Goal: Use online tool/utility: Use online tool/utility

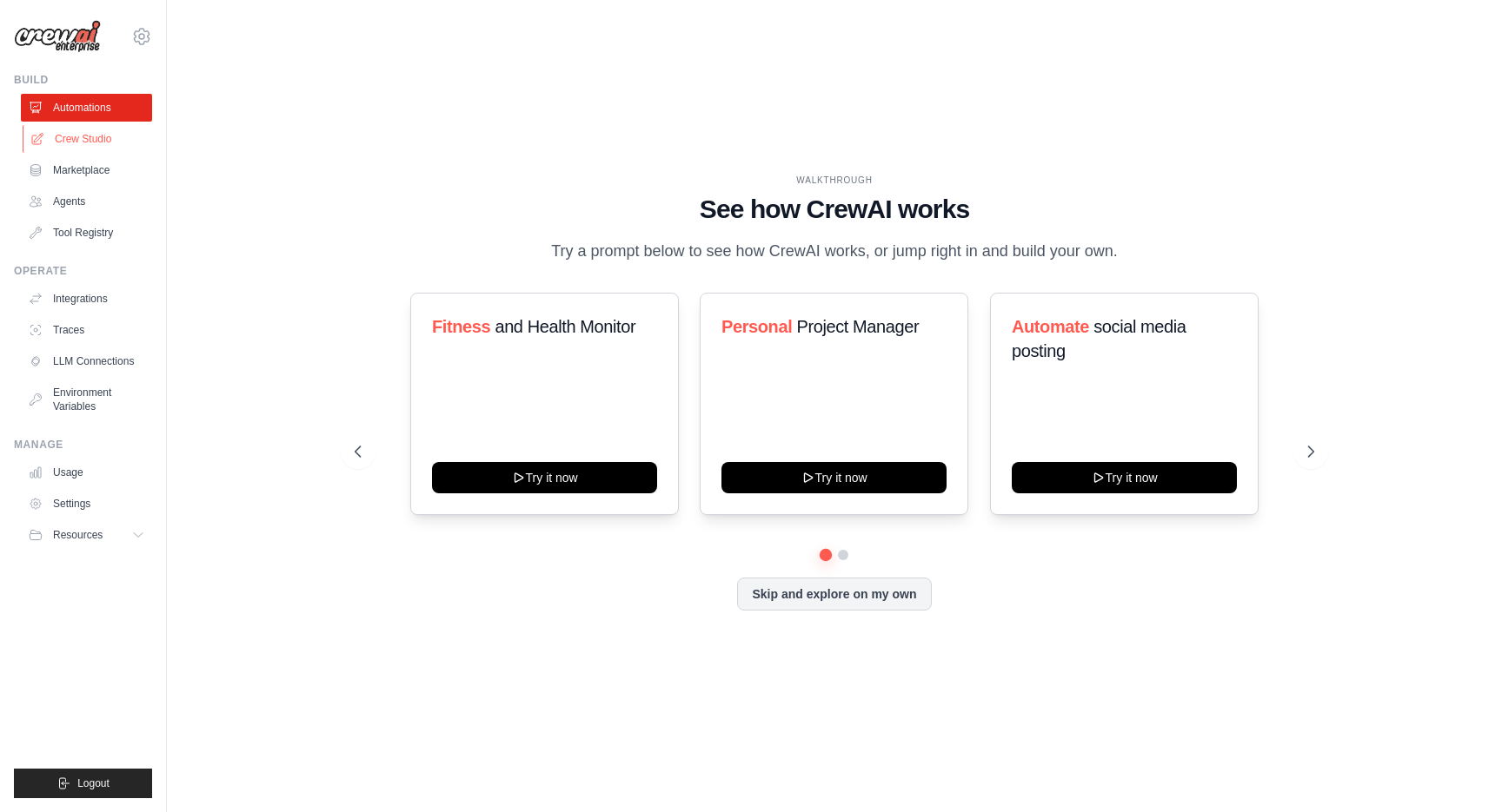
click at [104, 137] on link "Crew Studio" at bounding box center [89, 139] width 131 height 27
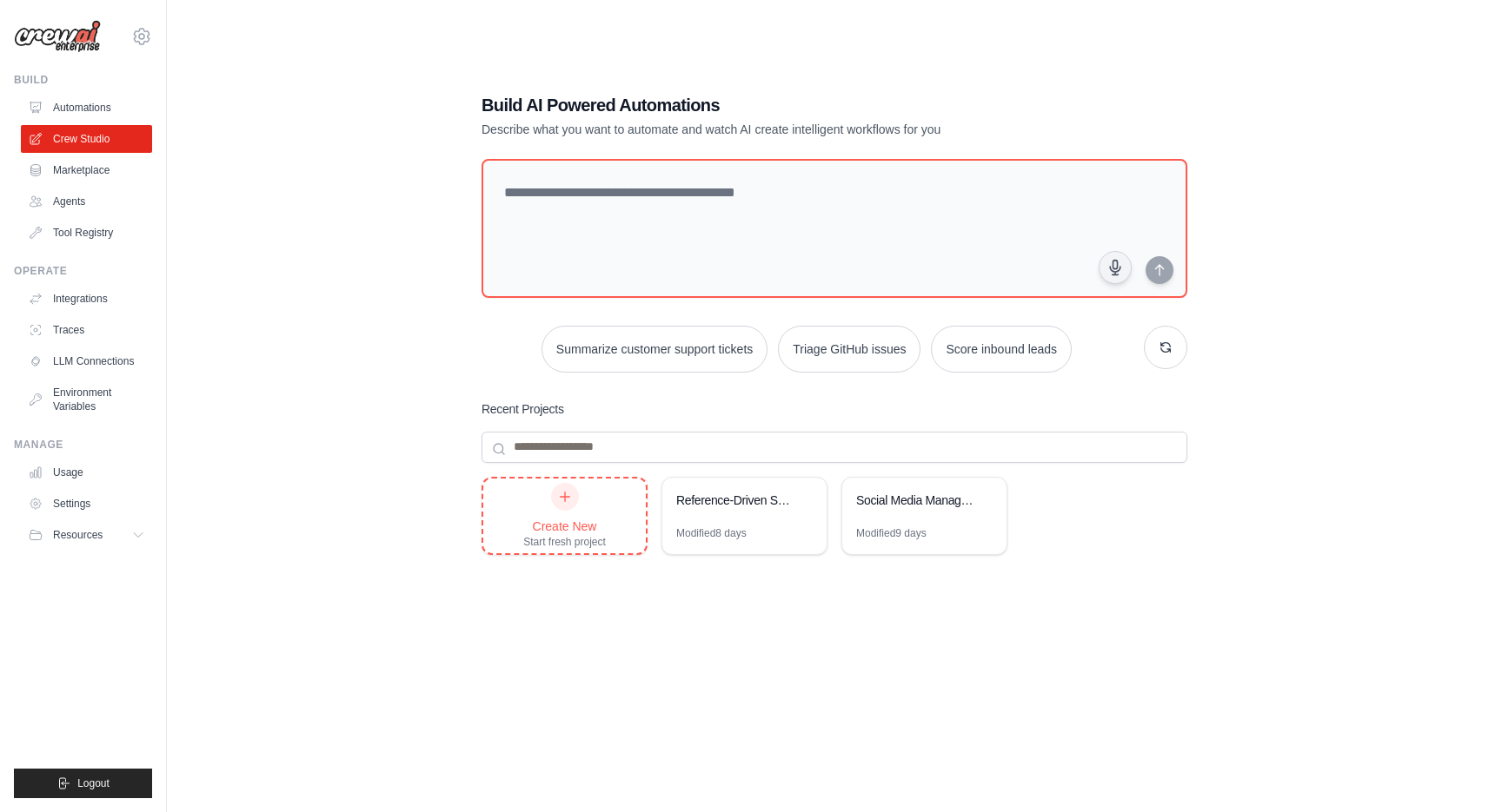
click at [564, 510] on div "Create New Start fresh project" at bounding box center [564, 516] width 82 height 66
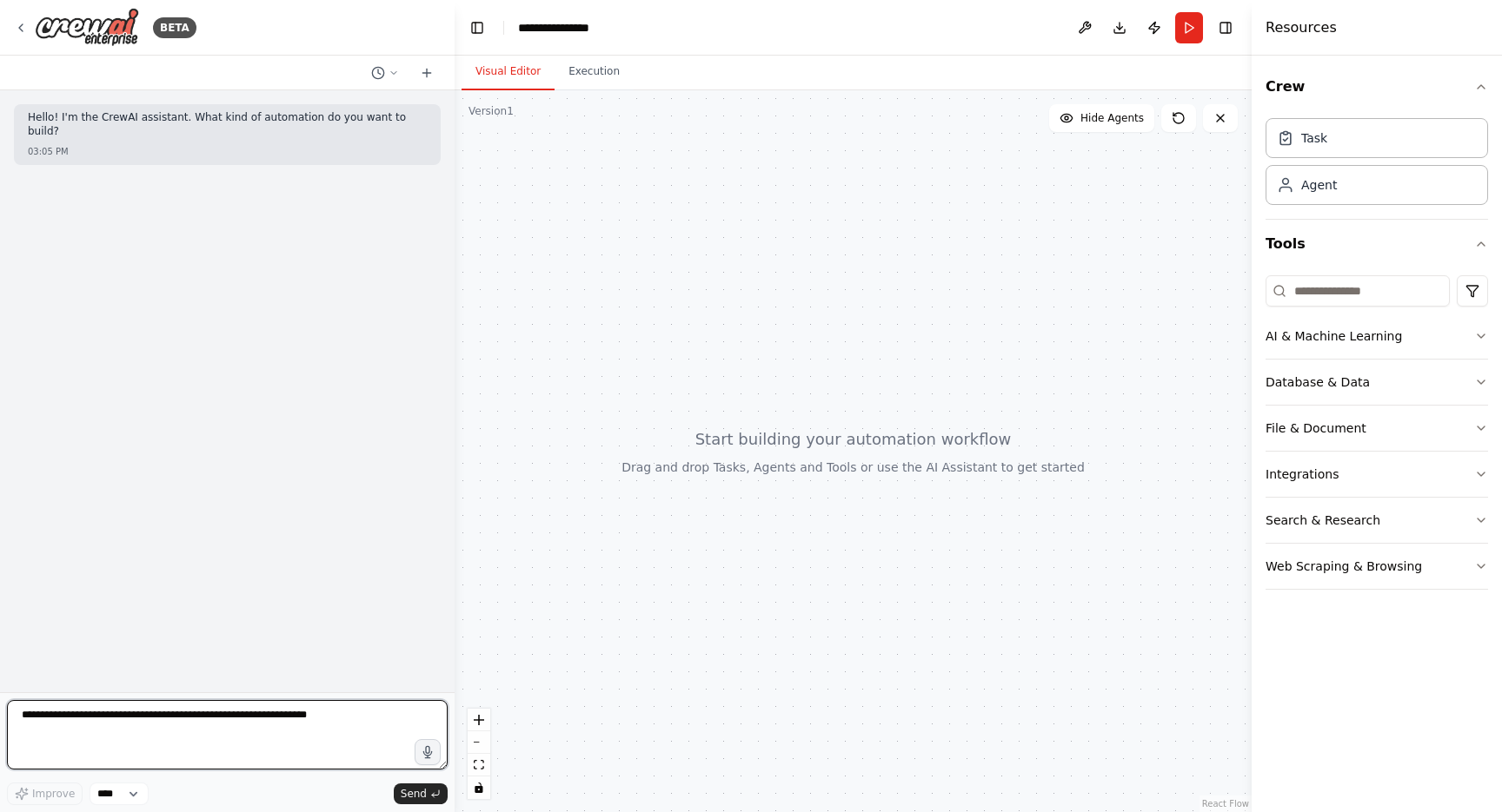
click at [225, 726] on textarea at bounding box center [227, 735] width 441 height 69
paste textarea "**********"
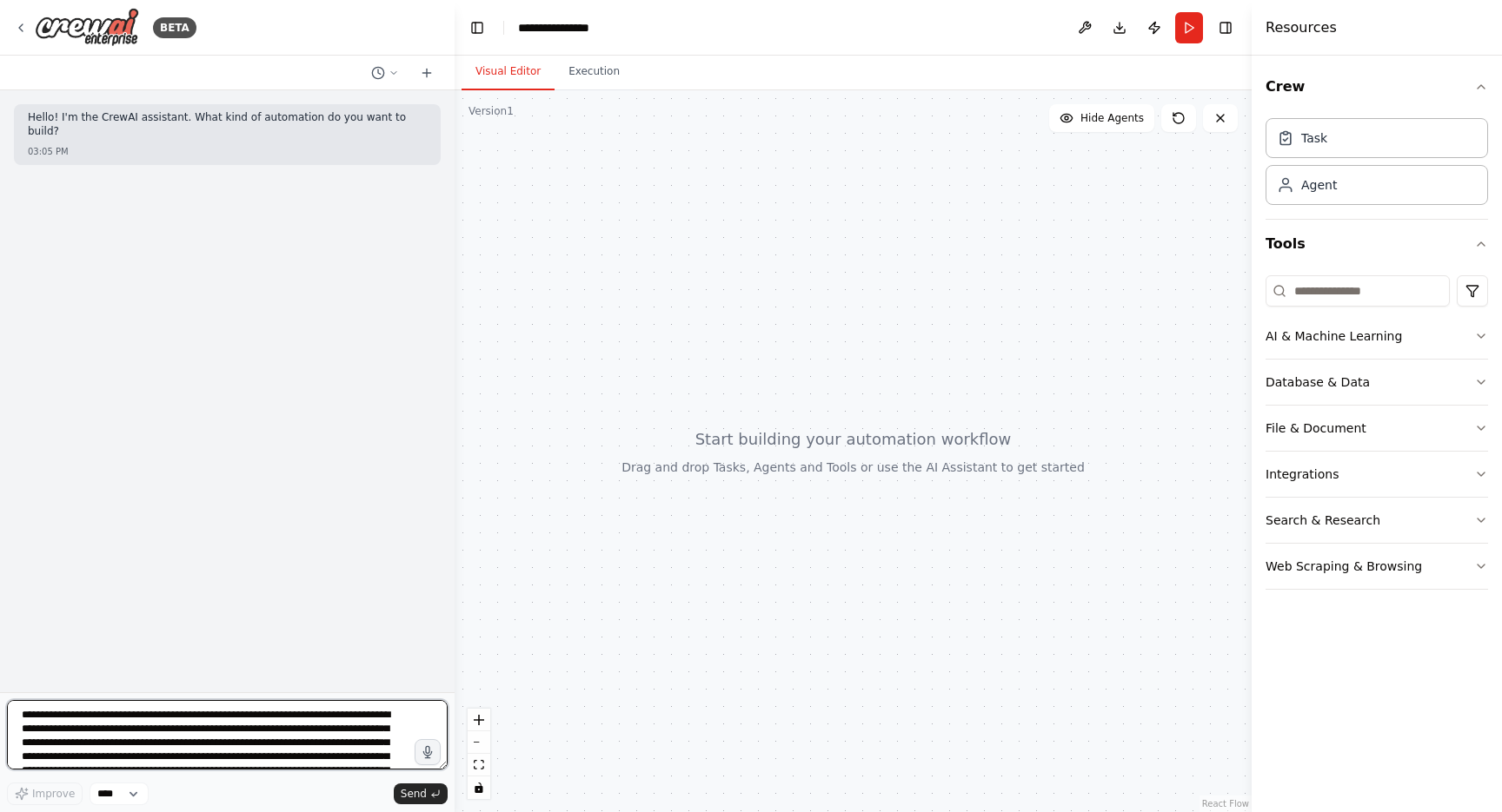
scroll to position [238, 0]
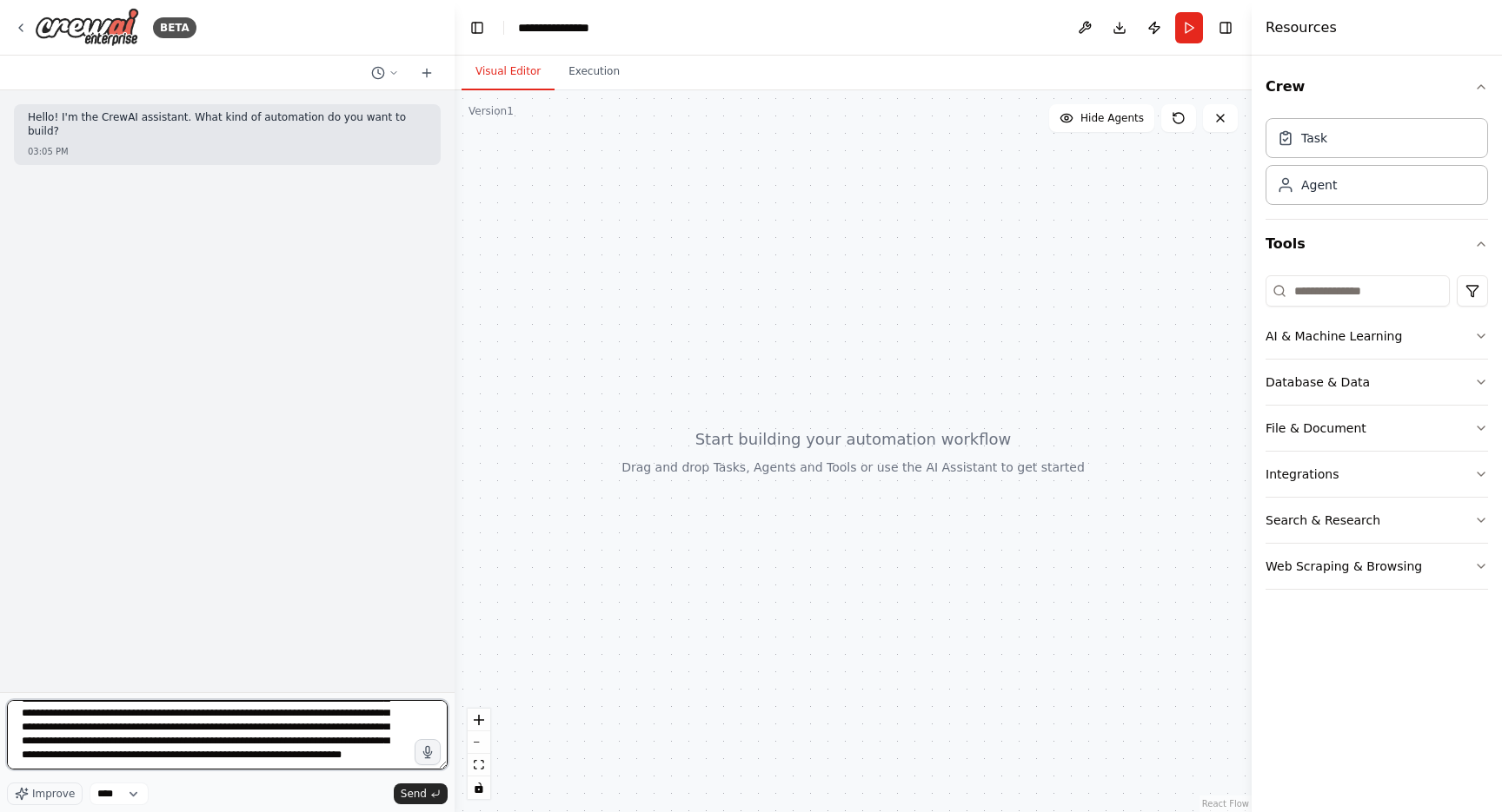
paste textarea "**********"
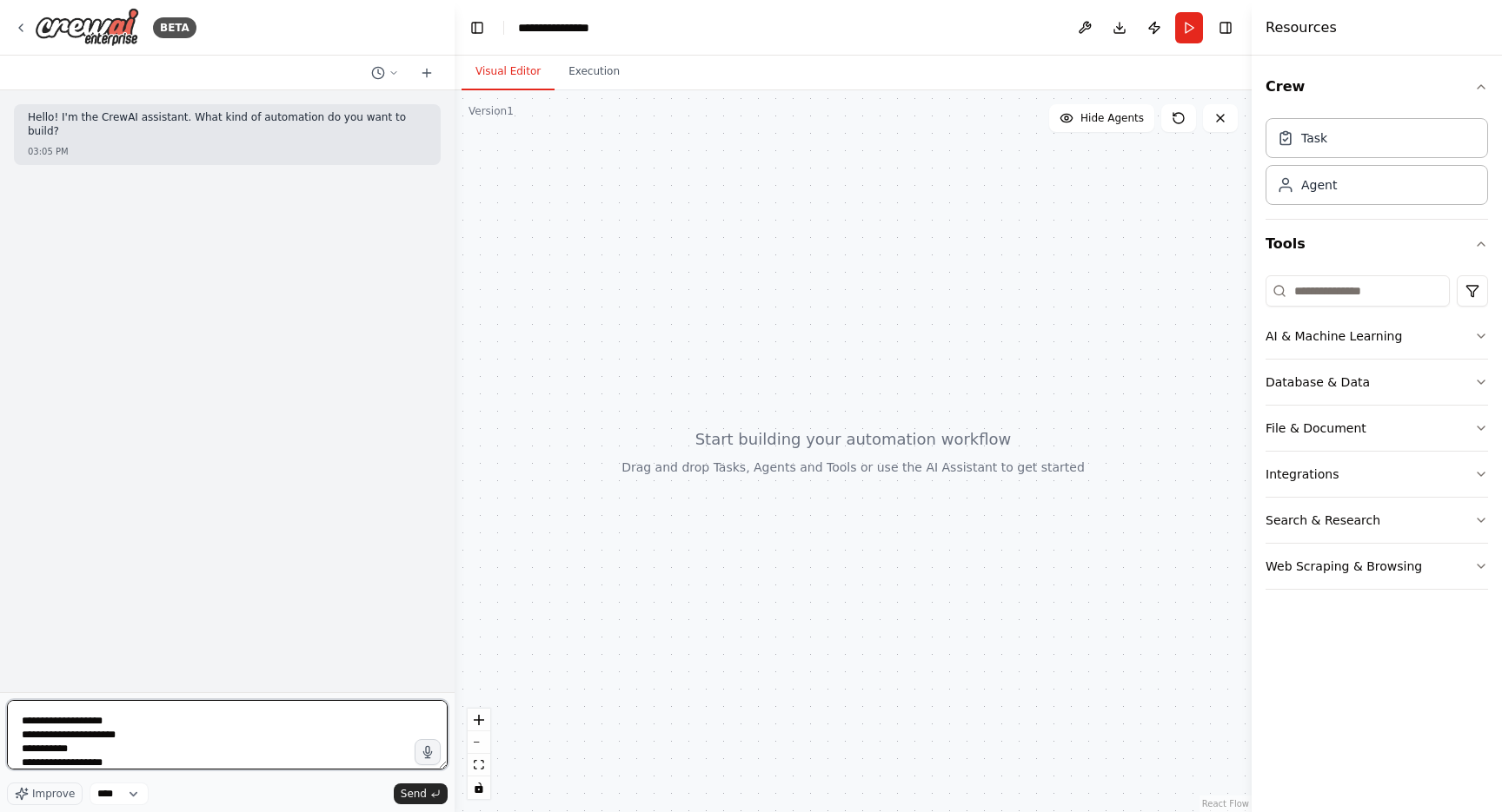
scroll to position [544, 0]
paste textarea "**********"
type textarea "**********"
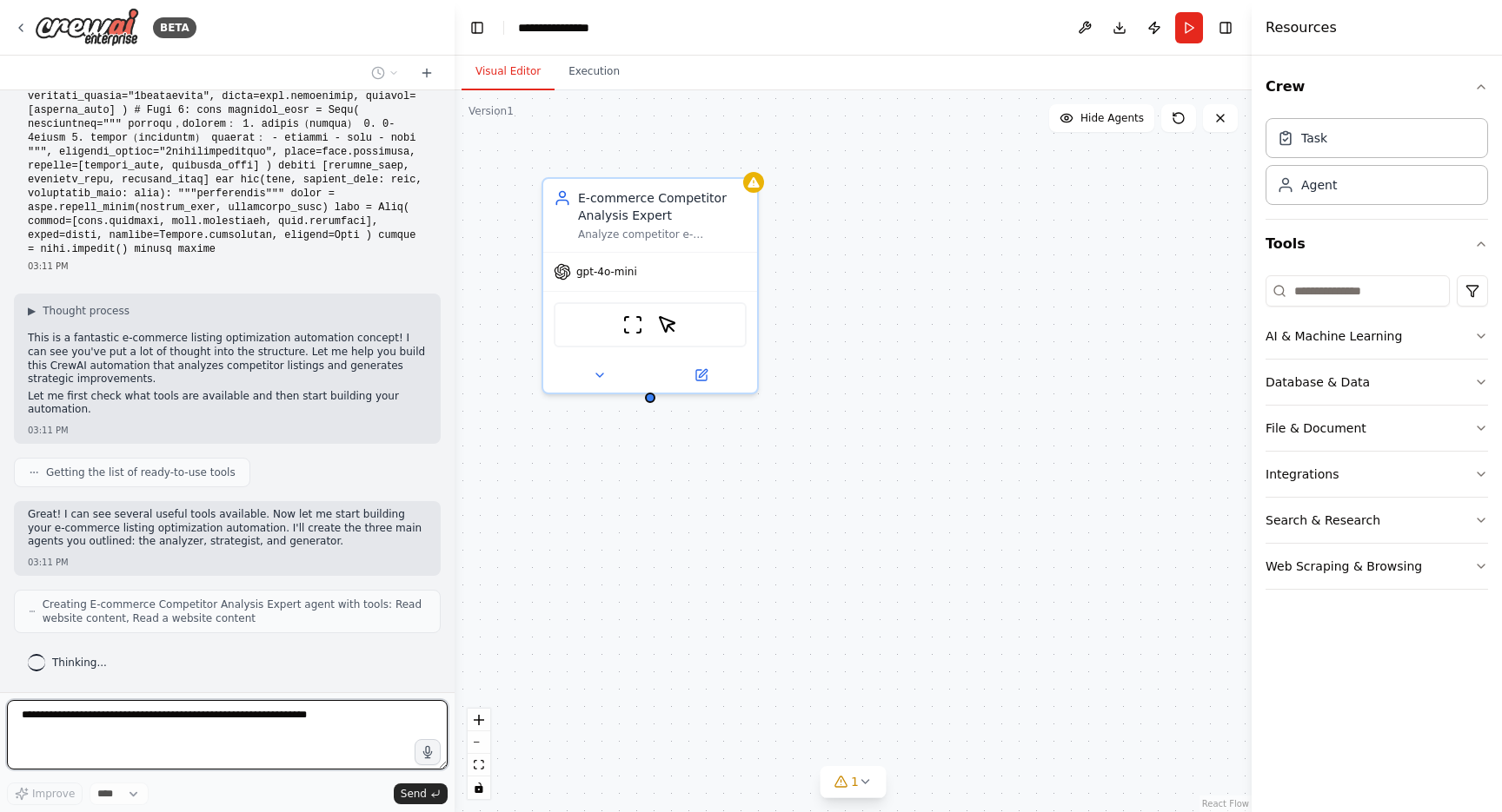
scroll to position [1787, 0]
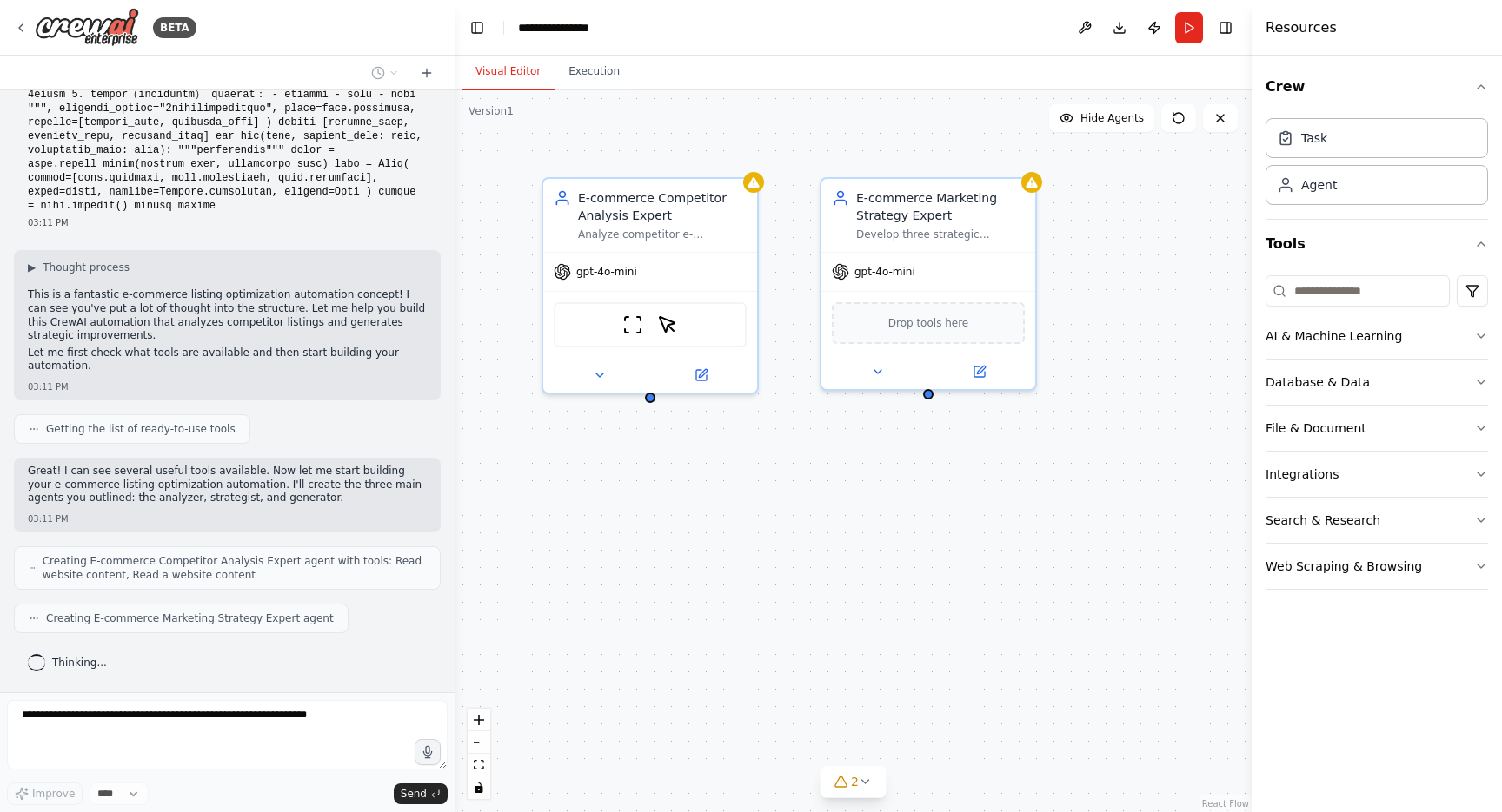
click at [308, 561] on span "Creating E-commerce Competitor Analysis Expert agent with tools: Read website c…" at bounding box center [235, 568] width 383 height 27
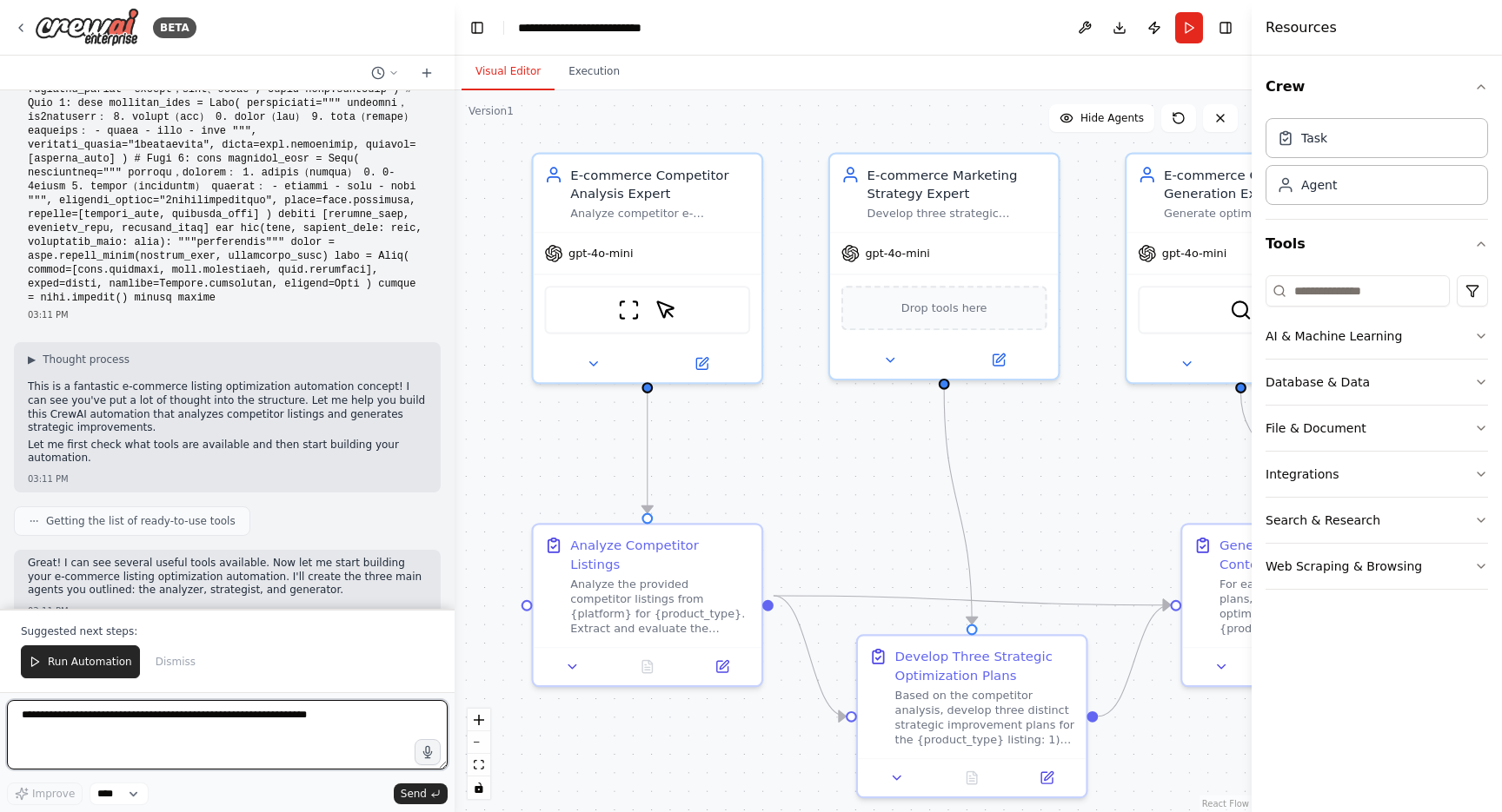
scroll to position [1692, 0]
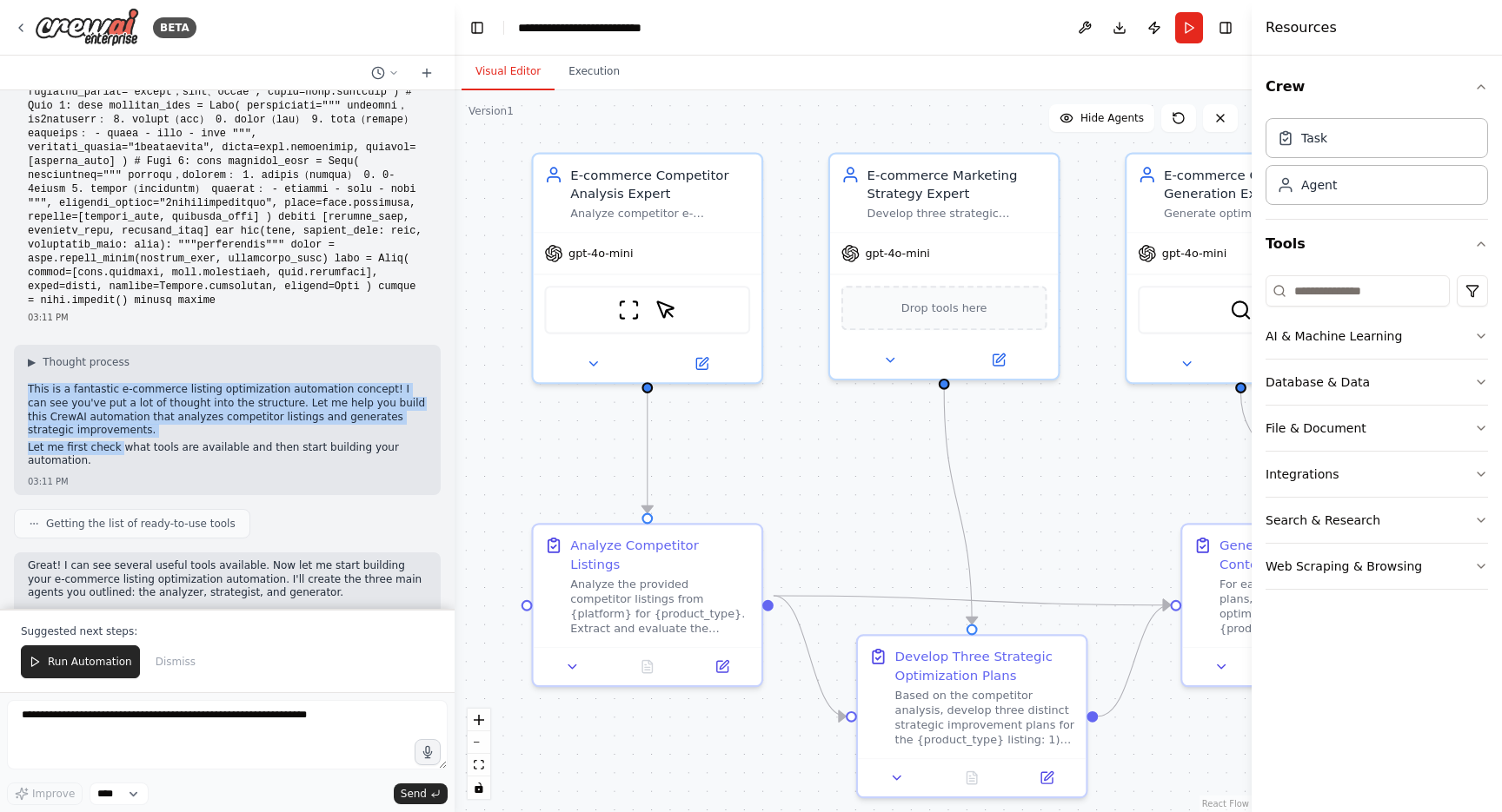
drag, startPoint x: 30, startPoint y: 402, endPoint x: 119, endPoint y: 456, distance: 104.1
click at [119, 456] on div "This is a fantastic e-commerce listing optimization automation concept! I can s…" at bounding box center [226, 427] width 399 height 88
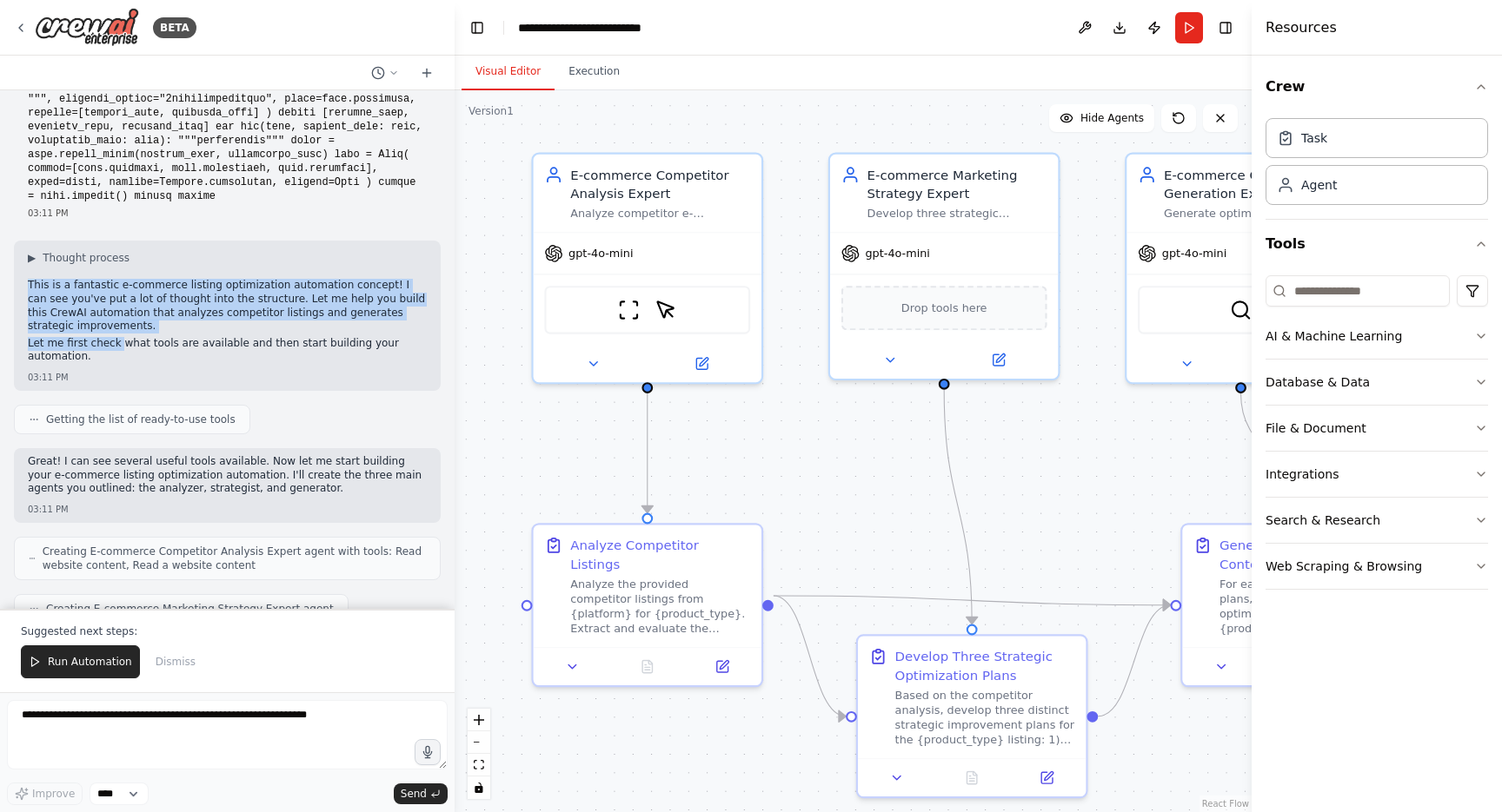
scroll to position [1798, 0]
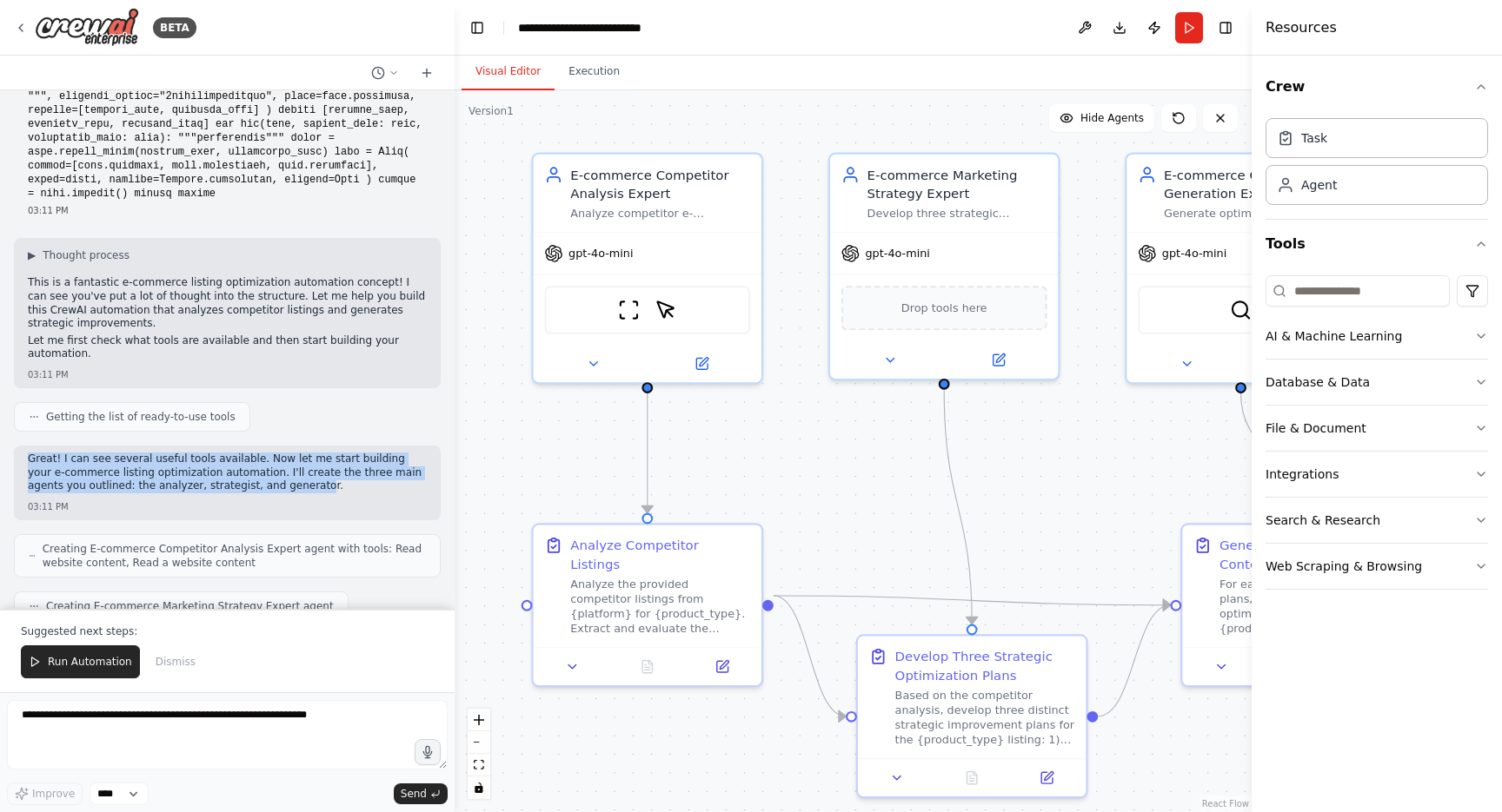
drag, startPoint x: 30, startPoint y: 455, endPoint x: 258, endPoint y: 491, distance: 230.8
click at [258, 491] on div "Great! I can see several useful tools available. Now let me start building your…" at bounding box center [227, 484] width 427 height 75
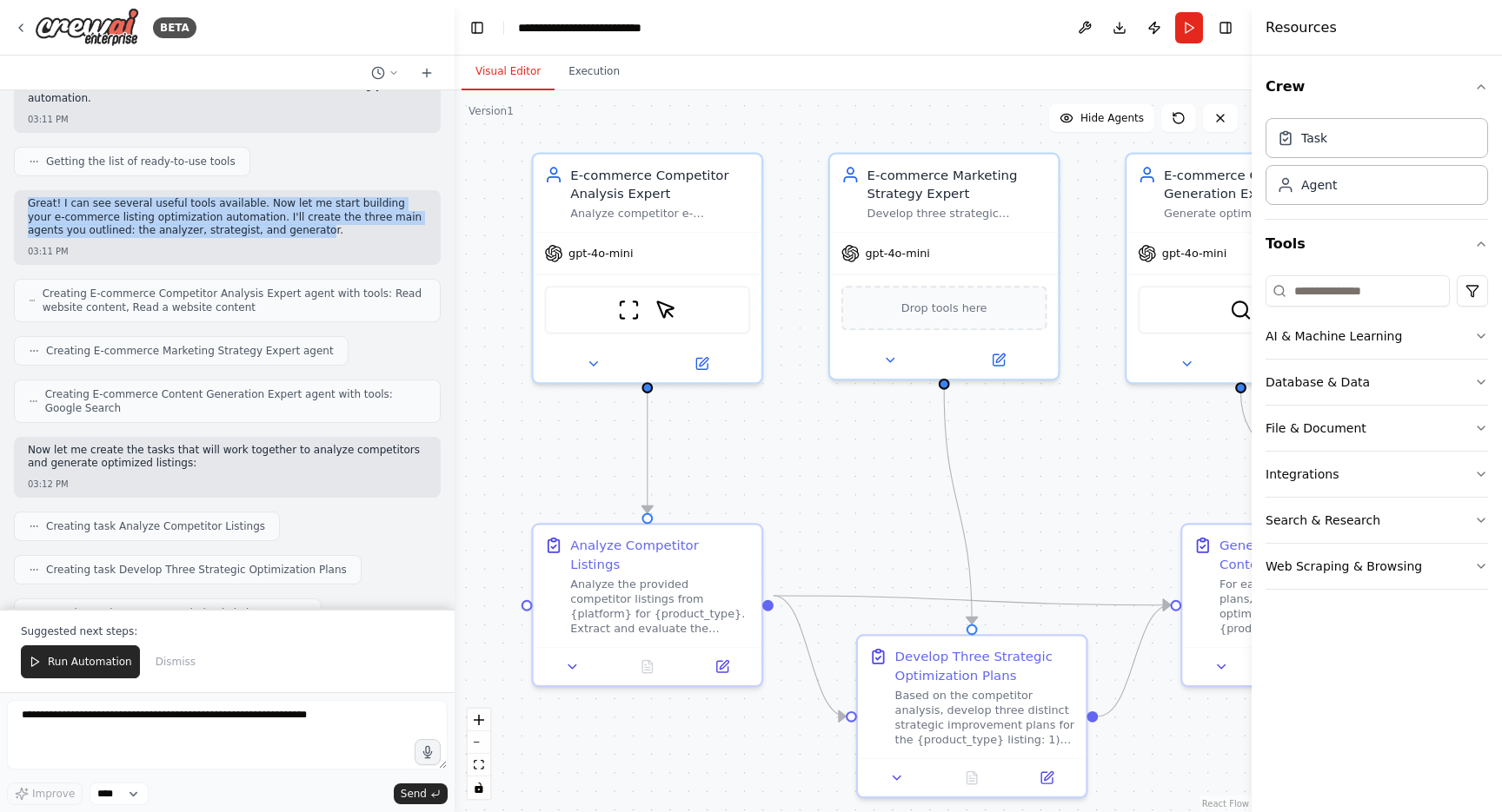
scroll to position [2055, 0]
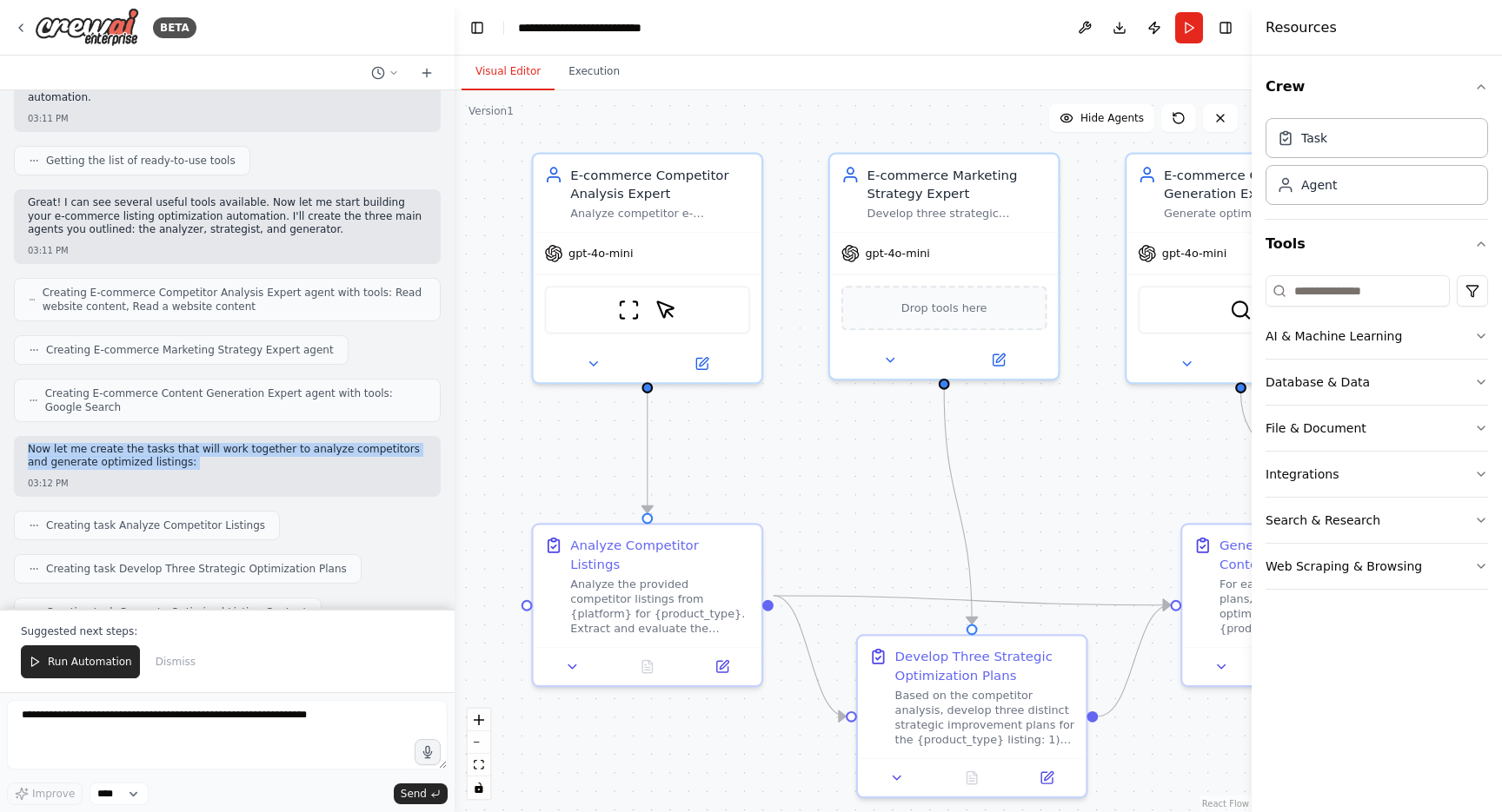
drag, startPoint x: 21, startPoint y: 448, endPoint x: 177, endPoint y: 476, distance: 158.5
click at [177, 476] on div "Now let me create the tasks that will work together to analyze competitors and …" at bounding box center [227, 466] width 427 height 61
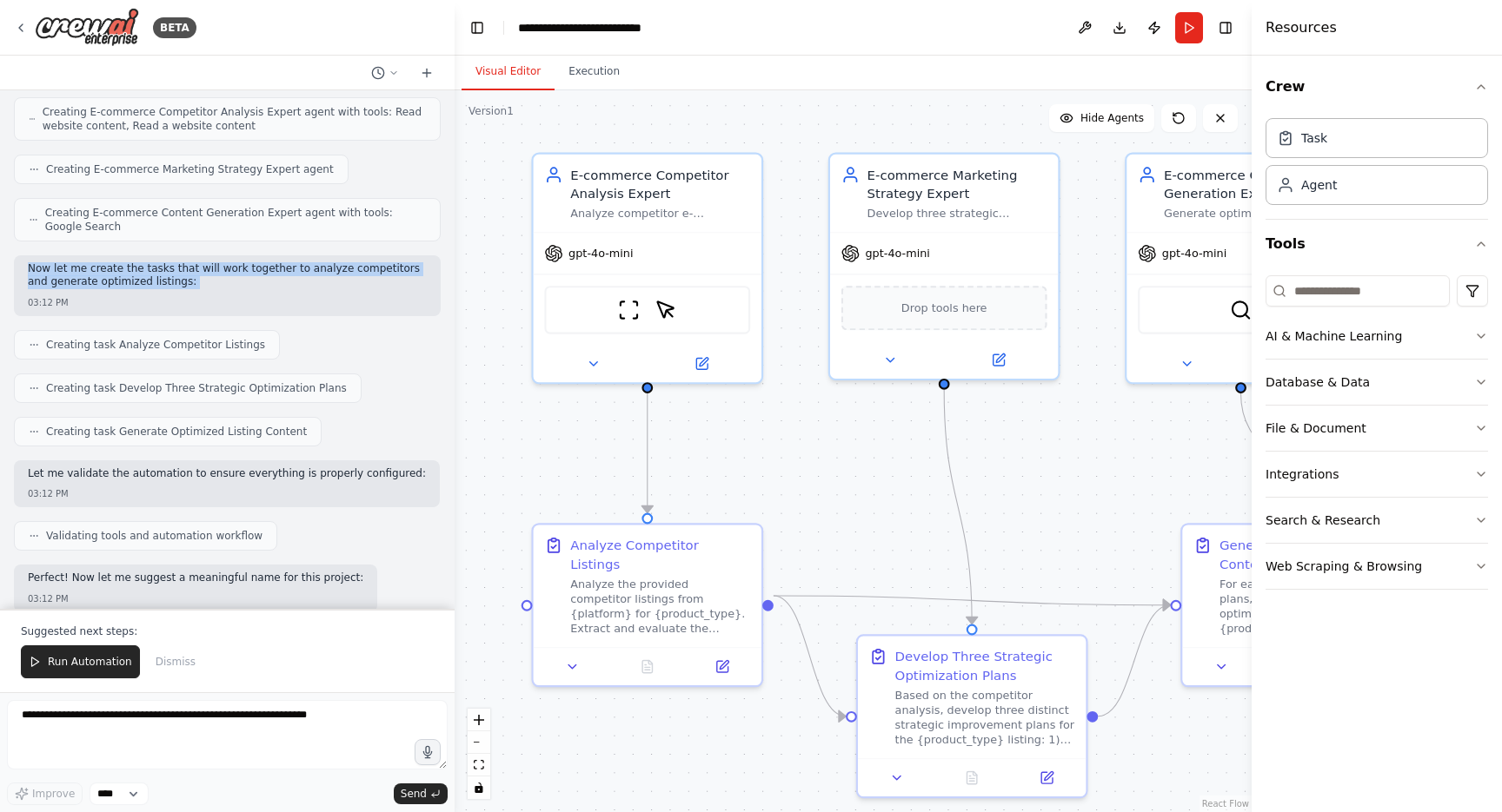
scroll to position [2255, 0]
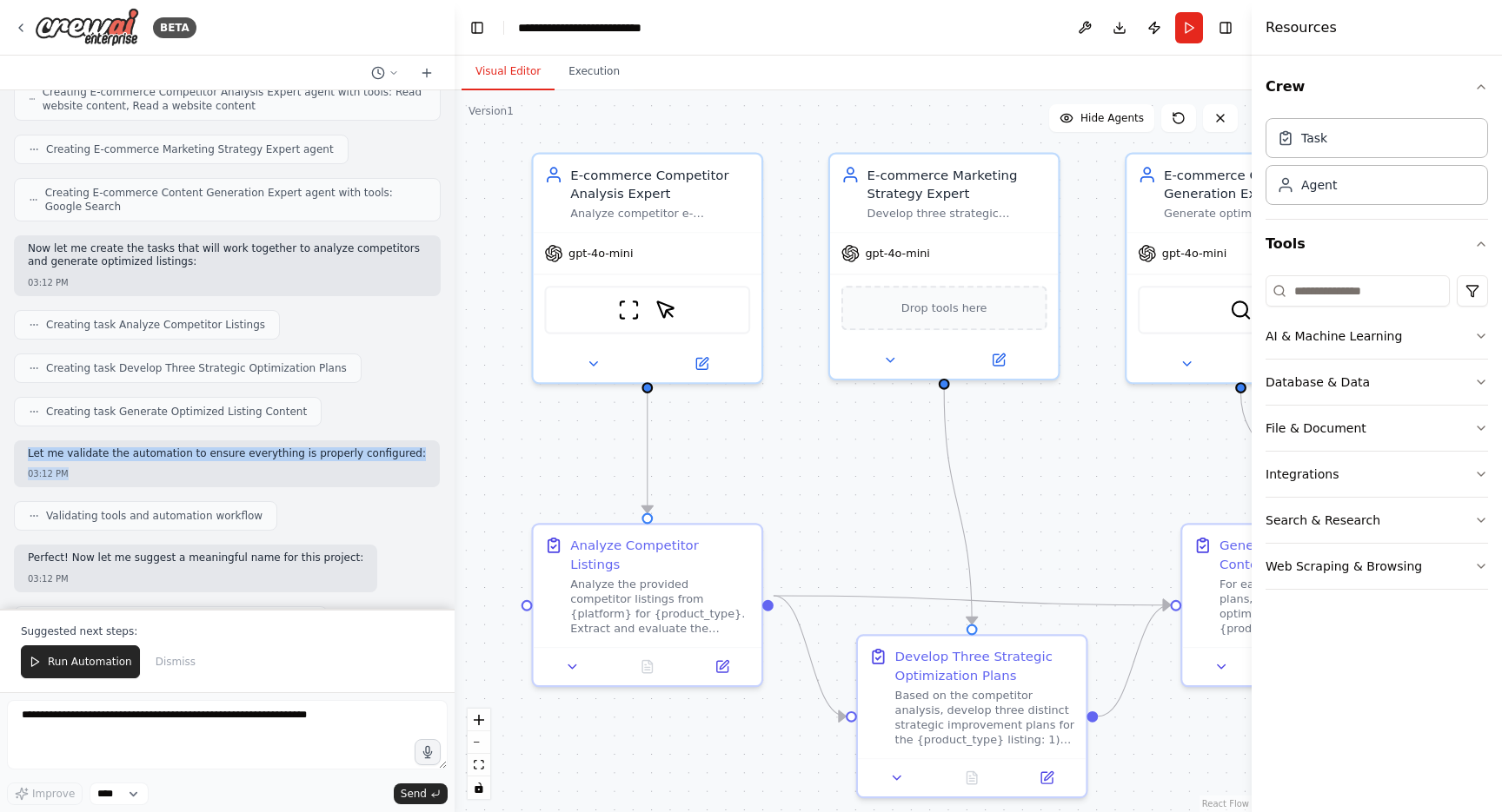
drag, startPoint x: 26, startPoint y: 447, endPoint x: 204, endPoint y: 474, distance: 180.0
click at [207, 474] on div "Let me validate the automation to ensure everything is properly configured: 03:…" at bounding box center [226, 464] width 426 height 47
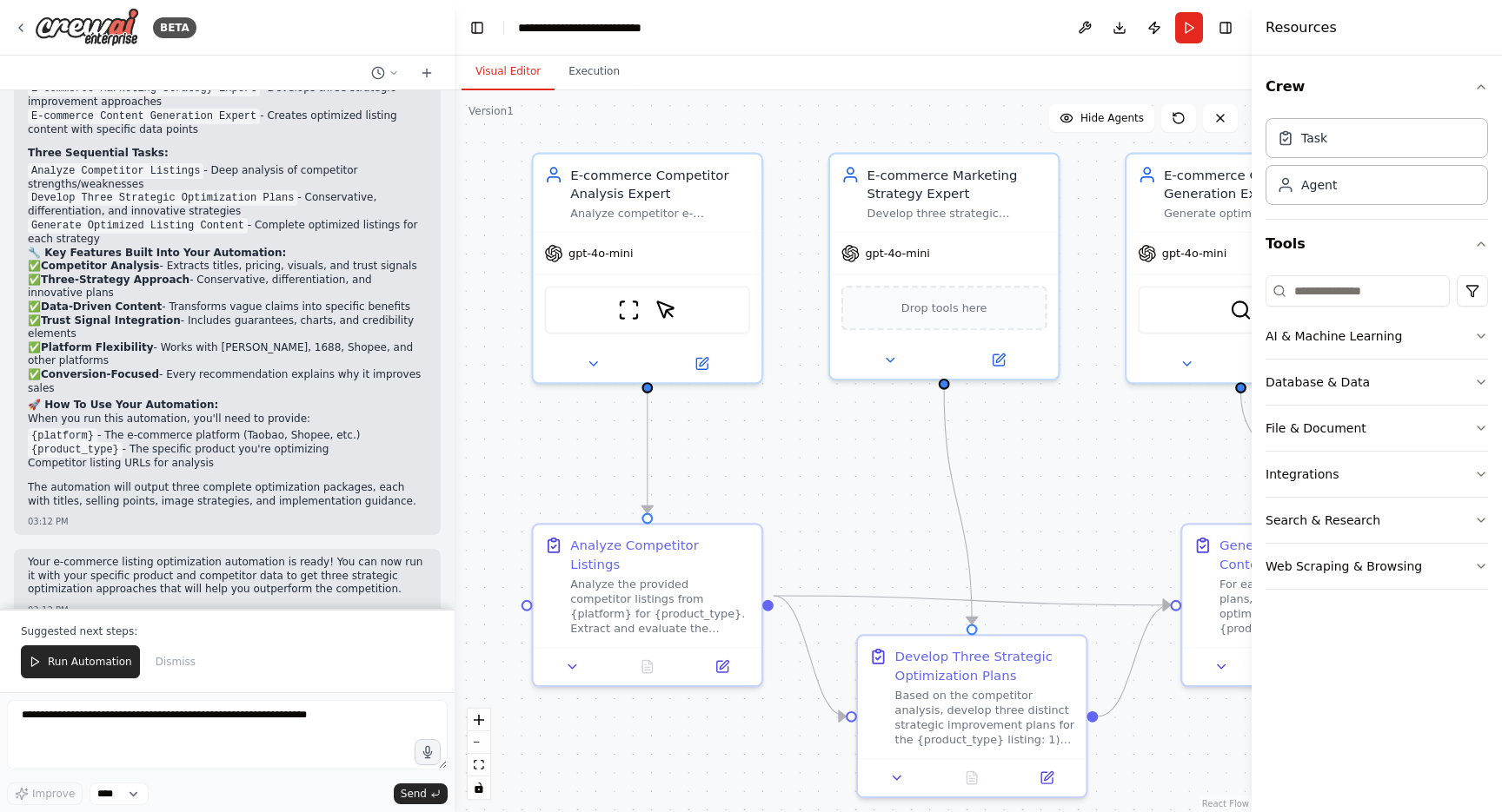
scroll to position [2919, 0]
click at [142, 729] on textarea at bounding box center [227, 735] width 441 height 69
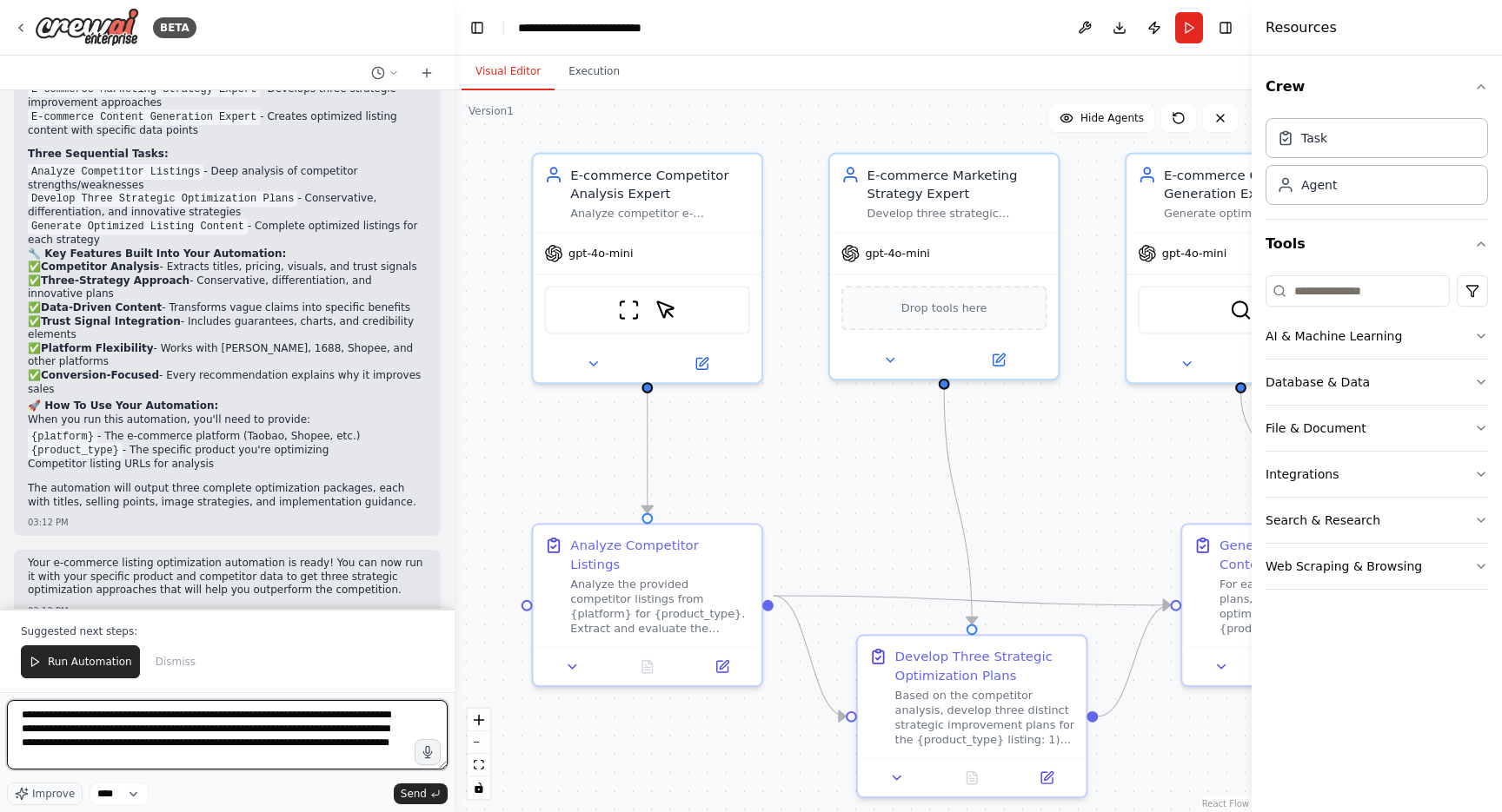
type textarea "**********"
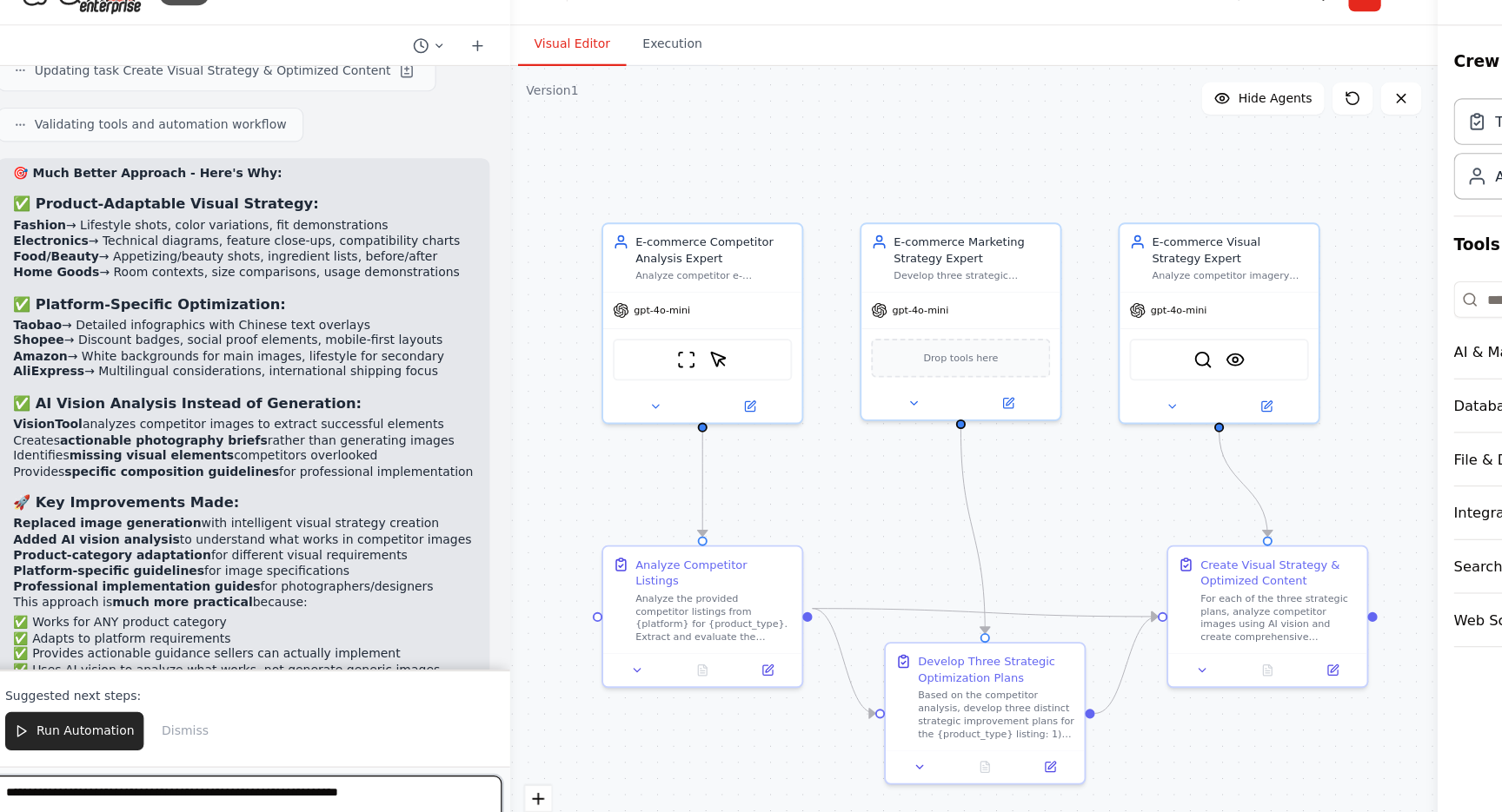
scroll to position [4560, 0]
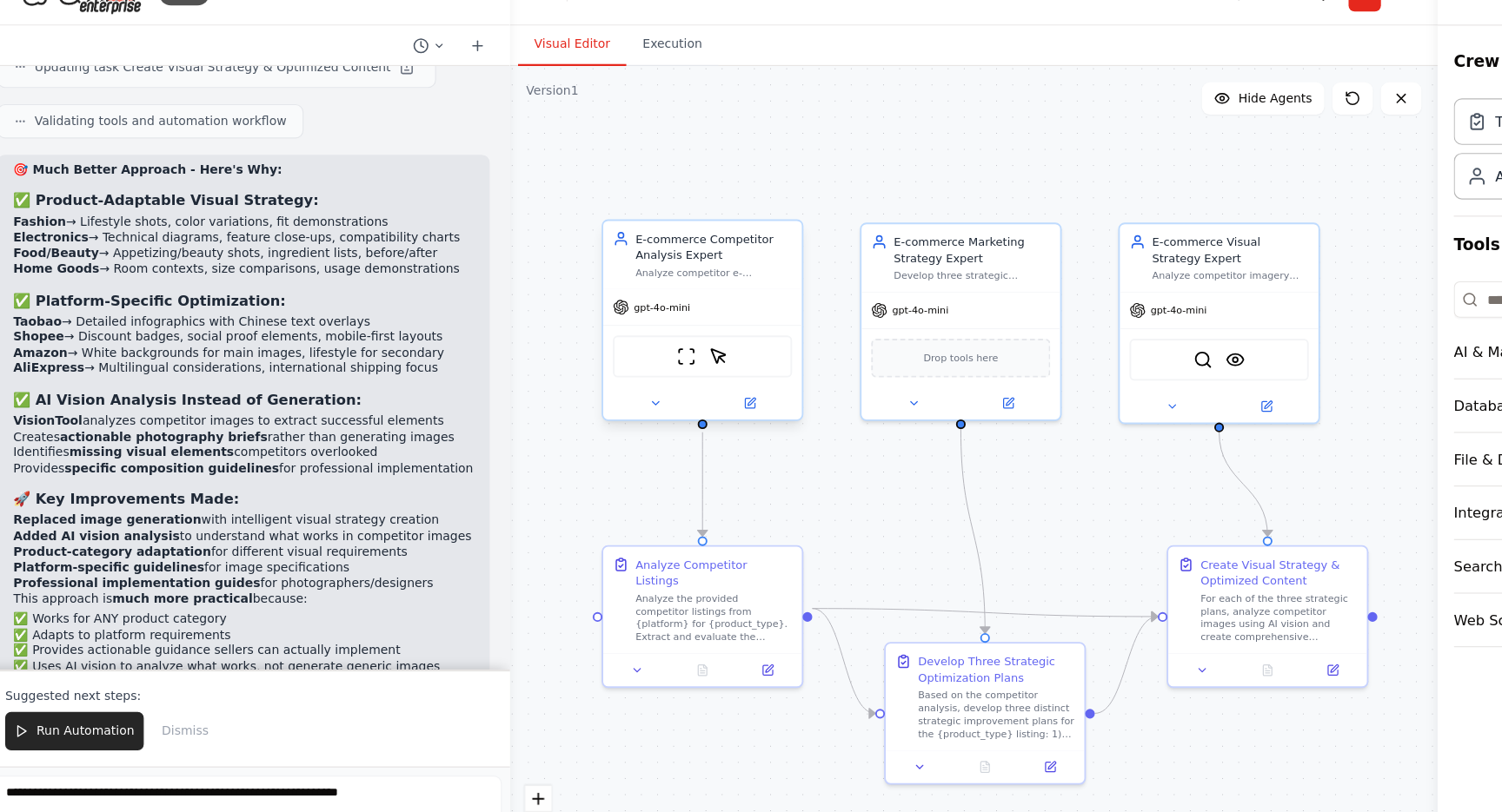
click at [604, 263] on div "Analyze competitor e-commerce listings to identify their strengths, weaknesses,…" at bounding box center [630, 268] width 135 height 11
click at [568, 372] on button at bounding box center [579, 380] width 78 height 16
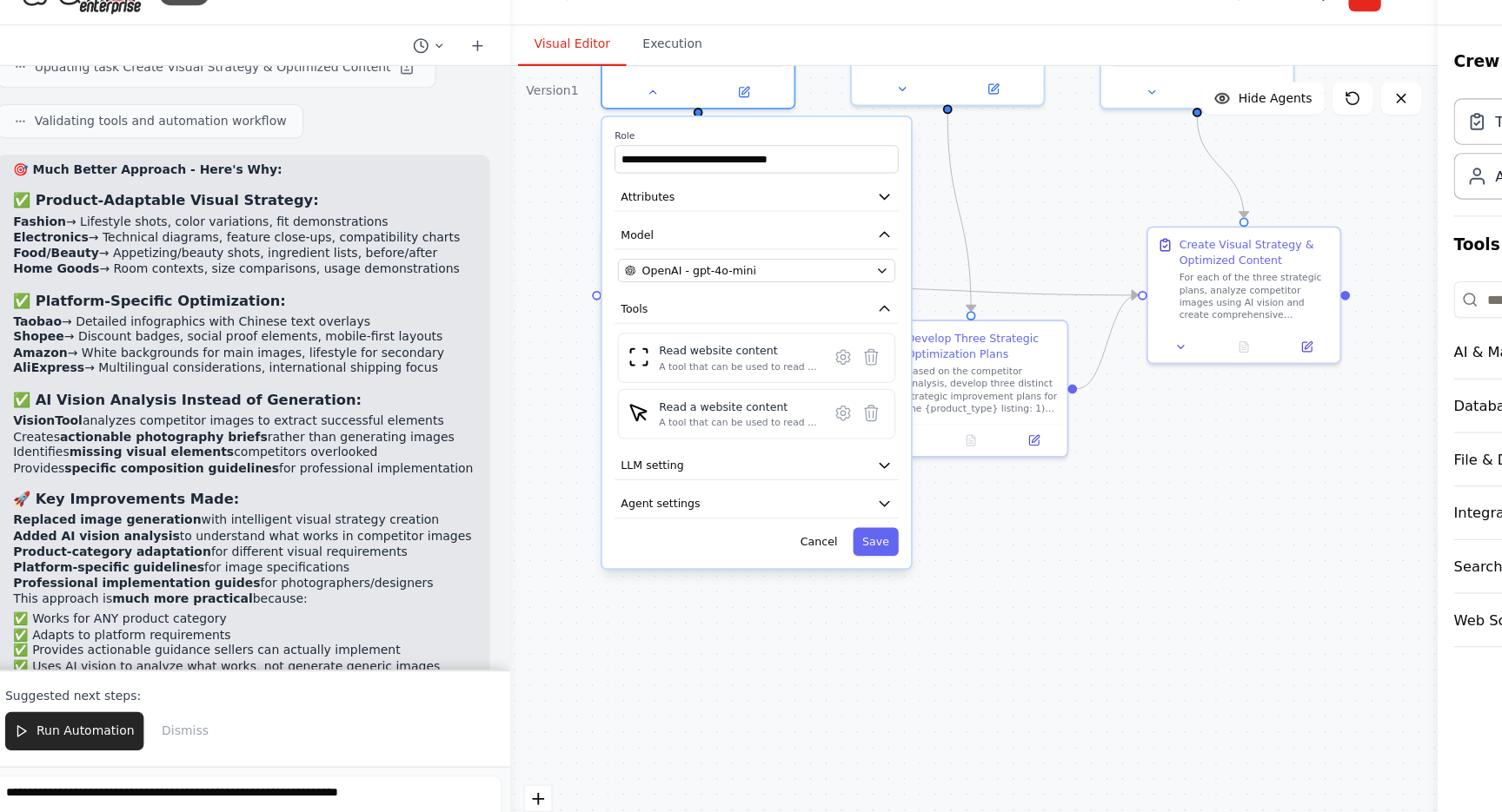
drag, startPoint x: 499, startPoint y: 427, endPoint x: 498, endPoint y: 155, distance: 272.0
click at [498, 155] on div ".deletable-edge-delete-btn { width: 20px; height: 20px; border: 0px solid #ffff…" at bounding box center [852, 451] width 797 height 722
drag, startPoint x: 488, startPoint y: 307, endPoint x: 488, endPoint y: 326, distance: 19.0
click at [488, 326] on div ".deletable-edge-delete-btn { width: 20px; height: 20px; border: 0px solid #ffff…" at bounding box center [852, 451] width 797 height 722
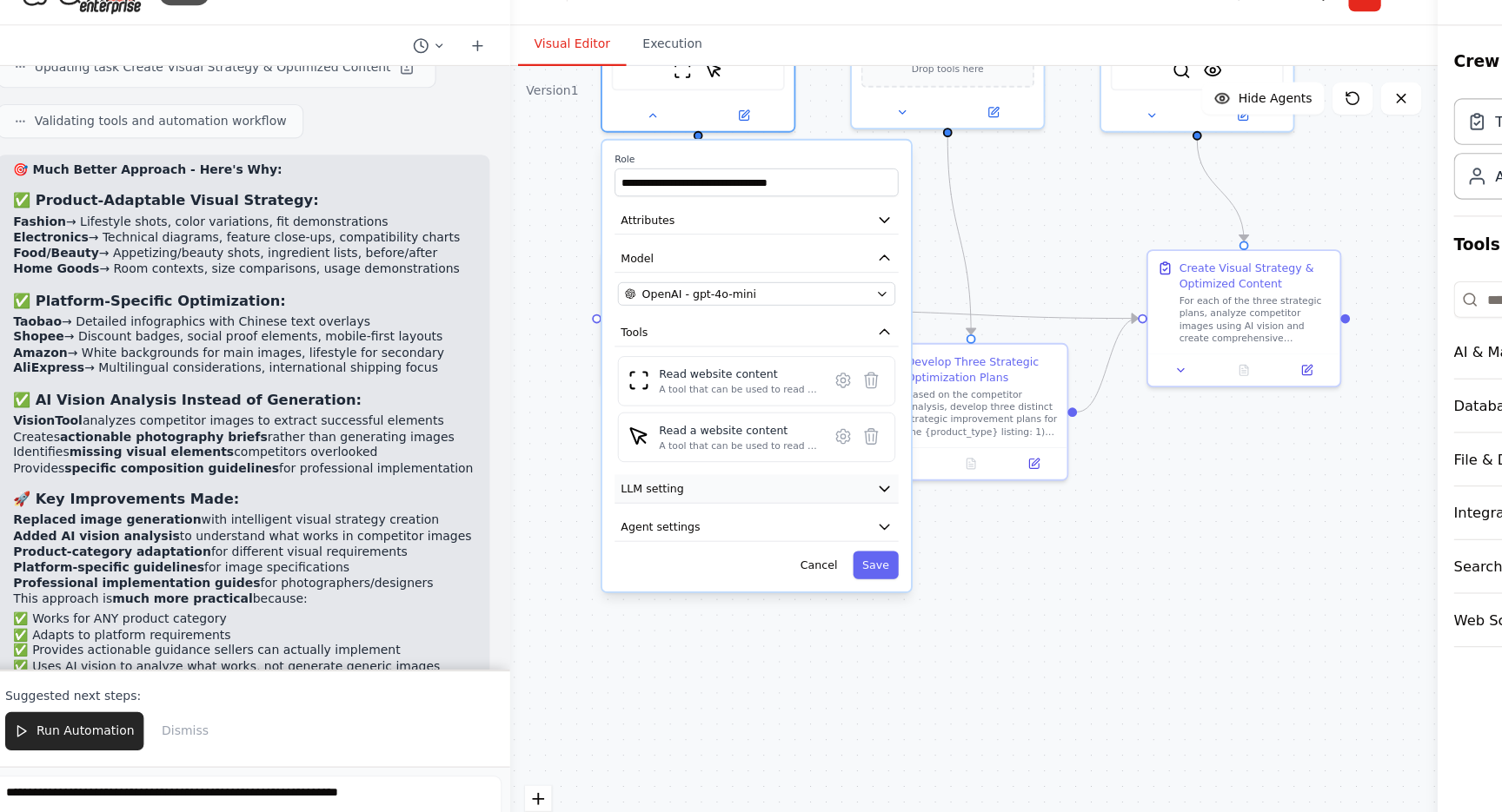
click at [624, 442] on button "LLM setting" at bounding box center [667, 454] width 245 height 26
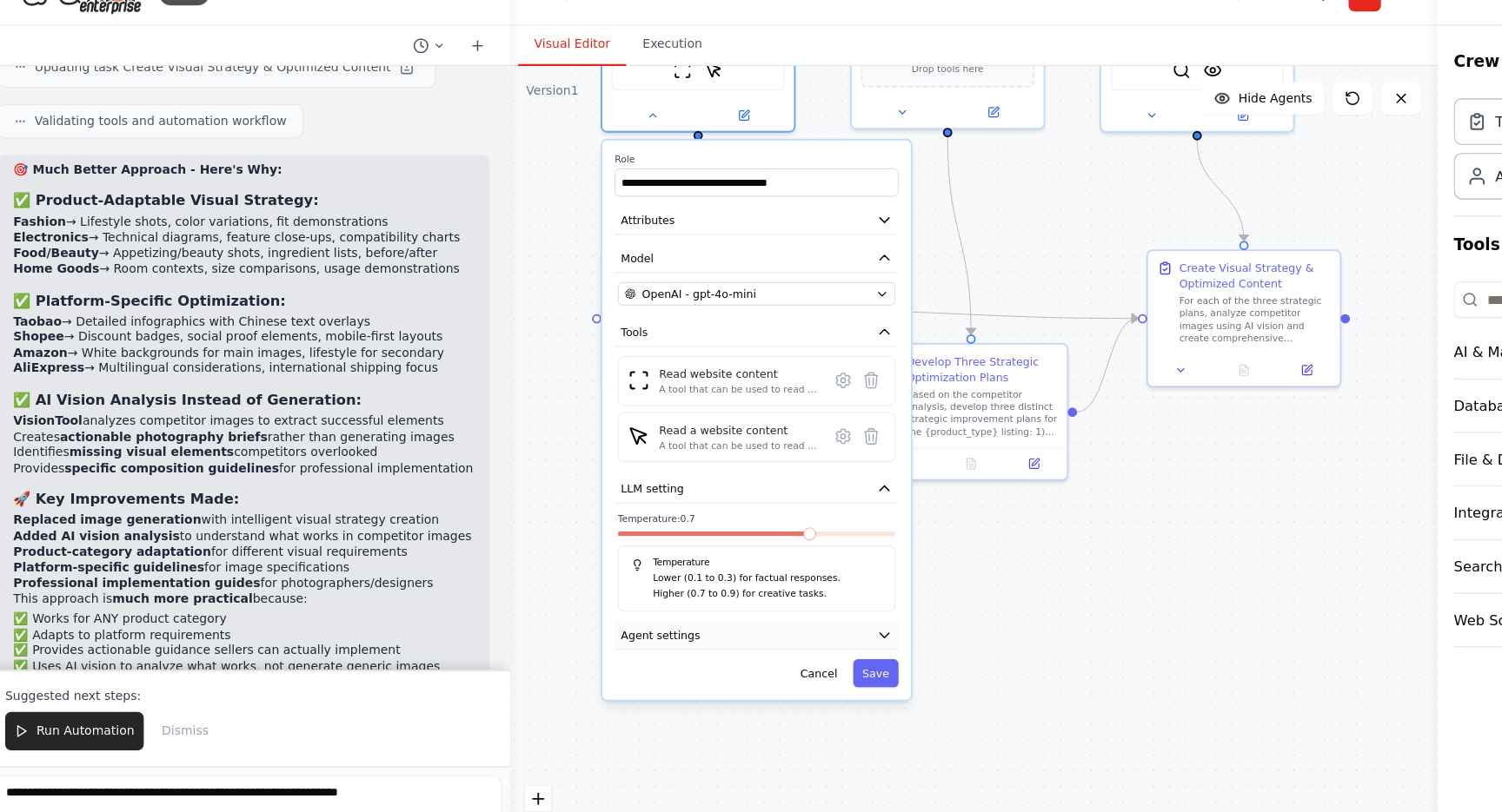
click at [610, 567] on button "Agent settings" at bounding box center [667, 580] width 245 height 26
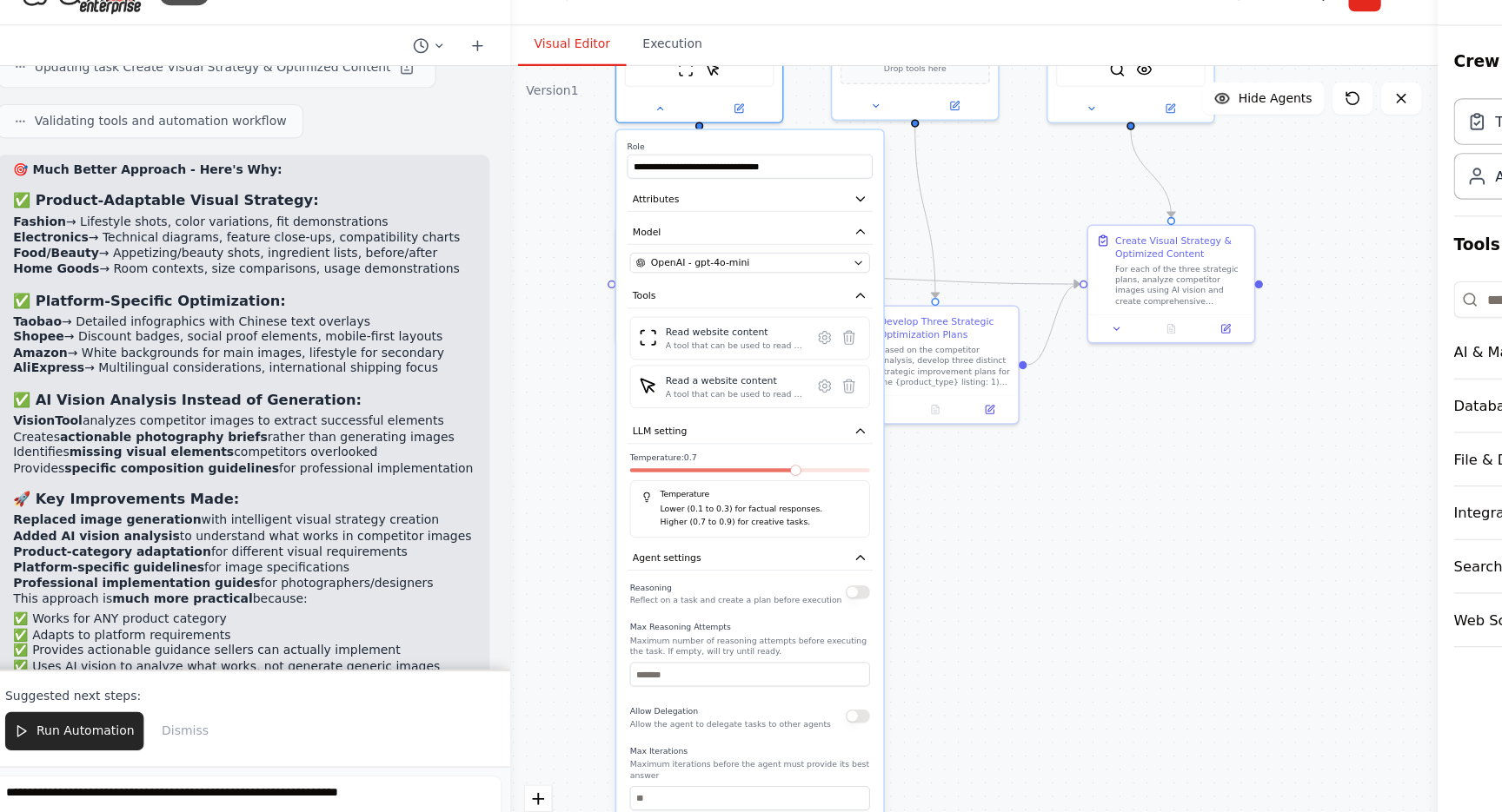
drag, startPoint x: 504, startPoint y: 537, endPoint x: 504, endPoint y: 471, distance: 66.0
click at [504, 471] on div ".deletable-edge-delete-btn { width: 20px; height: 20px; border: 0px solid #ffff…" at bounding box center [852, 451] width 797 height 722
click at [611, 393] on button "LLM setting" at bounding box center [661, 404] width 211 height 22
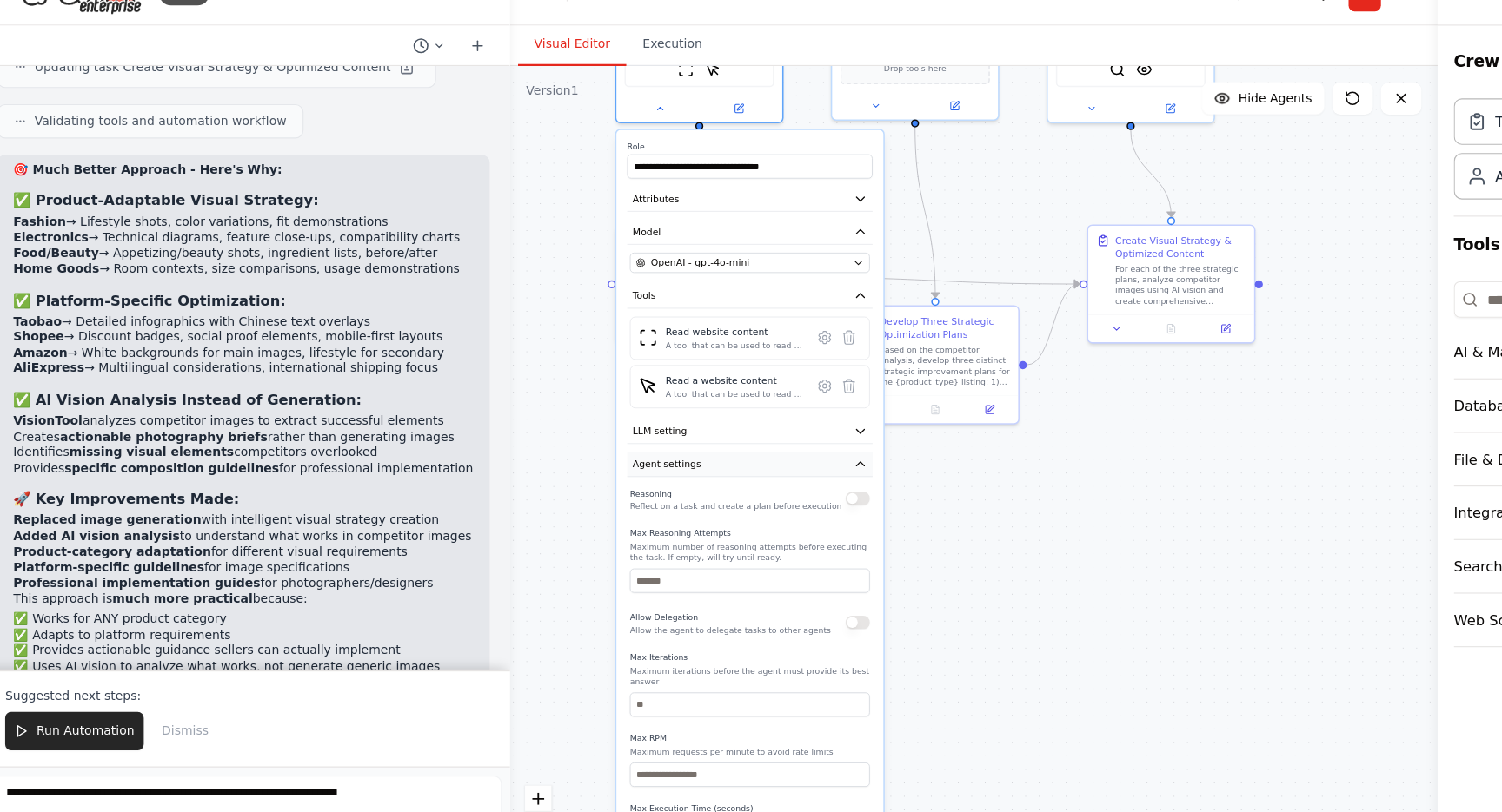
click at [623, 422] on button "Agent settings" at bounding box center [661, 433] width 211 height 22
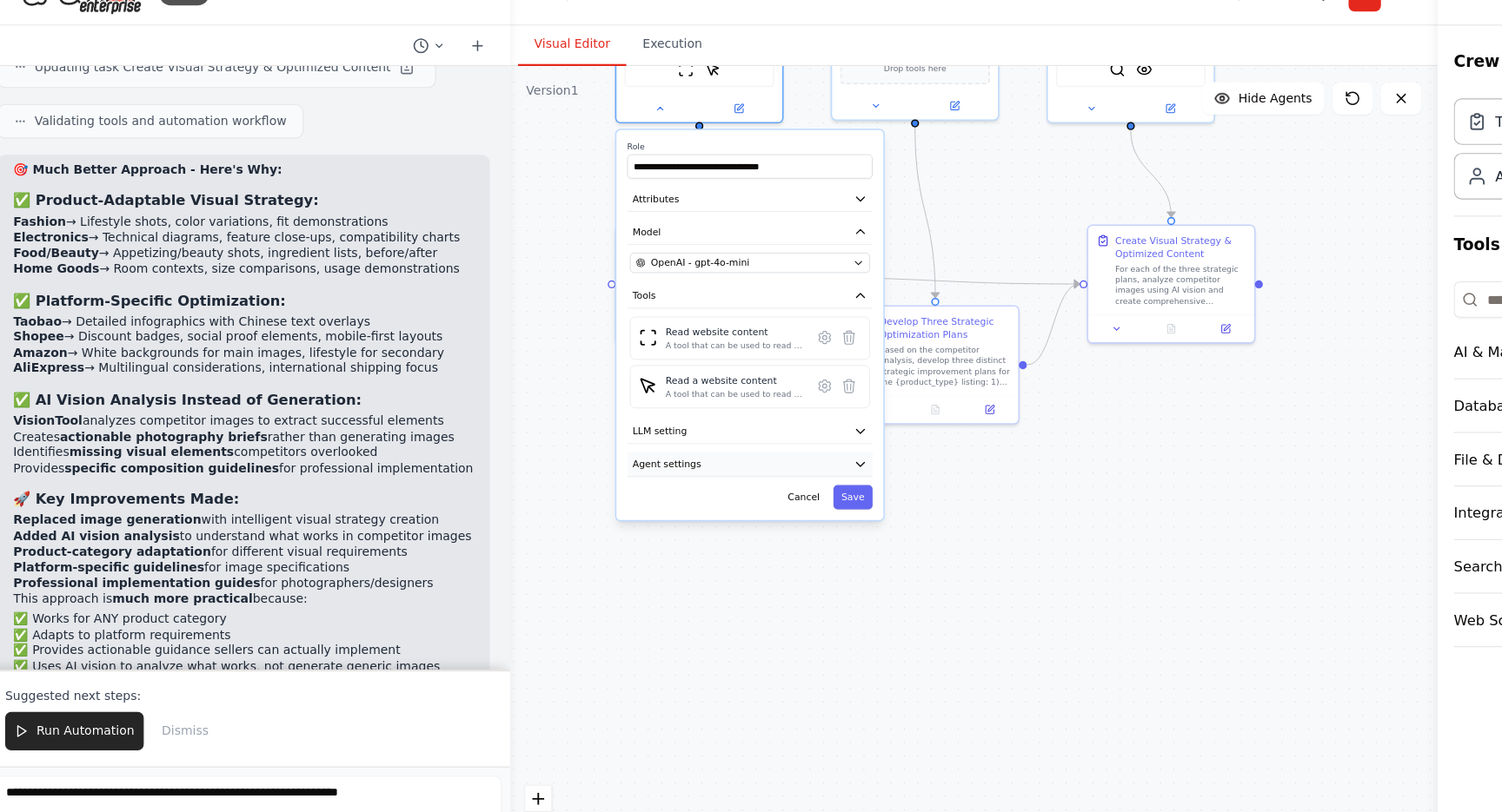
click at [610, 422] on button "Agent settings" at bounding box center [661, 433] width 211 height 22
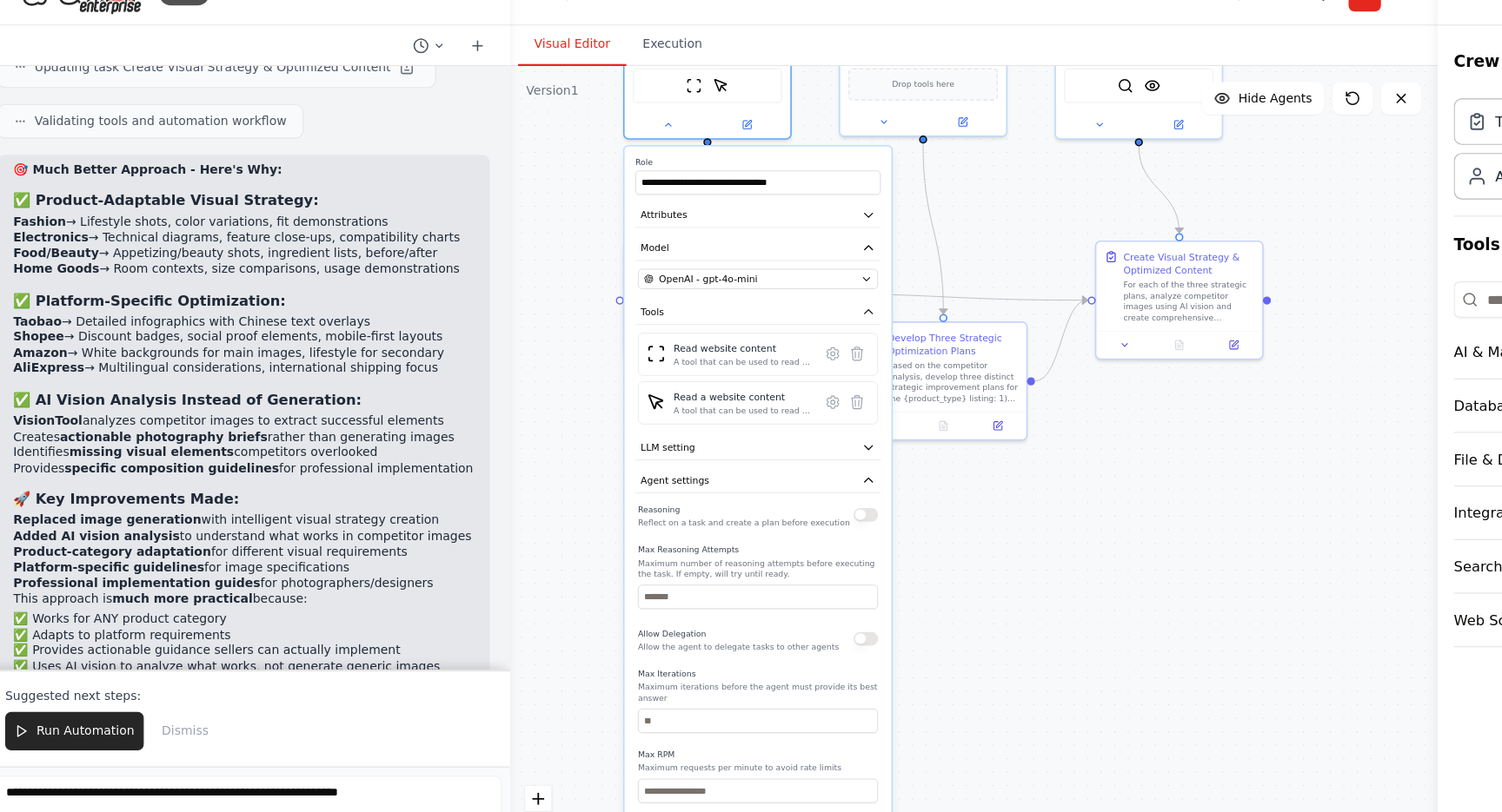
drag, startPoint x: 473, startPoint y: 521, endPoint x: 479, endPoint y: 546, distance: 25.7
click at [480, 546] on div ".deletable-edge-delete-btn { width: 20px; height: 20px; border: 0px solid #ffff…" at bounding box center [852, 451] width 797 height 722
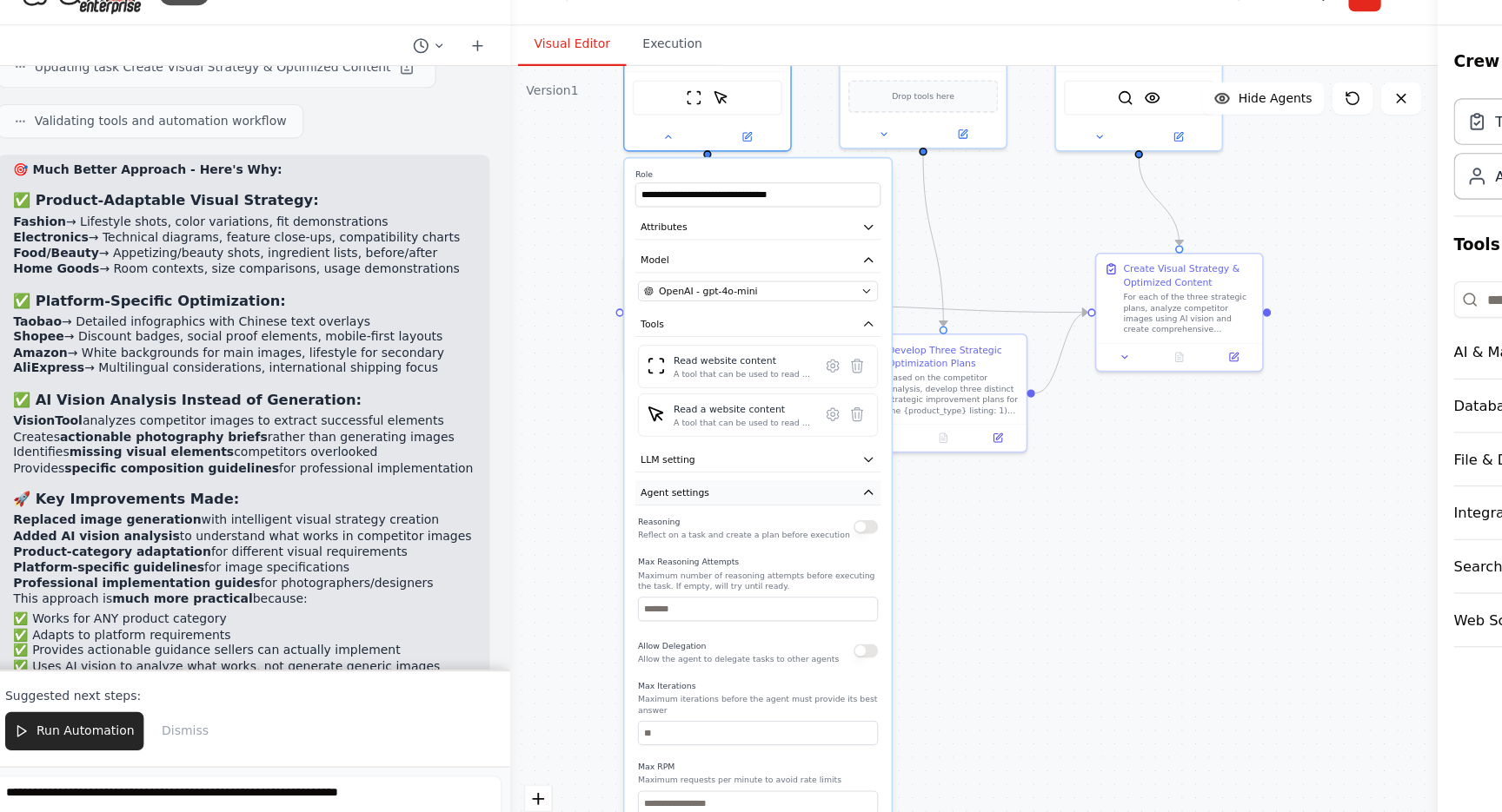
click at [634, 447] on button "Agent settings" at bounding box center [667, 458] width 211 height 22
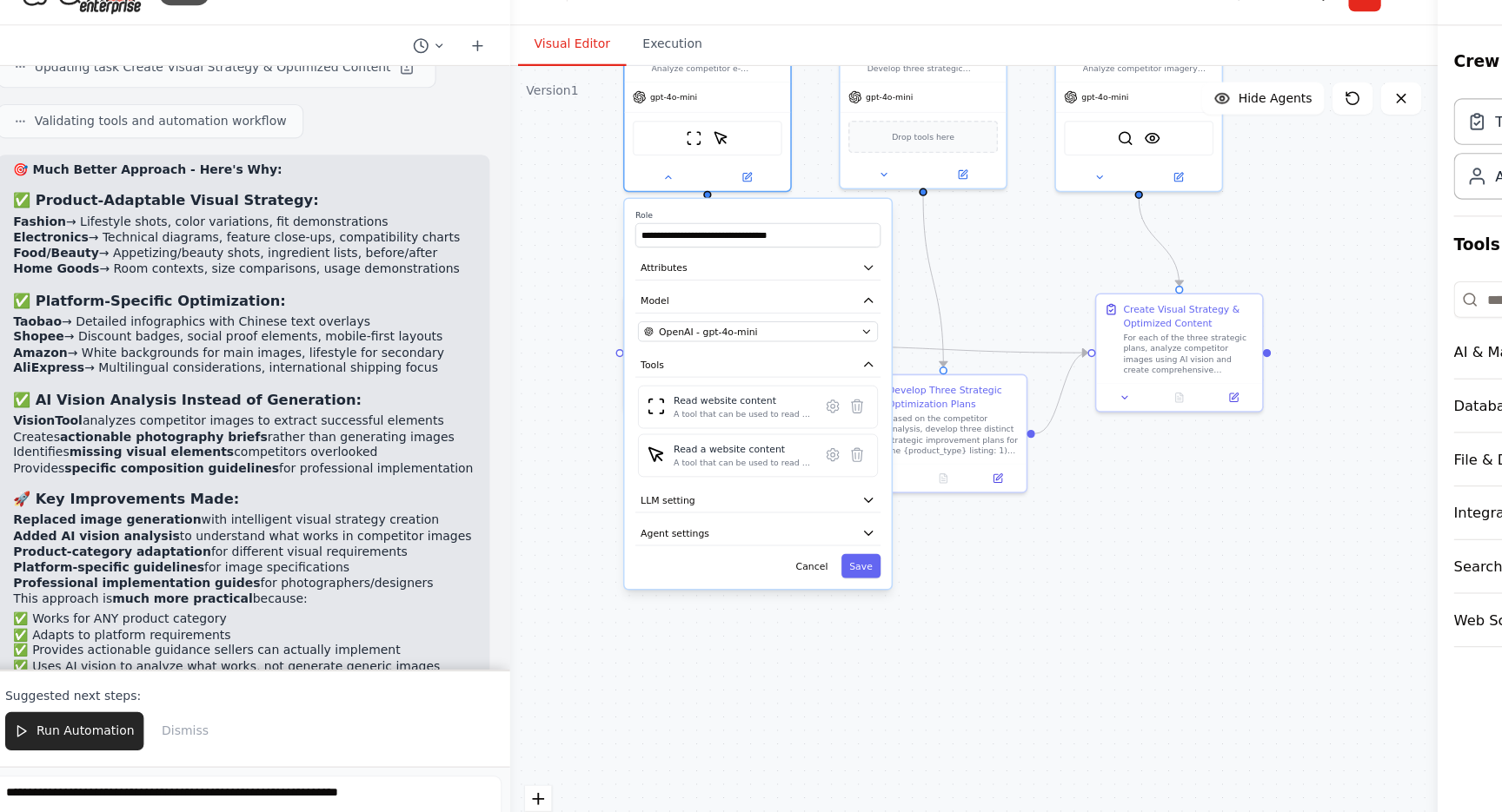
drag, startPoint x: 493, startPoint y: 304, endPoint x: 493, endPoint y: 349, distance: 45.0
click at [493, 349] on div ".deletable-edge-delete-btn { width: 20px; height: 20px; border: 0px solid #ffff…" at bounding box center [852, 451] width 797 height 722
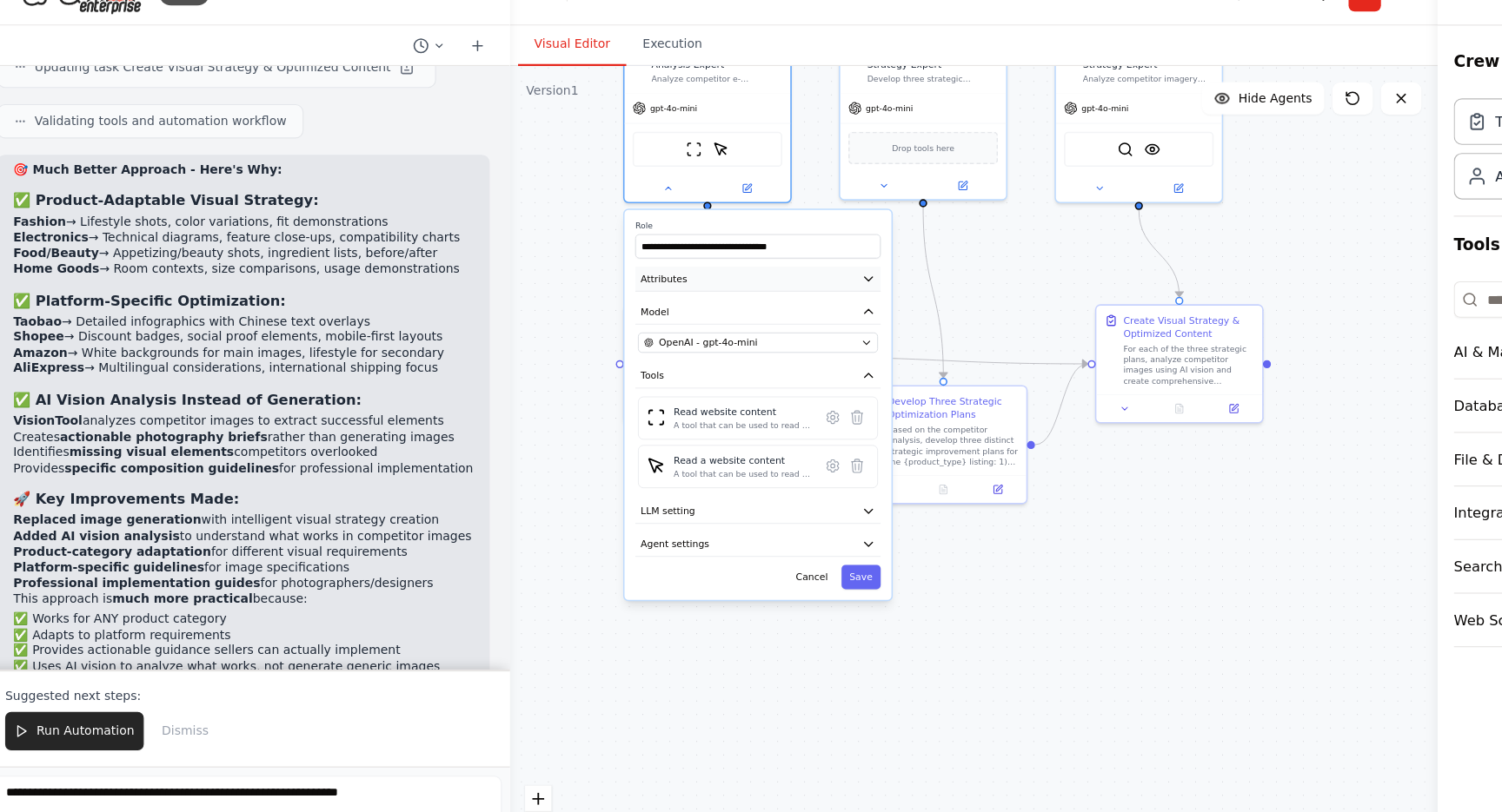
click at [599, 263] on button "Attributes" at bounding box center [667, 274] width 211 height 22
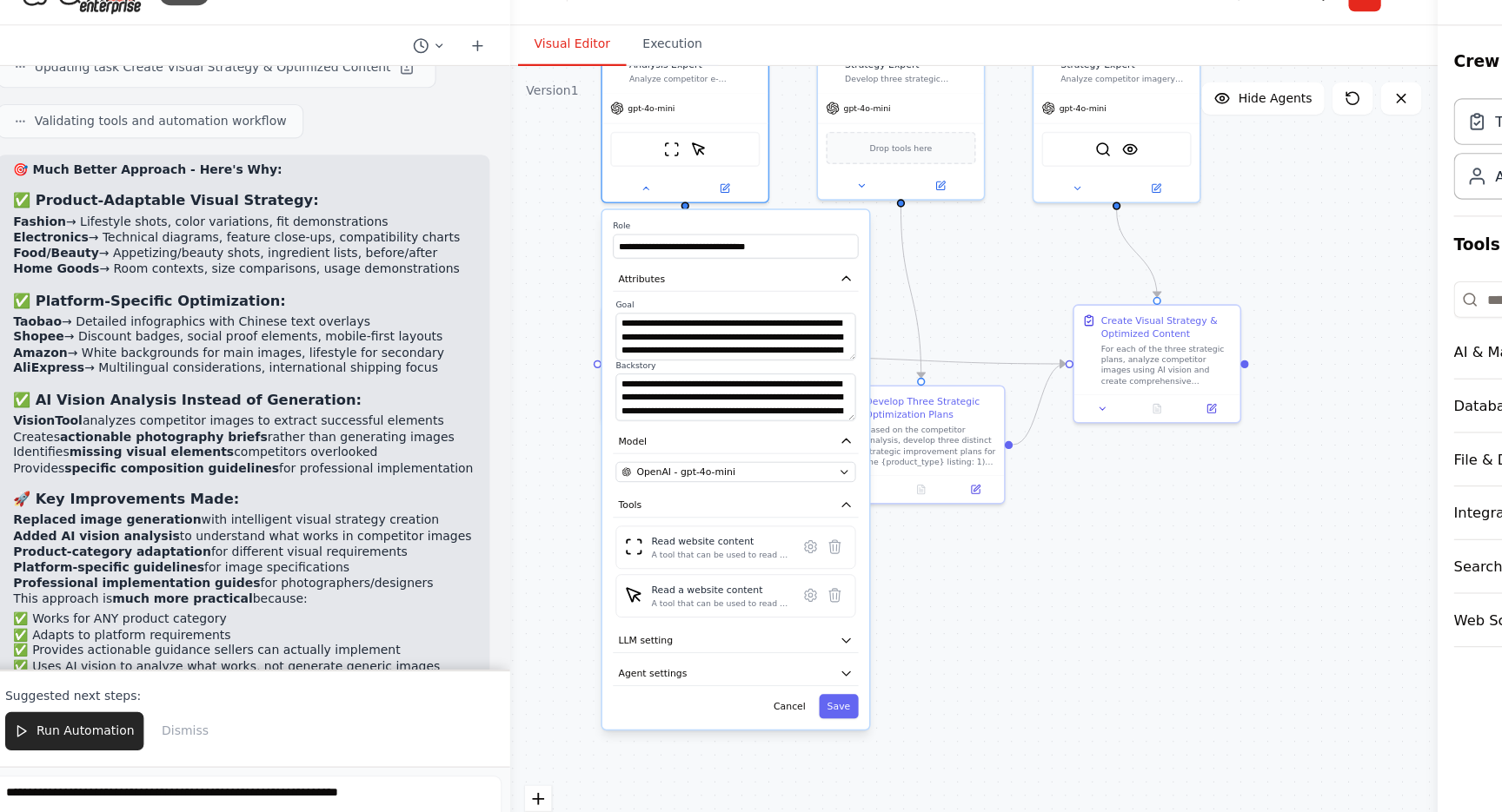
drag, startPoint x: 503, startPoint y: 307, endPoint x: 484, endPoint y: 304, distance: 19.2
click at [484, 304] on div ".deletable-edge-delete-btn { width: 20px; height: 20px; border: 0px solid #ffff…" at bounding box center [852, 451] width 797 height 722
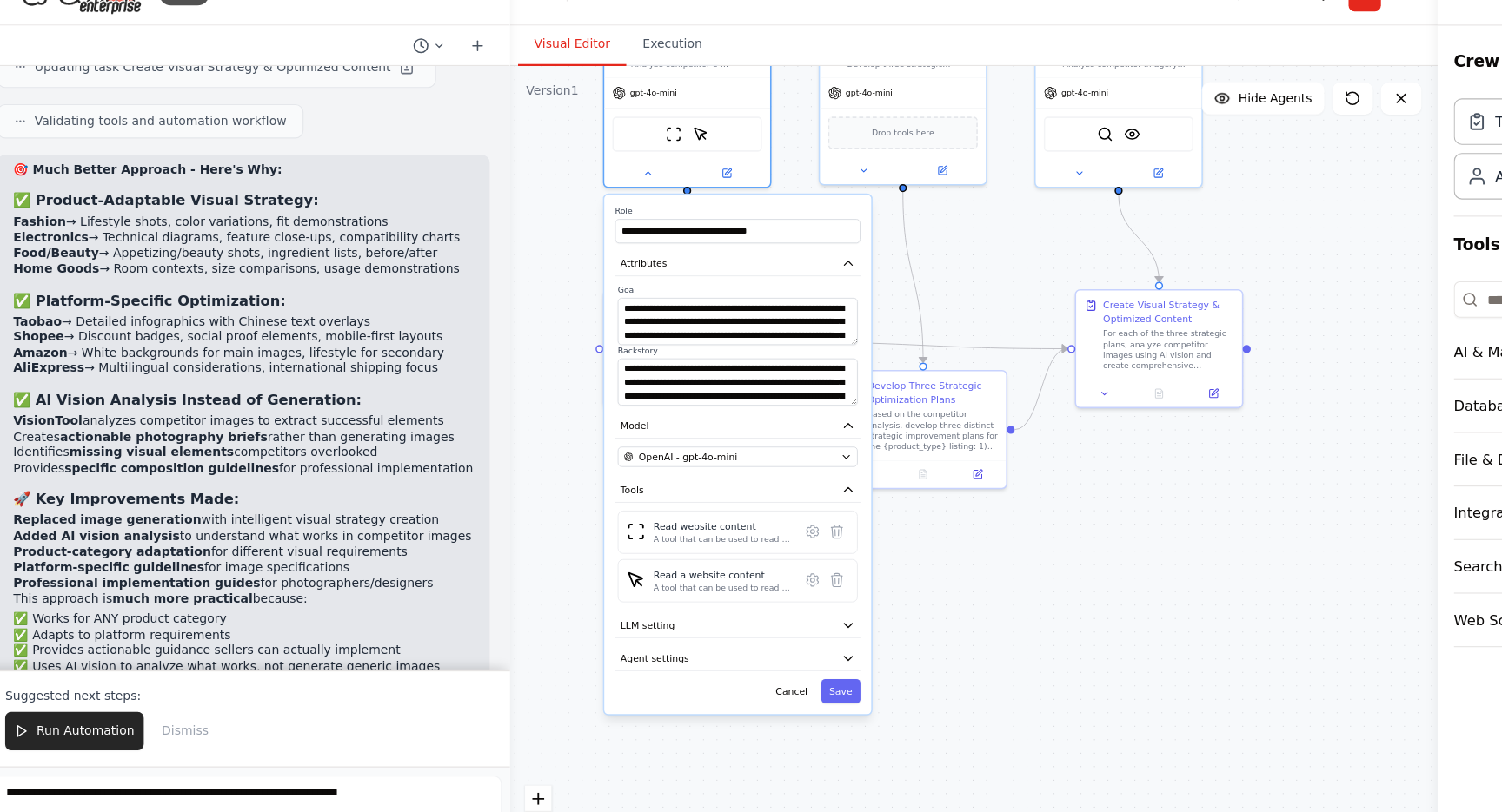
drag, startPoint x: 501, startPoint y: 393, endPoint x: 506, endPoint y: 382, distance: 12.1
click at [506, 382] on div ".deletable-edge-delete-btn { width: 20px; height: 20px; border: 0px solid #ffff…" at bounding box center [852, 451] width 797 height 722
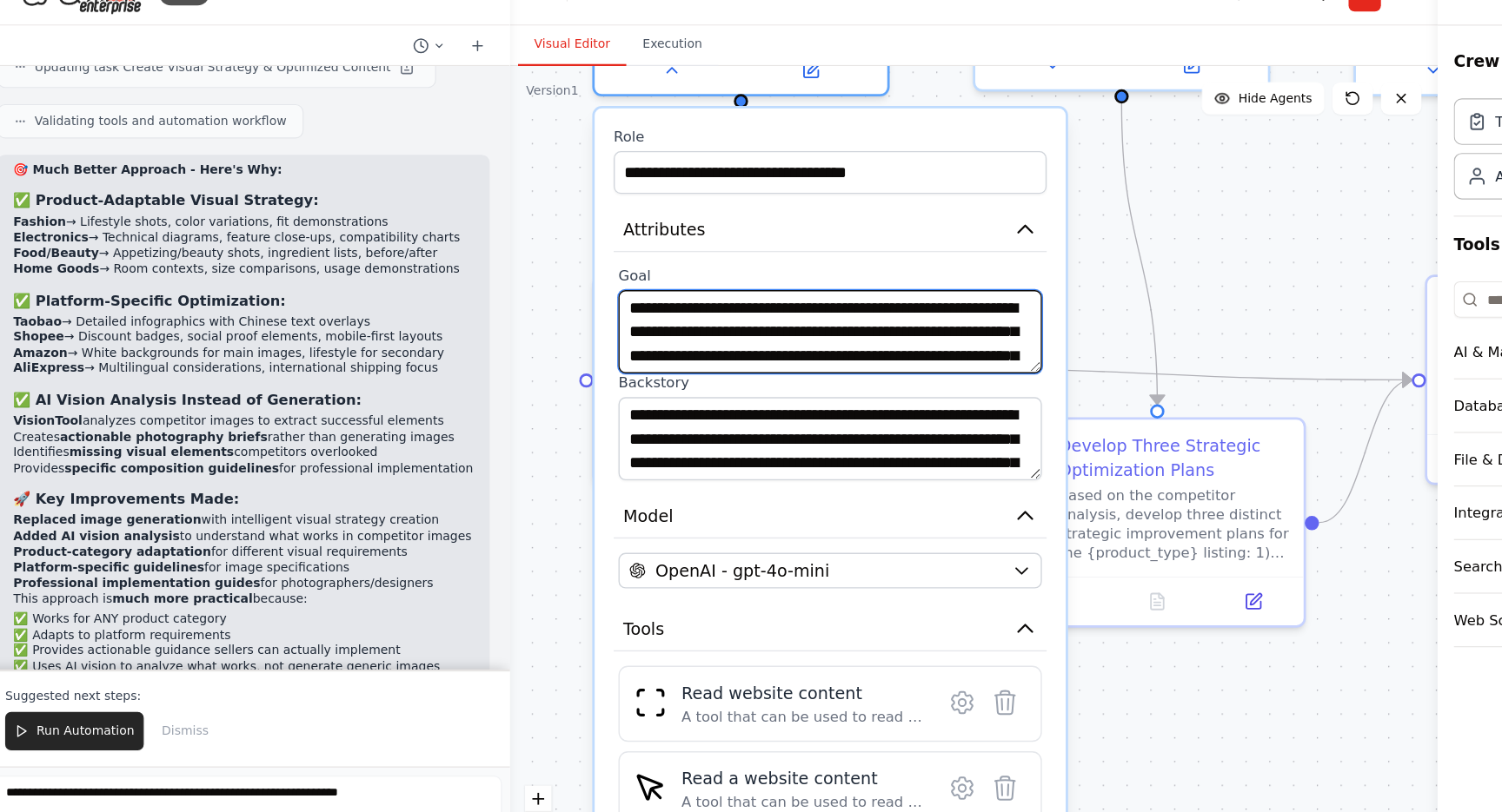
click at [595, 283] on textarea "**********" at bounding box center [729, 318] width 364 height 71
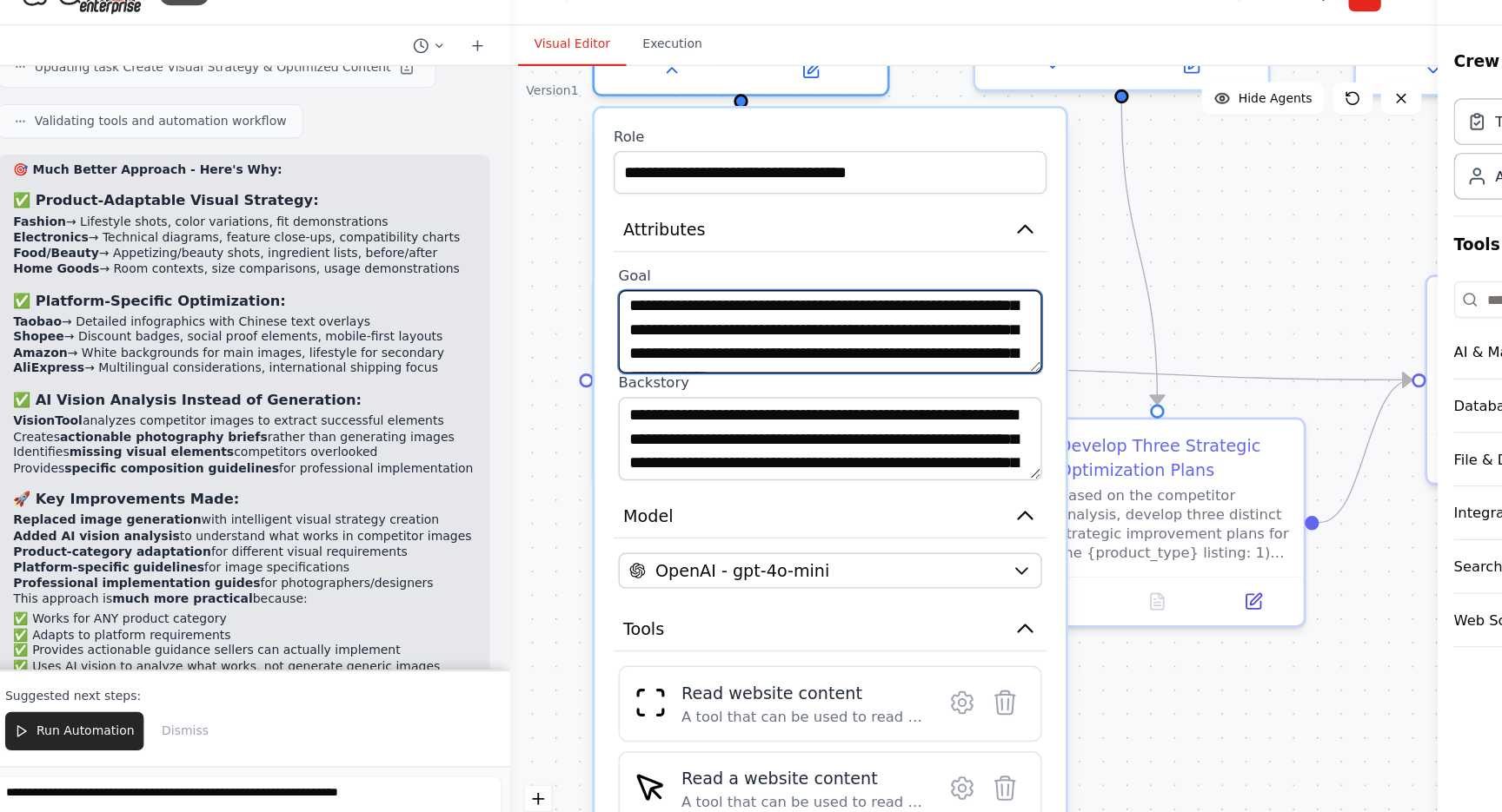
scroll to position [5, 0]
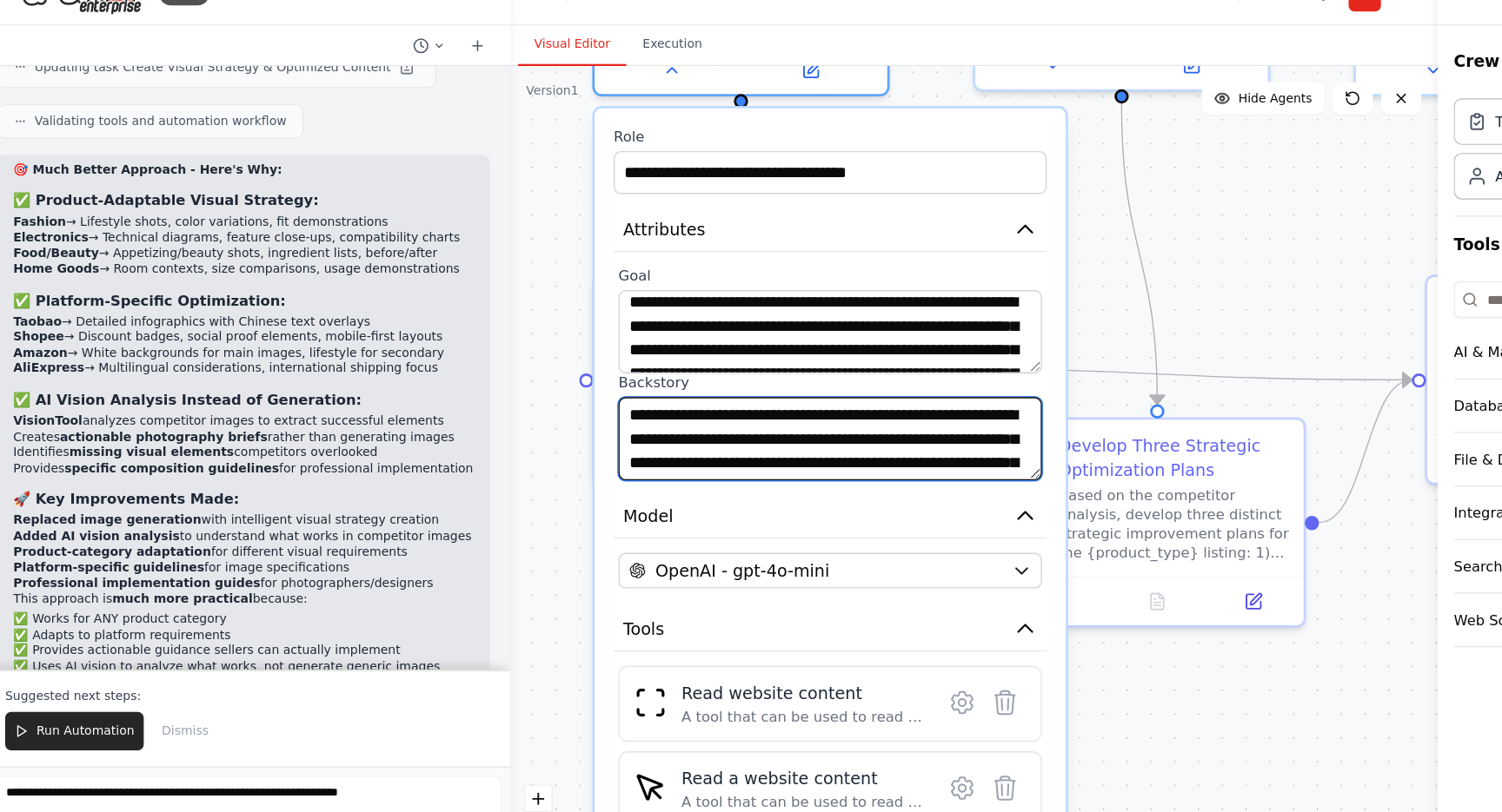
click at [624, 375] on textarea "**********" at bounding box center [729, 411] width 364 height 71
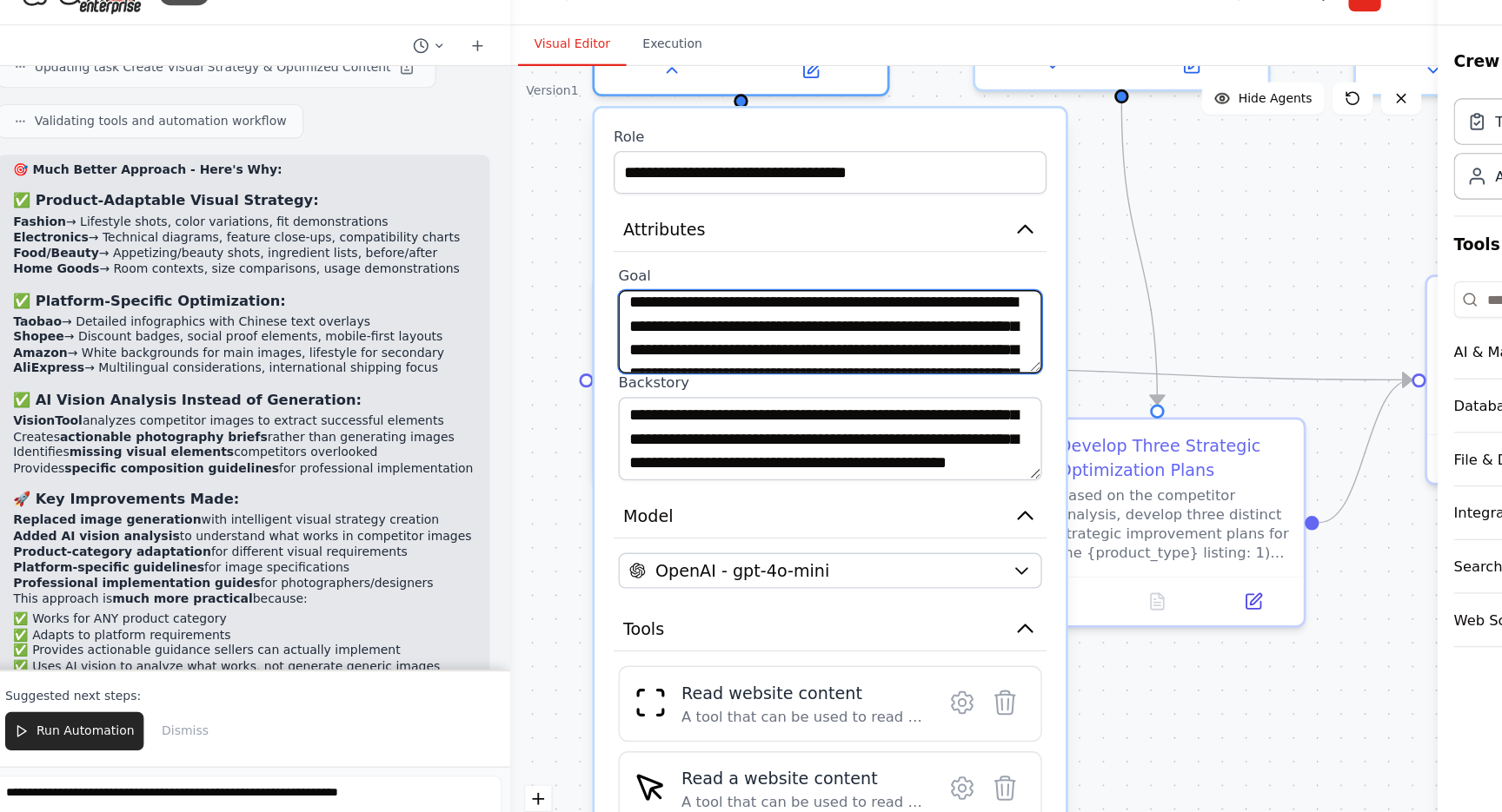
click at [613, 283] on textarea "**********" at bounding box center [729, 318] width 364 height 71
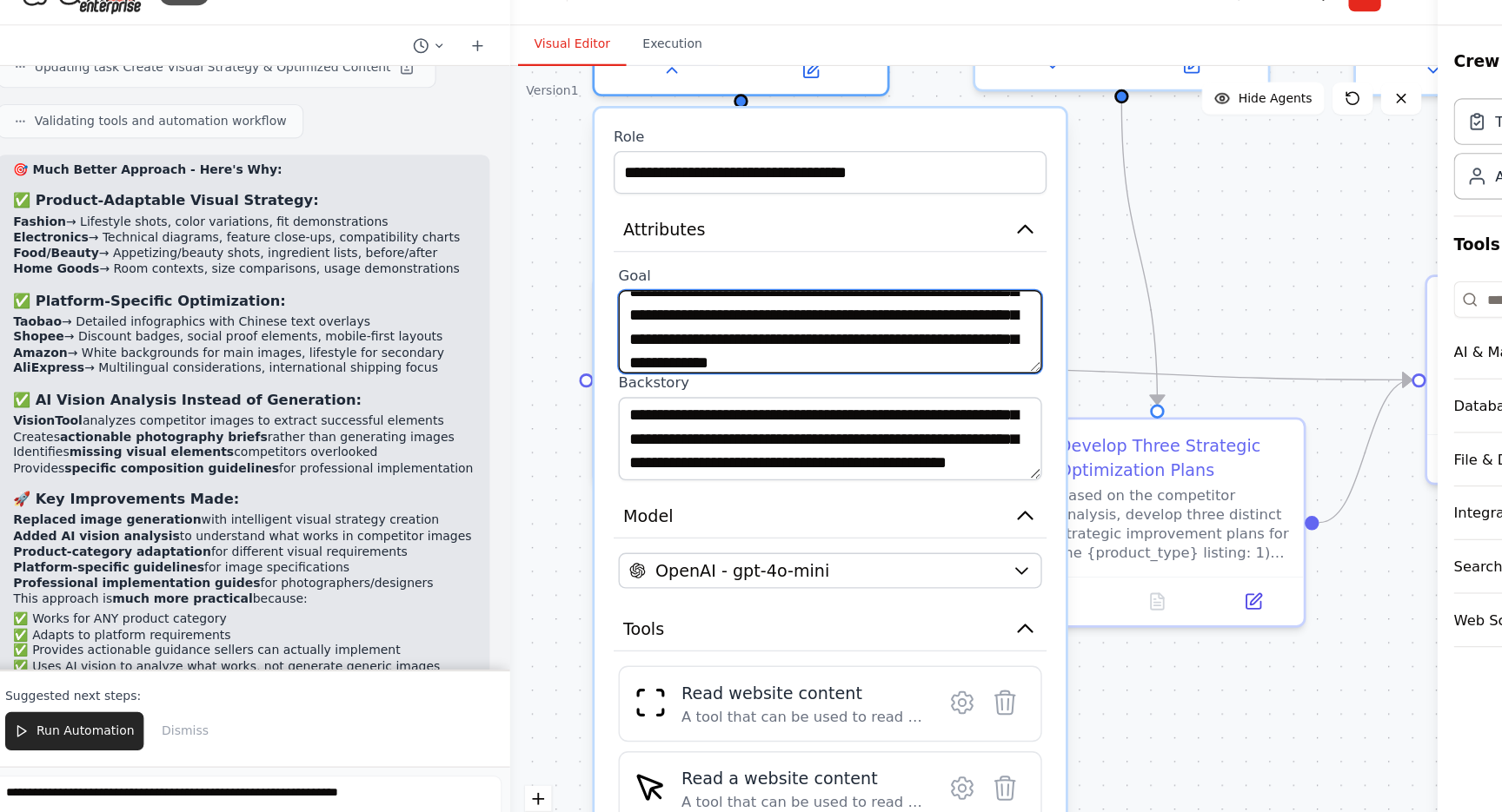
scroll to position [47, 0]
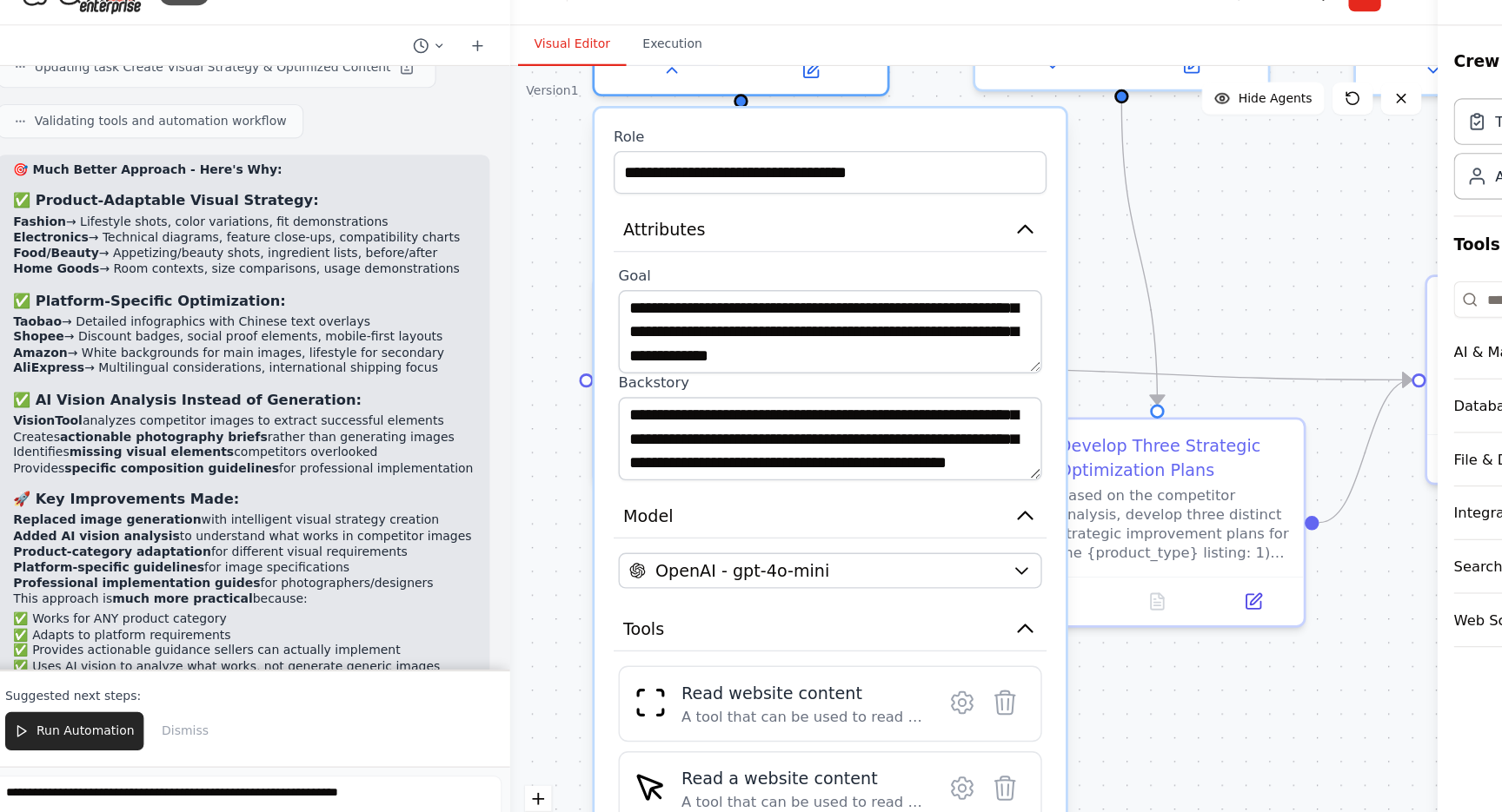
click at [478, 432] on div ".deletable-edge-delete-btn { width: 20px; height: 20px; border: 0px solid #ffff…" at bounding box center [852, 451] width 797 height 722
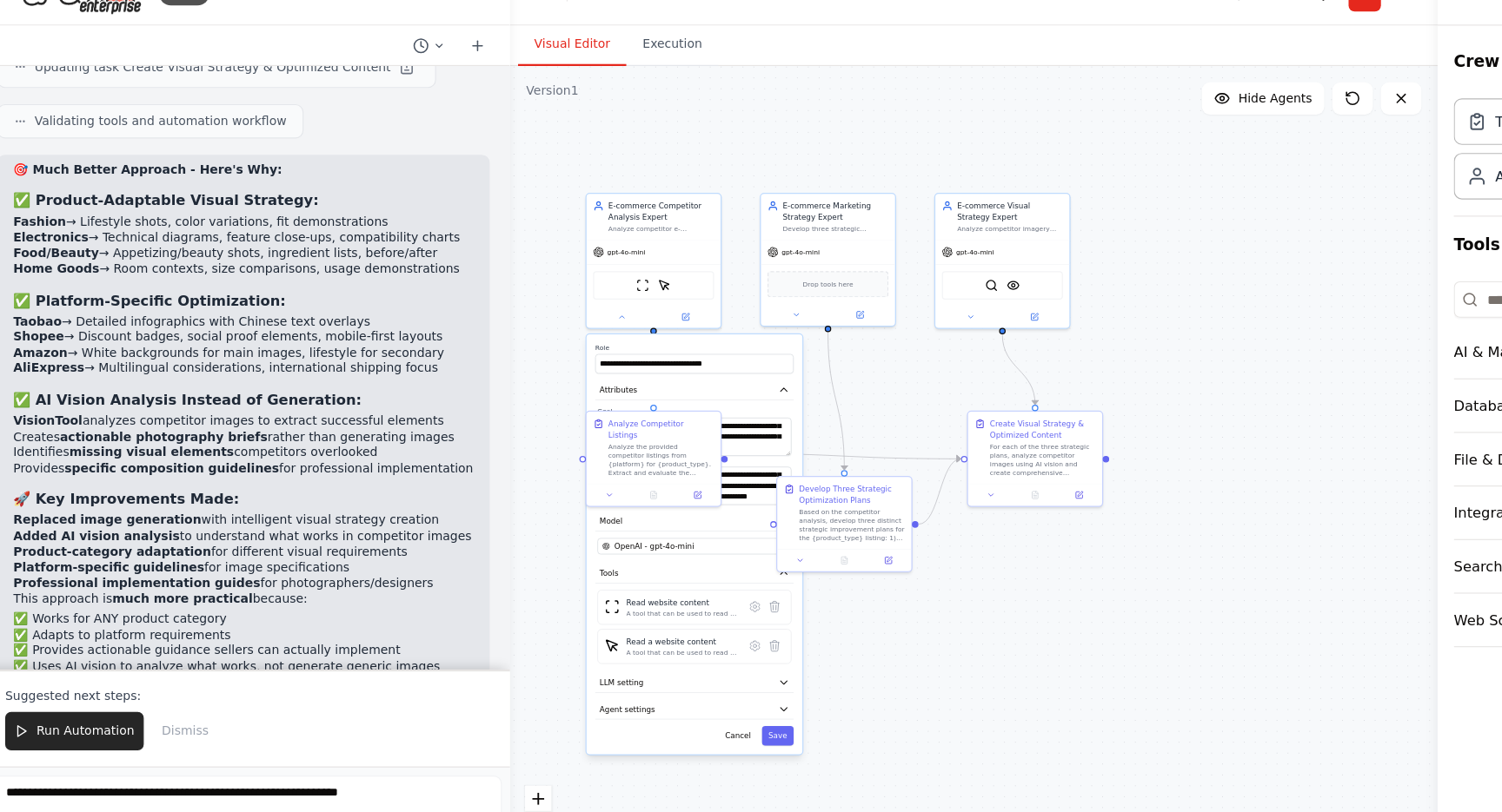
click at [747, 615] on div ".deletable-edge-delete-btn { width: 20px; height: 20px; border: 0px solid #ffff…" at bounding box center [852, 451] width 797 height 722
click at [676, 658] on button "Save" at bounding box center [684, 666] width 27 height 16
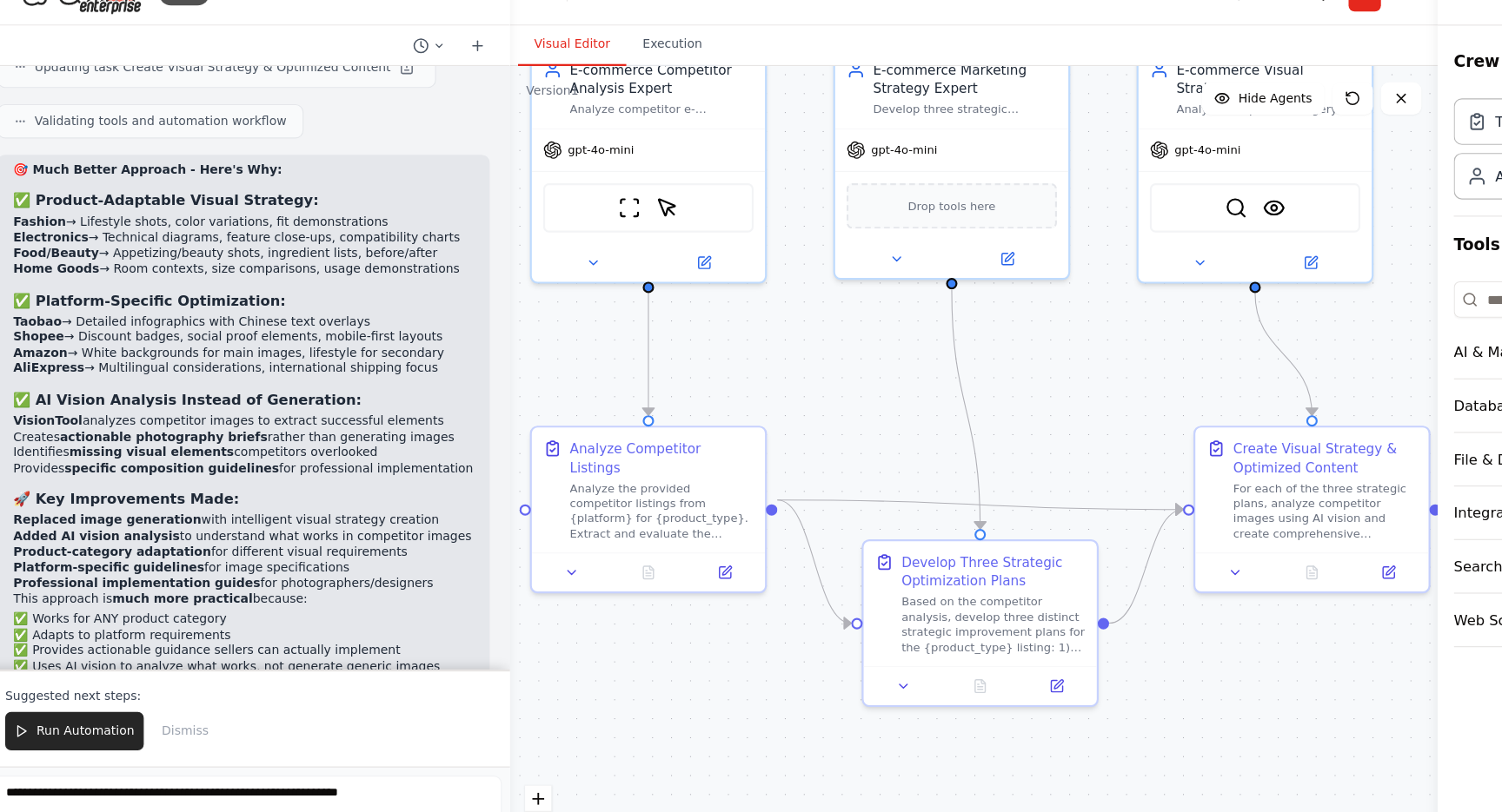
drag, startPoint x: 675, startPoint y: 348, endPoint x: 767, endPoint y: 313, distance: 98.4
click at [767, 313] on div ".deletable-edge-delete-btn { width: 20px; height: 20px; border: 0px solid #ffff…" at bounding box center [852, 451] width 797 height 722
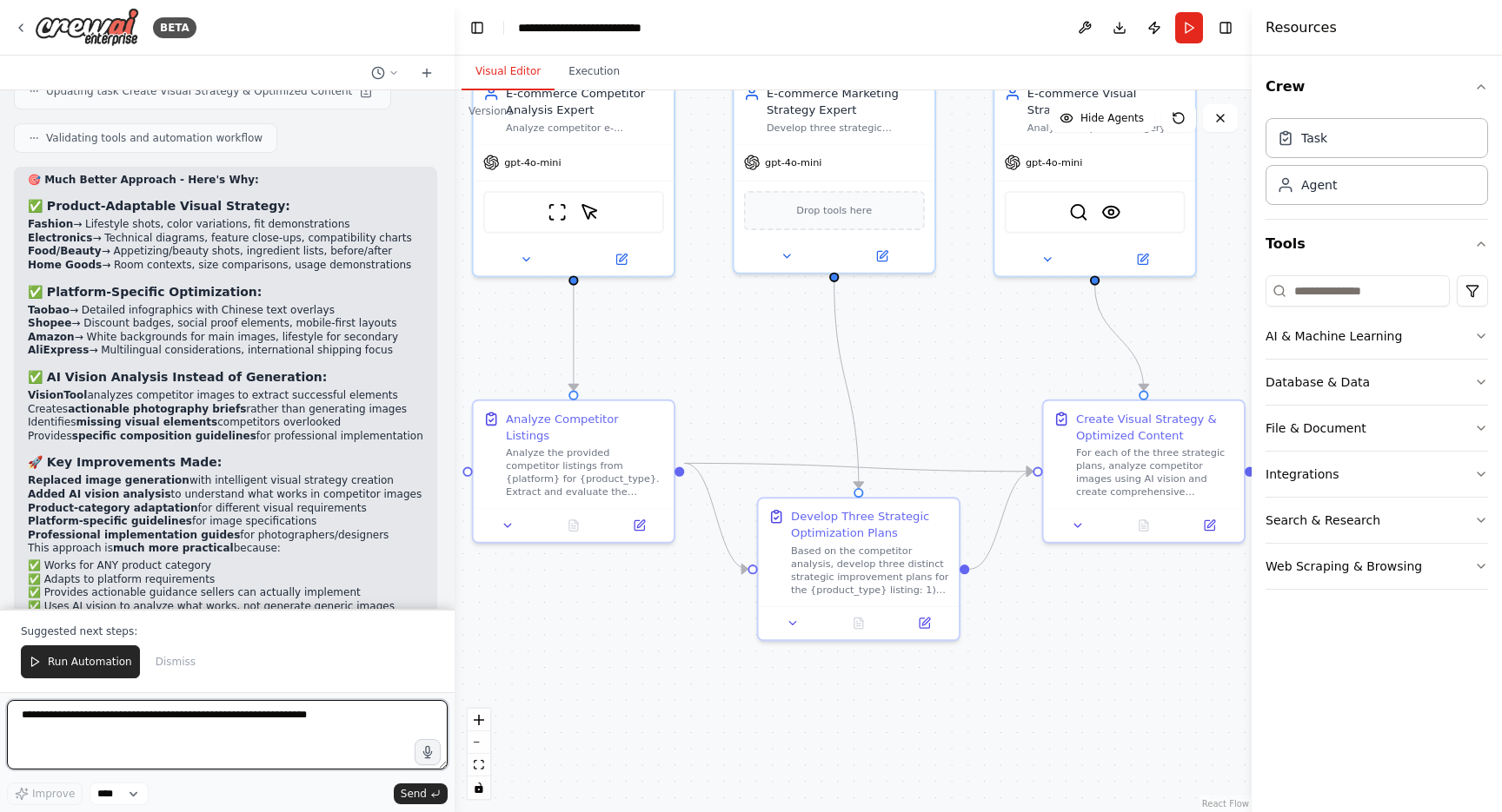
click at [222, 734] on textarea at bounding box center [227, 735] width 441 height 69
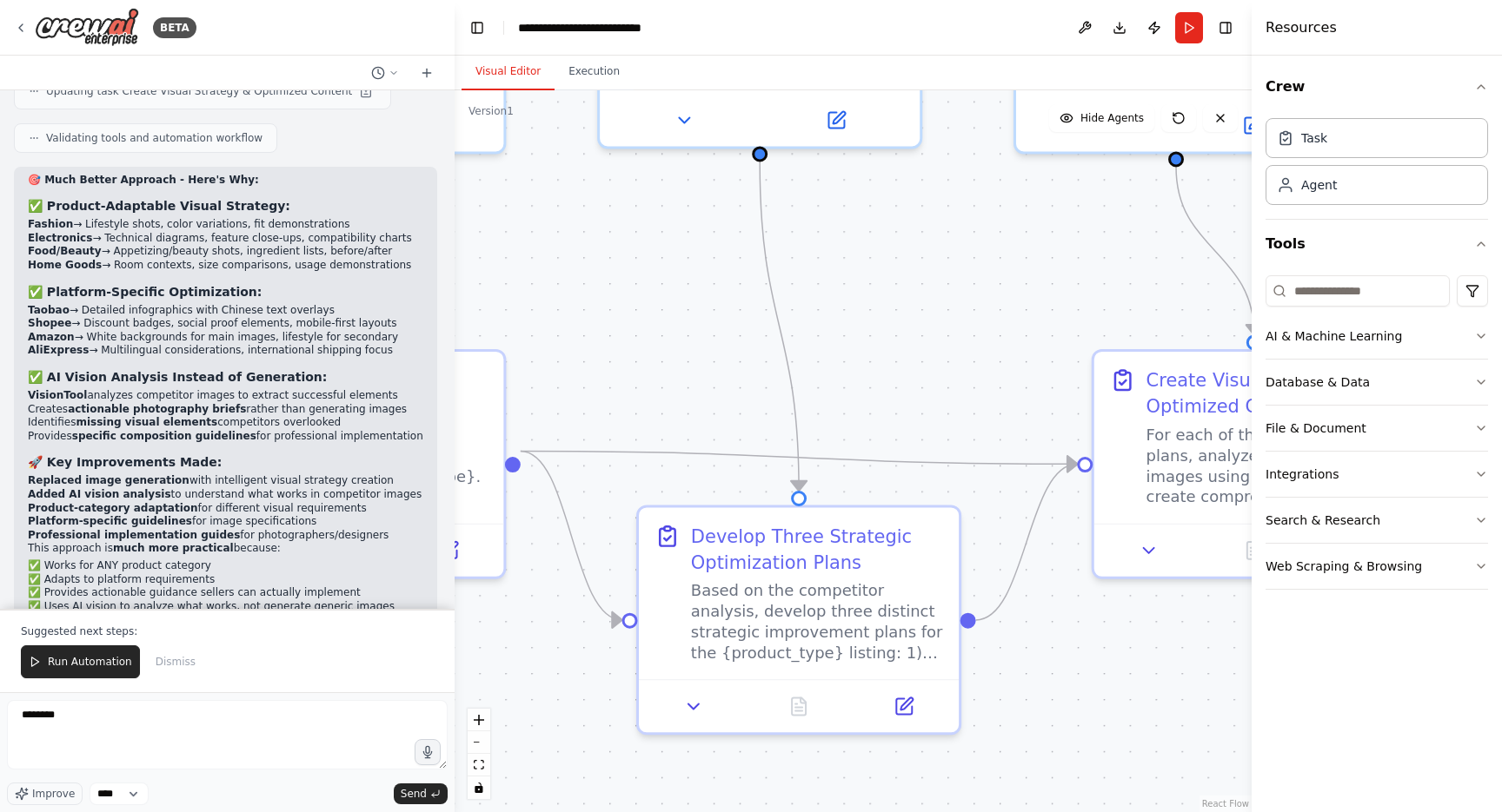
drag, startPoint x: 872, startPoint y: 319, endPoint x: 904, endPoint y: 349, distance: 43.9
click at [904, 349] on div ".deletable-edge-delete-btn { width: 20px; height: 20px; border: 0px solid #ffff…" at bounding box center [852, 451] width 797 height 722
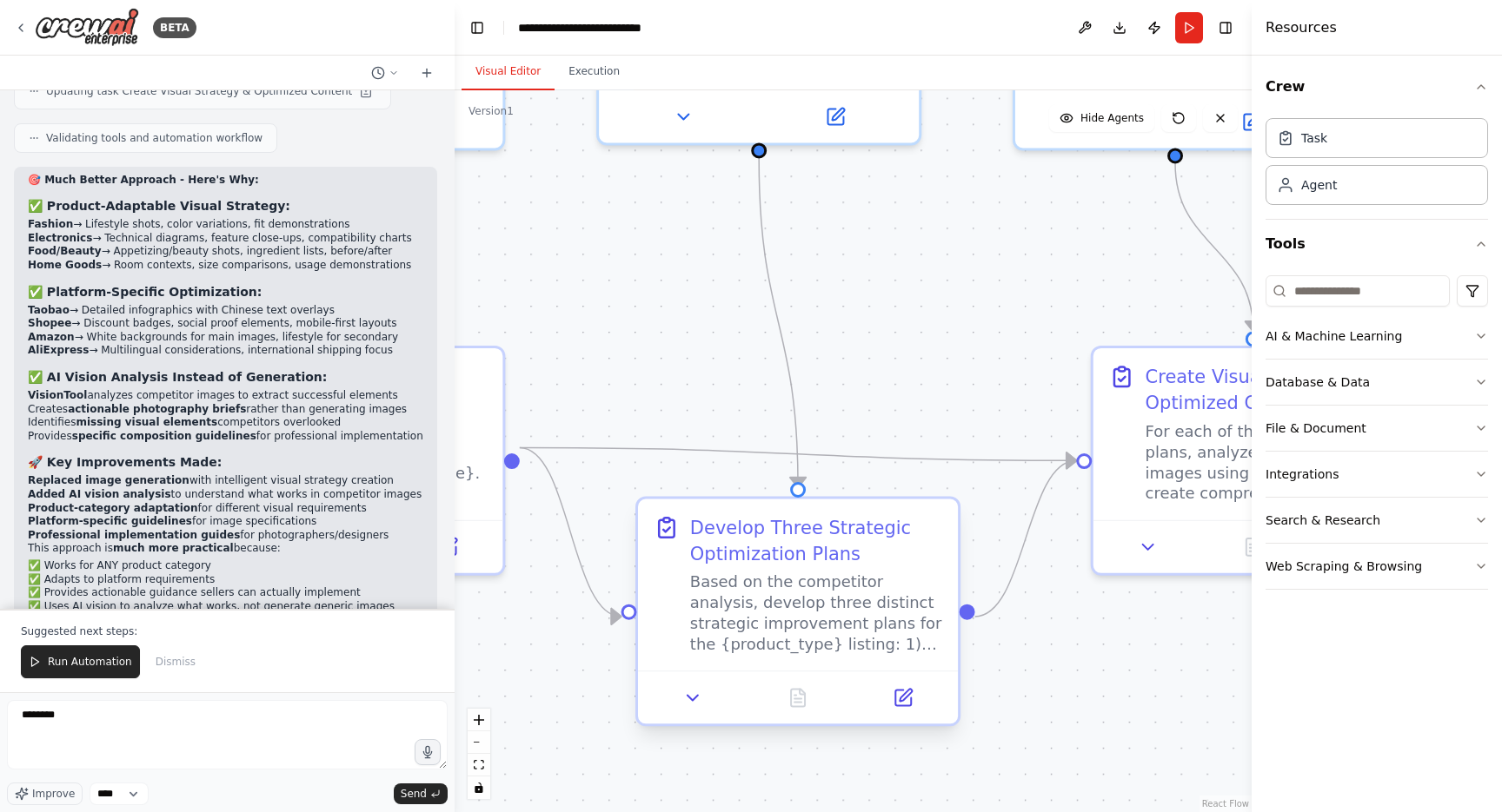
click at [785, 575] on div "Based on the competitor analysis, develop three distinct strategic improvement …" at bounding box center [816, 613] width 252 height 83
click at [701, 701] on icon at bounding box center [693, 697] width 21 height 21
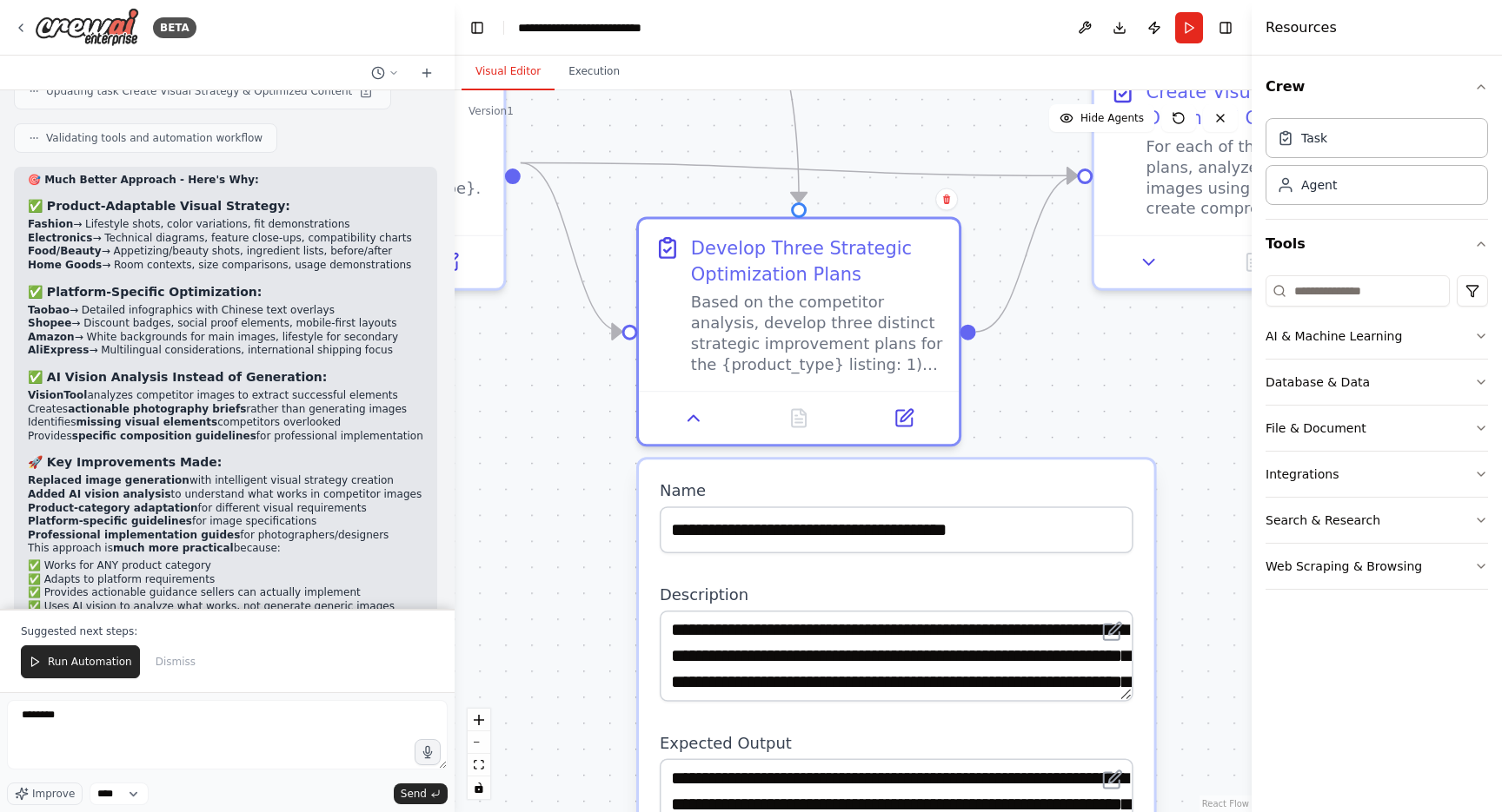
drag, startPoint x: 671, startPoint y: 489, endPoint x: 672, endPoint y: 205, distance: 284.0
click at [672, 205] on div ".deletable-edge-delete-btn { width: 20px; height: 20px; border: 0px solid #ffff…" at bounding box center [852, 451] width 797 height 722
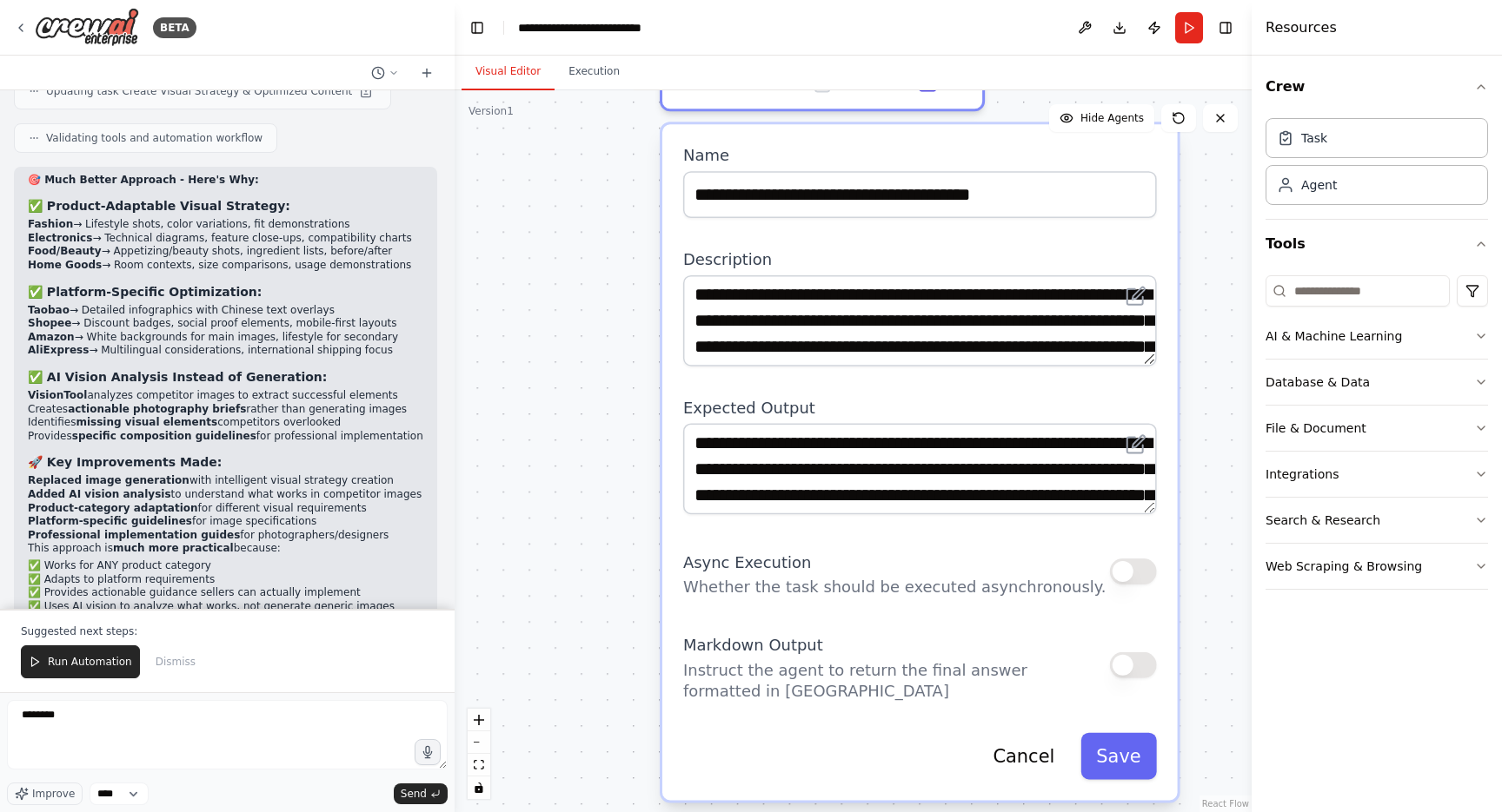
drag, startPoint x: 629, startPoint y: 652, endPoint x: 647, endPoint y: 335, distance: 317.5
click at [647, 335] on div ".deletable-edge-delete-btn { width: 20px; height: 20px; border: 0px solid #ffff…" at bounding box center [852, 451] width 797 height 722
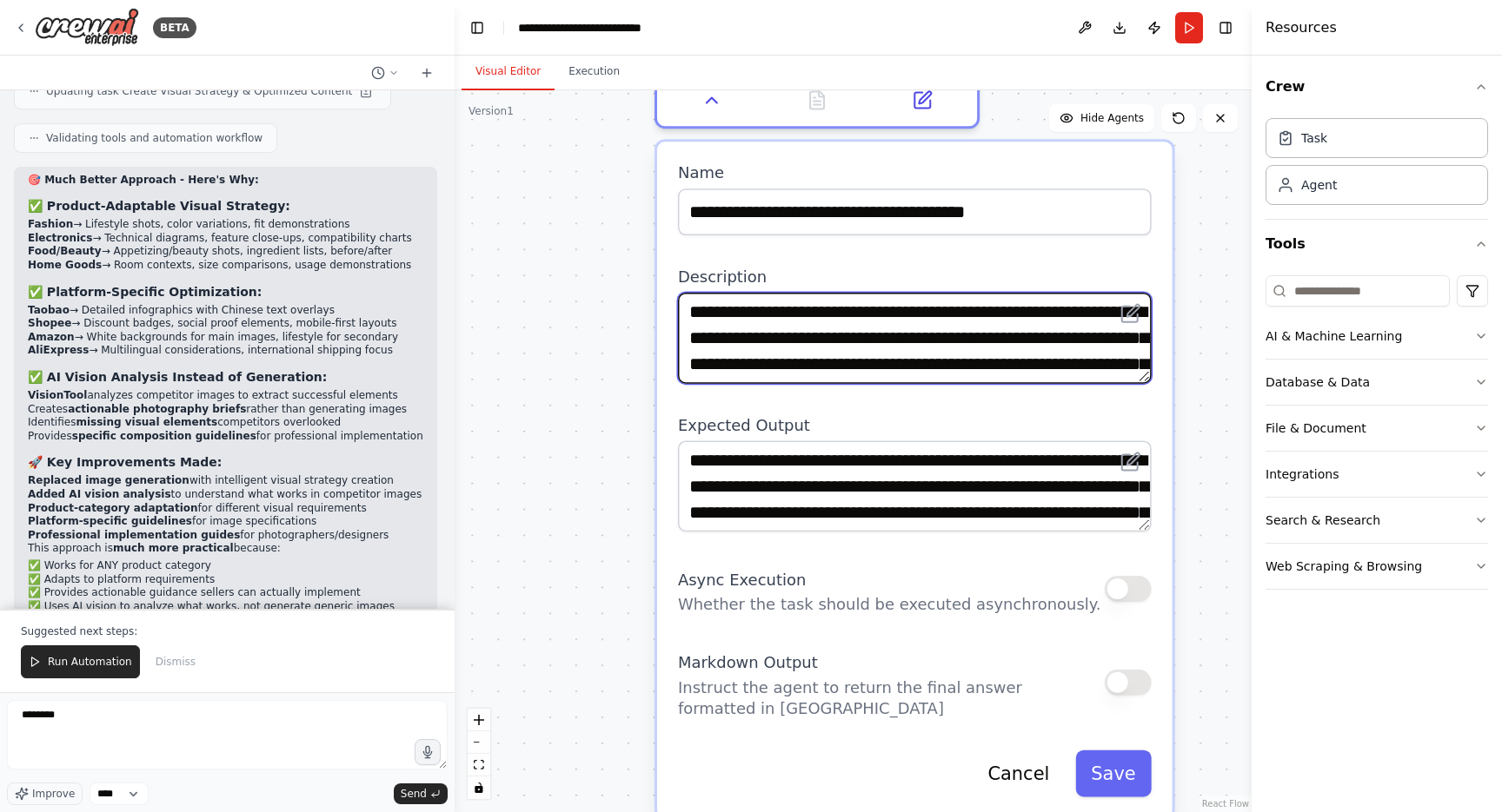
click at [807, 326] on textarea "**********" at bounding box center [914, 338] width 474 height 91
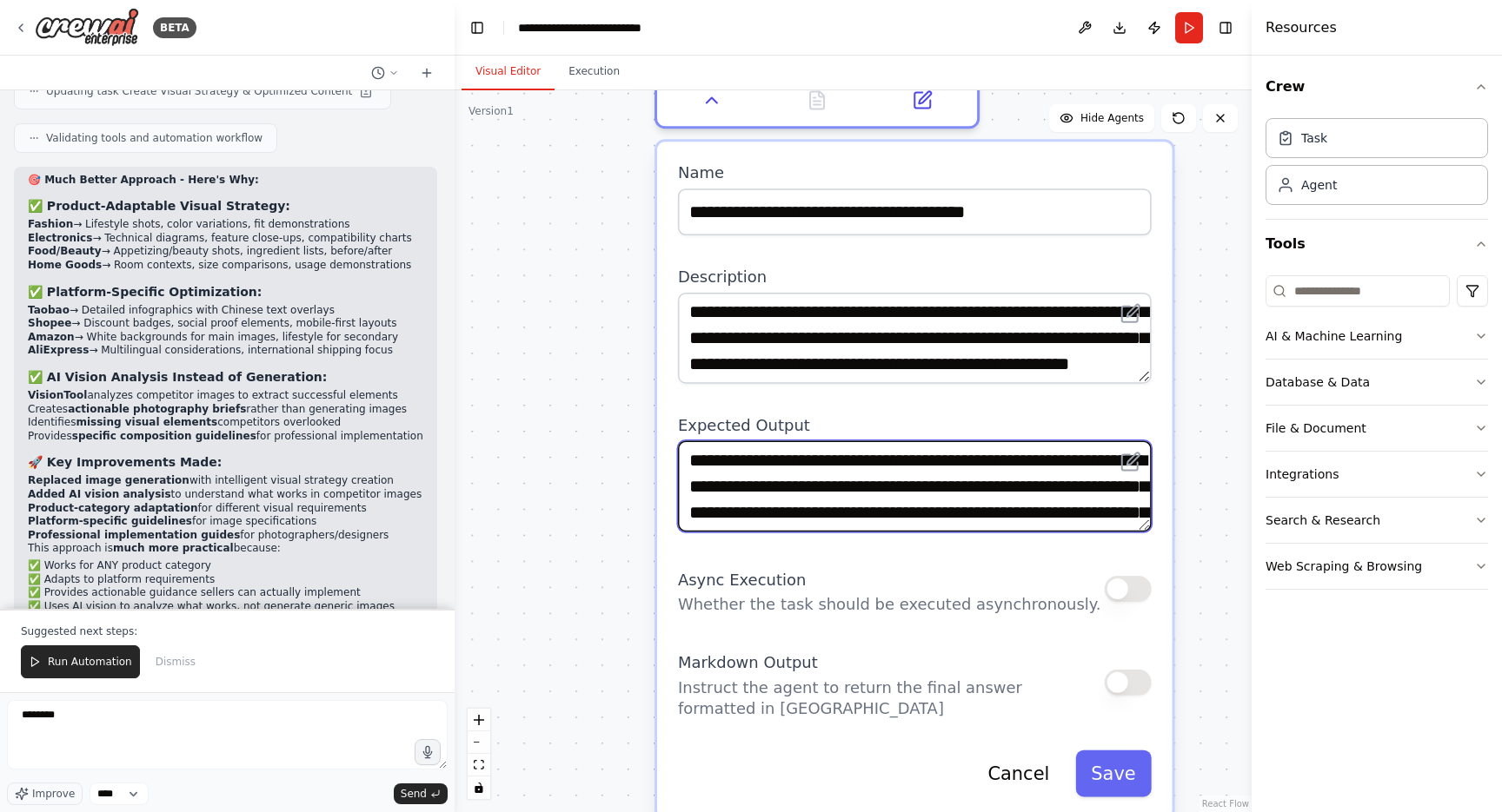
click at [844, 452] on textarea "**********" at bounding box center [914, 486] width 474 height 91
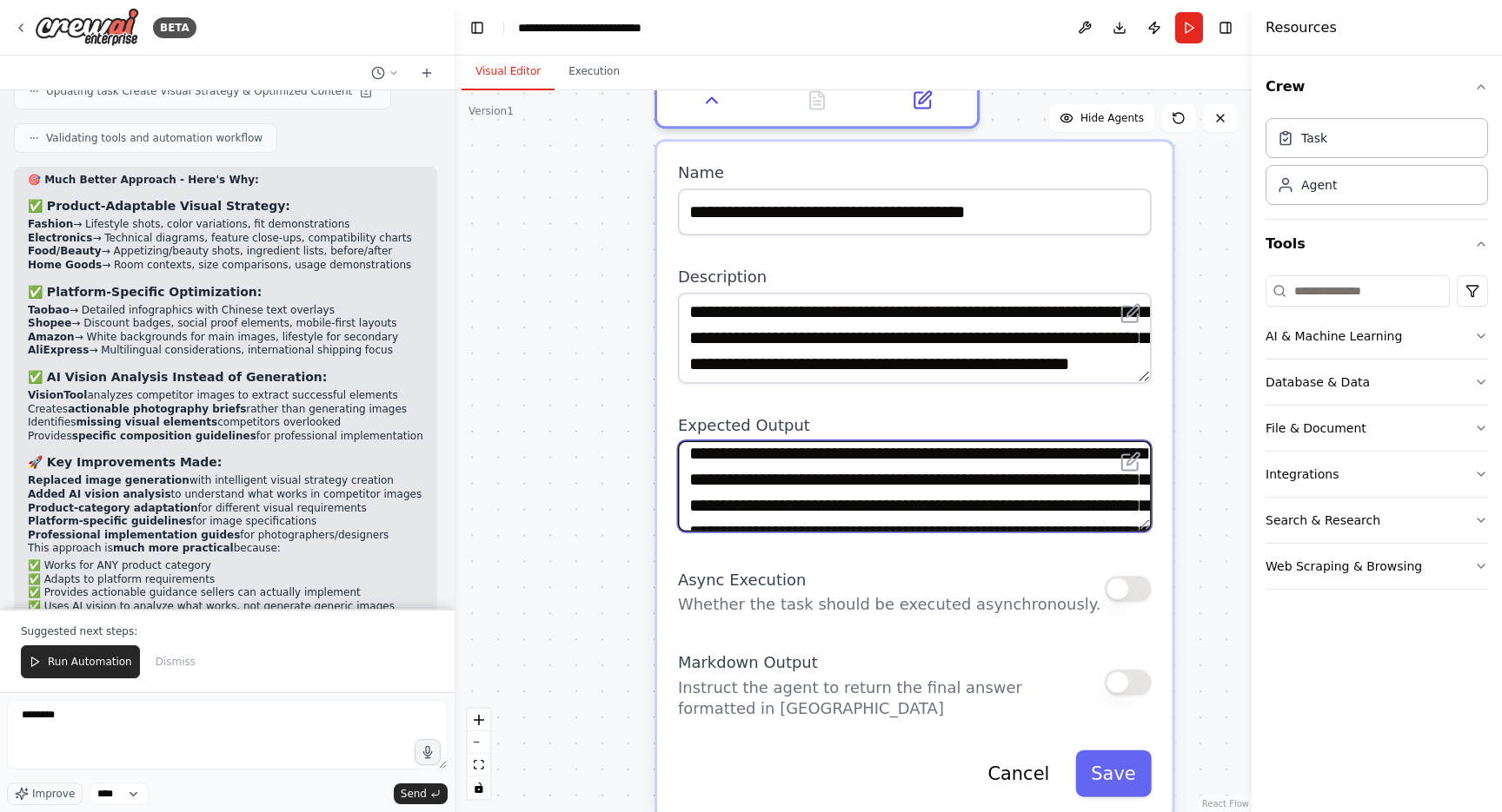
scroll to position [4, 0]
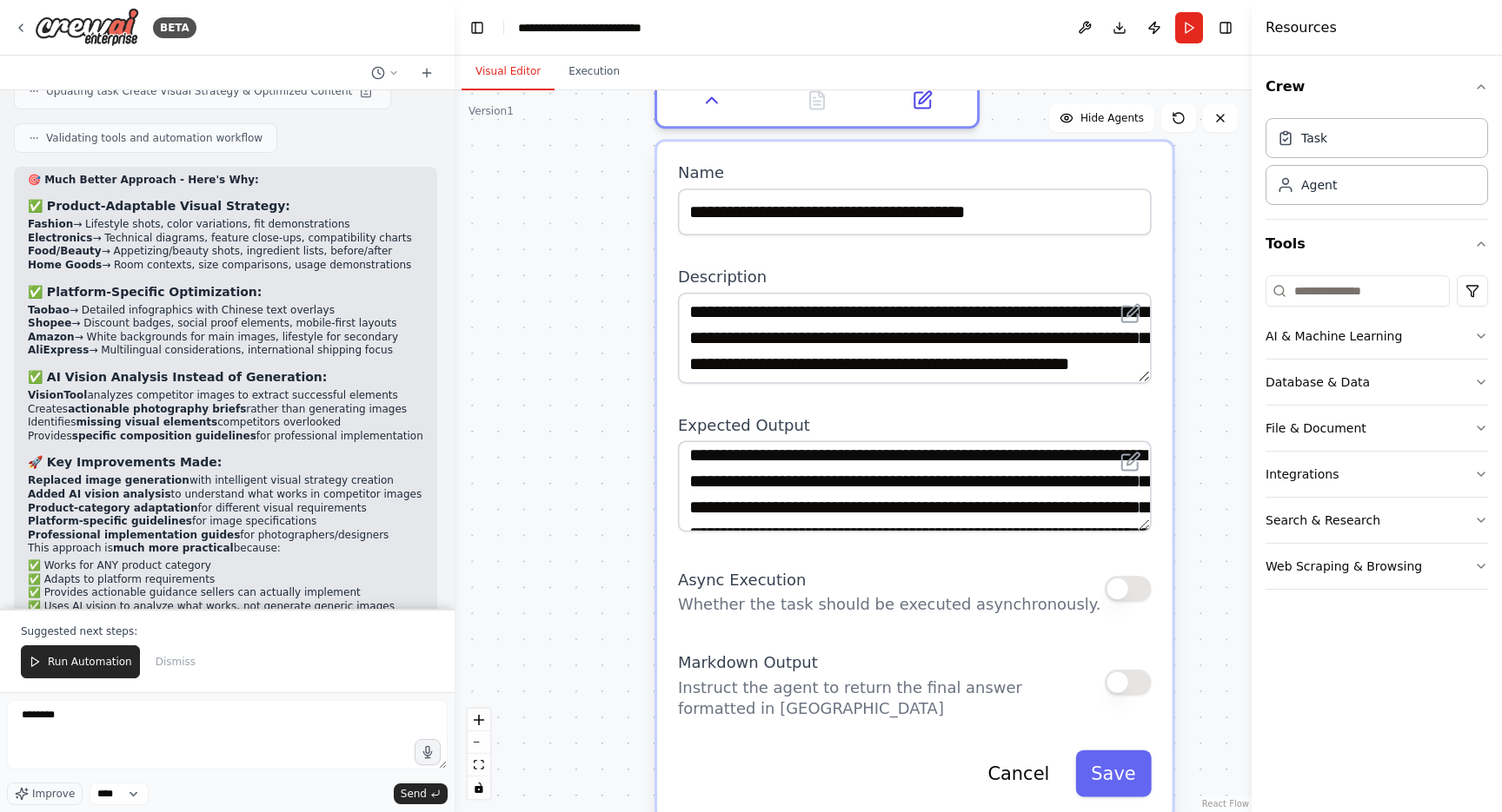
click at [593, 388] on div ".deletable-edge-delete-btn { width: 20px; height: 20px; border: 0px solid #ffff…" at bounding box center [852, 451] width 797 height 722
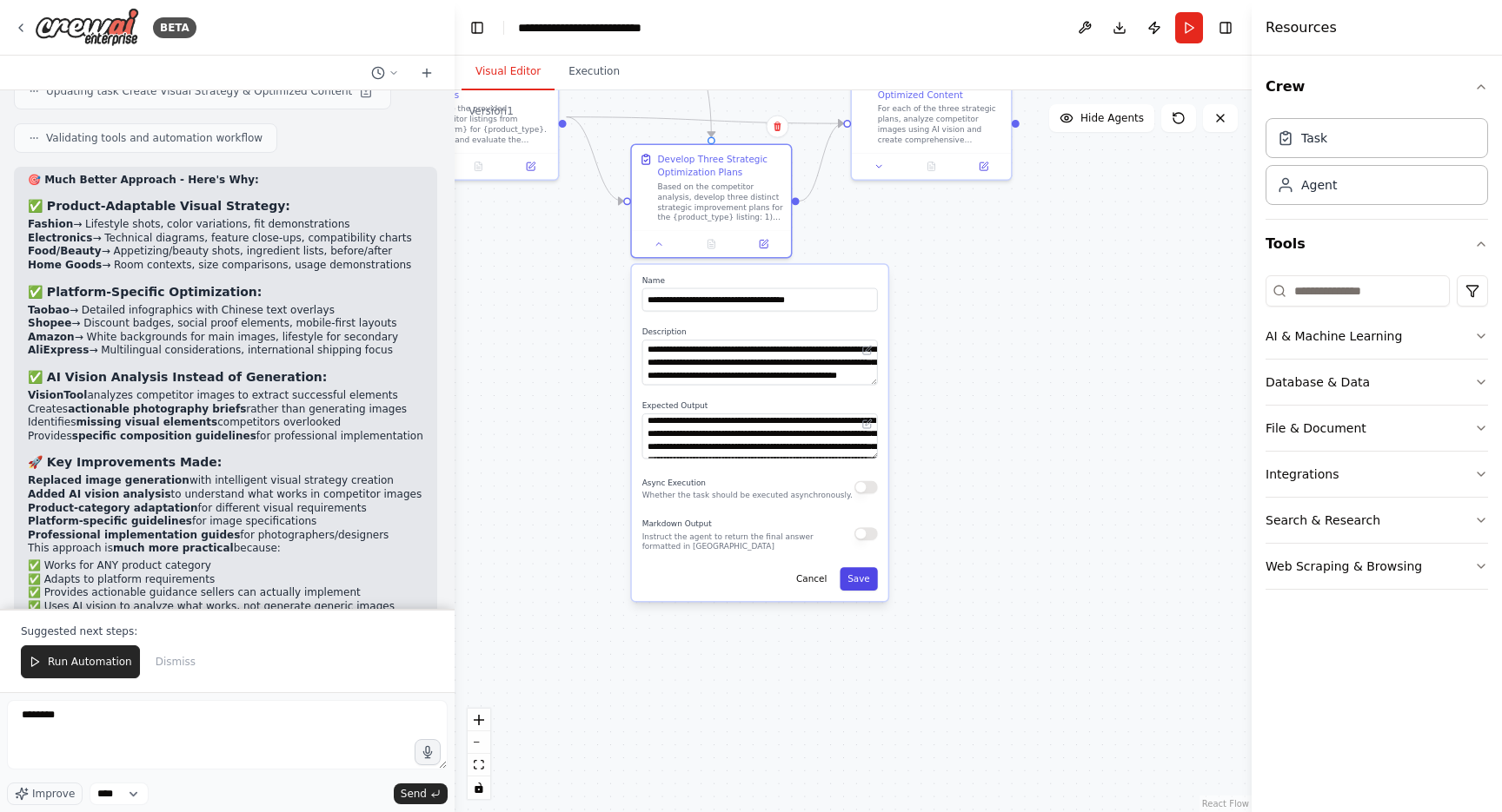
click at [847, 577] on button "Save" at bounding box center [858, 579] width 37 height 24
click at [817, 584] on button "Cancel" at bounding box center [811, 579] width 46 height 24
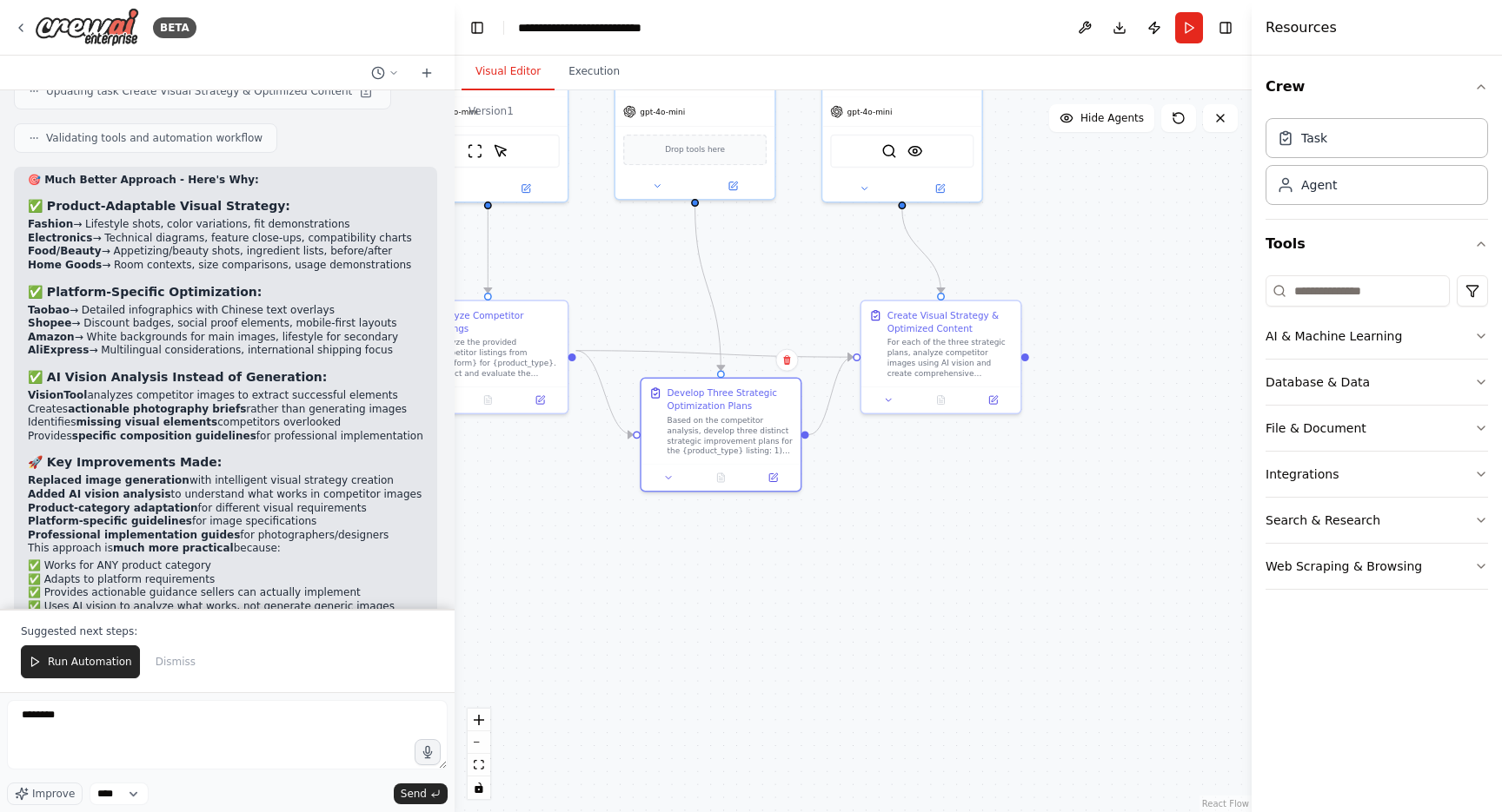
drag, startPoint x: 605, startPoint y: 402, endPoint x: 614, endPoint y: 633, distance: 231.2
click at [614, 634] on div ".deletable-edge-delete-btn { width: 20px; height: 20px; border: 0px solid #ffff…" at bounding box center [852, 451] width 797 height 722
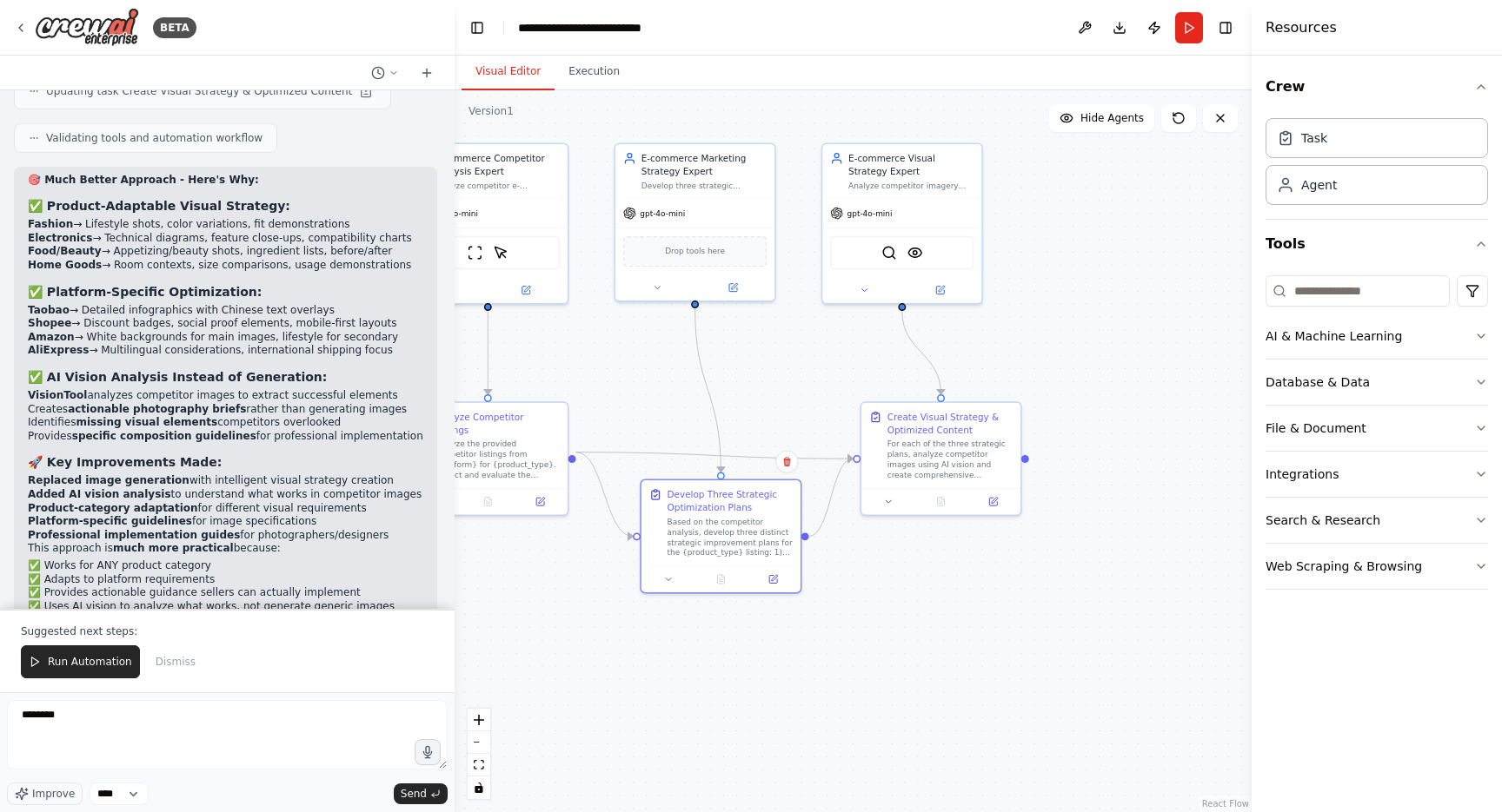
drag, startPoint x: 618, startPoint y: 293, endPoint x: 618, endPoint y: 437, distance: 144.0
click at [618, 437] on div ".deletable-edge-delete-btn { width: 20px; height: 20px; border: 0px solid #ffff…" at bounding box center [852, 451] width 797 height 722
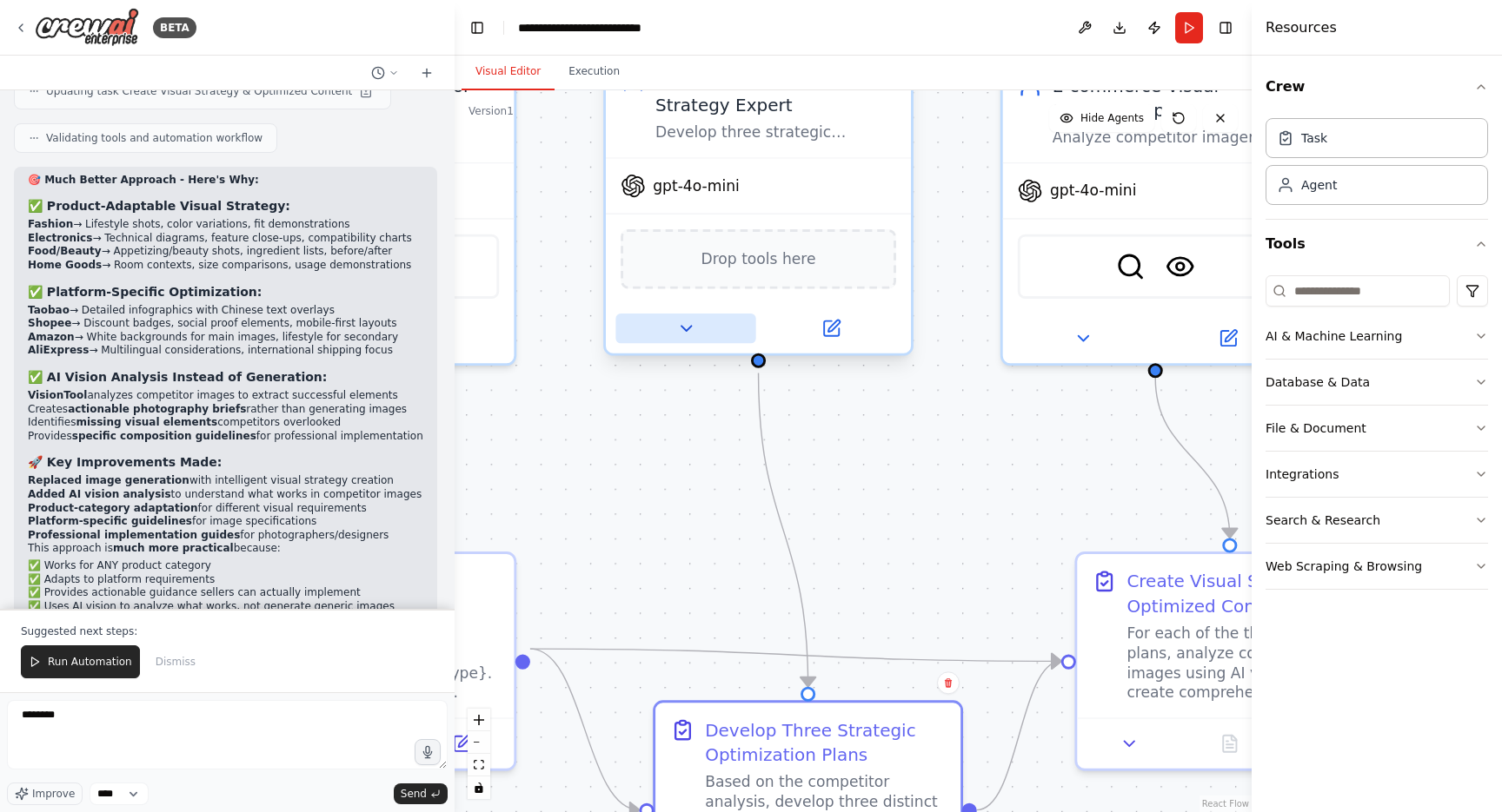
click at [667, 330] on button at bounding box center [684, 328] width 140 height 29
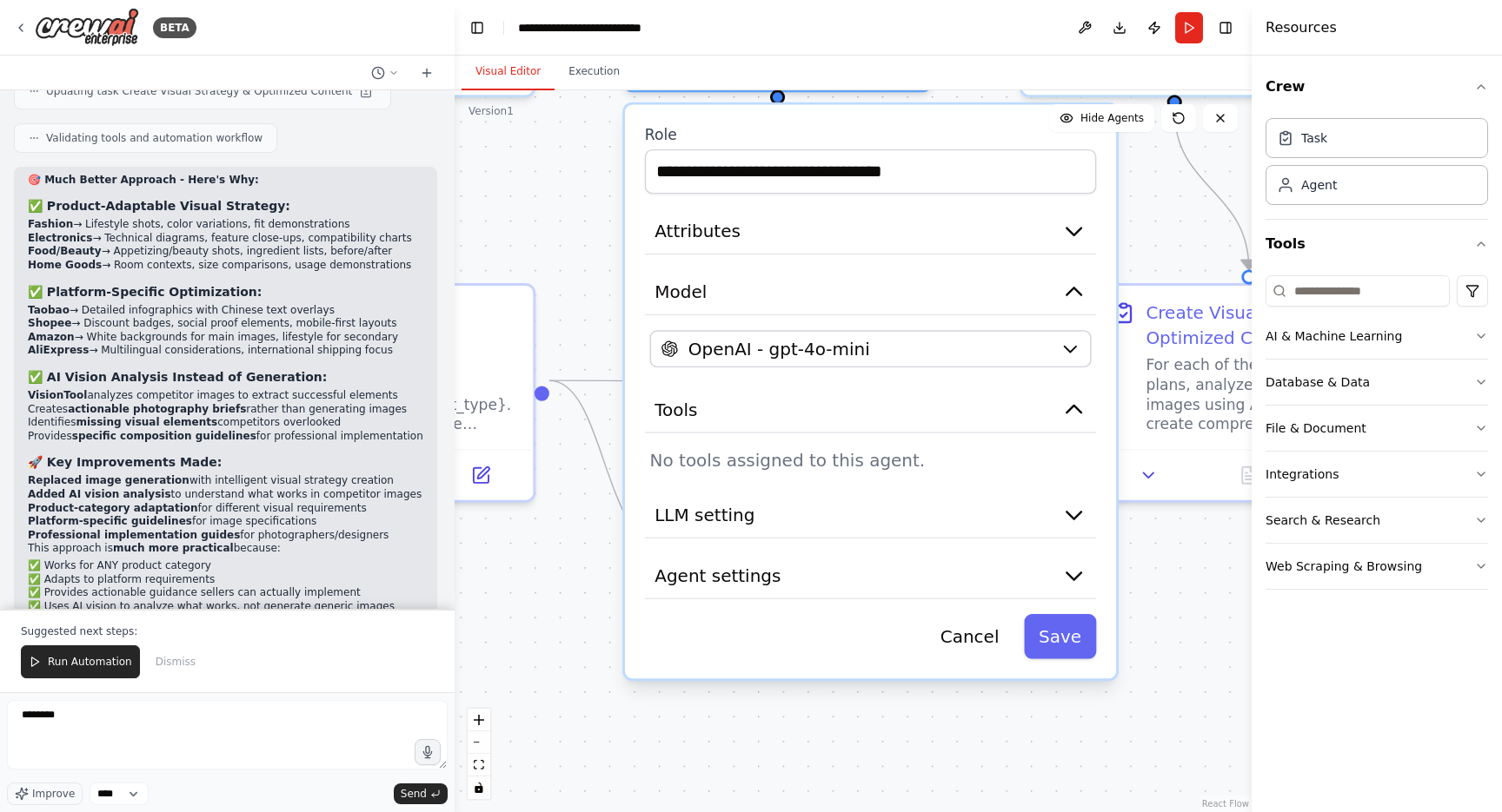
drag, startPoint x: 600, startPoint y: 467, endPoint x: 619, endPoint y: 199, distance: 268.7
click at [619, 199] on div ".deletable-edge-delete-btn { width: 20px; height: 20px; border: 0px solid #ffff…" at bounding box center [852, 451] width 797 height 722
click at [763, 228] on button "Attributes" at bounding box center [871, 232] width 451 height 46
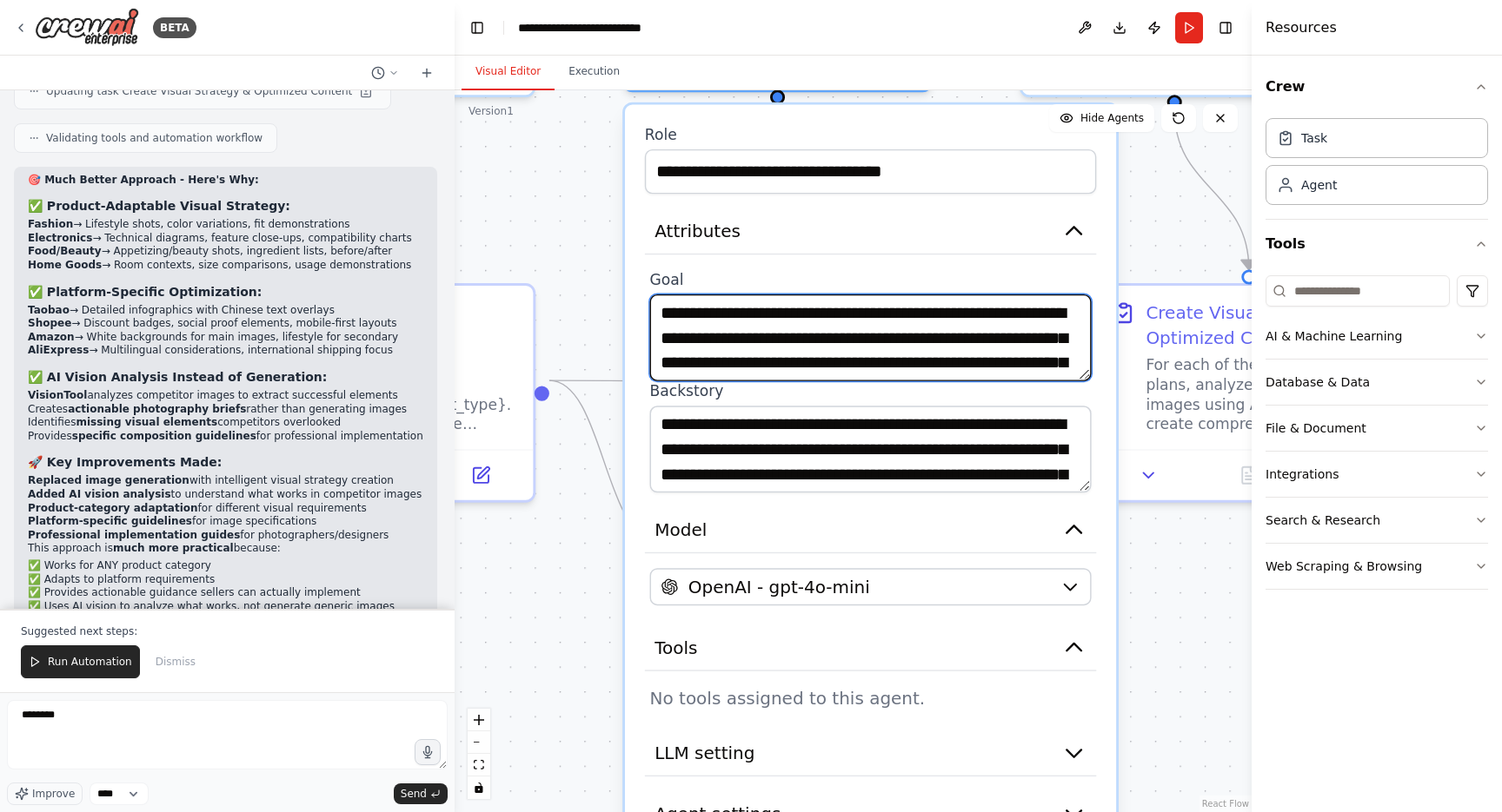
click at [738, 349] on textarea "**********" at bounding box center [871, 338] width 442 height 87
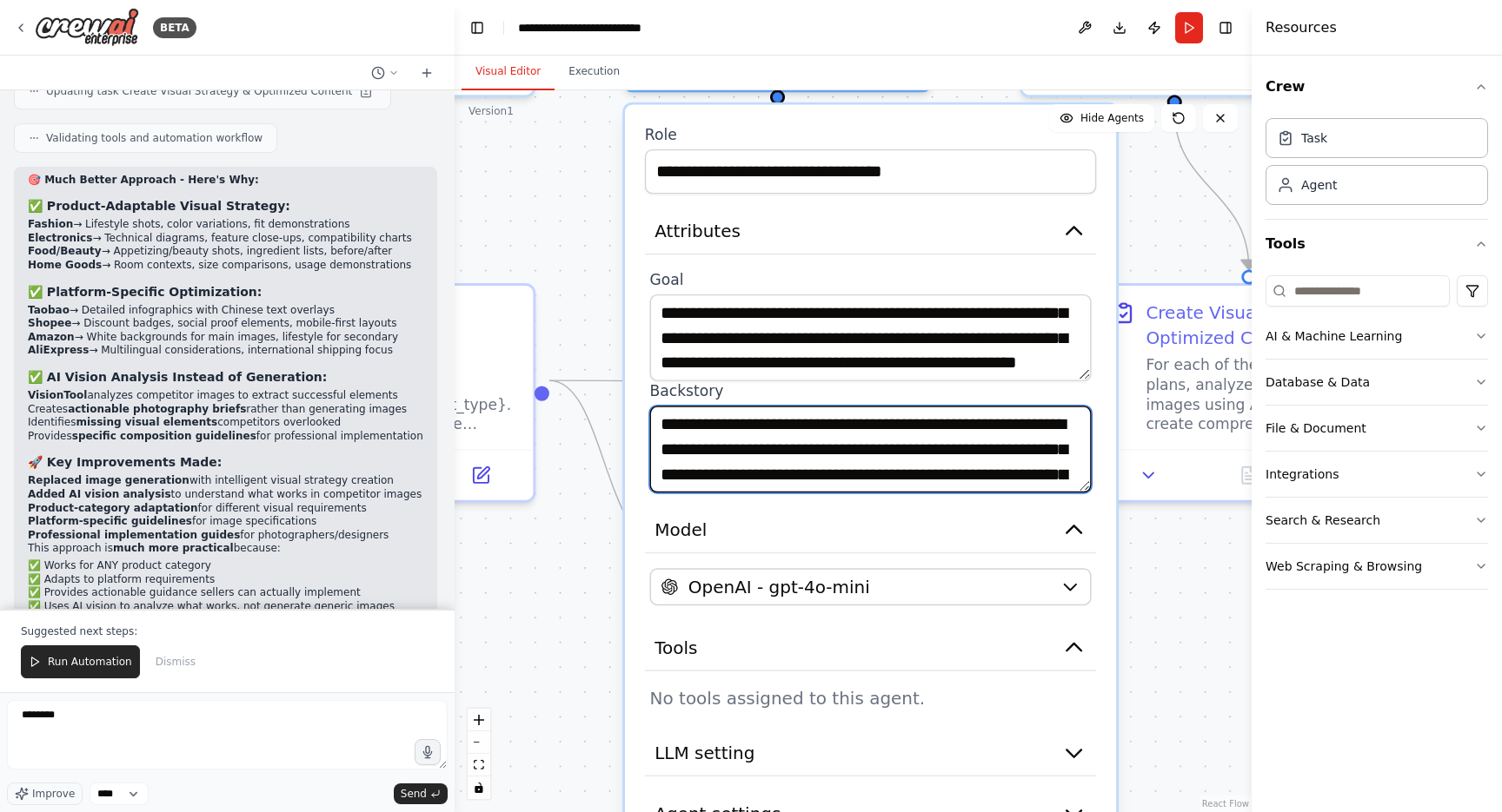
click at [785, 418] on textarea "**********" at bounding box center [871, 449] width 442 height 87
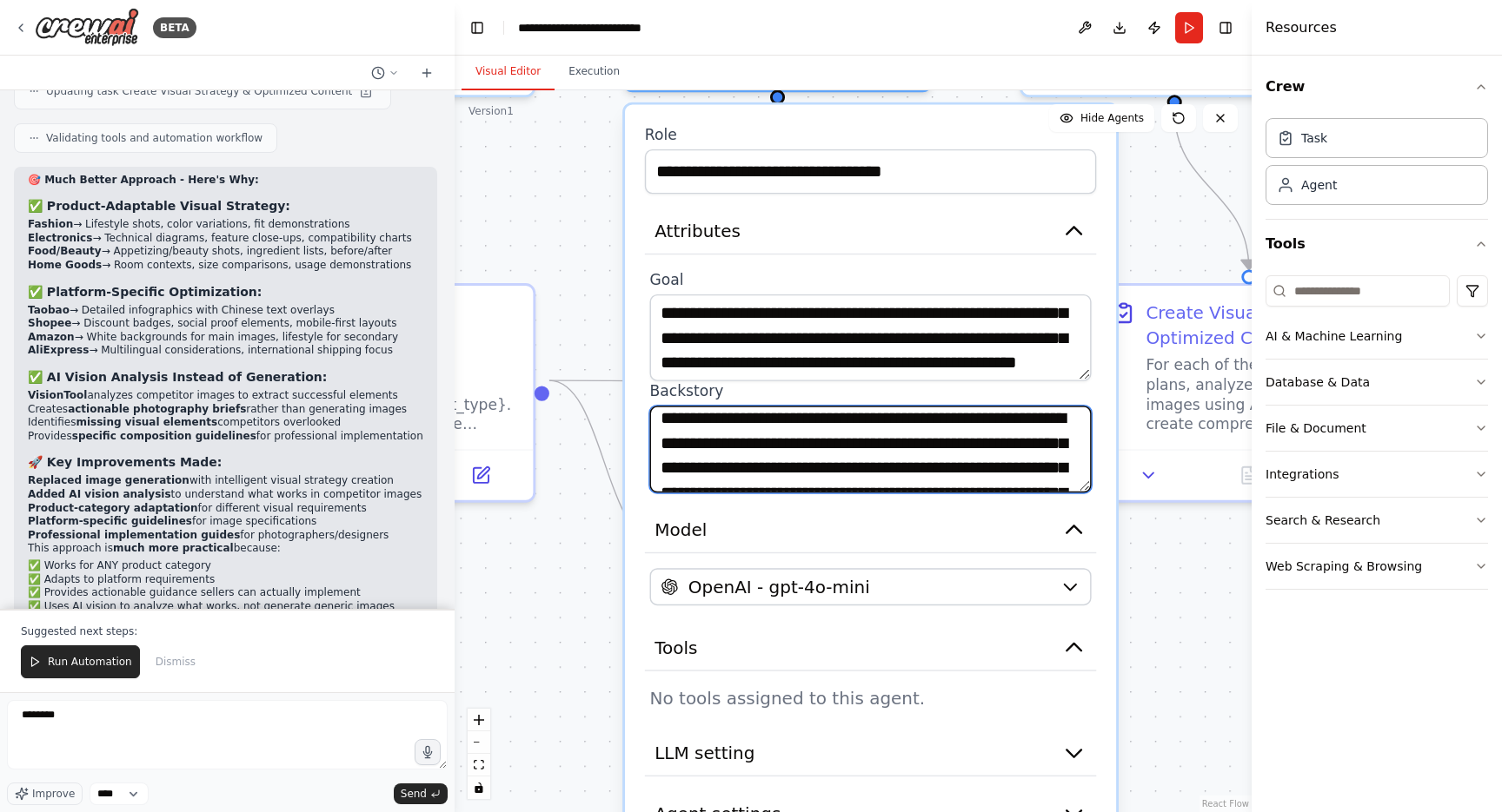
scroll to position [4, 0]
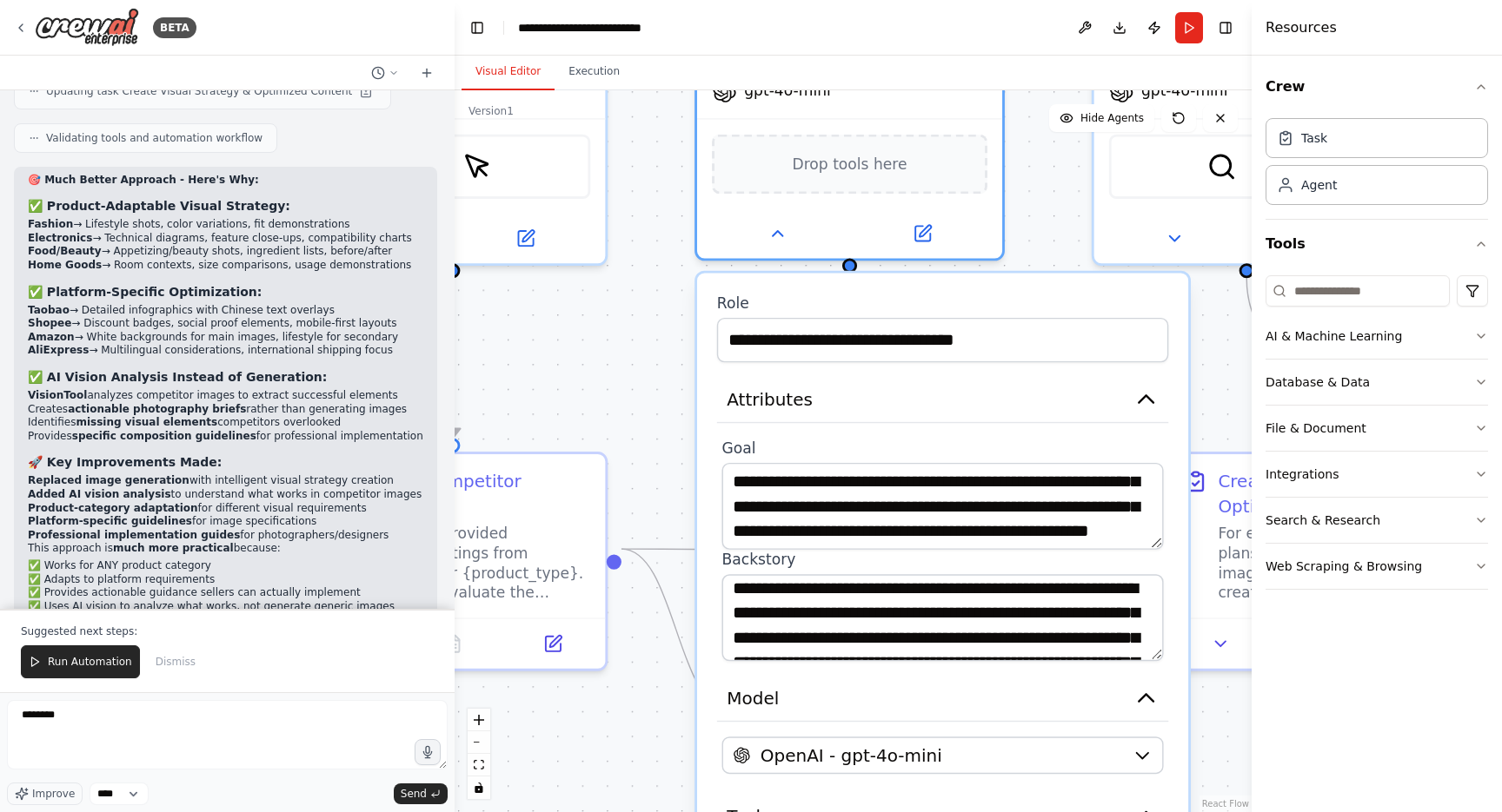
drag, startPoint x: 595, startPoint y: 299, endPoint x: 672, endPoint y: 473, distance: 190.3
click at [672, 474] on div ".deletable-edge-delete-btn { width: 20px; height: 20px; border: 0px solid #ffff…" at bounding box center [852, 451] width 797 height 722
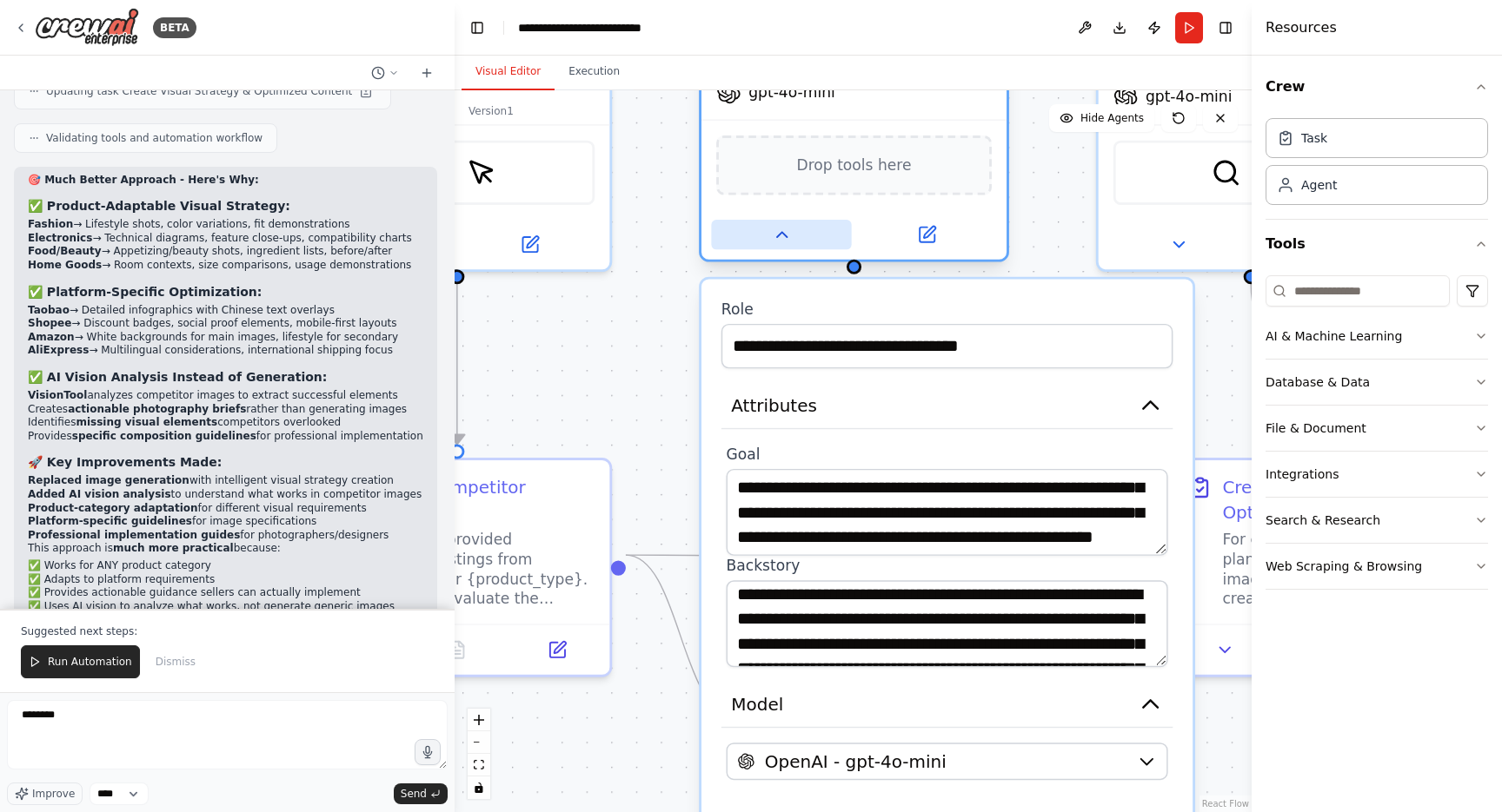
click at [798, 243] on button at bounding box center [780, 234] width 140 height 29
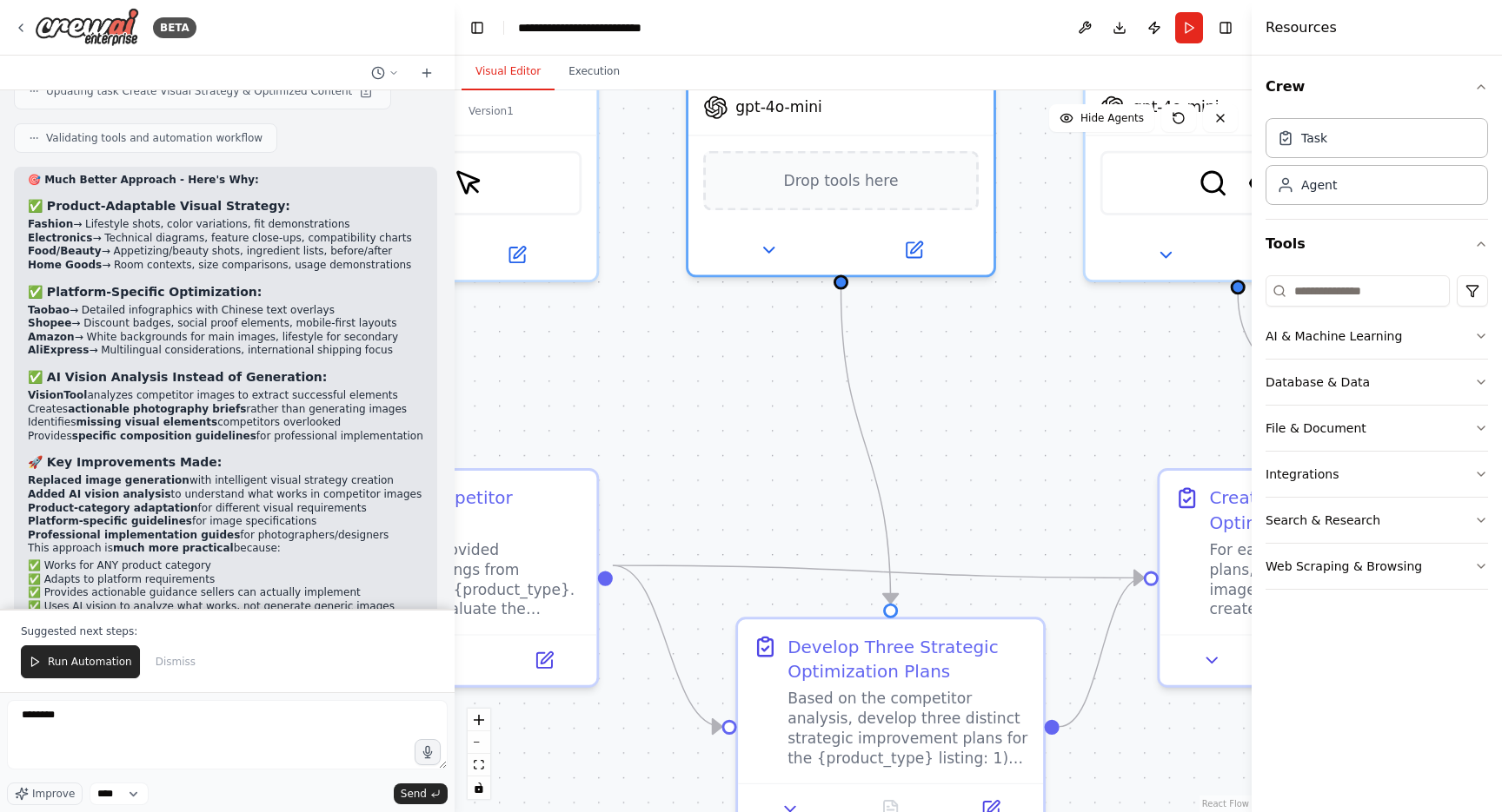
drag, startPoint x: 745, startPoint y: 376, endPoint x: 711, endPoint y: 408, distance: 46.7
click at [712, 408] on div ".deletable-edge-delete-btn { width: 20px; height: 20px; border: 0px solid #ffff…" at bounding box center [852, 451] width 797 height 722
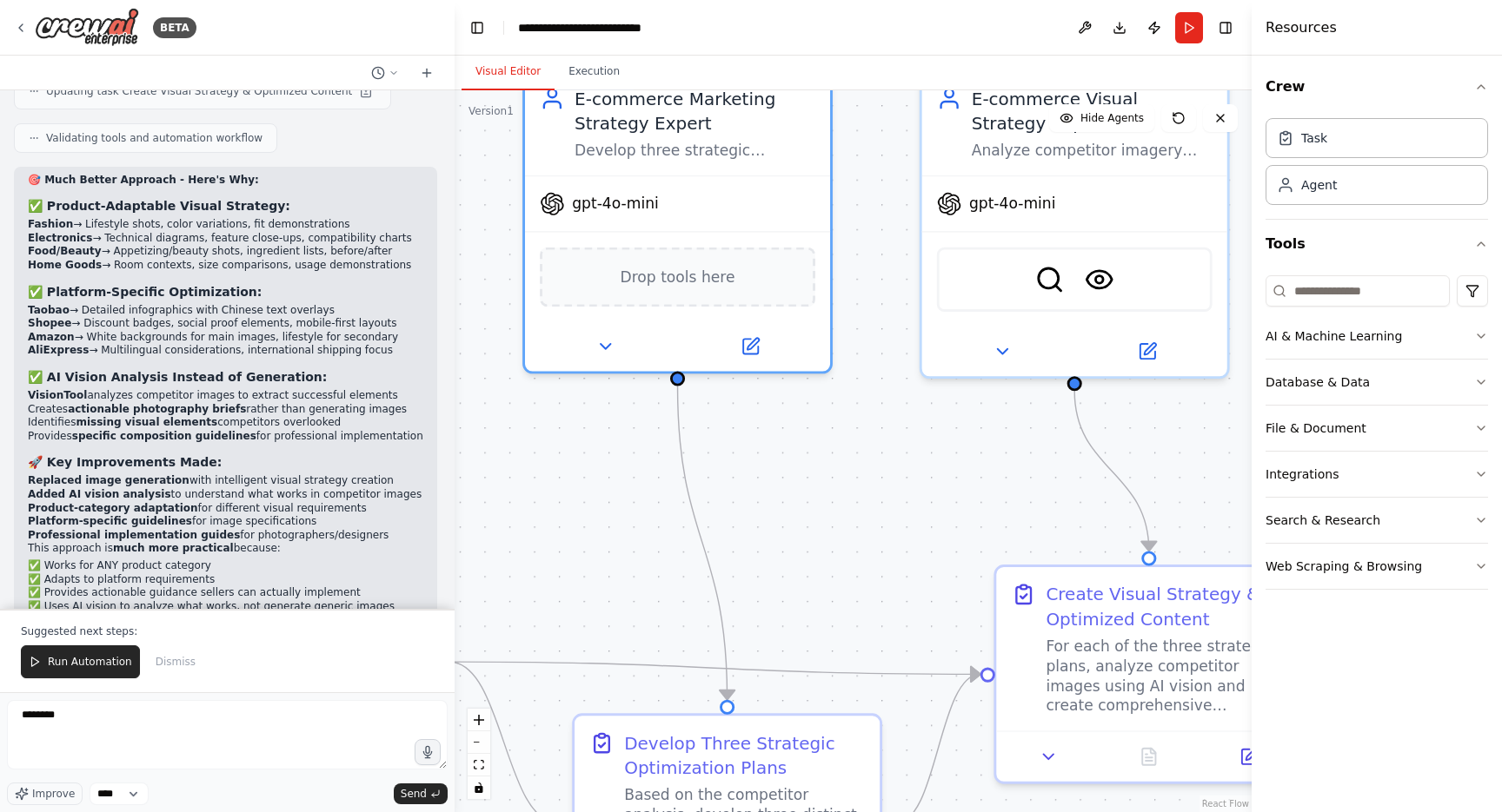
drag, startPoint x: 1005, startPoint y: 371, endPoint x: 841, endPoint y: 466, distance: 189.5
click at [842, 465] on div ".deletable-edge-delete-btn { width: 20px; height: 20px; border: 0px solid #ffff…" at bounding box center [852, 451] width 797 height 722
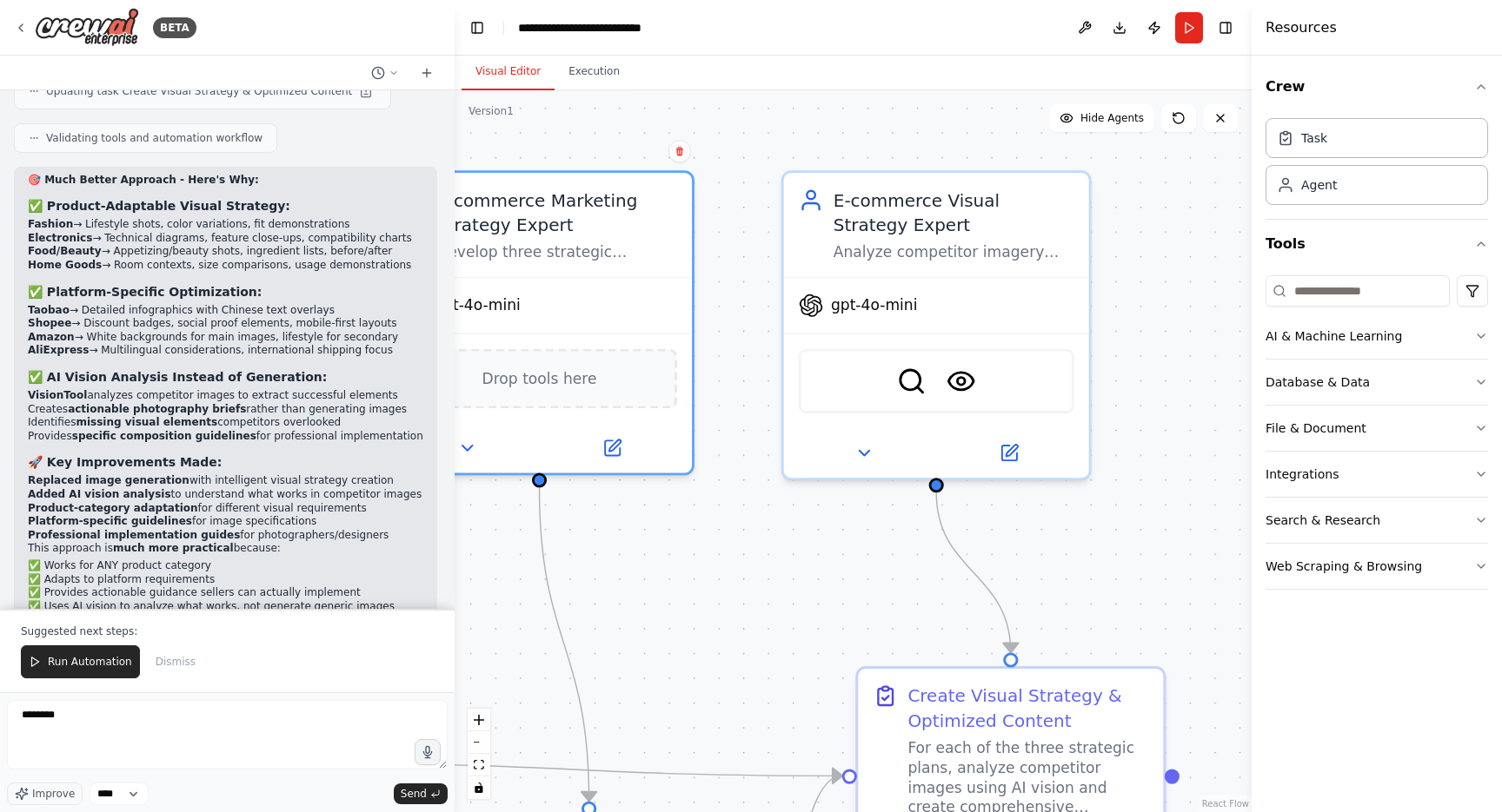
drag, startPoint x: 885, startPoint y: 469, endPoint x: 767, endPoint y: 552, distance: 144.3
click at [767, 552] on div ".deletable-edge-delete-btn { width: 20px; height: 20px; border: 0px solid #ffff…" at bounding box center [852, 451] width 797 height 722
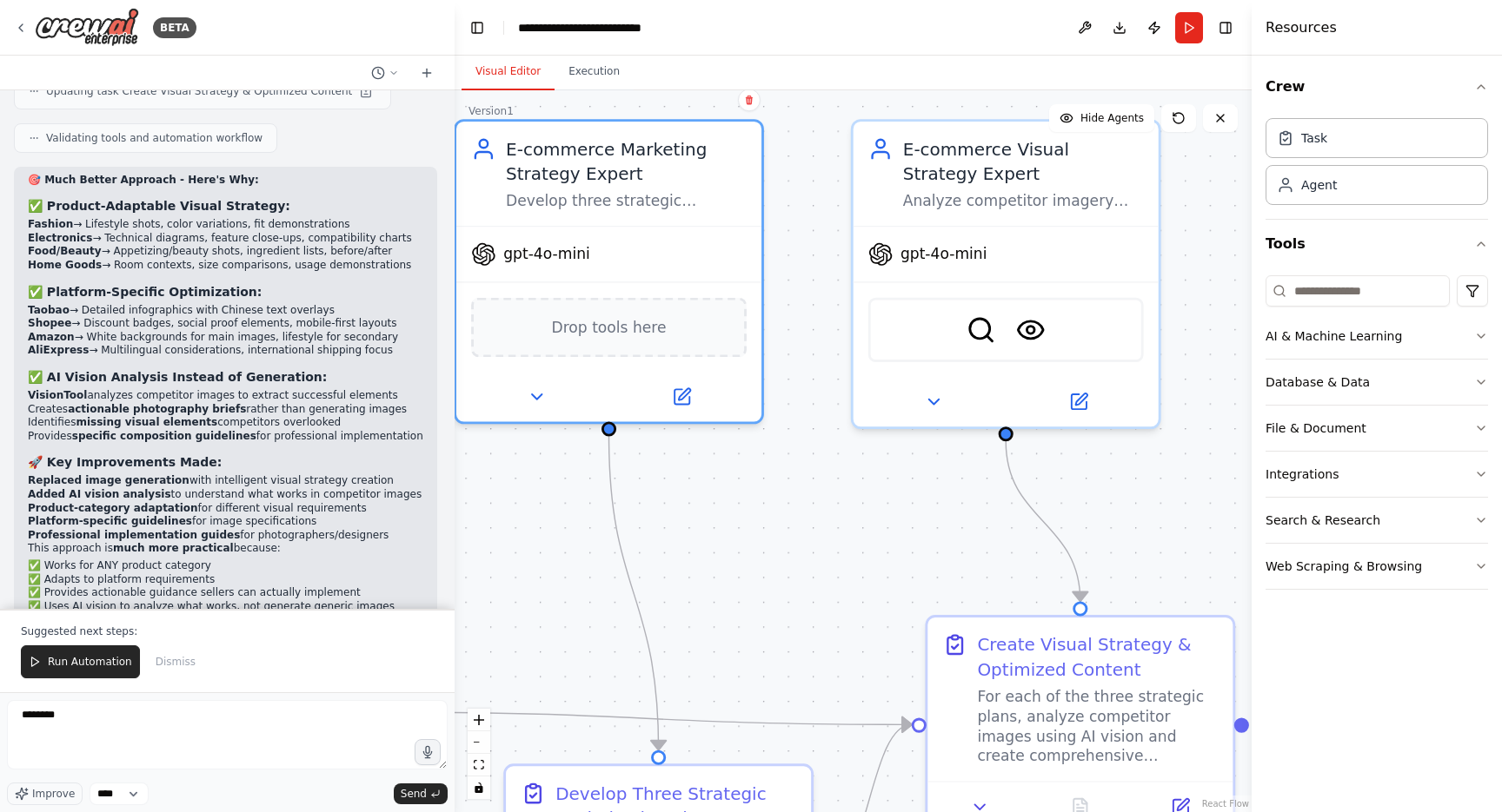
drag, startPoint x: 798, startPoint y: 537, endPoint x: 873, endPoint y: 484, distance: 91.8
click at [873, 484] on div ".deletable-edge-delete-btn { width: 20px; height: 20px; border: 0px solid #ffff…" at bounding box center [852, 451] width 797 height 722
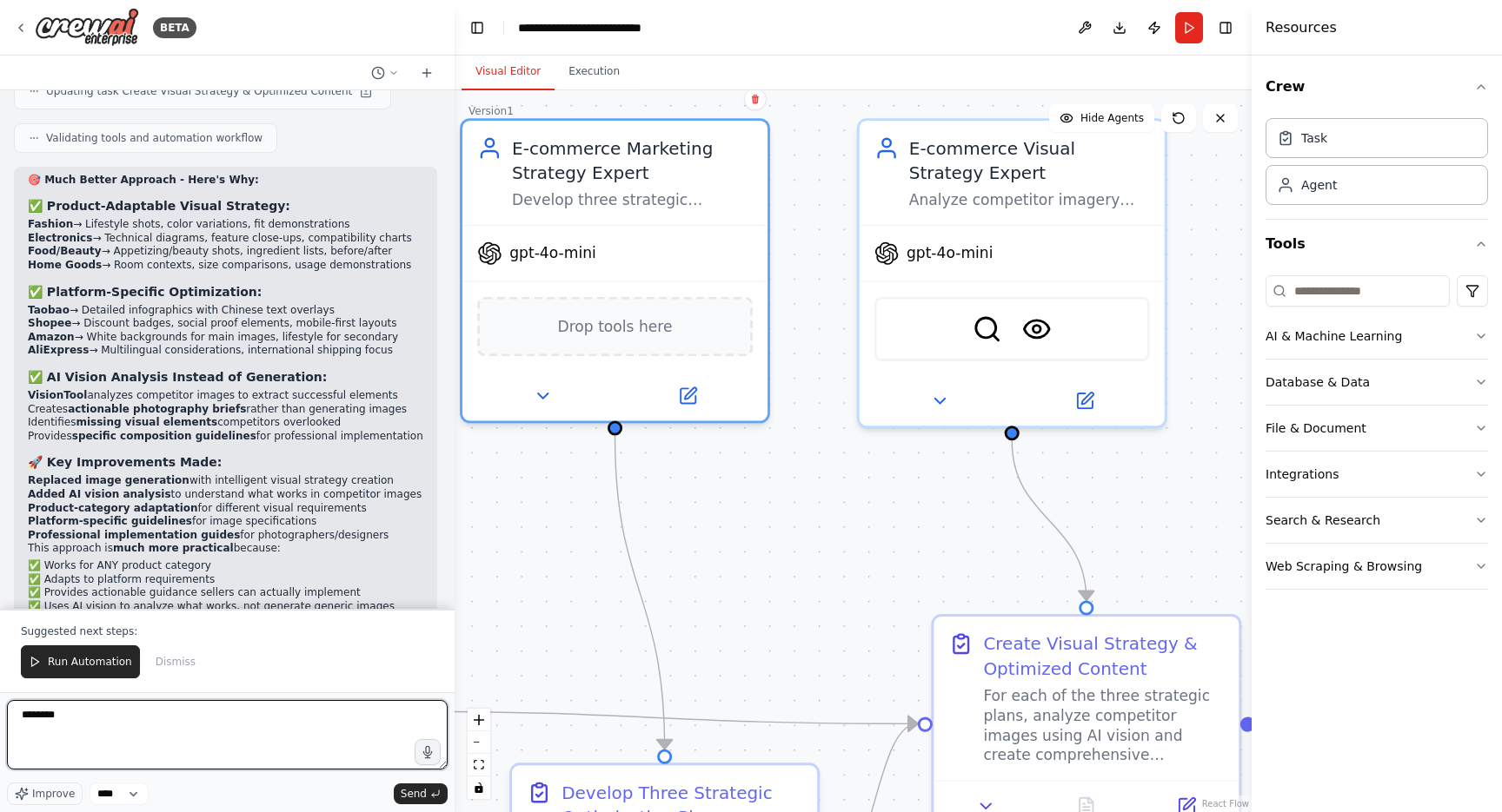
click at [285, 740] on textarea "*******" at bounding box center [227, 735] width 441 height 69
type textarea "**********"
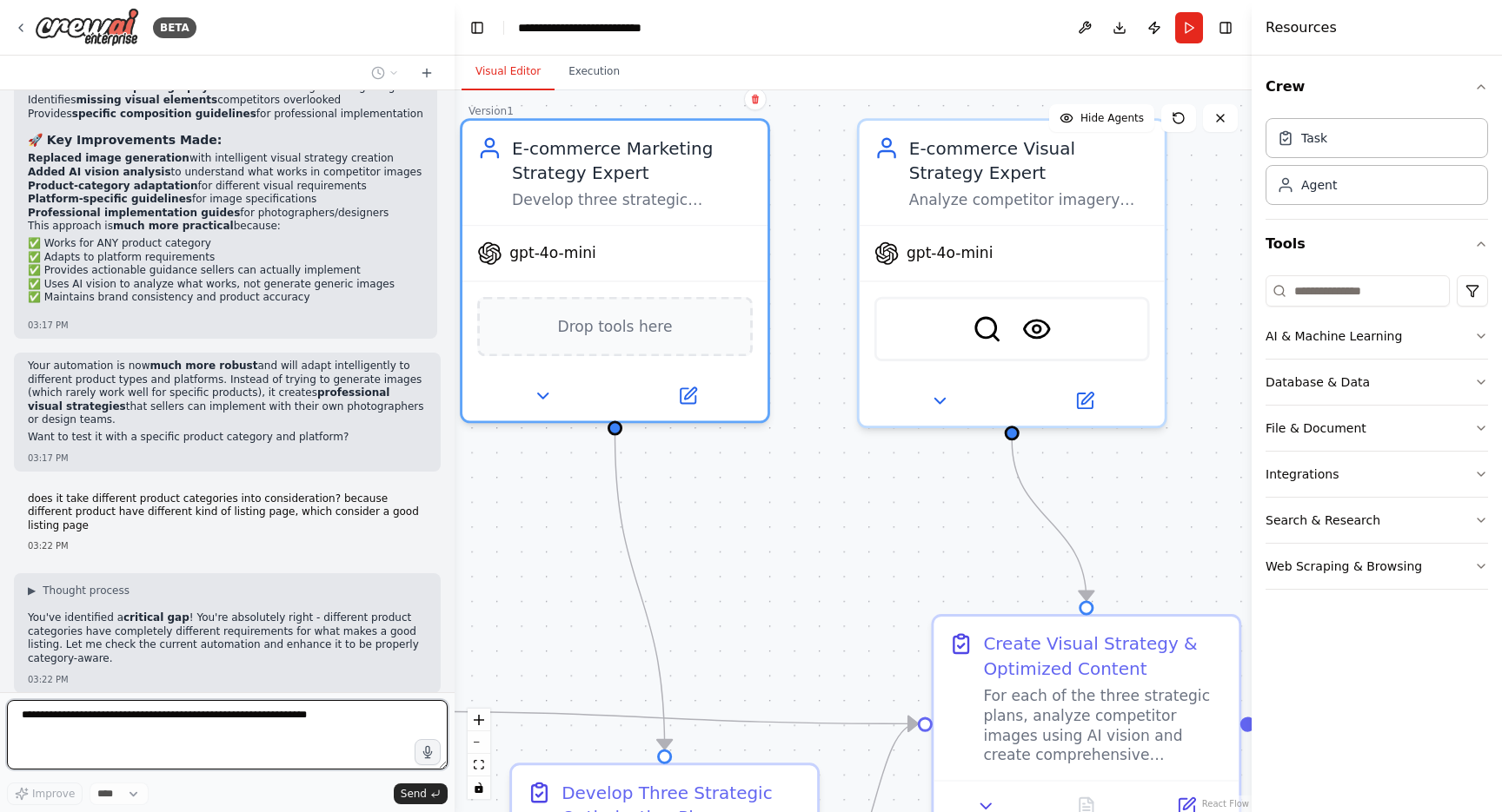
scroll to position [4896, 0]
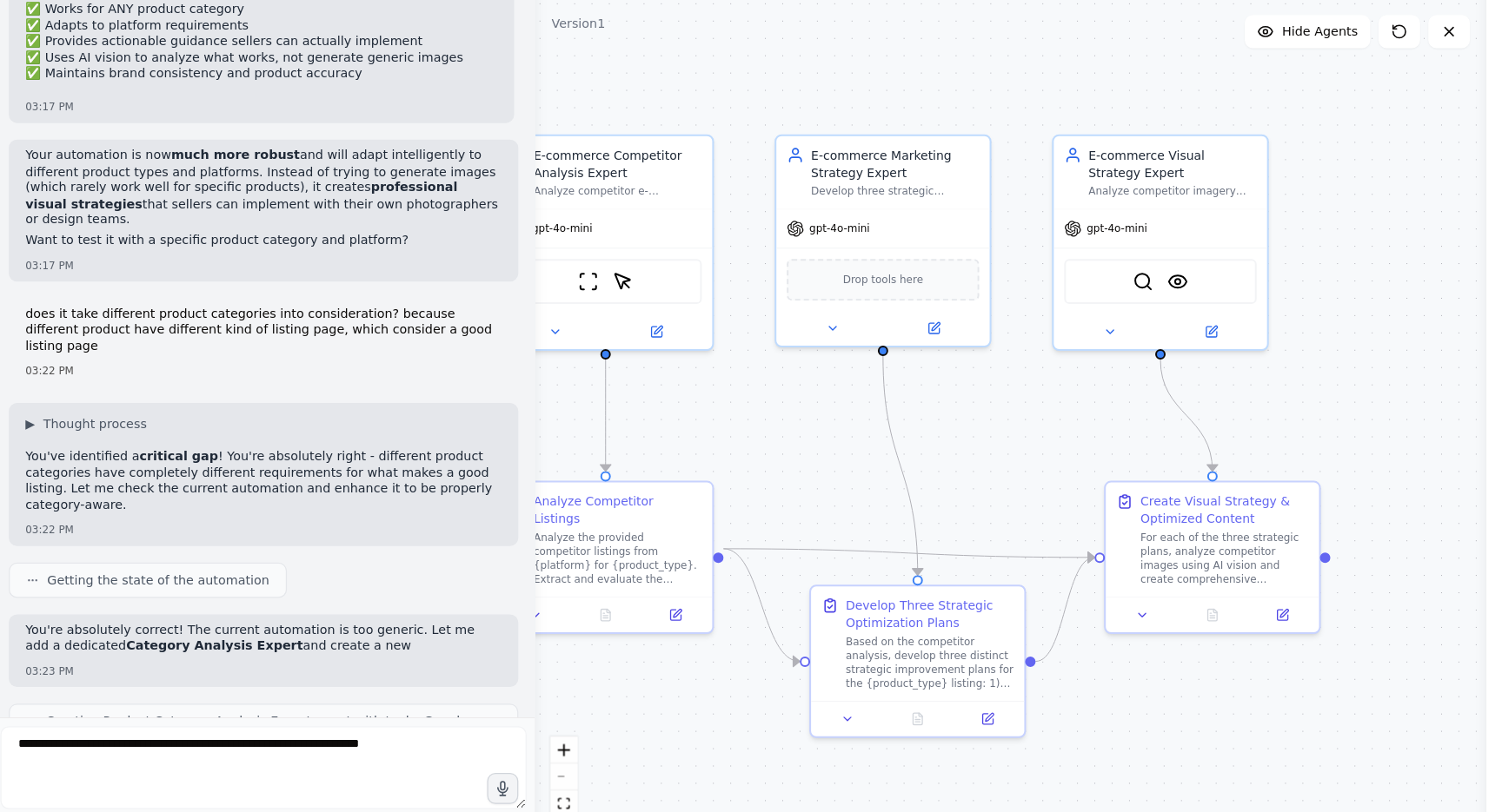
drag, startPoint x: 500, startPoint y: 542, endPoint x: 677, endPoint y: 413, distance: 219.0
click at [677, 413] on div ".deletable-edge-delete-btn { width: 20px; height: 20px; border: 0px solid #ffff…" at bounding box center [852, 451] width 797 height 722
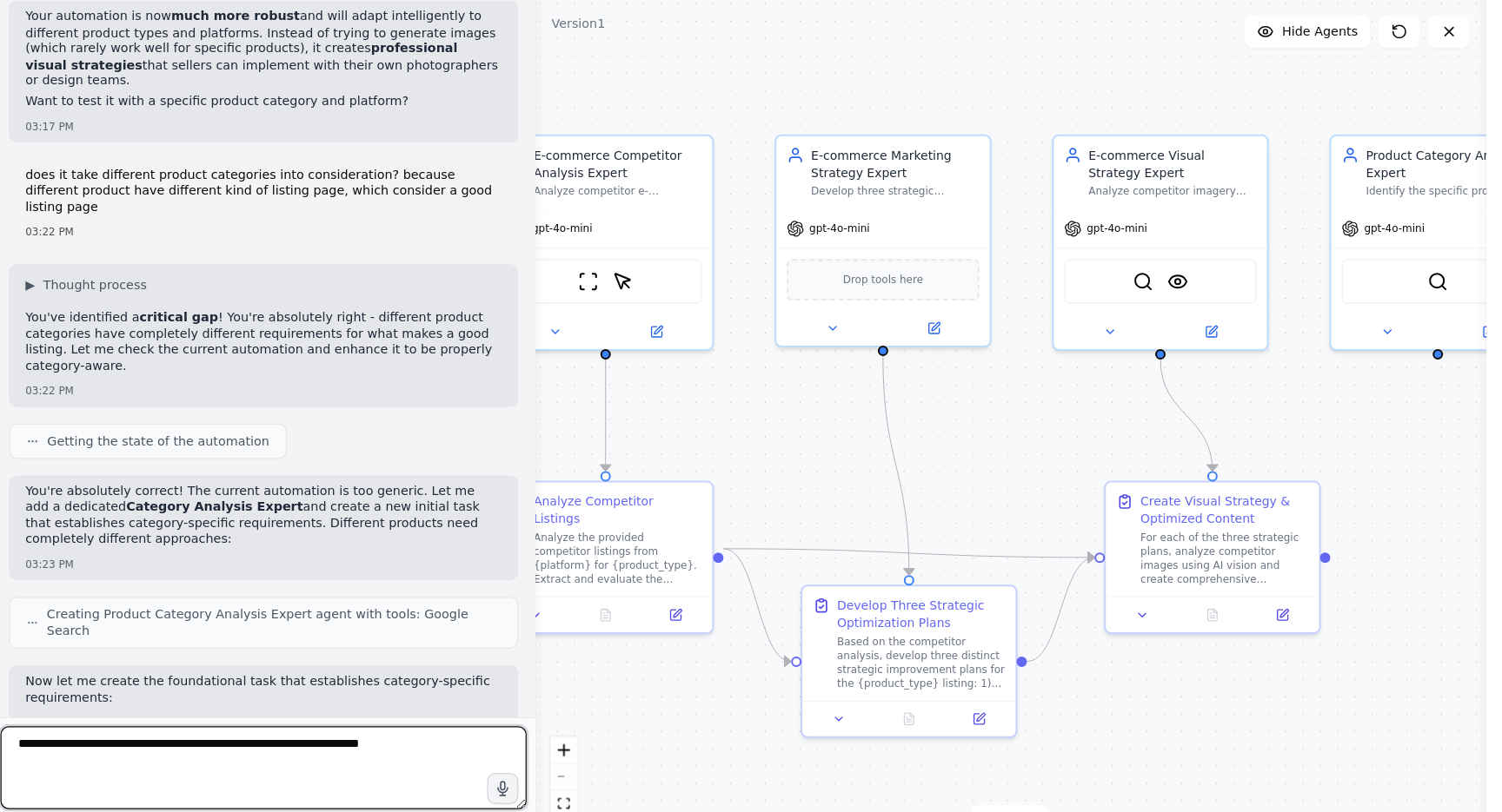
scroll to position [5156, 0]
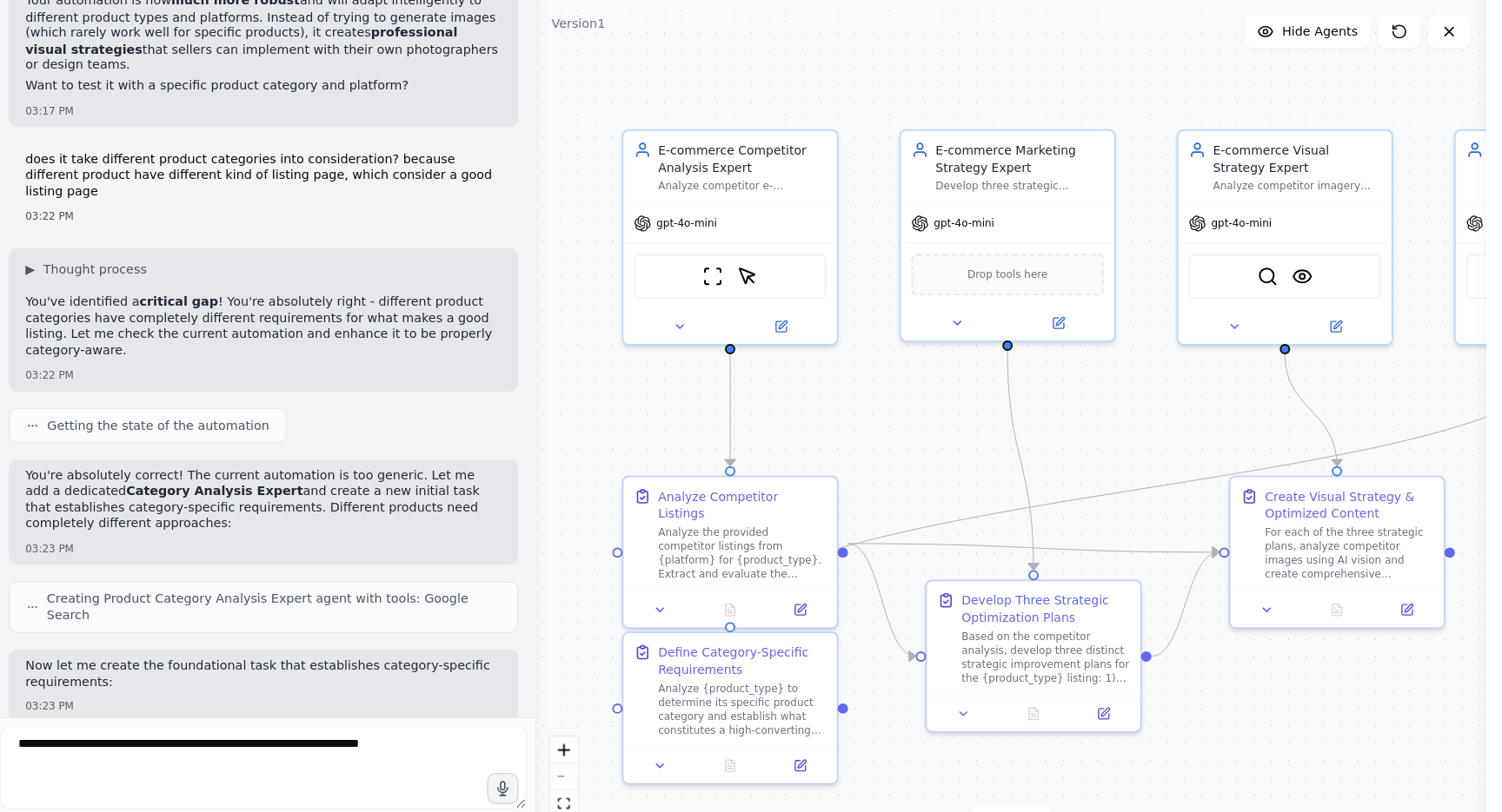
drag, startPoint x: 647, startPoint y: 322, endPoint x: 751, endPoint y: 318, distance: 104.1
click at [751, 318] on div ".deletable-edge-delete-btn { width: 20px; height: 20px; border: 0px solid #ffff…" at bounding box center [852, 451] width 797 height 722
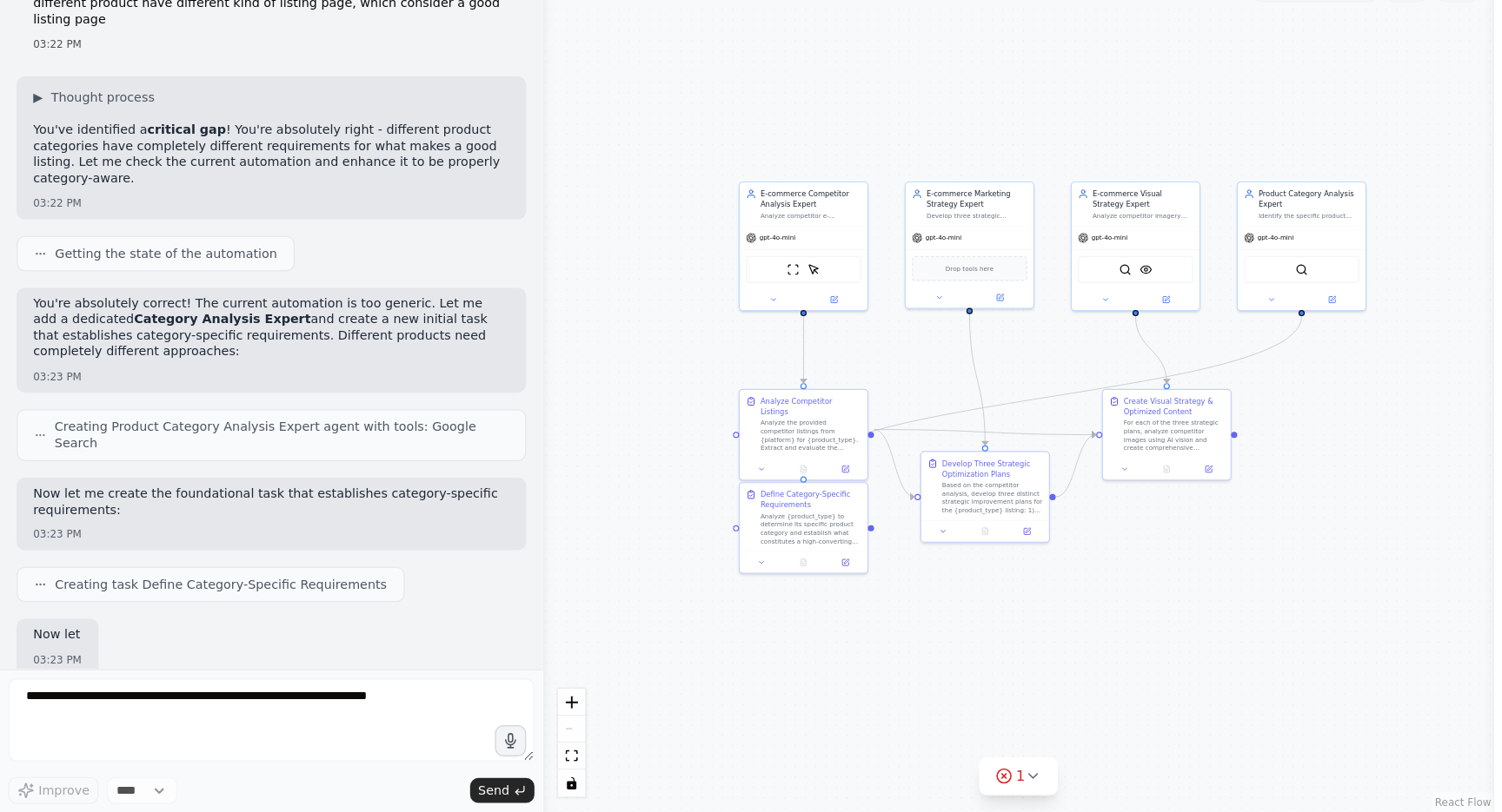
scroll to position [0, 0]
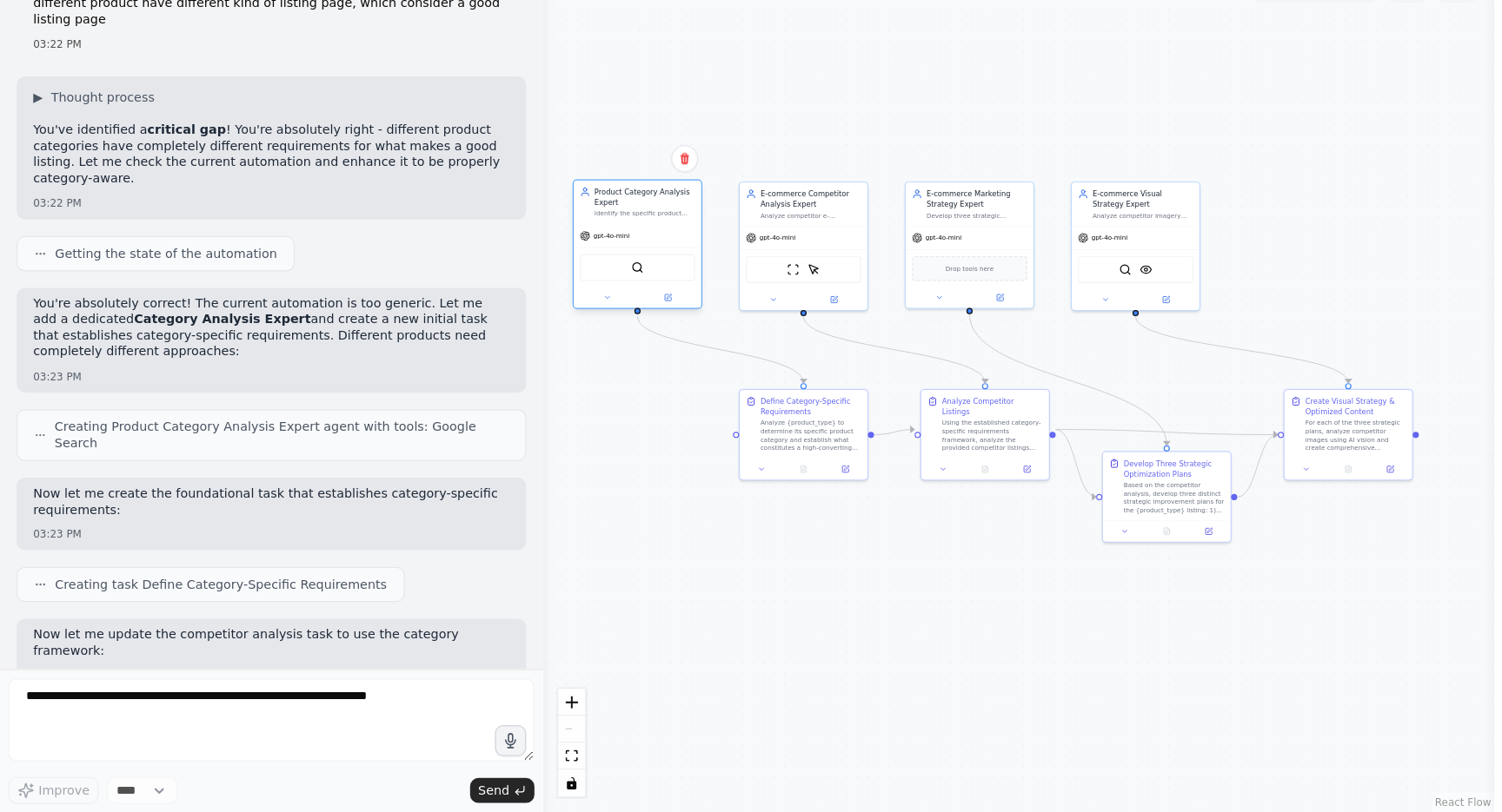
drag, startPoint x: 1076, startPoint y: 182, endPoint x: 523, endPoint y: 185, distance: 553.0
click at [523, 283] on div "Product Category Analysis Expert Identify the specific product category for {pr…" at bounding box center [534, 301] width 107 height 36
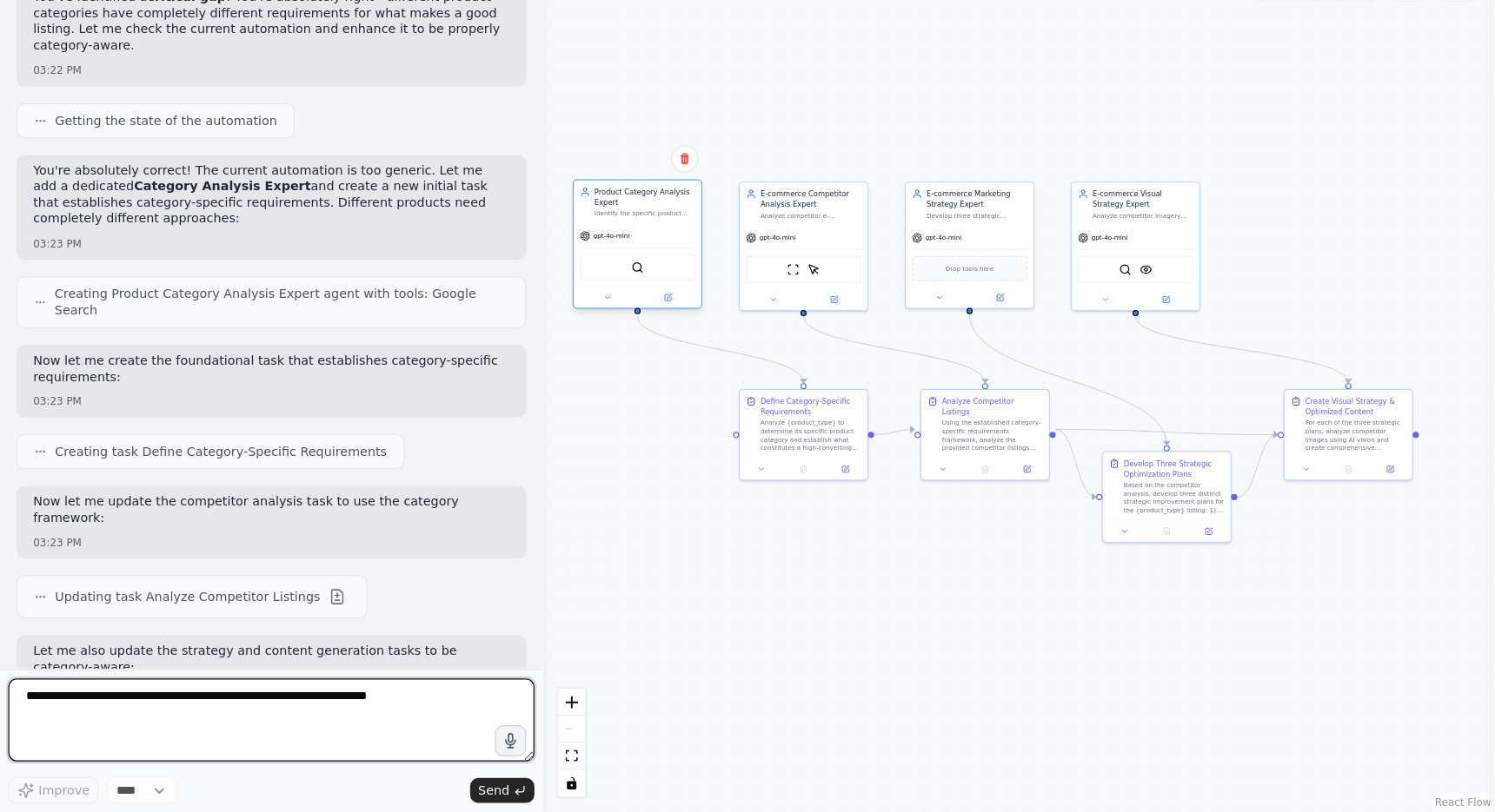
scroll to position [5385, 0]
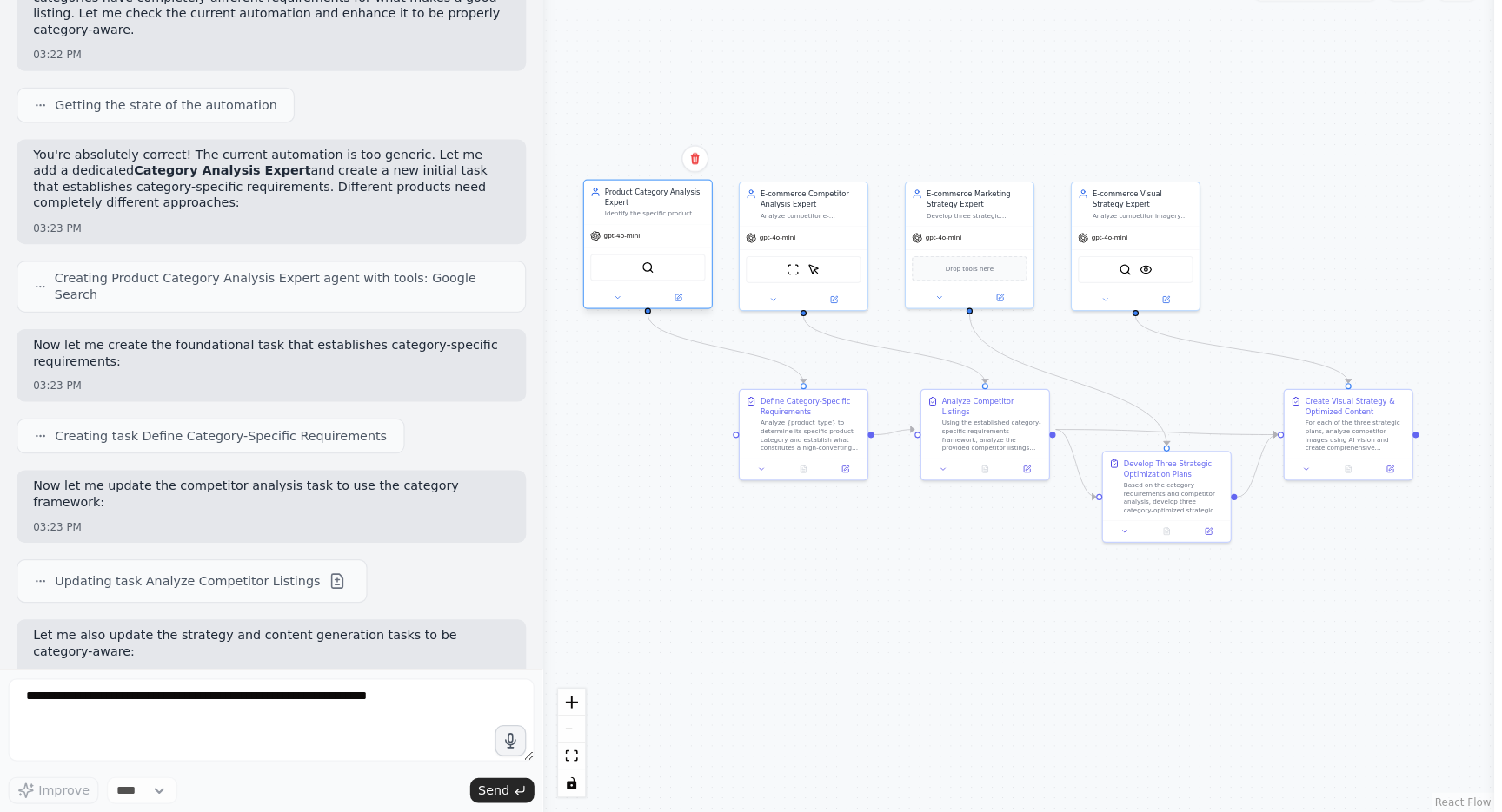
drag, startPoint x: 1080, startPoint y: 192, endPoint x: 535, endPoint y: 192, distance: 545.0
click at [535, 319] on div "gpt-4o-mini" at bounding box center [542, 328] width 107 height 19
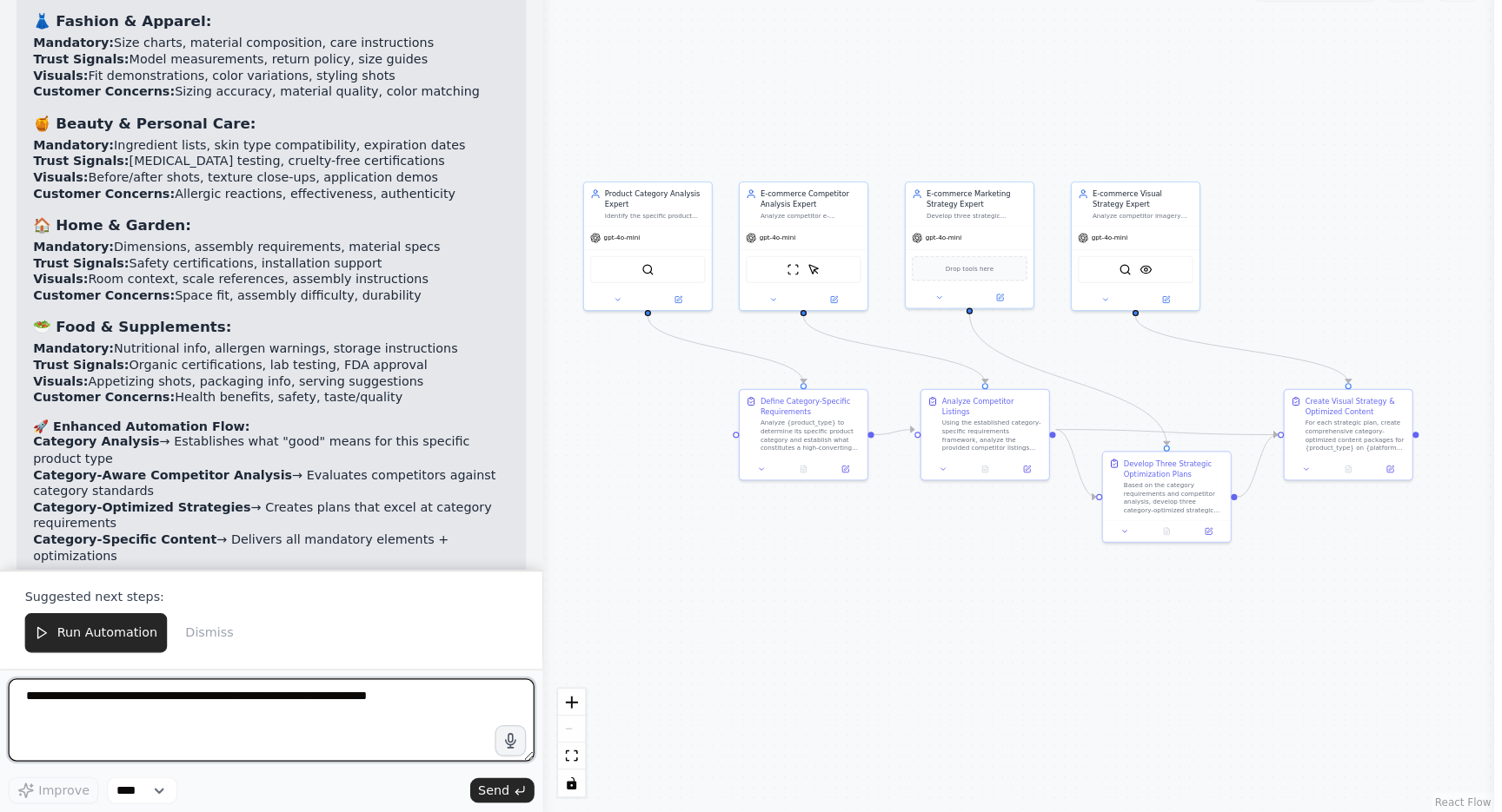
scroll to position [6272, 0]
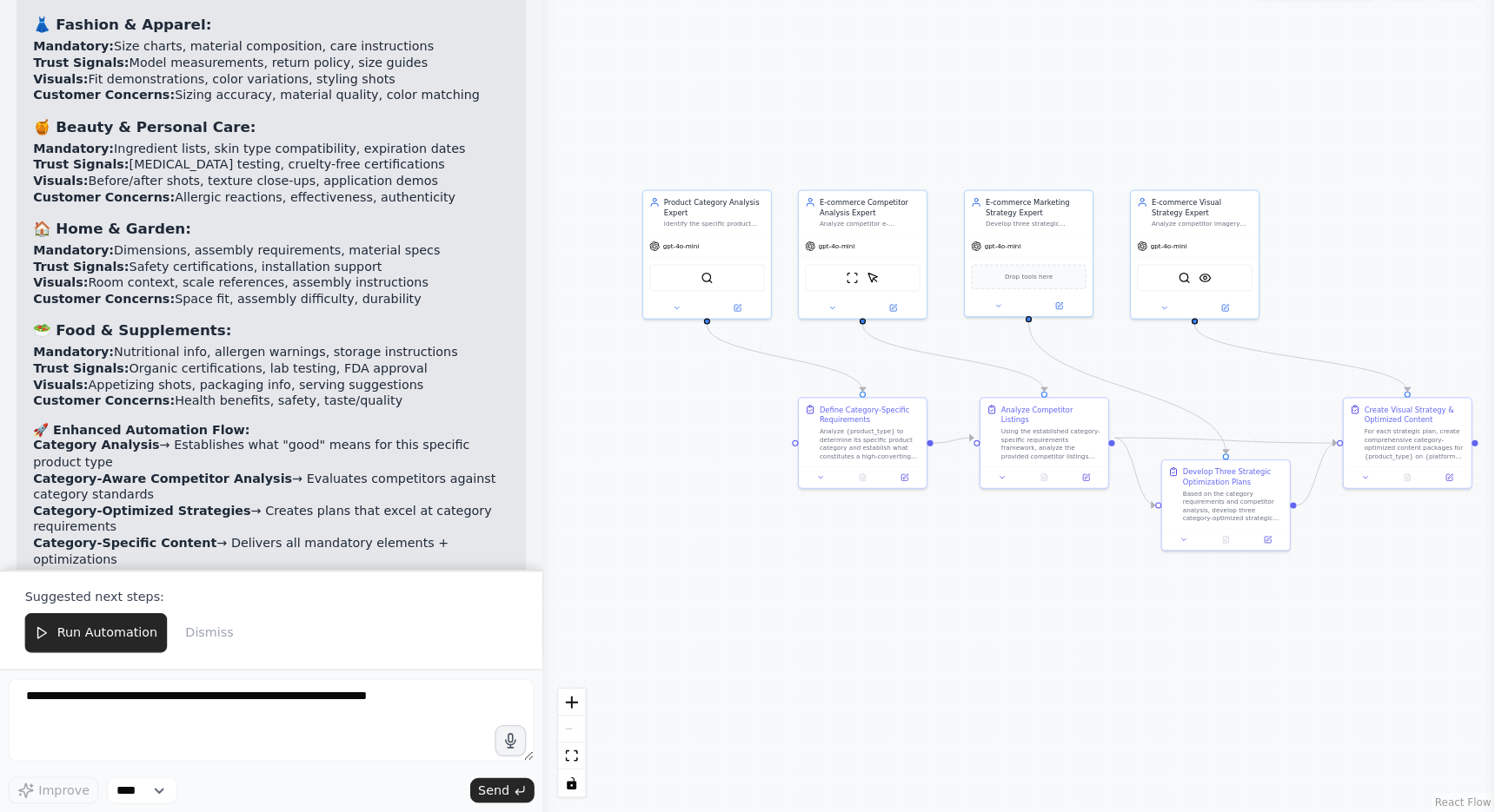
drag, startPoint x: 521, startPoint y: 396, endPoint x: 568, endPoint y: 401, distance: 47.3
click at [568, 401] on div ".deletable-edge-delete-btn { width: 20px; height: 20px; border: 0px solid #ffff…" at bounding box center [852, 451] width 797 height 722
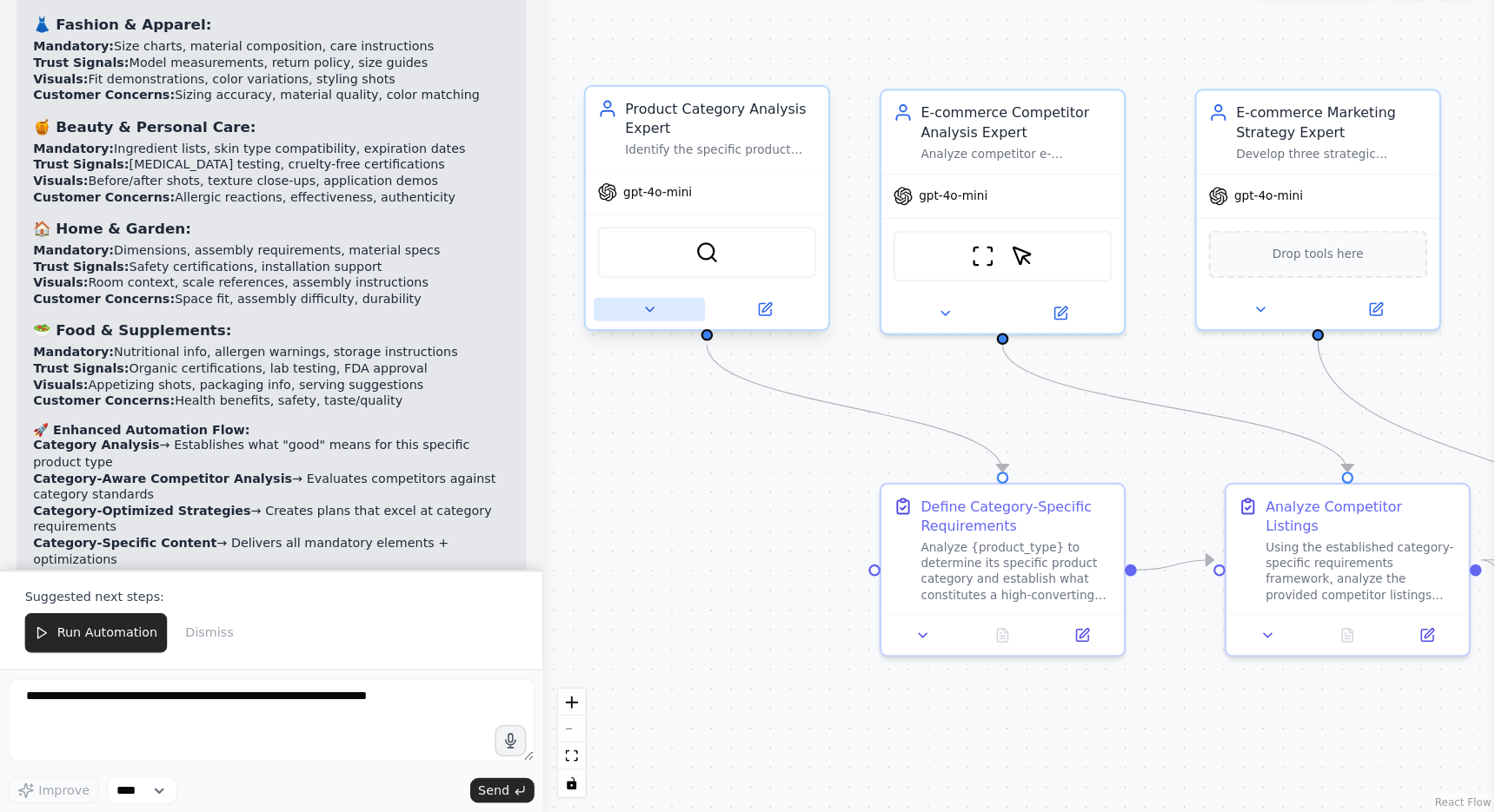
click at [557, 381] on button at bounding box center [544, 391] width 93 height 20
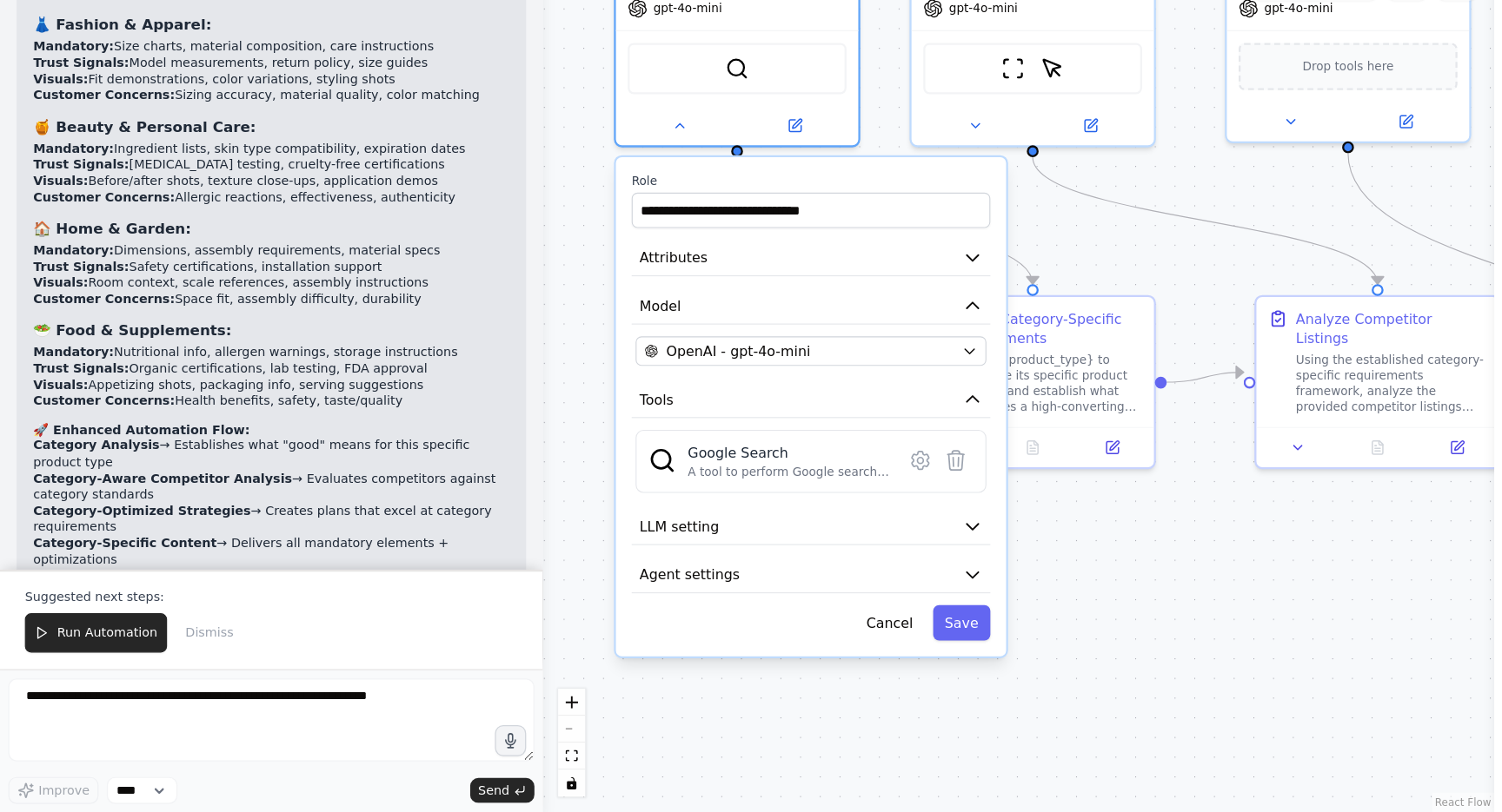
drag, startPoint x: 472, startPoint y: 376, endPoint x: 496, endPoint y: 219, distance: 158.8
click at [496, 219] on div ".deletable-edge-delete-btn { width: 20px; height: 20px; border: 0px solid #ffff…" at bounding box center [852, 451] width 797 height 722
click at [623, 333] on button "Attributes" at bounding box center [679, 348] width 301 height 30
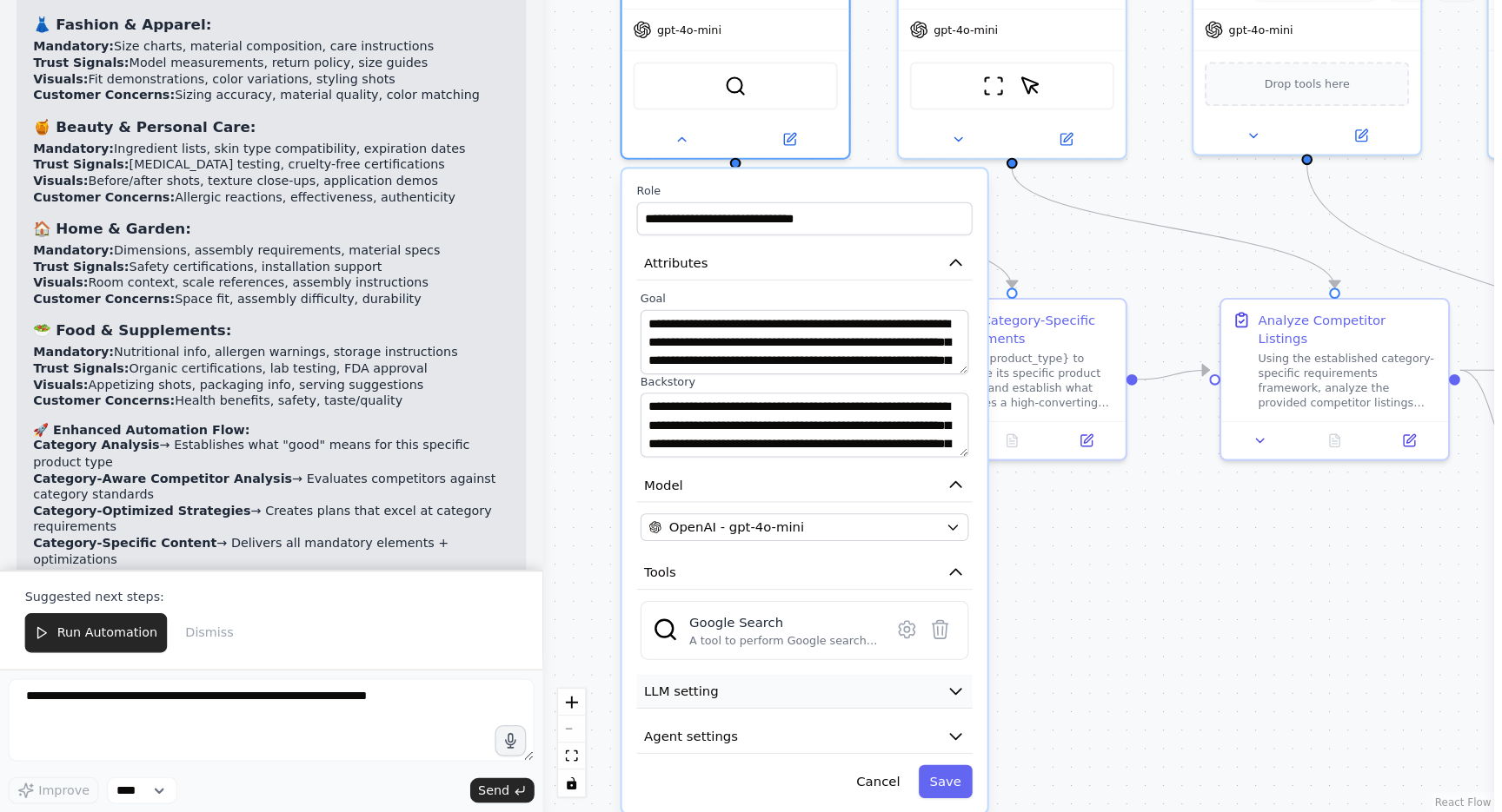
click at [647, 697] on button "LLM setting" at bounding box center [674, 711] width 281 height 28
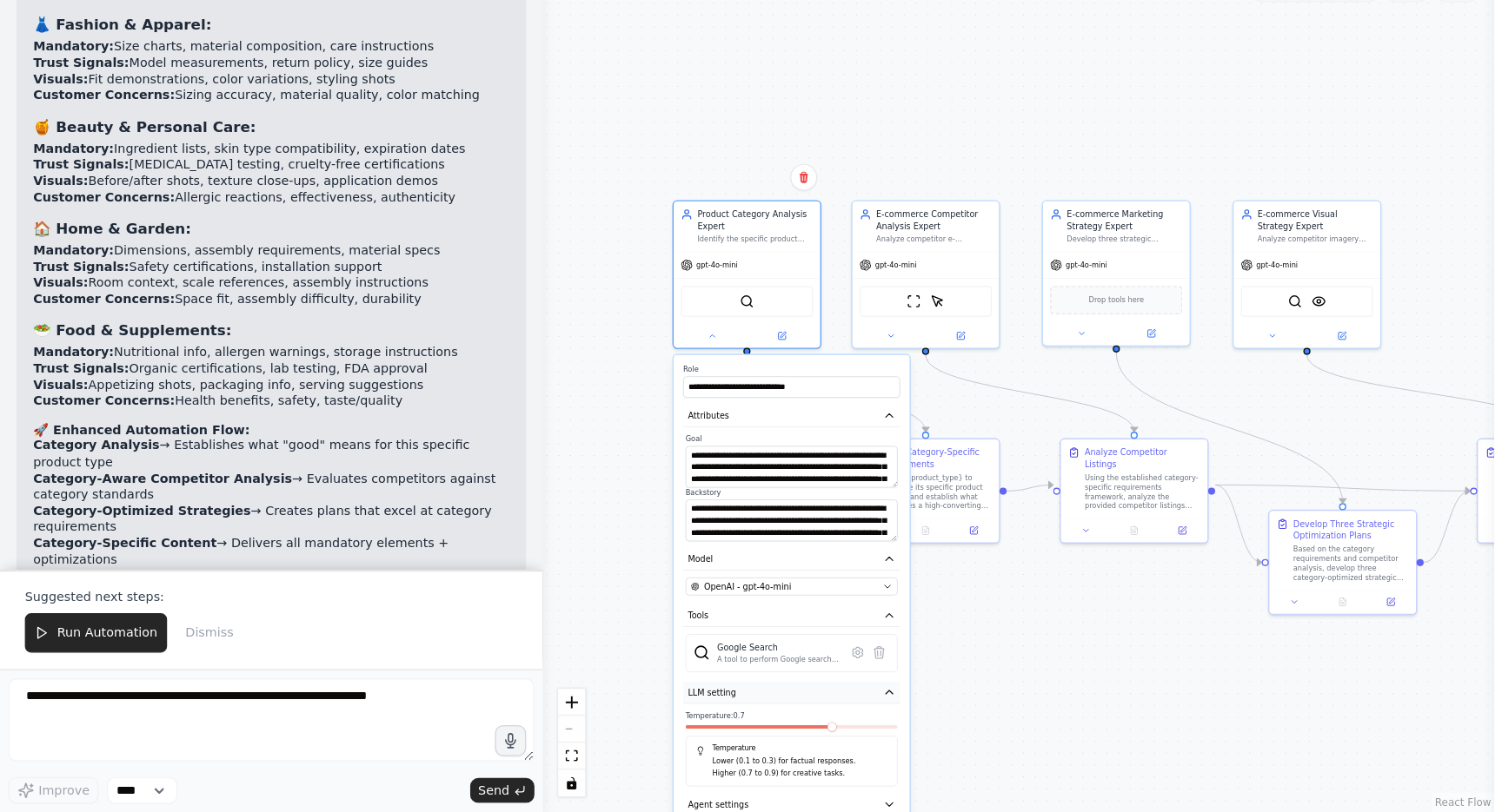
click at [643, 703] on button "LLM setting" at bounding box center [662, 712] width 182 height 18
click at [702, 752] on button "Cancel" at bounding box center [702, 761] width 36 height 18
click at [704, 752] on button "Cancel" at bounding box center [702, 761] width 36 height 18
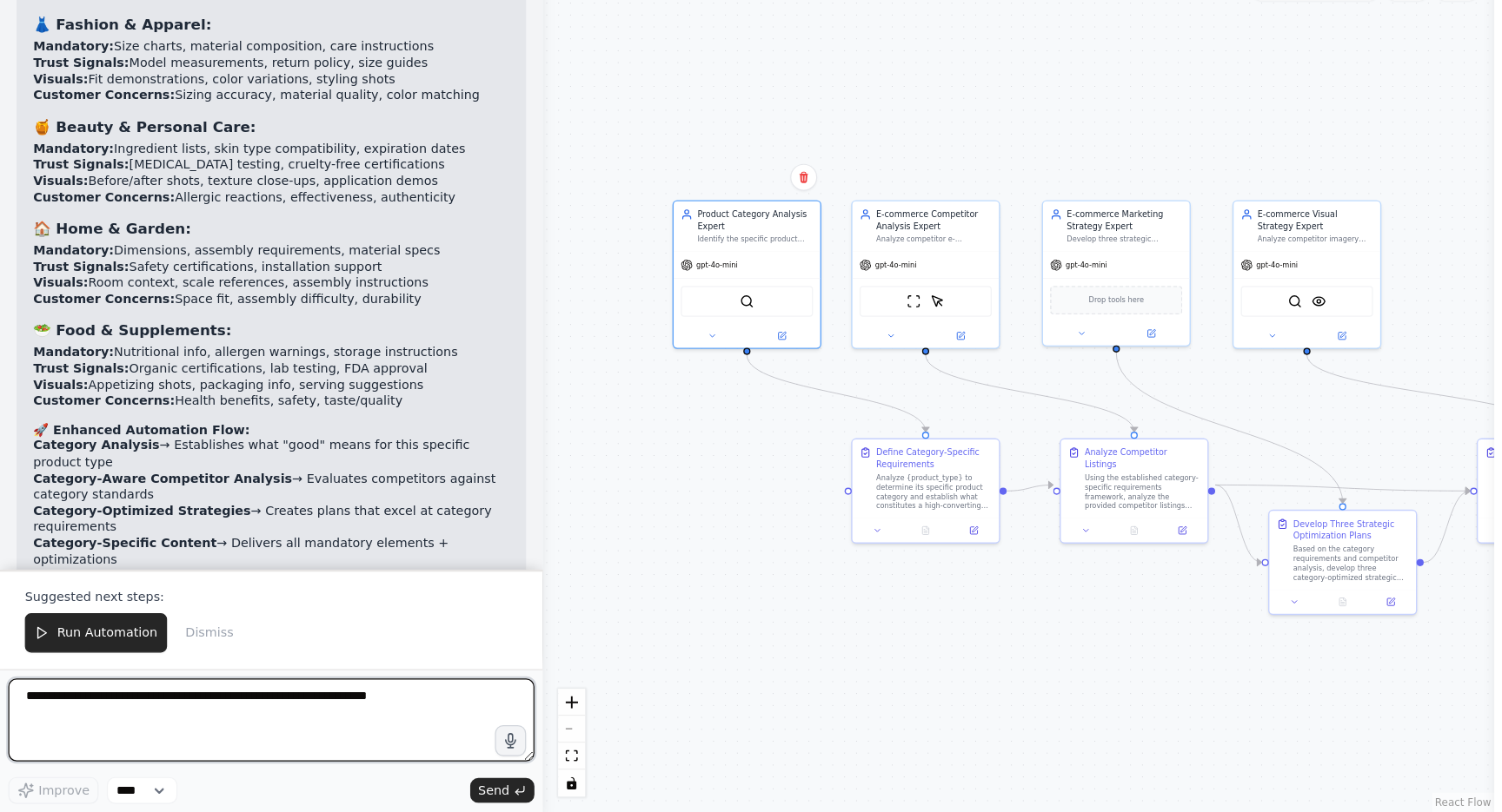
click at [313, 701] on textarea at bounding box center [227, 735] width 441 height 69
type textarea "**********"
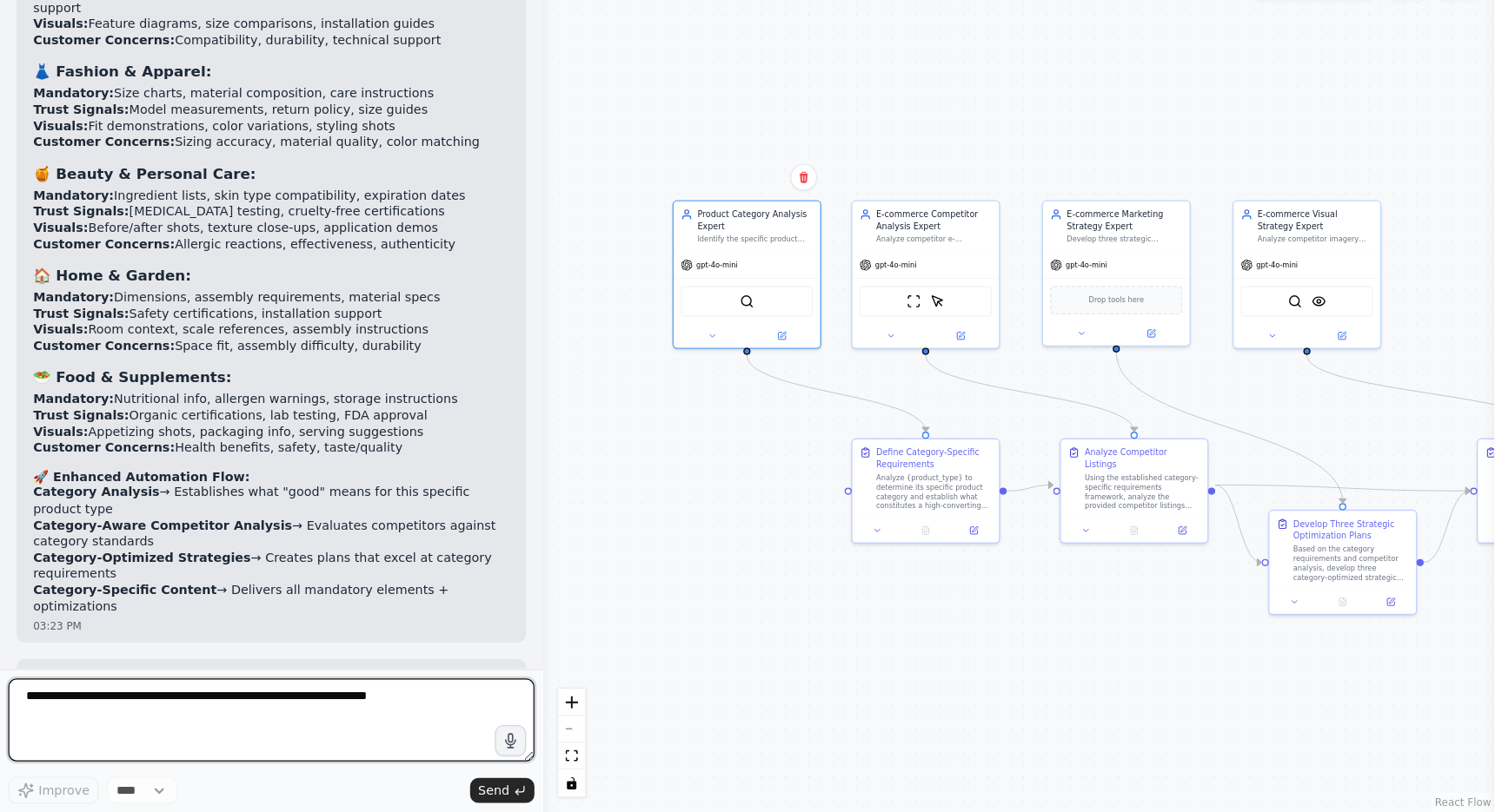
scroll to position [6307, 0]
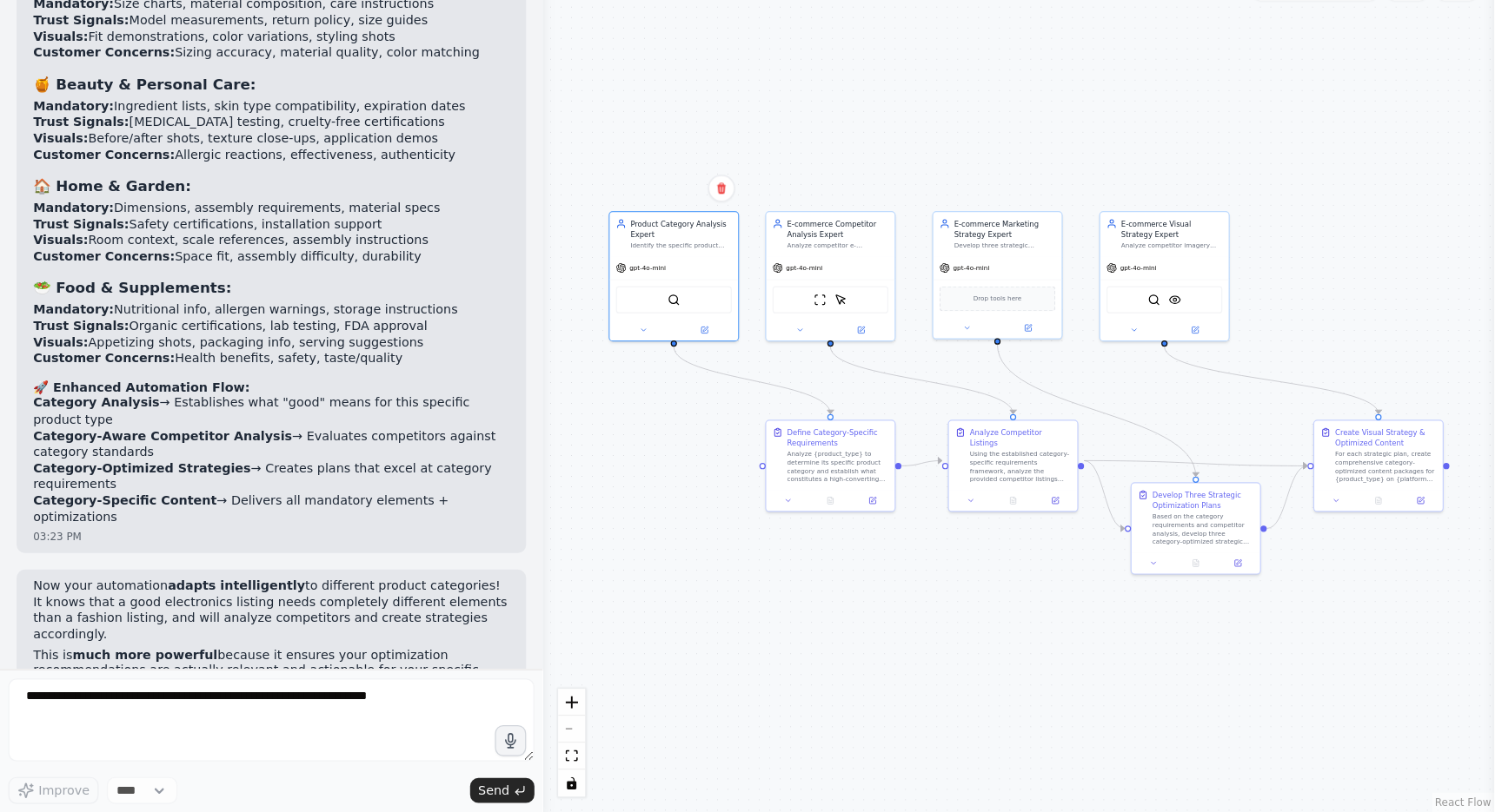
drag, startPoint x: 784, startPoint y: 502, endPoint x: 703, endPoint y: 470, distance: 87.1
click at [703, 470] on div ".deletable-edge-delete-btn { width: 20px; height: 20px; border: 0px solid #ffff…" at bounding box center [852, 451] width 797 height 722
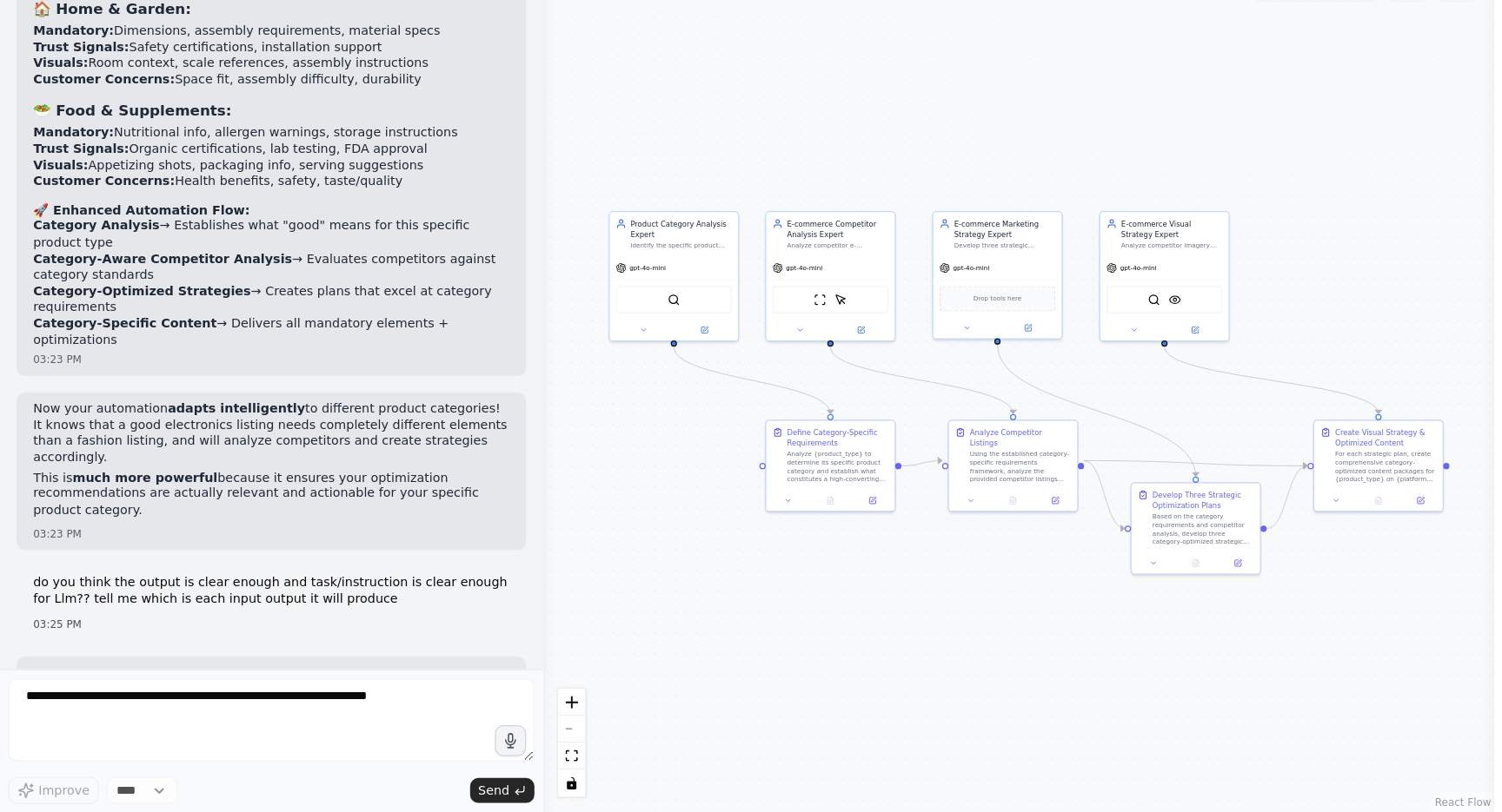
scroll to position [6469, 0]
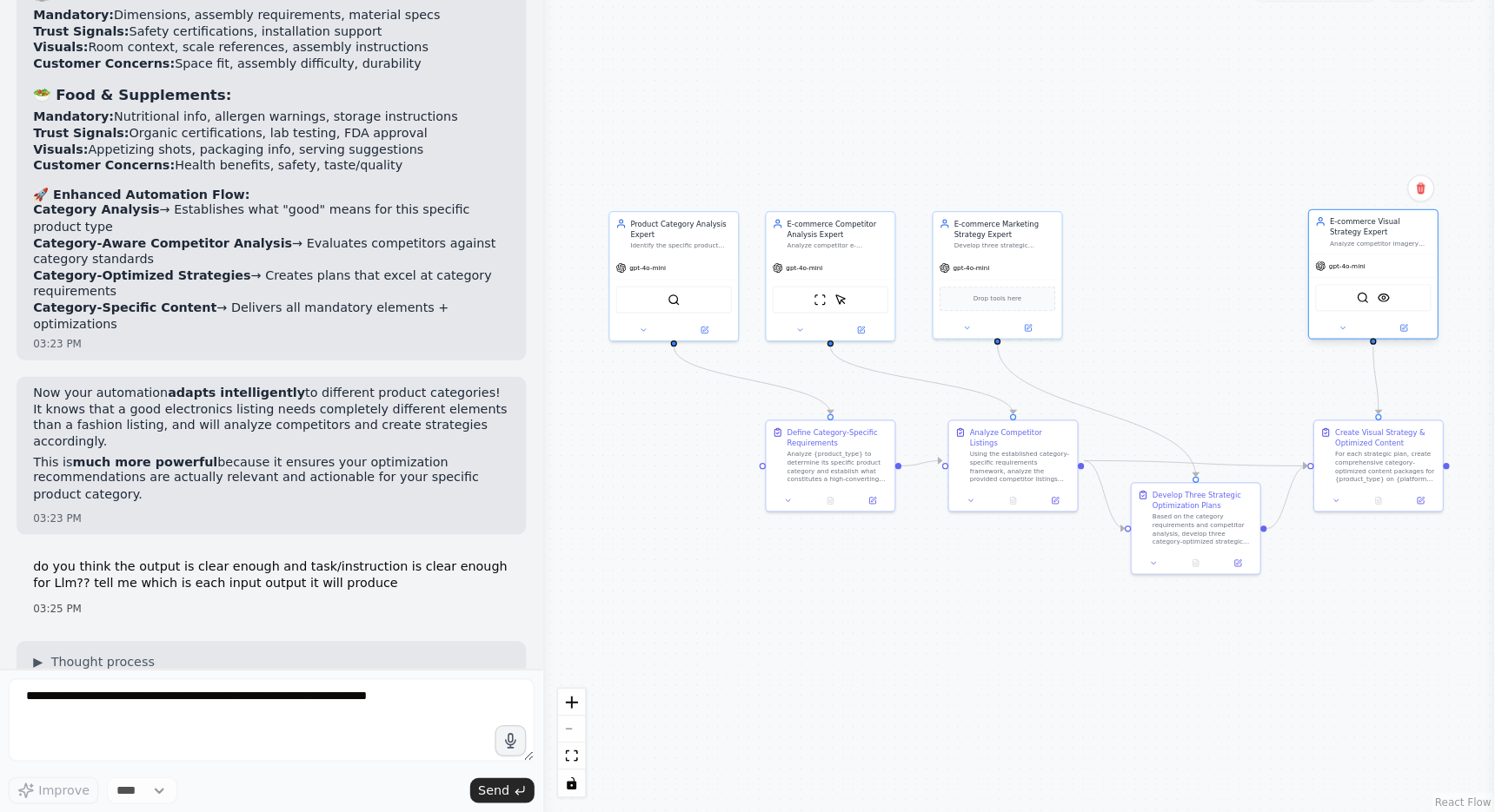
drag, startPoint x: 973, startPoint y: 210, endPoint x: 1152, endPoint y: 214, distance: 179.0
click at [1152, 307] on div "E-commerce Visual Strategy Expert Analyze competitor imagery using AI vision an…" at bounding box center [1150, 361] width 110 height 109
drag, startPoint x: 844, startPoint y: 234, endPoint x: 1011, endPoint y: 233, distance: 167.0
click at [1011, 364] on div "Drop tools here" at bounding box center [1001, 380] width 108 height 32
drag, startPoint x: 710, startPoint y: 213, endPoint x: 861, endPoint y: 216, distance: 151.0
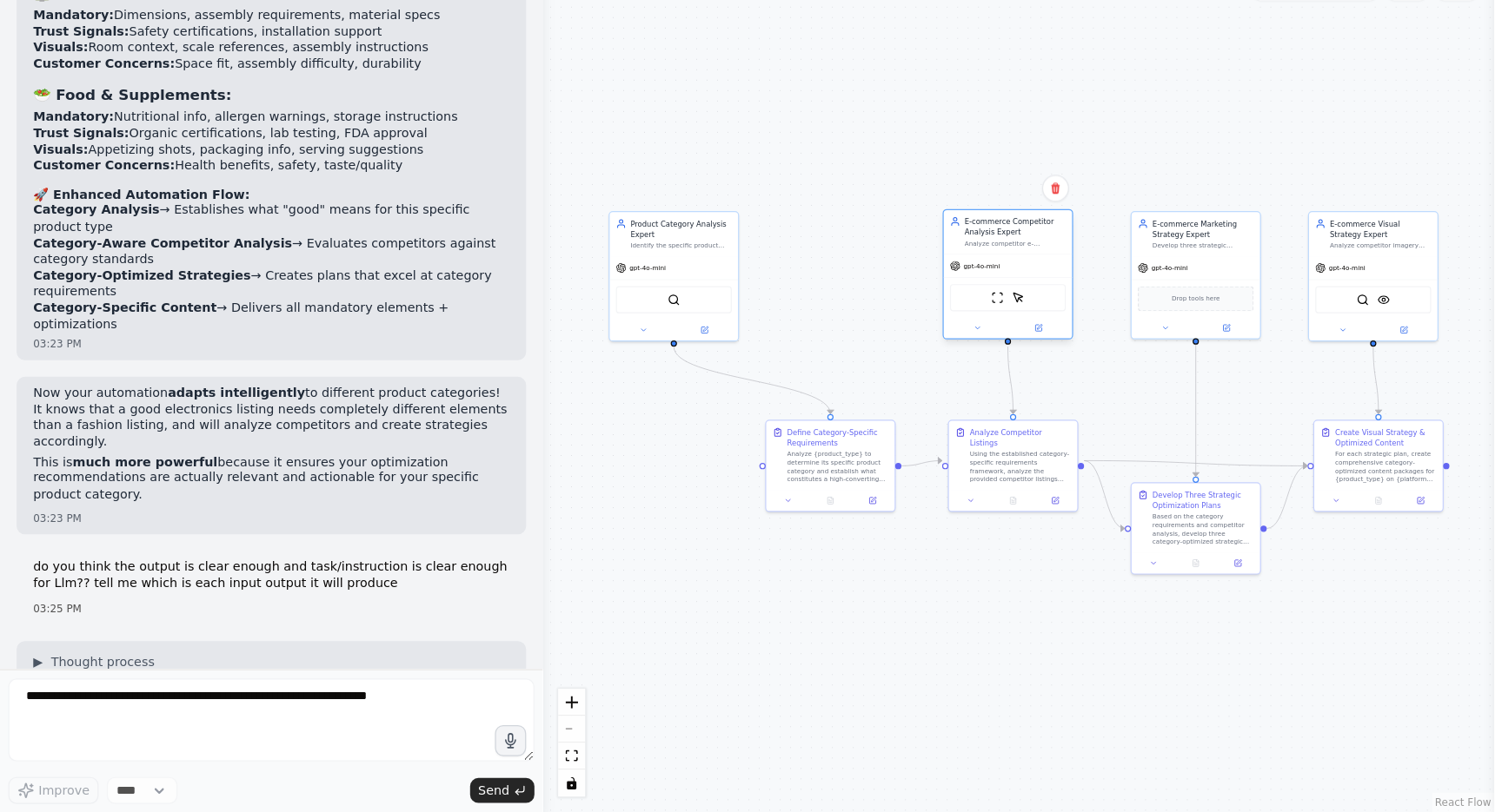
click at [861, 345] on div "gpt-4o-mini" at bounding box center [844, 354] width 108 height 19
drag, startPoint x: 589, startPoint y: 194, endPoint x: 721, endPoint y: 196, distance: 132.0
click at [721, 313] on div "Product Category Analysis Expert" at bounding box center [702, 321] width 85 height 17
click at [612, 463] on div ".deletable-edge-delete-btn { width: 20px; height: 20px; border: 0px solid #ffff…" at bounding box center [852, 451] width 797 height 722
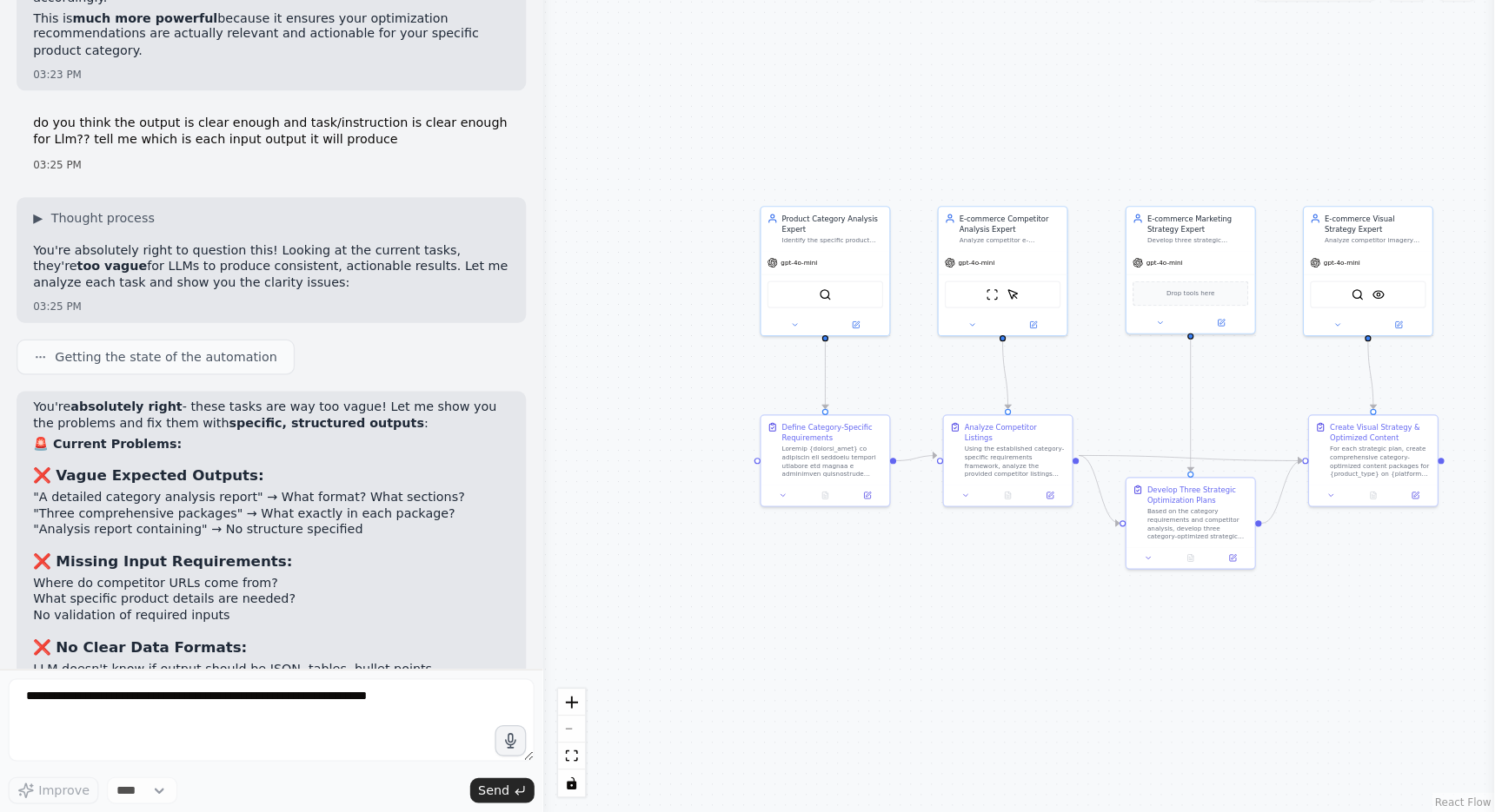
scroll to position [6841, 0]
click at [691, 328] on div "Identify the specific product category for {product_type} and establish the cat…" at bounding box center [697, 331] width 85 height 7
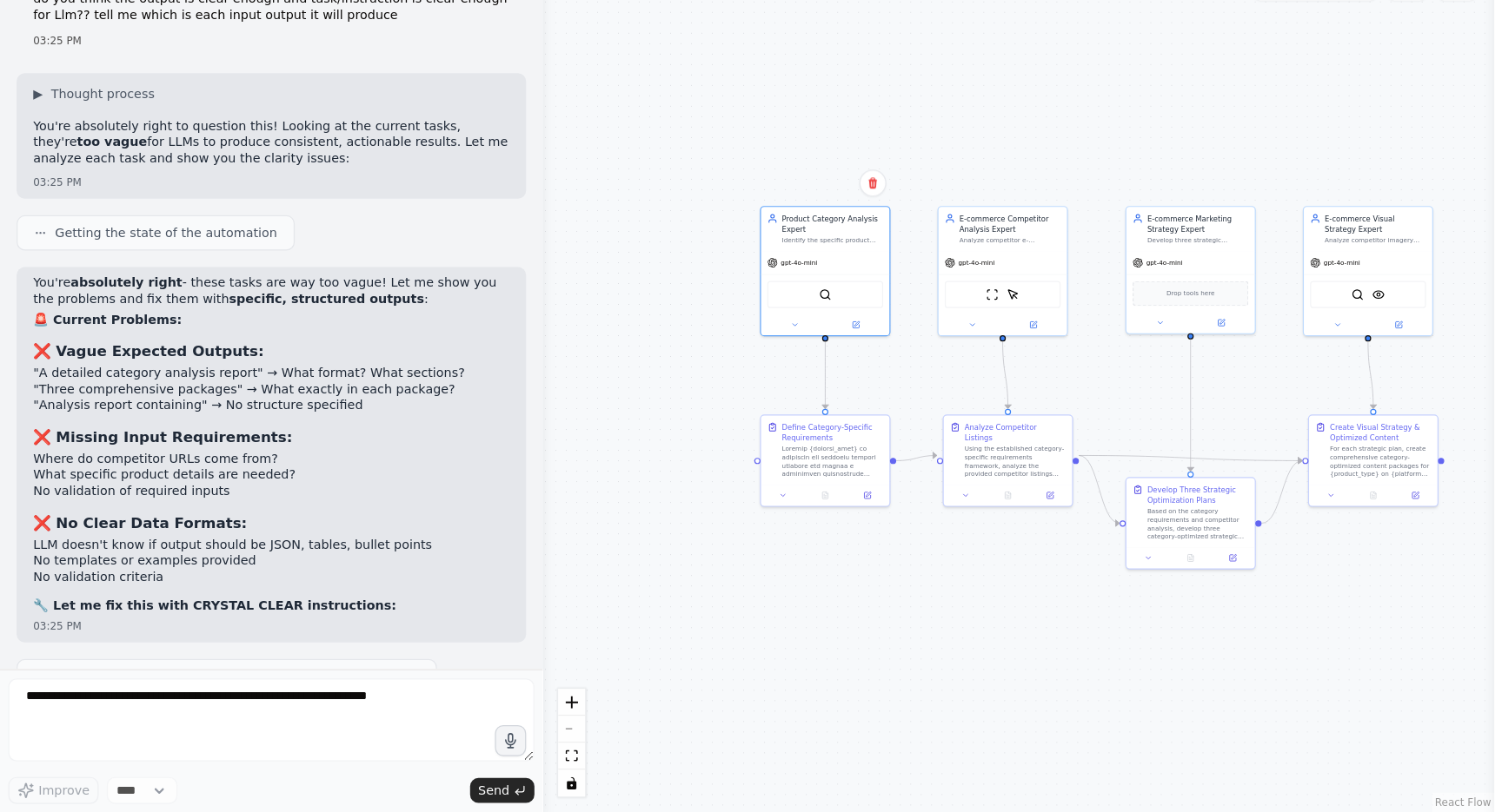
click at [666, 148] on div ".deletable-edge-delete-btn { width: 20px; height: 20px; border: 0px solid #ffff…" at bounding box center [852, 451] width 797 height 722
drag, startPoint x: 692, startPoint y: 178, endPoint x: 690, endPoint y: 161, distance: 17.1
click at [690, 291] on div "Product Category Analysis Expert" at bounding box center [697, 299] width 85 height 17
drag, startPoint x: 690, startPoint y: 161, endPoint x: 688, endPoint y: 183, distance: 22.1
click at [688, 312] on div "Product Category Analysis Expert Identify the specific product category for {pr…" at bounding box center [691, 330] width 108 height 36
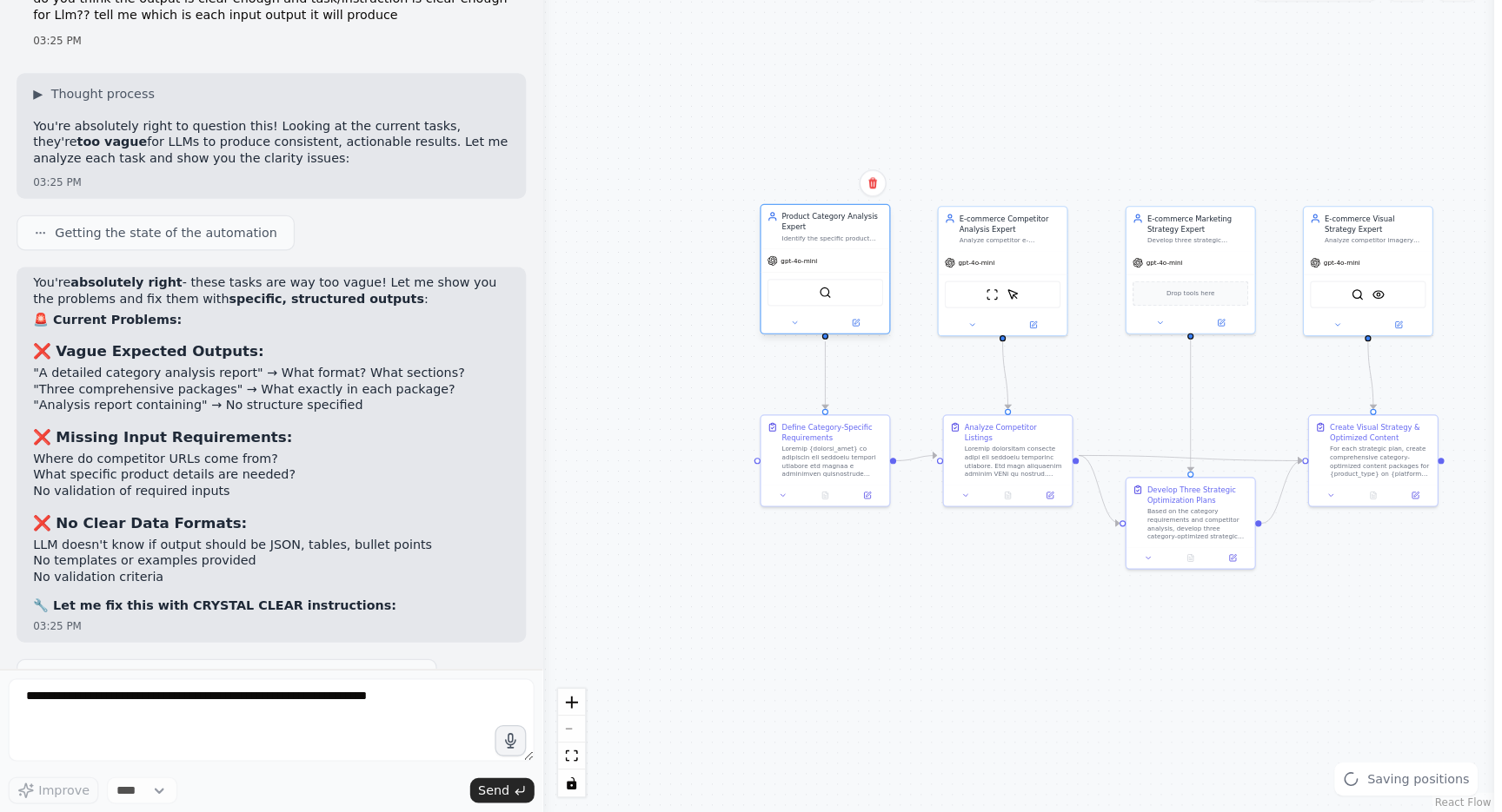
drag, startPoint x: 688, startPoint y: 183, endPoint x: 687, endPoint y: 173, distance: 10.0
click at [687, 303] on div "Product Category Analysis Expert Identify the specific product category for {pr…" at bounding box center [691, 321] width 108 height 36
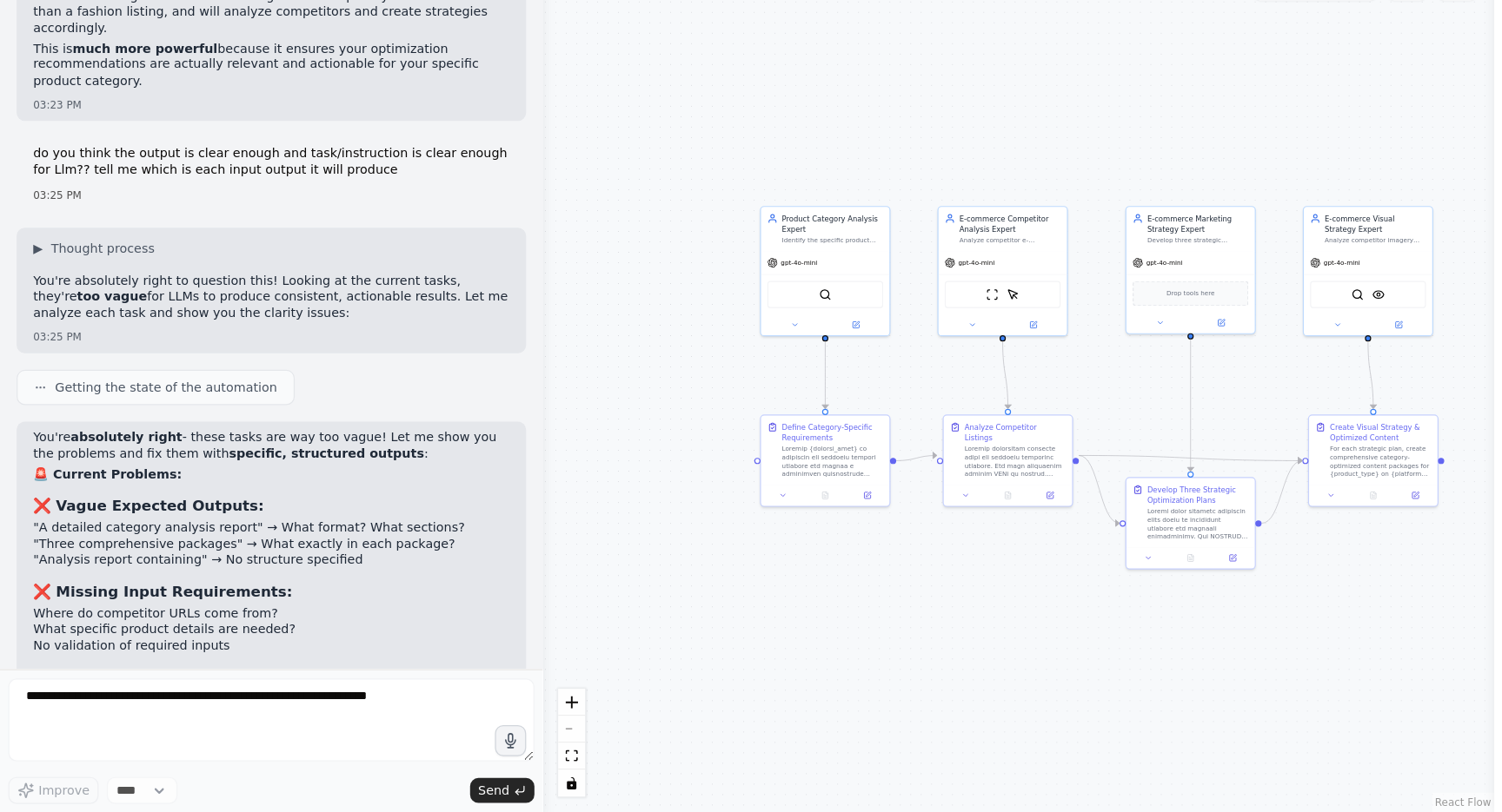
scroll to position [6814, 0]
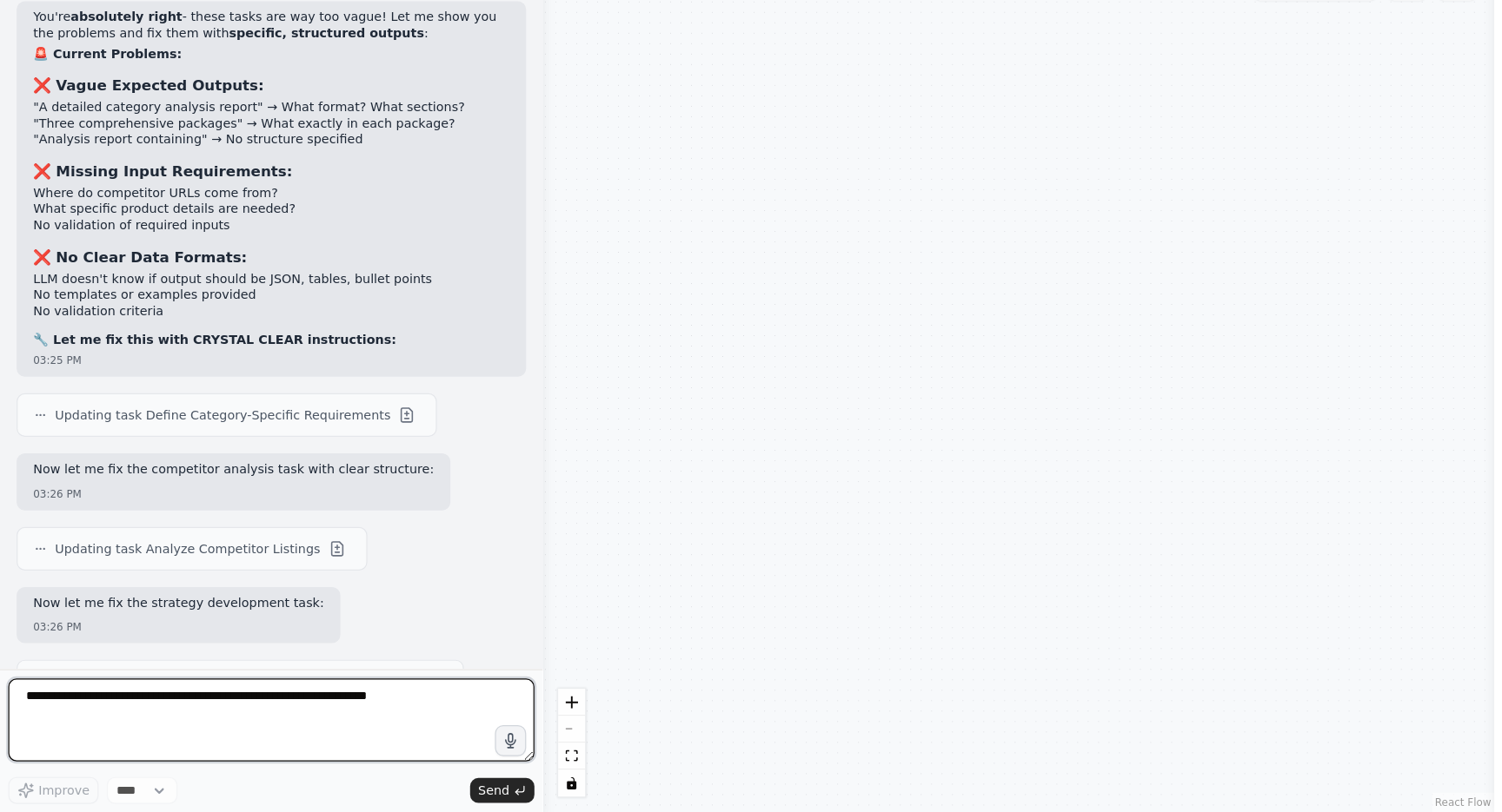
drag, startPoint x: 28, startPoint y: 184, endPoint x: 199, endPoint y: 283, distance: 197.6
click at [199, 283] on div "Hello! I'm the CrewAI assistant. What kind of automation do you want to build? …" at bounding box center [227, 391] width 454 height 602
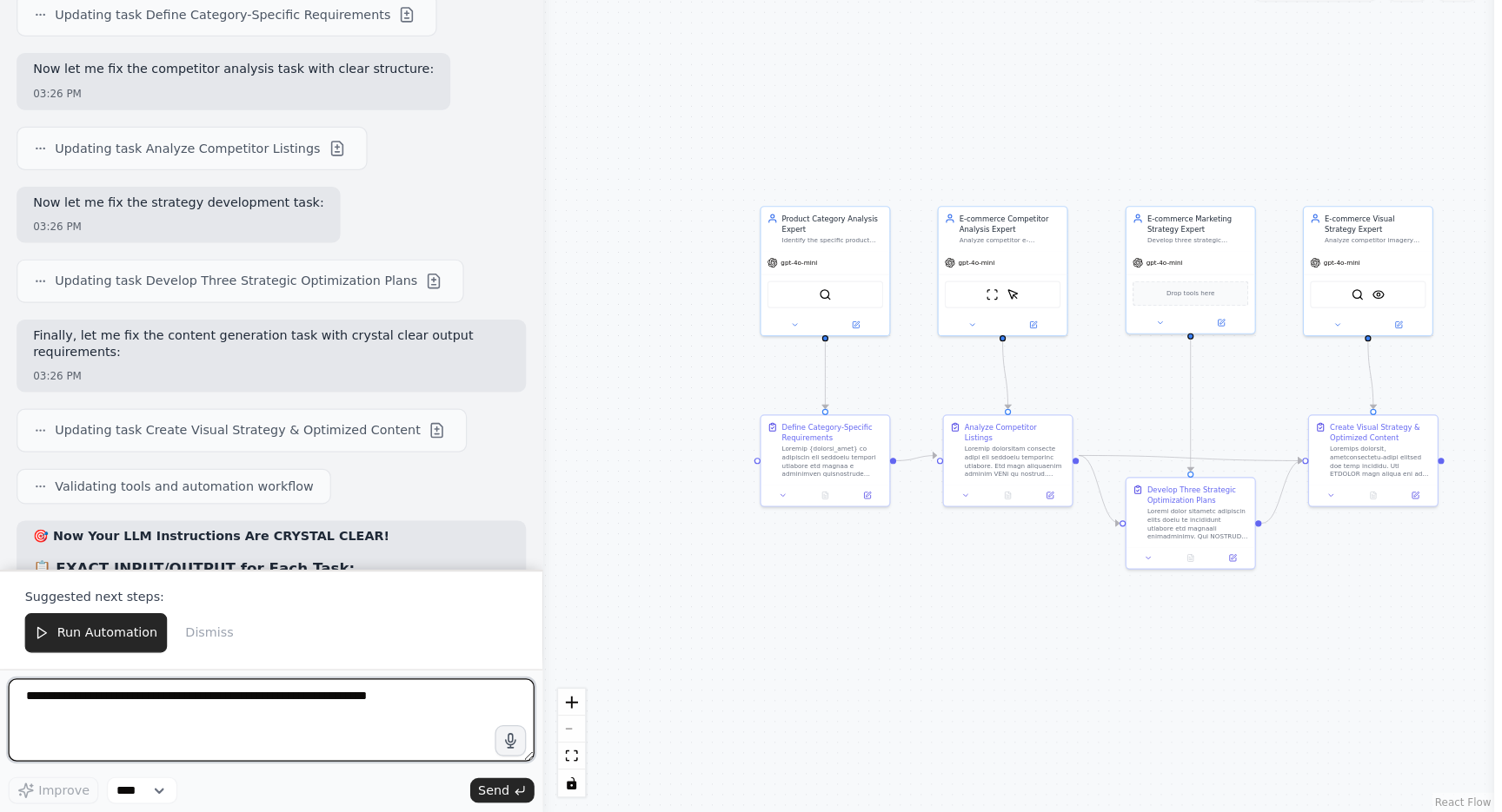
scroll to position [7494, 0]
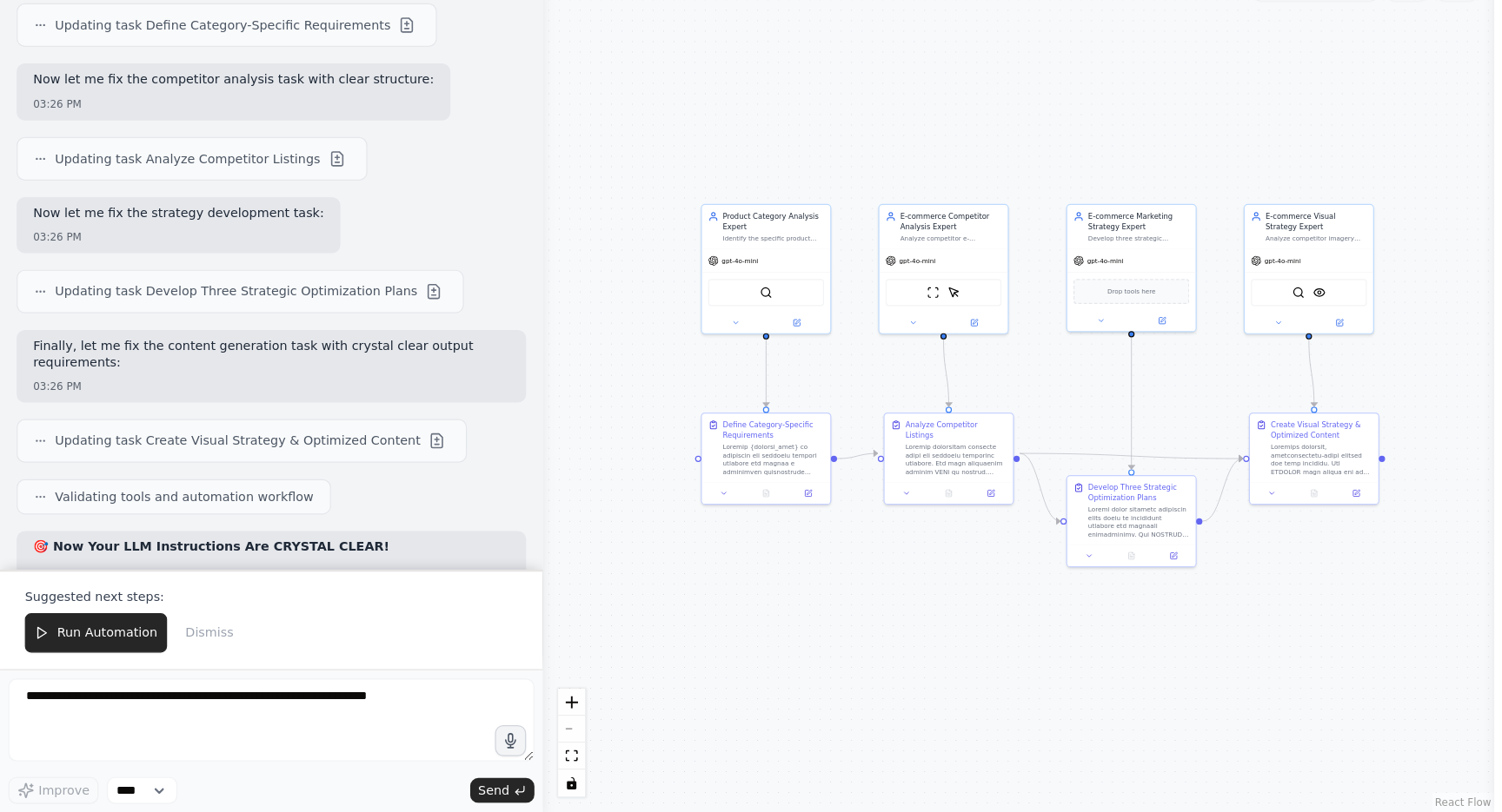
drag, startPoint x: 631, startPoint y: 300, endPoint x: 582, endPoint y: 298, distance: 49.0
click at [582, 298] on div ".deletable-edge-delete-btn { width: 20px; height: 20px; border: 0px solid #ffff…" at bounding box center [852, 451] width 797 height 722
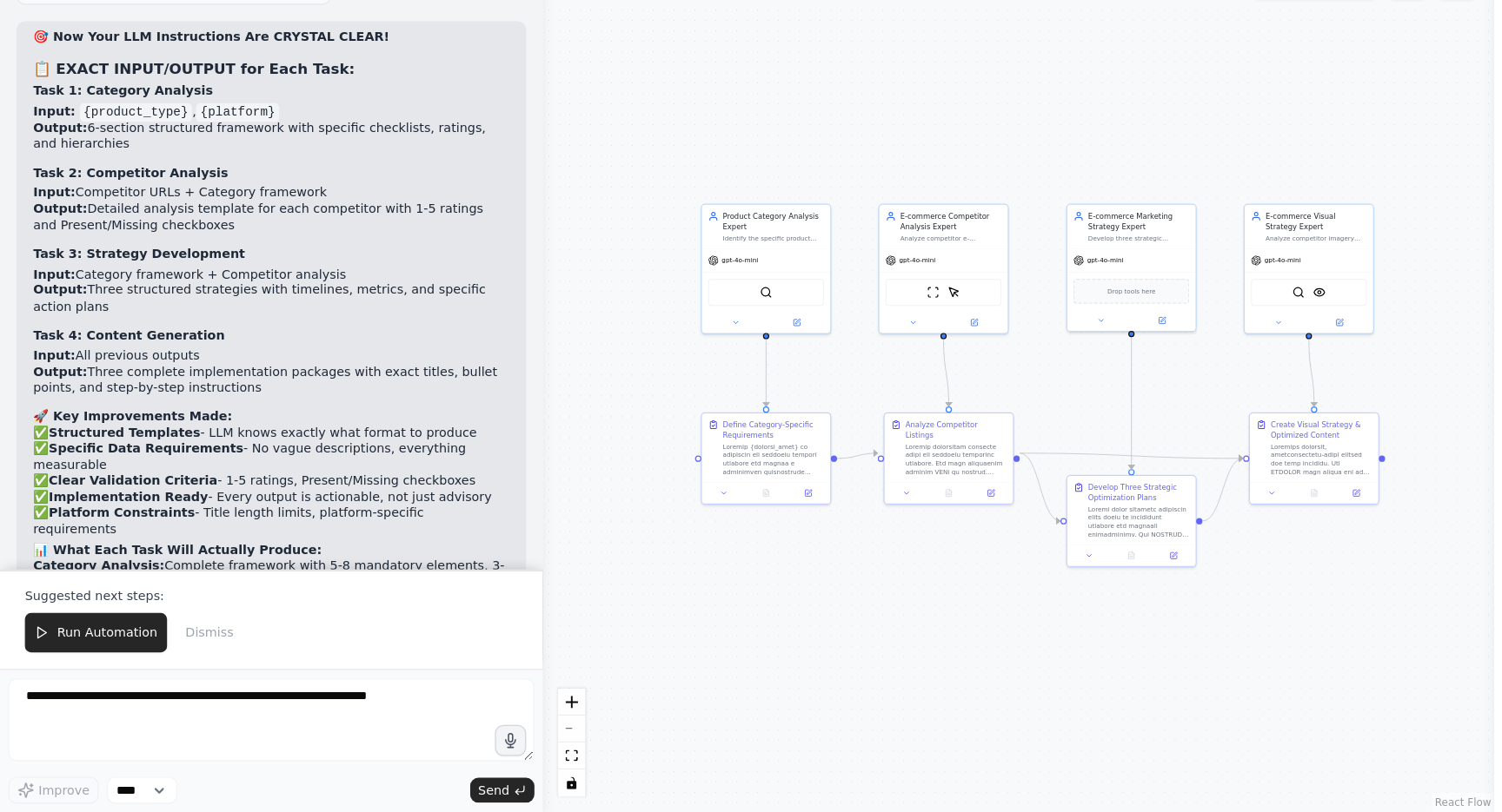
scroll to position [0, 0]
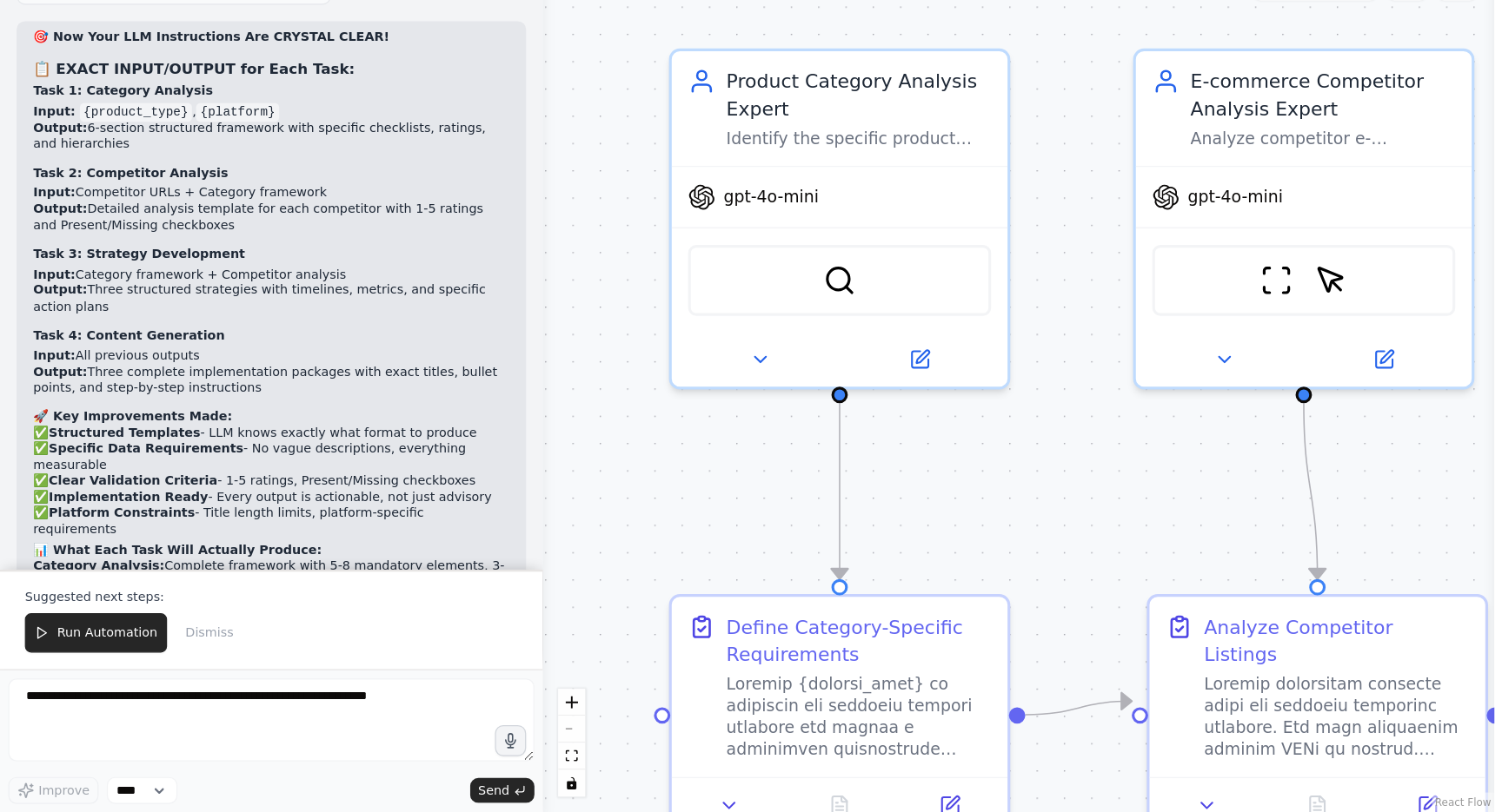
drag, startPoint x: 673, startPoint y: 307, endPoint x: 764, endPoint y: 398, distance: 128.7
click at [764, 398] on div ".deletable-edge-delete-btn { width: 20px; height: 20px; border: 0px solid #ffff…" at bounding box center [852, 451] width 797 height 722
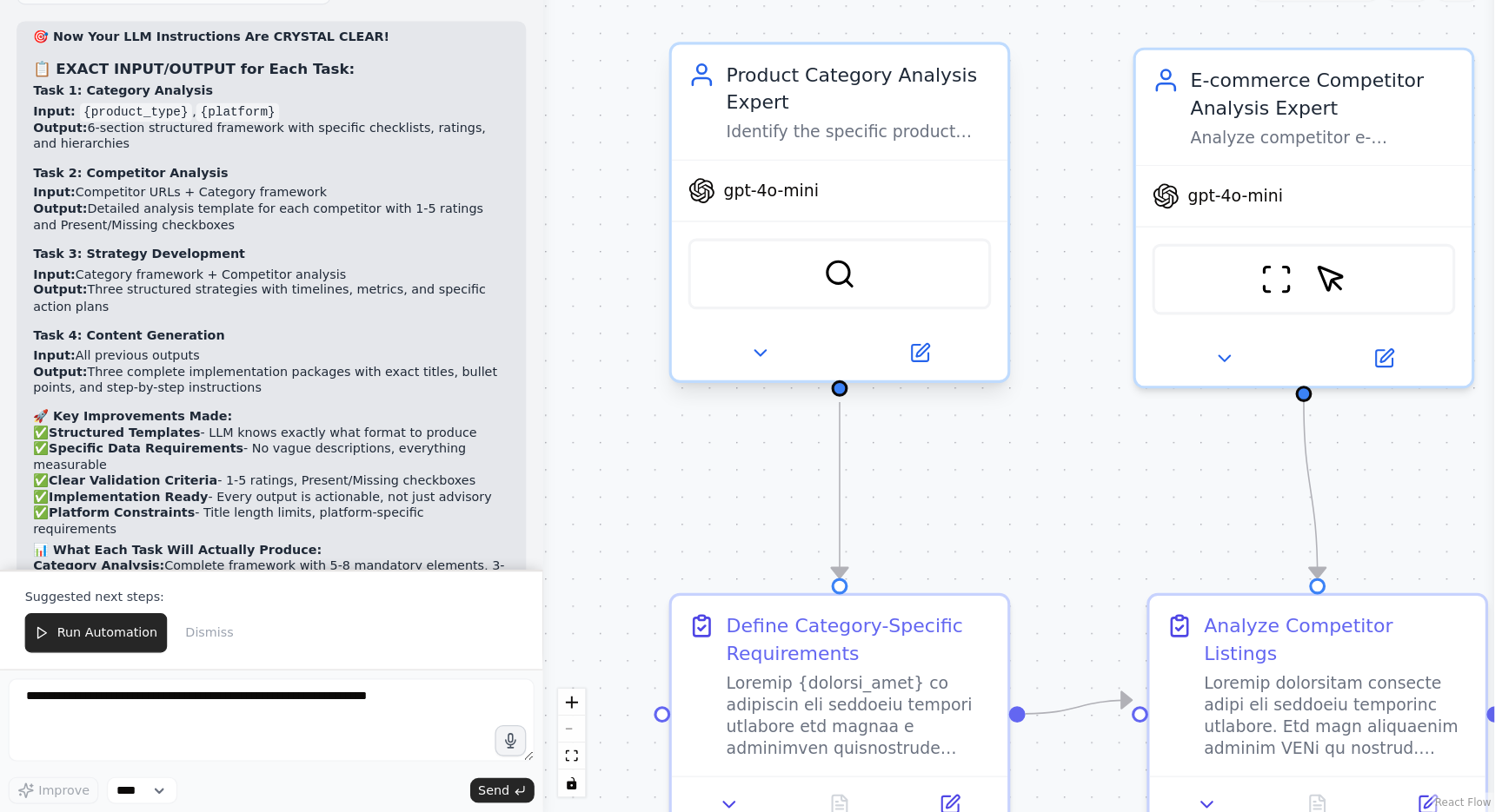
click at [650, 170] on div "Product Category Analysis Expert Identify the specific product category for {pr…" at bounding box center [703, 218] width 282 height 97
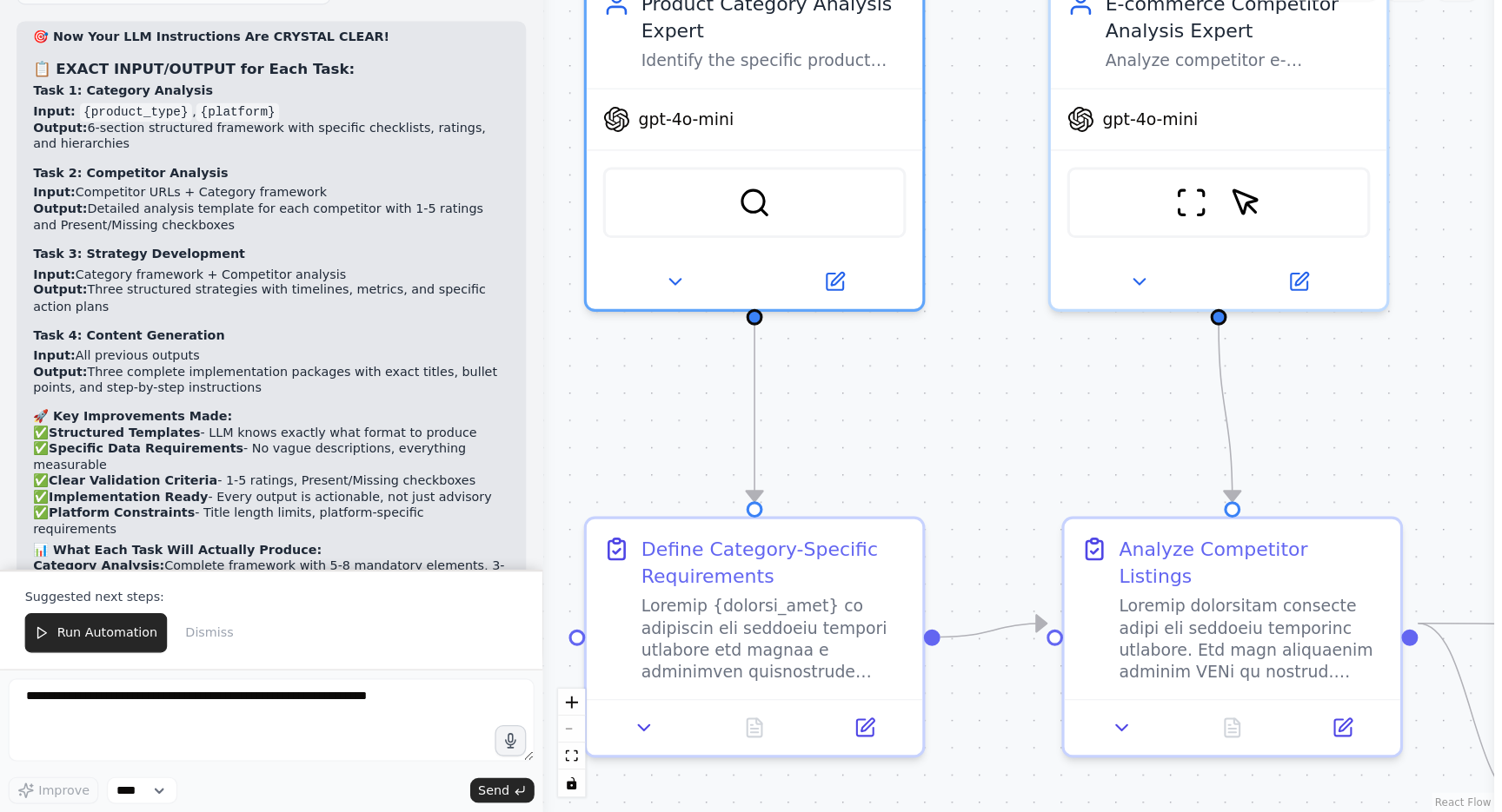
drag, startPoint x: 815, startPoint y: 376, endPoint x: 742, endPoint y: 309, distance: 99.1
click at [742, 310] on div ".deletable-edge-delete-btn { width: 20px; height: 20px; border: 0px solid #ffff…" at bounding box center [852, 451] width 797 height 722
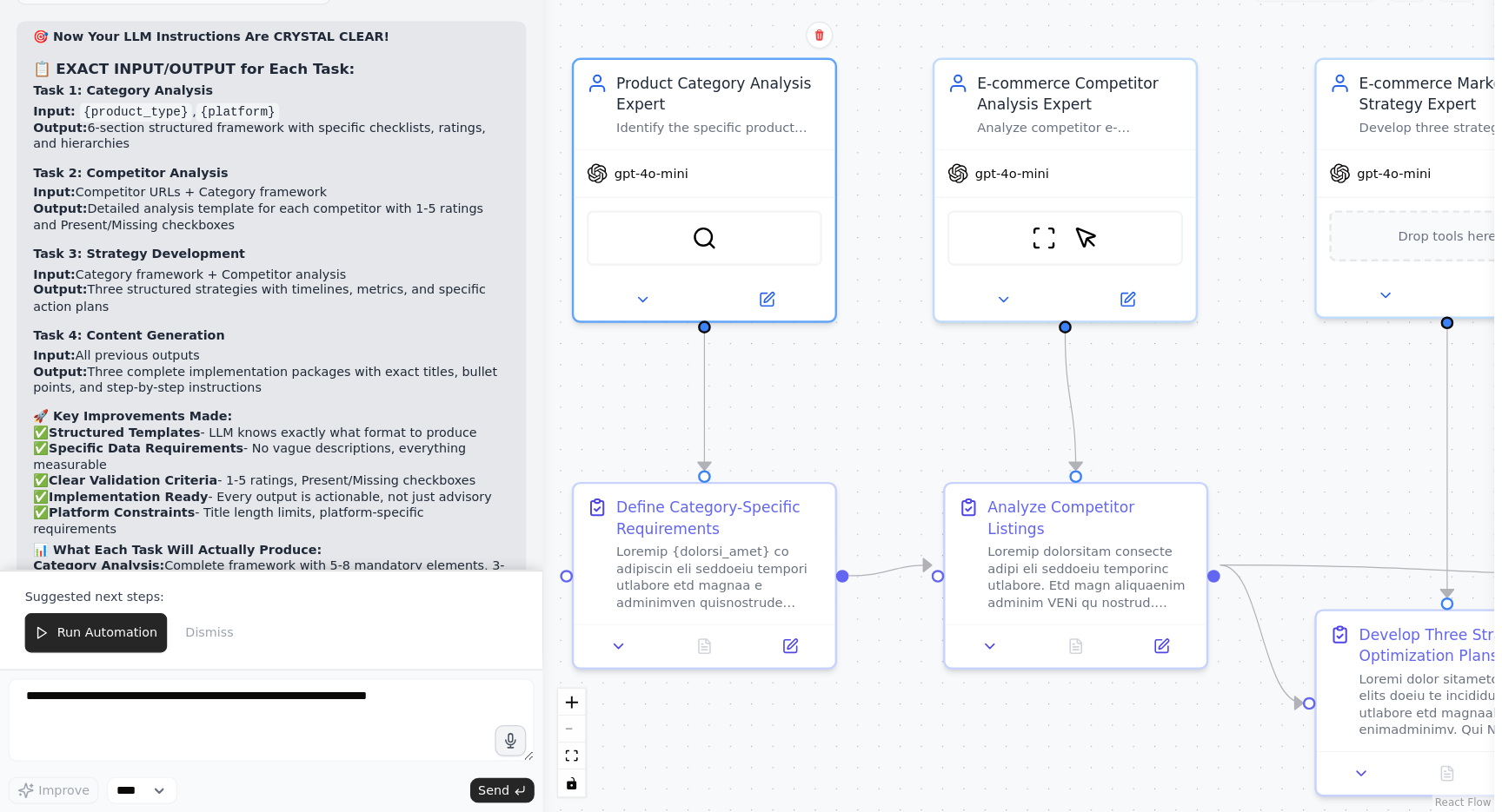
drag, startPoint x: 829, startPoint y: 349, endPoint x: 763, endPoint y: 348, distance: 66.0
click at [763, 348] on div ".deletable-edge-delete-btn { width: 20px; height: 20px; border: 0px solid #ffff…" at bounding box center [852, 451] width 797 height 722
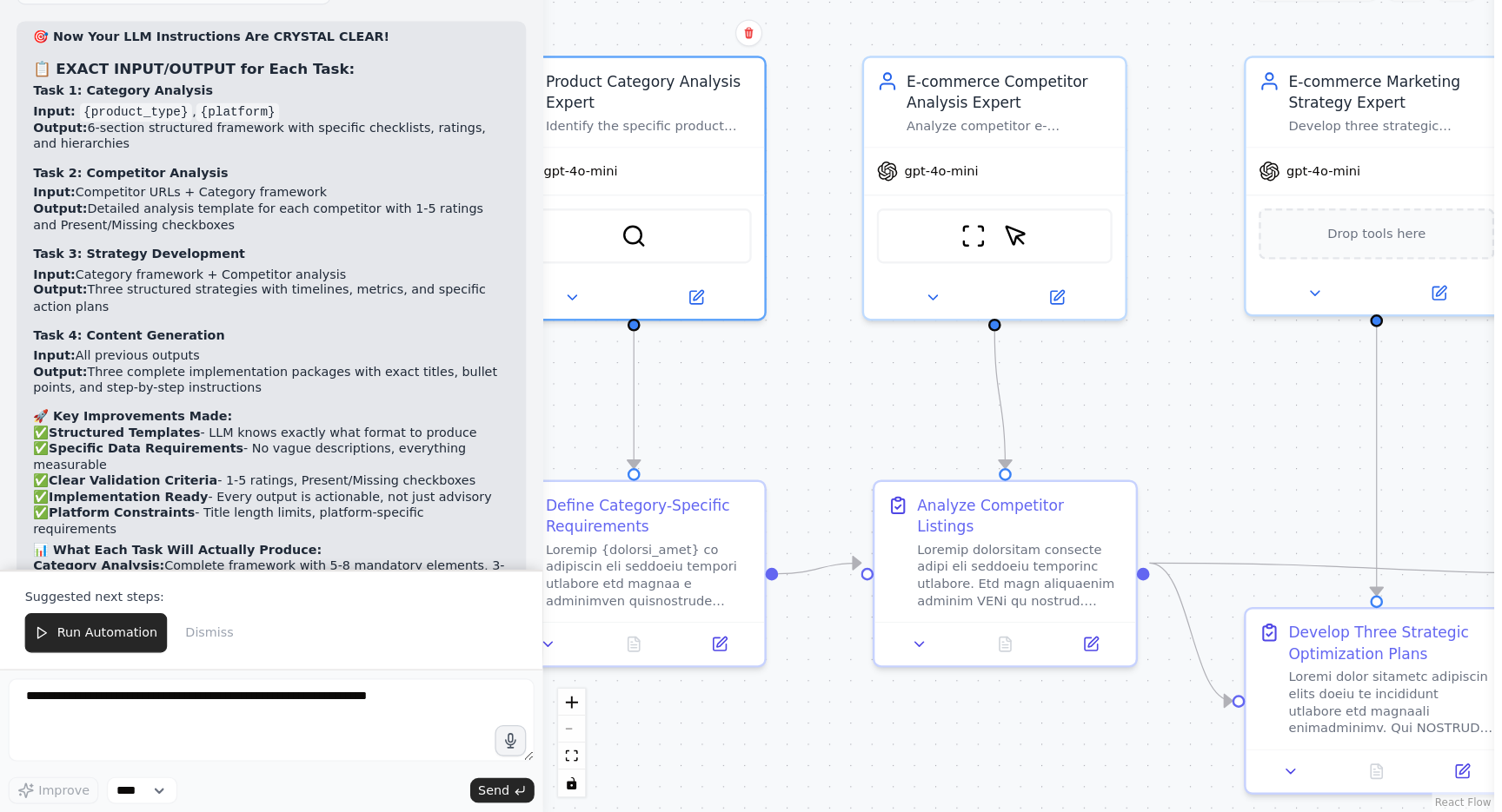
drag, startPoint x: 808, startPoint y: 349, endPoint x: 750, endPoint y: 349, distance: 58.0
click at [750, 349] on div ".deletable-edge-delete-btn { width: 20px; height: 20px; border: 0px solid #ffff…" at bounding box center [852, 451] width 797 height 722
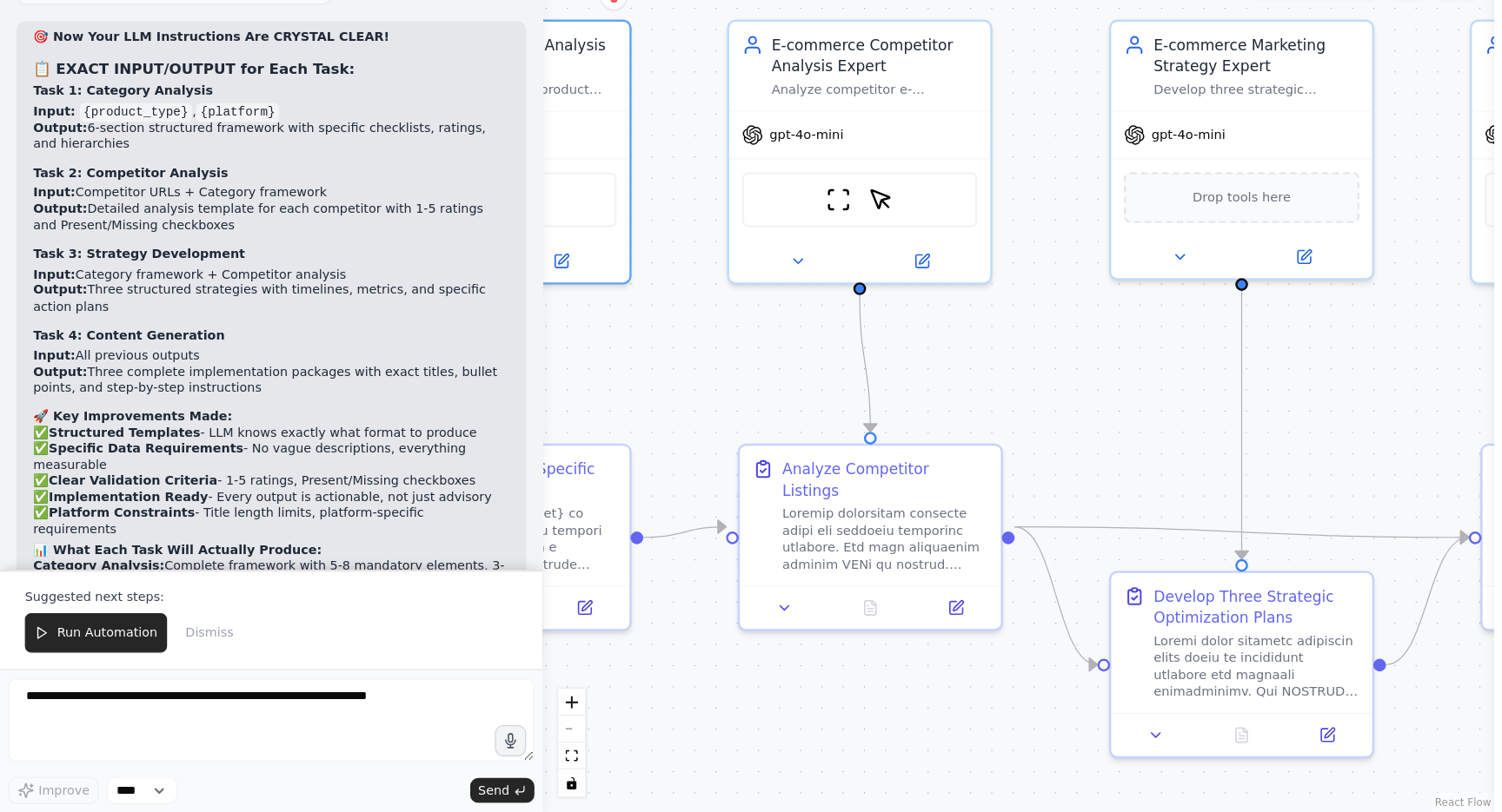
drag, startPoint x: 955, startPoint y: 366, endPoint x: 840, endPoint y: 335, distance: 119.1
click at [840, 335] on div ".deletable-edge-delete-btn { width: 20px; height: 20px; border: 0px solid #ffff…" at bounding box center [852, 451] width 797 height 722
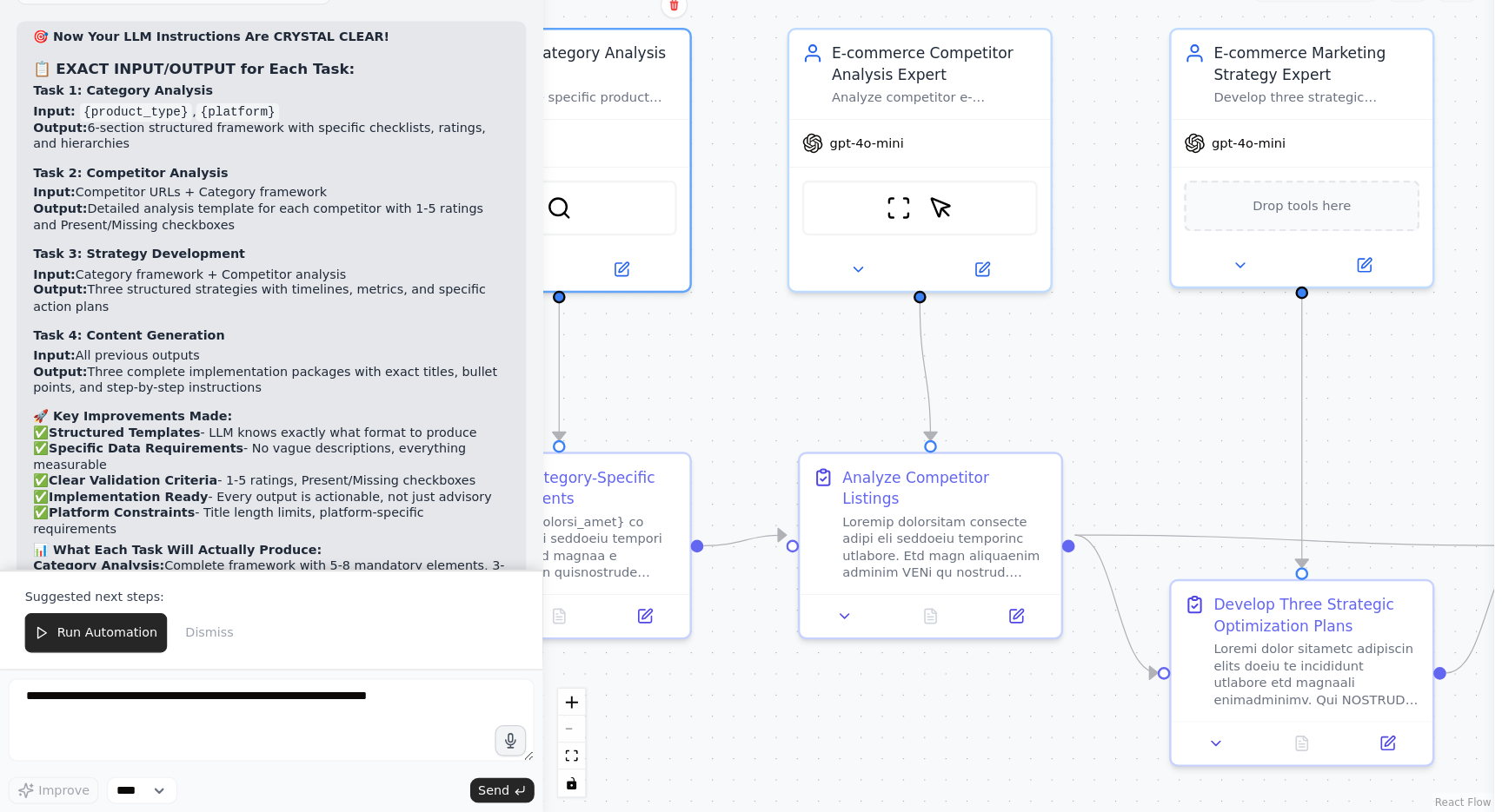
drag, startPoint x: 903, startPoint y: 348, endPoint x: 1002, endPoint y: 356, distance: 99.3
click at [1002, 356] on div ".deletable-edge-delete-btn { width: 20px; height: 20px; border: 0px solid #ffff…" at bounding box center [852, 451] width 797 height 722
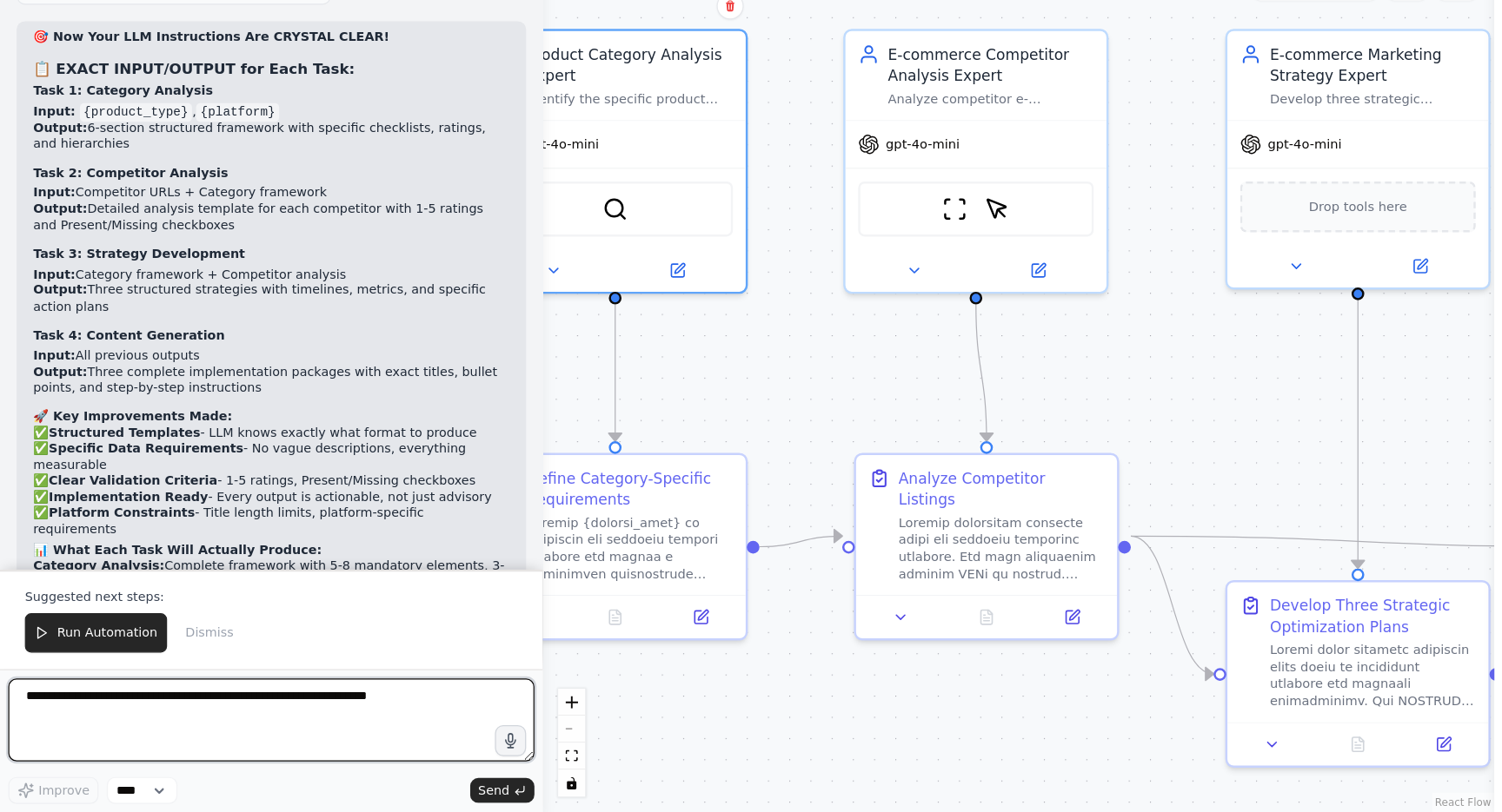
click at [290, 701] on textarea at bounding box center [227, 735] width 441 height 69
type textarea "**********"
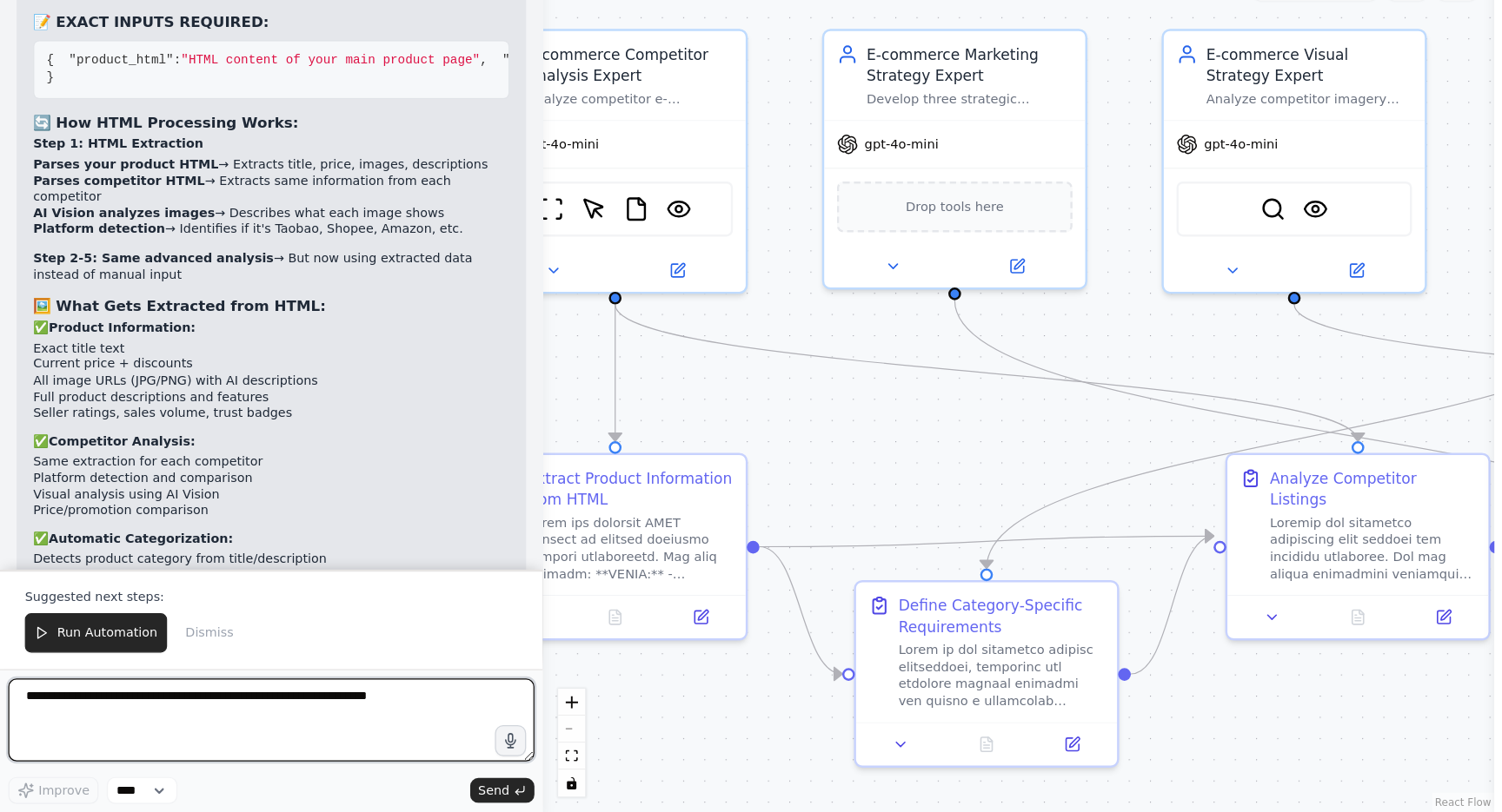
scroll to position [9707, 0]
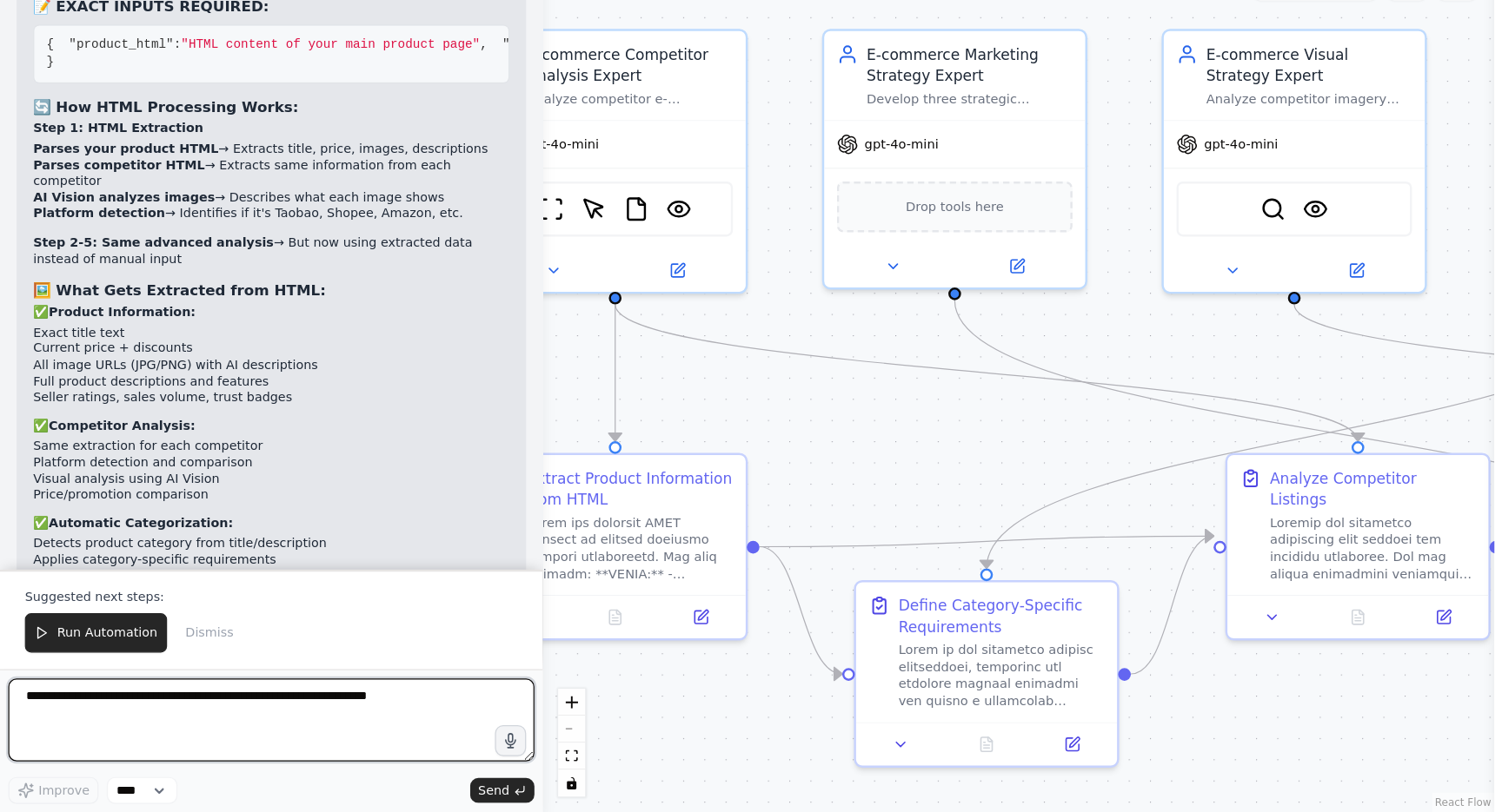
click at [226, 701] on textarea at bounding box center [227, 735] width 441 height 69
type textarea "**********"
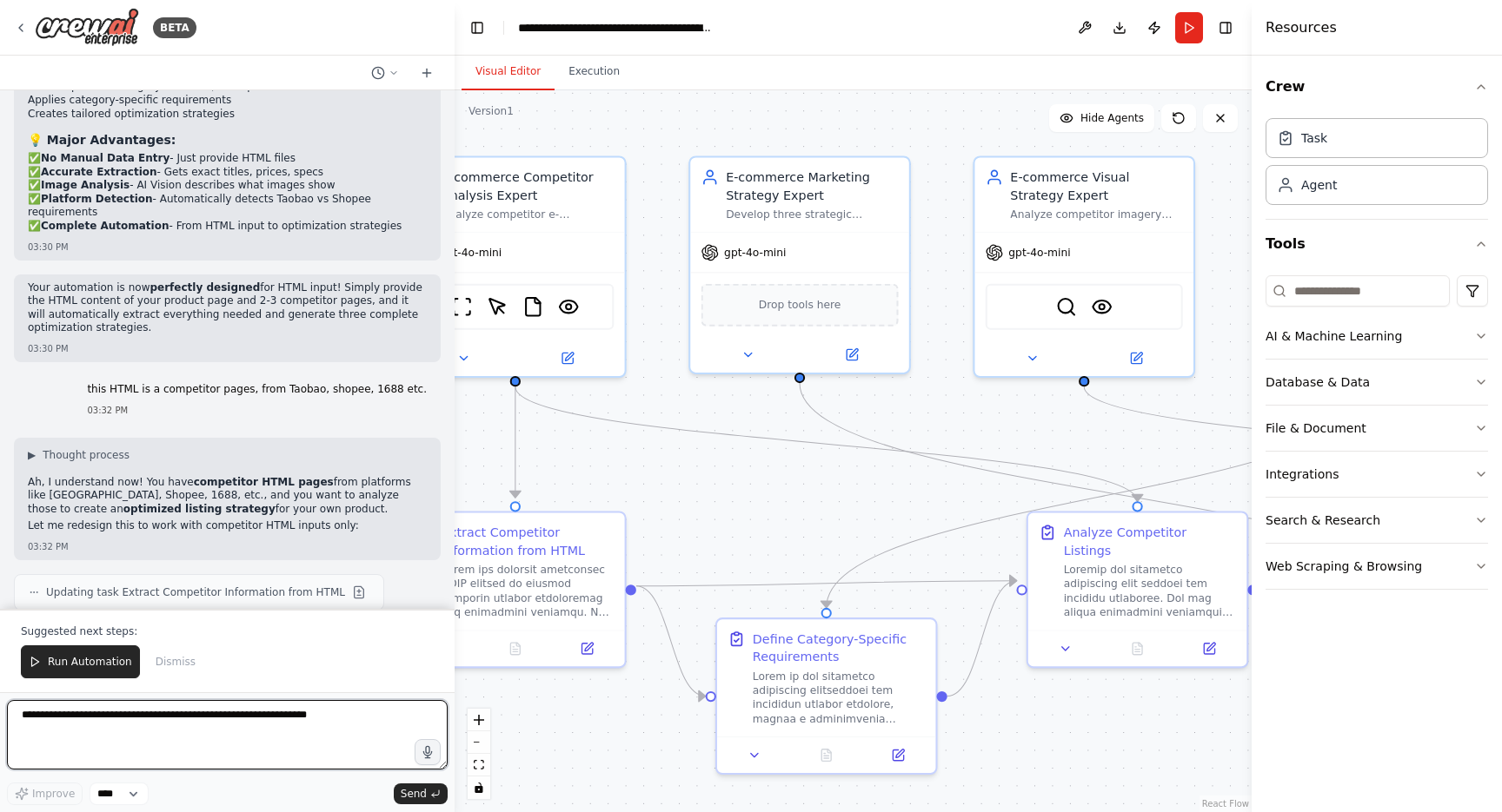
scroll to position [10165, 0]
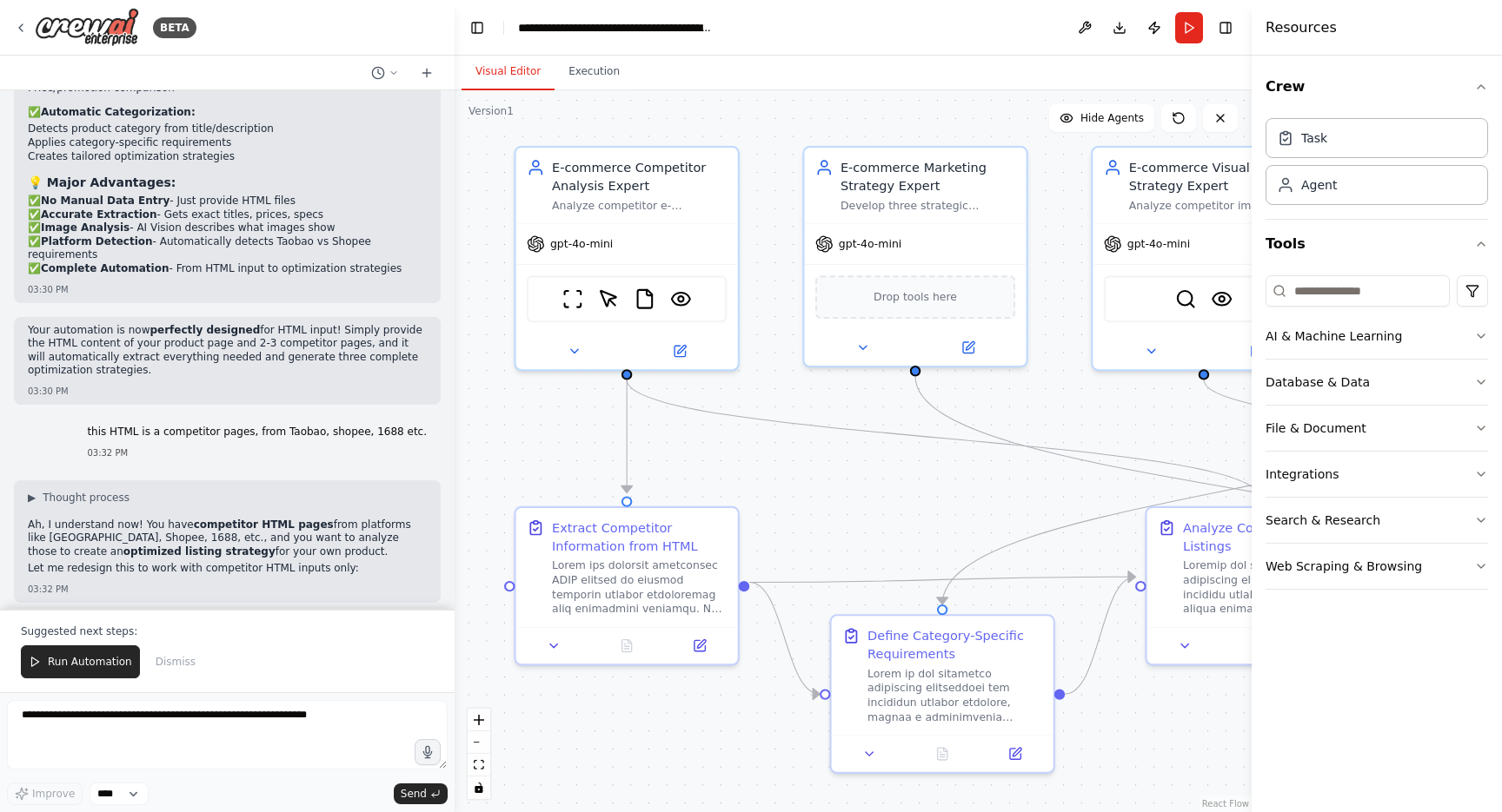
drag, startPoint x: 679, startPoint y: 476, endPoint x: 788, endPoint y: 470, distance: 109.2
click at [789, 470] on div ".deletable-edge-delete-btn { width: 20px; height: 20px; border: 0px solid #ffff…" at bounding box center [852, 451] width 797 height 722
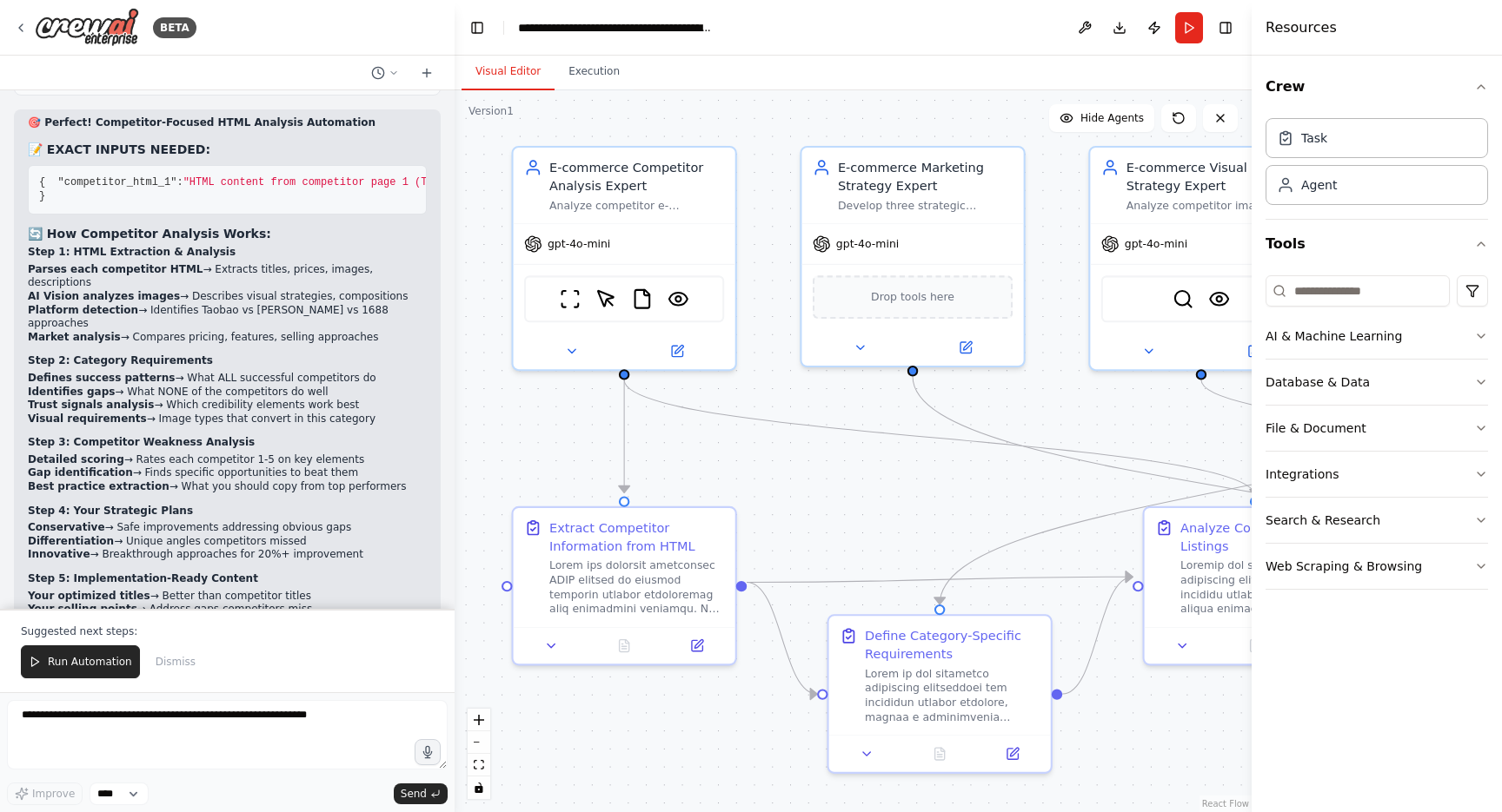
scroll to position [11115, 0]
click at [66, 718] on textarea at bounding box center [227, 735] width 441 height 69
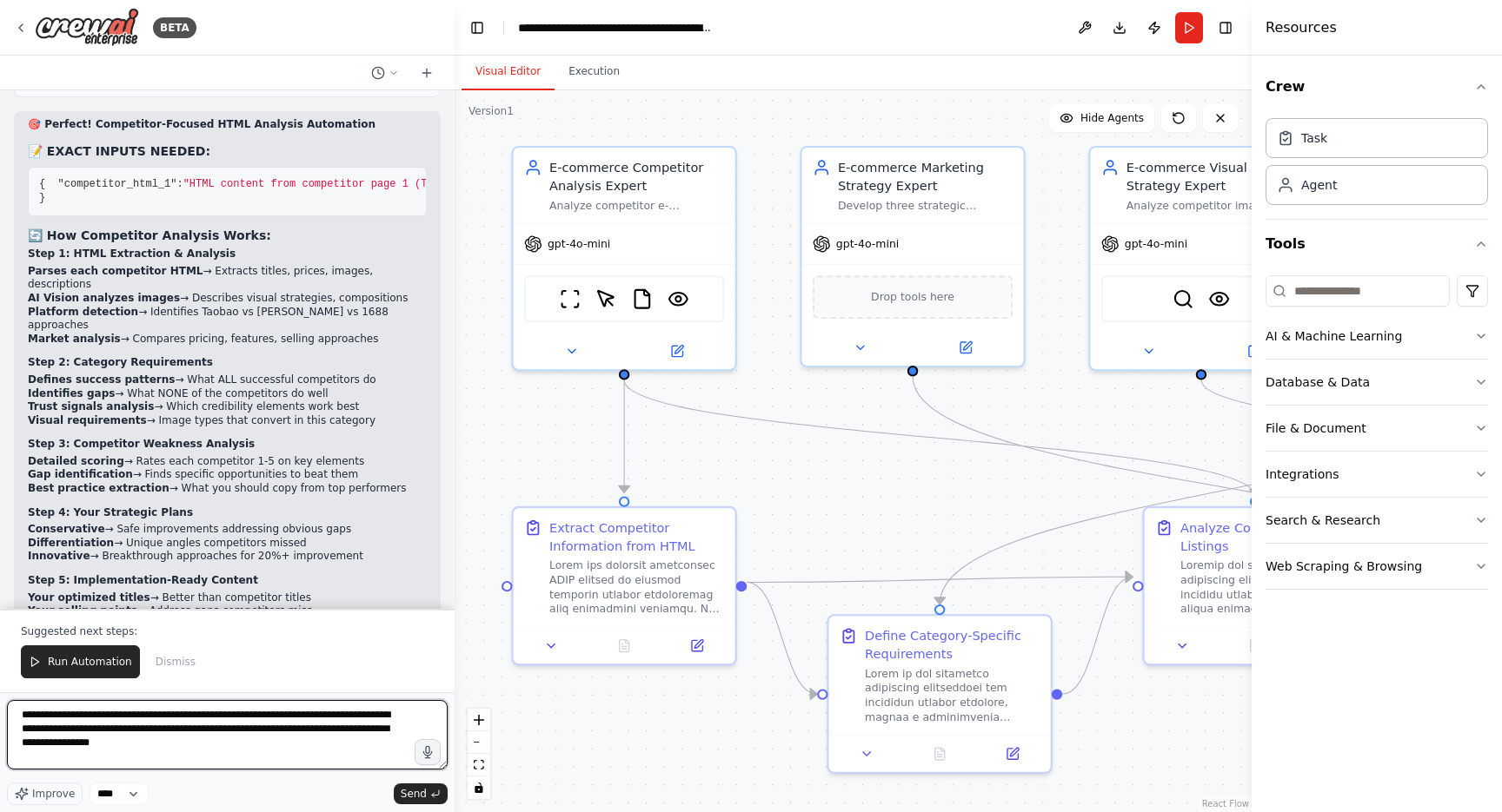
type textarea "**********"
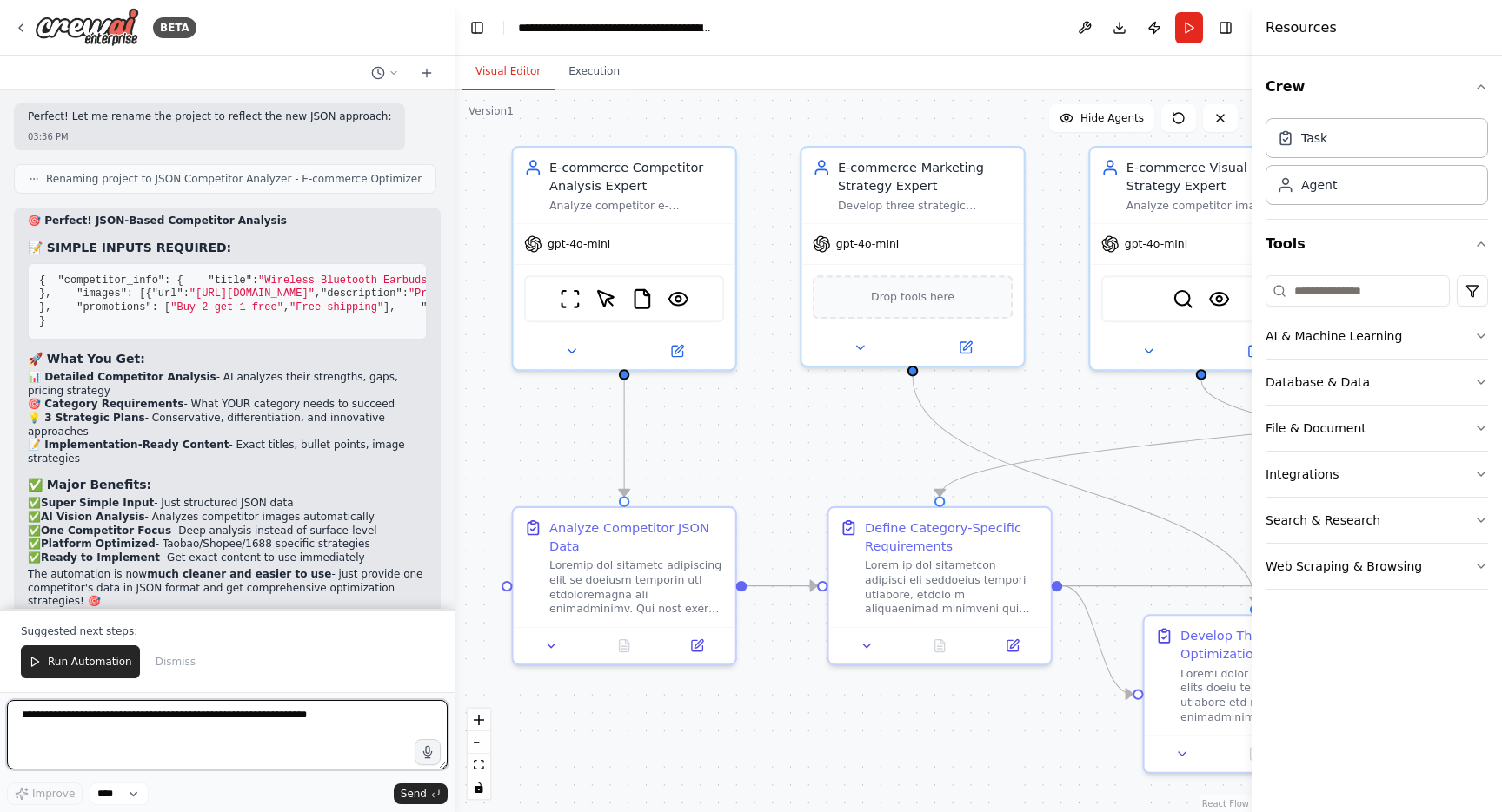
scroll to position [0, 0]
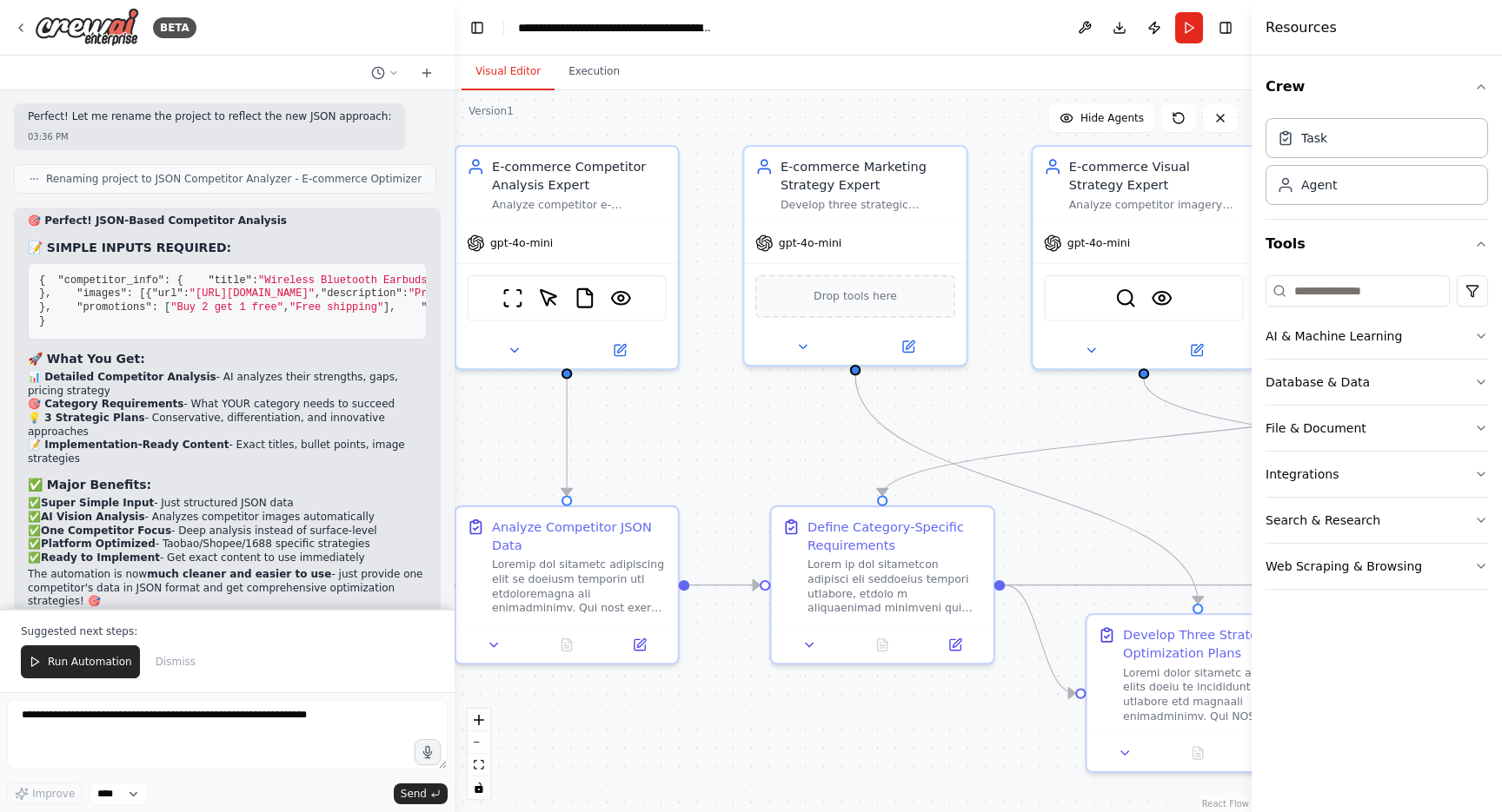
drag, startPoint x: 761, startPoint y: 470, endPoint x: 695, endPoint y: 468, distance: 66.0
click at [695, 468] on div ".deletable-edge-delete-btn { width: 20px; height: 20px; border: 0px solid #ffff…" at bounding box center [852, 451] width 797 height 722
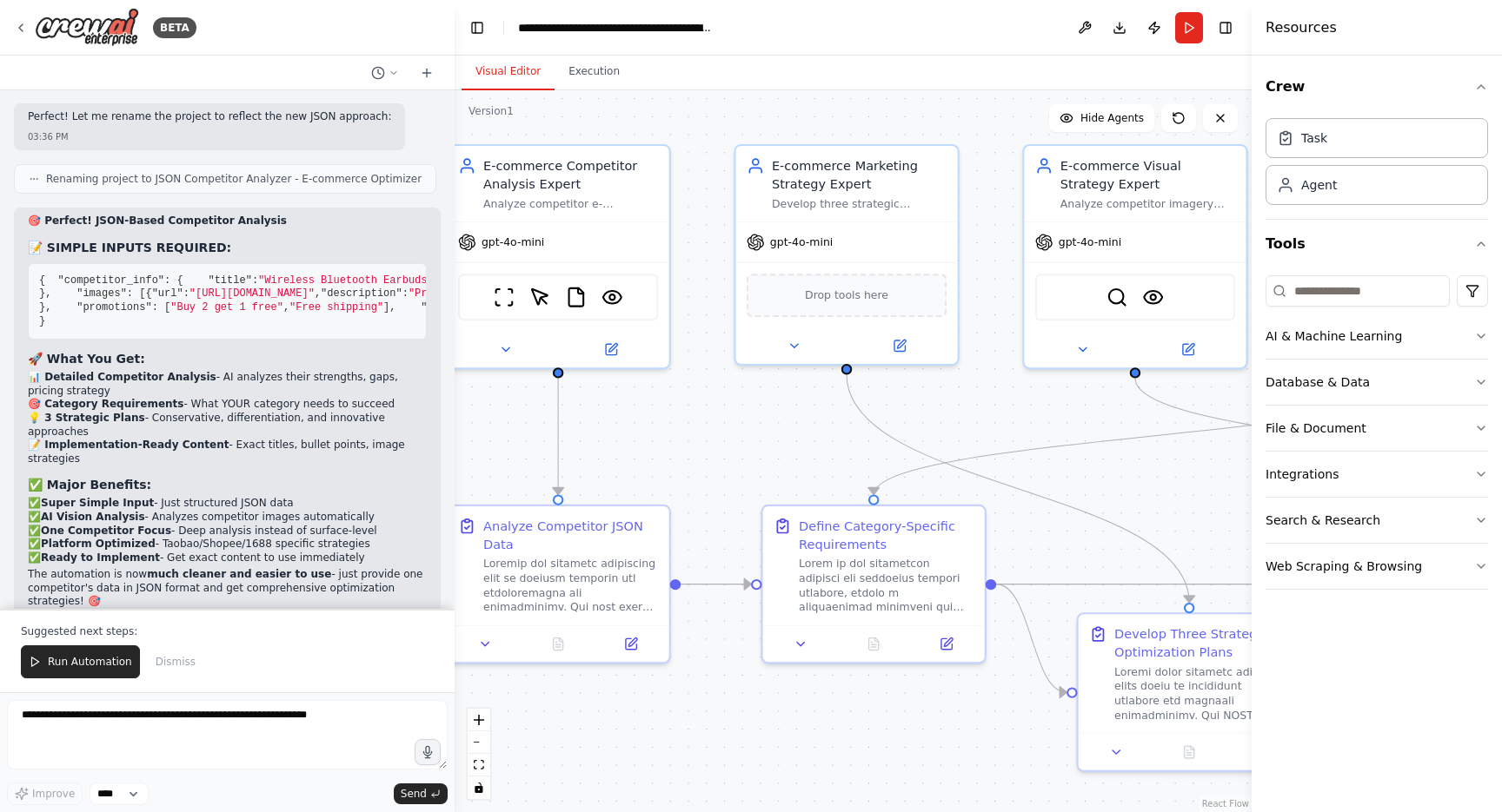
drag, startPoint x: 775, startPoint y: 447, endPoint x: 739, endPoint y: 447, distance: 36.0
click at [739, 447] on div ".deletable-edge-delete-btn { width: 20px; height: 20px; border: 0px solid #ffff…" at bounding box center [852, 451] width 797 height 722
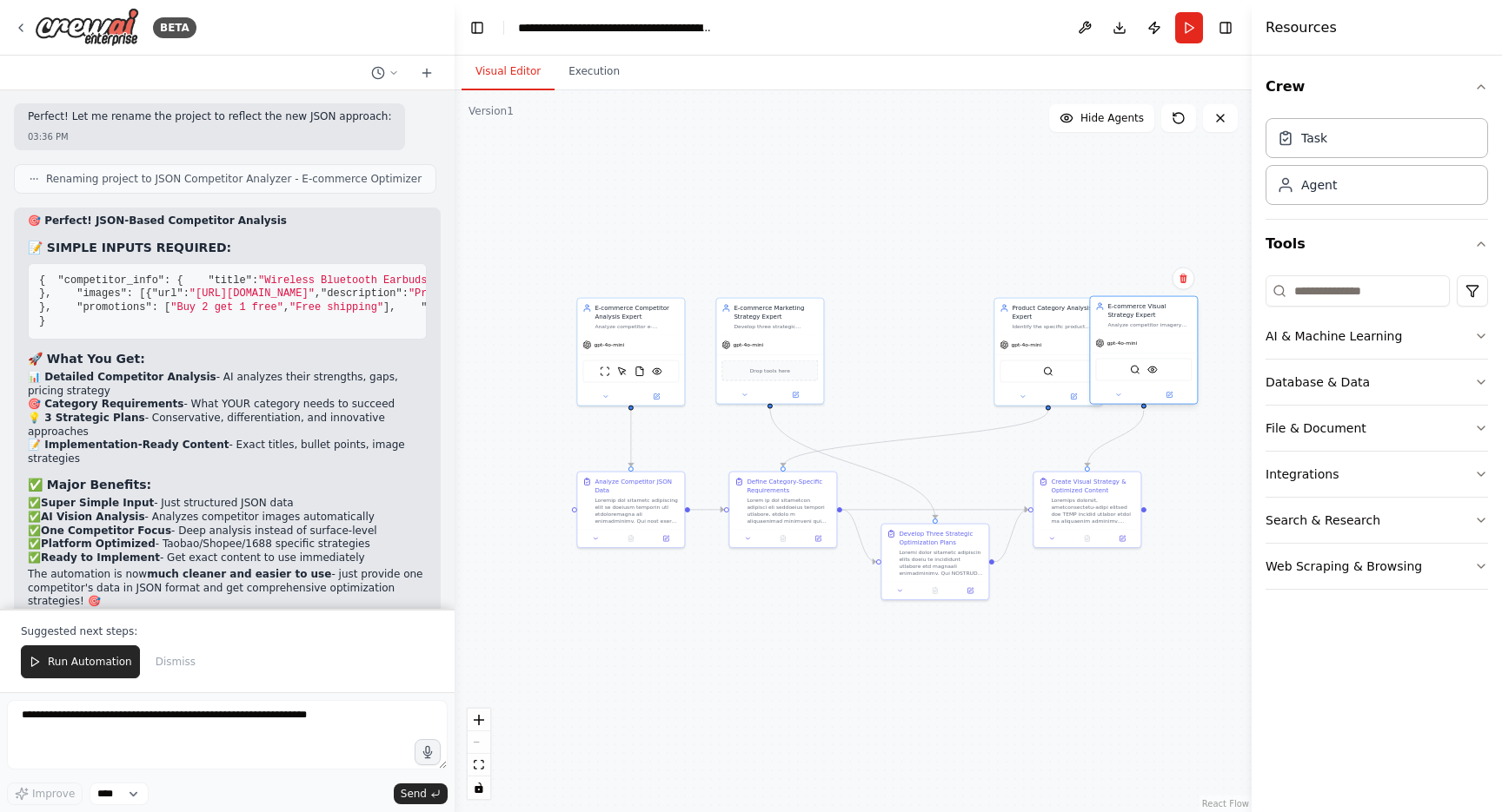
drag, startPoint x: 923, startPoint y: 347, endPoint x: 1163, endPoint y: 348, distance: 240.0
click at [1163, 348] on div "gpt-4o-mini" at bounding box center [1142, 343] width 107 height 19
drag, startPoint x: 1052, startPoint y: 362, endPoint x: 798, endPoint y: 219, distance: 291.5
click at [798, 223] on div "SerplyWebSearchTool" at bounding box center [812, 239] width 107 height 34
drag, startPoint x: 784, startPoint y: 343, endPoint x: 940, endPoint y: 349, distance: 156.1
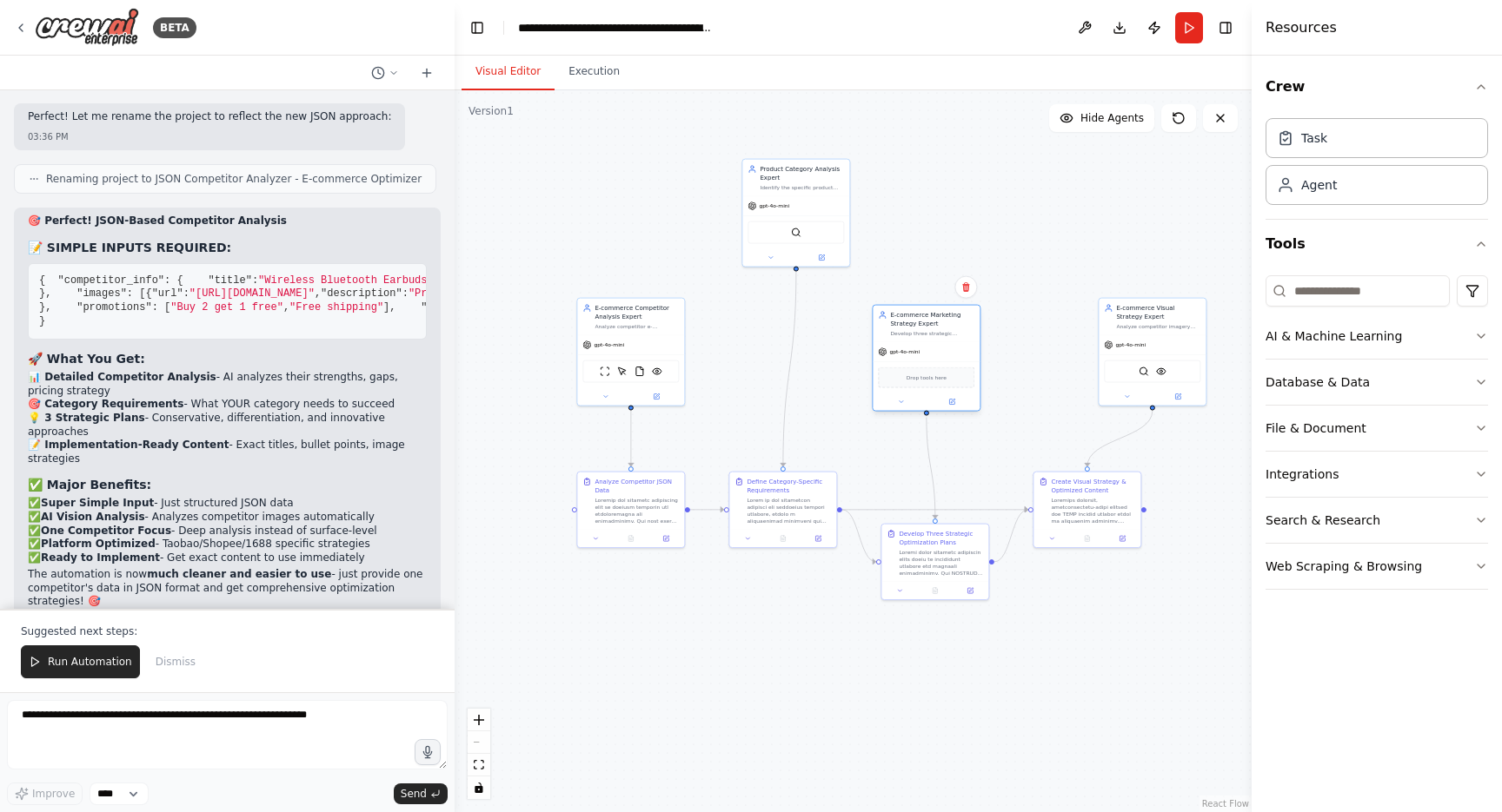
click at [940, 349] on div "gpt-4o-mini" at bounding box center [925, 351] width 107 height 19
drag, startPoint x: 830, startPoint y: 192, endPoint x: 803, endPoint y: 333, distance: 143.6
click at [803, 333] on div "Product Category Analysis Expert Identify the specific product category for {pr…" at bounding box center [769, 316] width 107 height 36
click at [868, 277] on div ".deletable-edge-delete-btn { width: 20px; height: 20px; border: 0px solid #ffff…" at bounding box center [852, 451] width 797 height 722
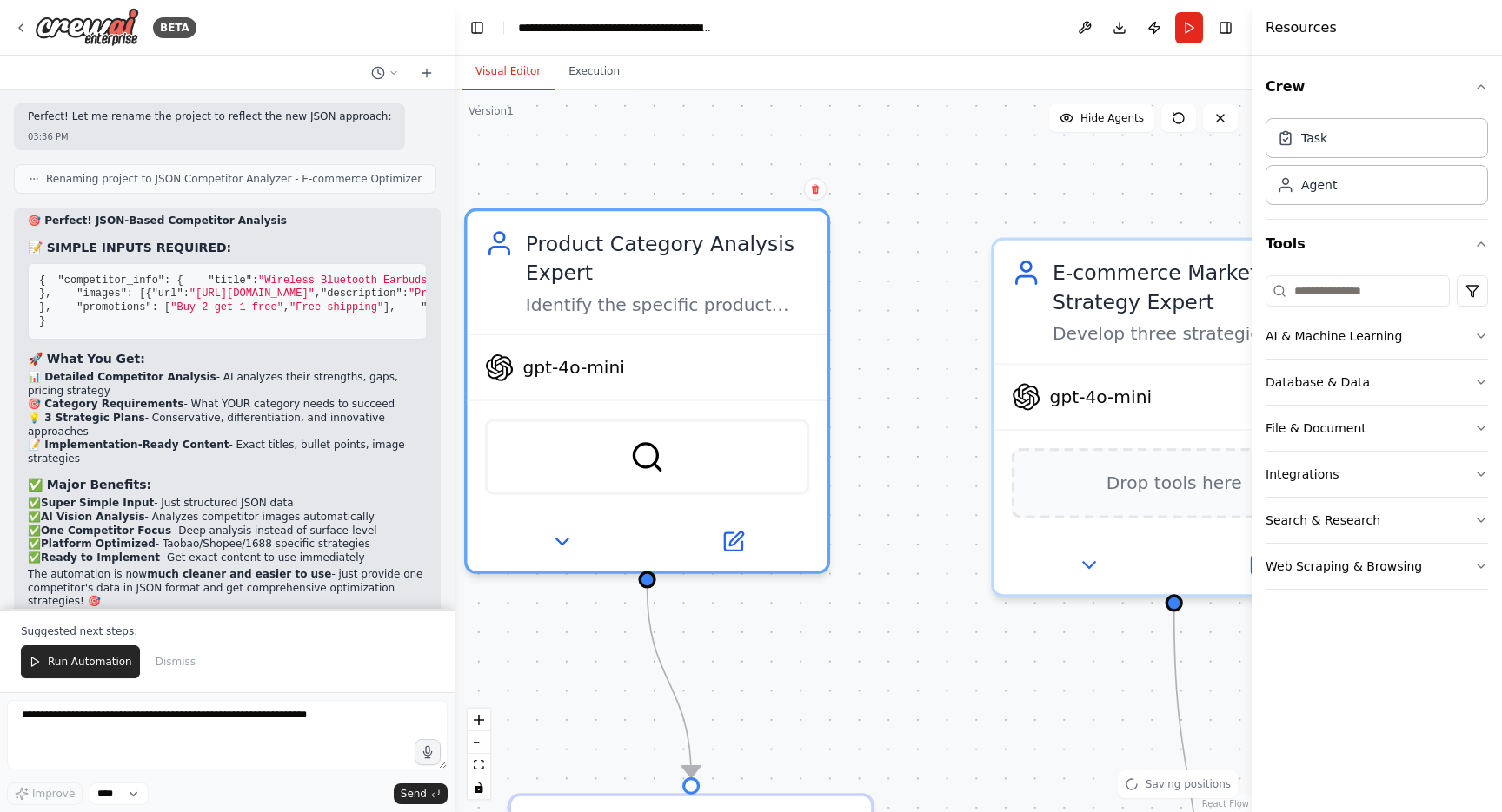
click at [850, 426] on div ".deletable-edge-delete-btn { width: 20px; height: 20px; border: 0px solid #ffff…" at bounding box center [852, 451] width 797 height 722
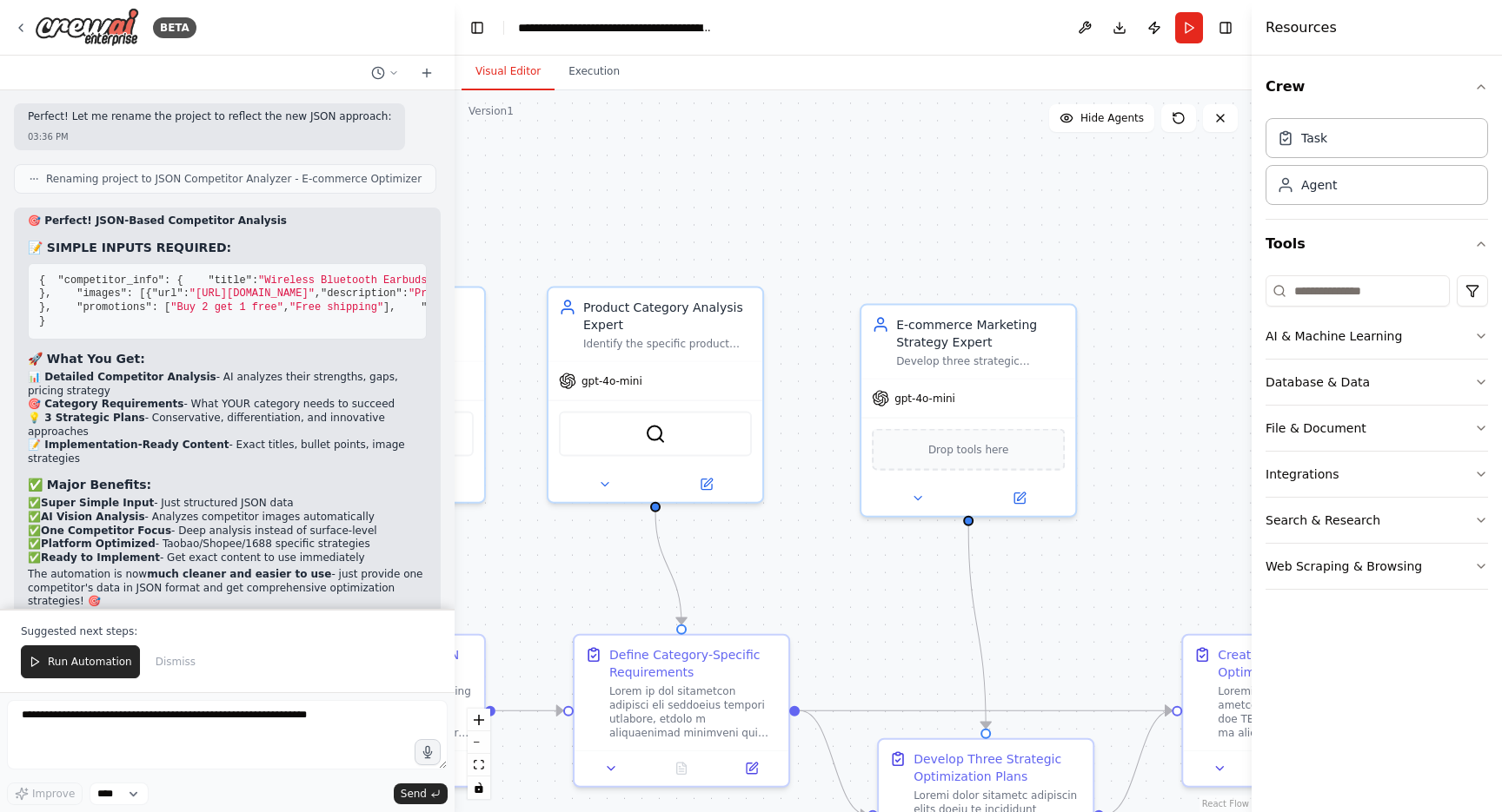
drag, startPoint x: 891, startPoint y: 458, endPoint x: 776, endPoint y: 441, distance: 116.2
click at [776, 441] on div ".deletable-edge-delete-btn { width: 20px; height: 20px; border: 0px solid #ffff…" at bounding box center [852, 451] width 797 height 722
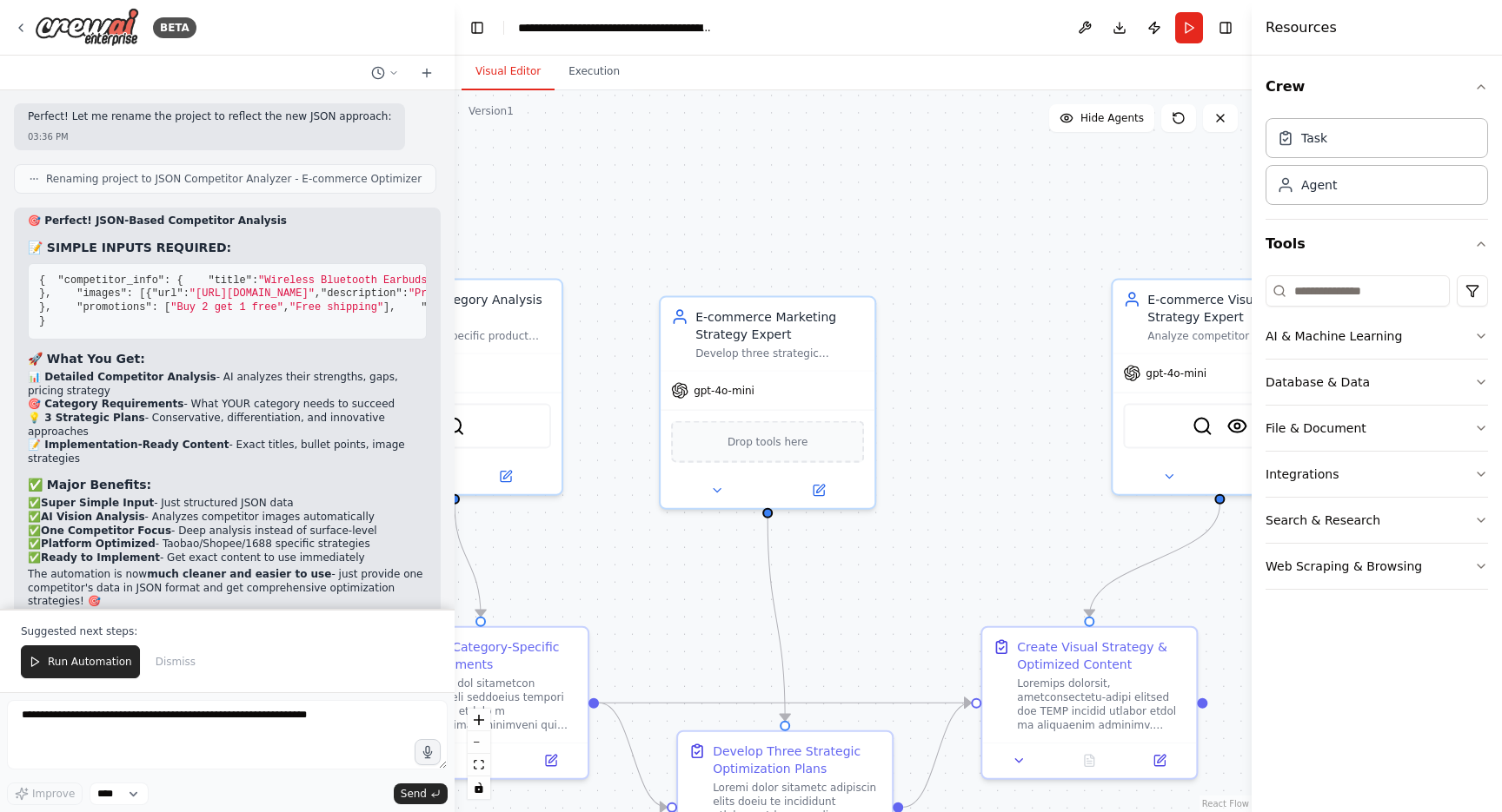
drag, startPoint x: 1103, startPoint y: 519, endPoint x: 933, endPoint y: 520, distance: 170.0
click at [933, 520] on div ".deletable-edge-delete-btn { width: 20px; height: 20px; border: 0px solid #ffff…" at bounding box center [852, 451] width 797 height 722
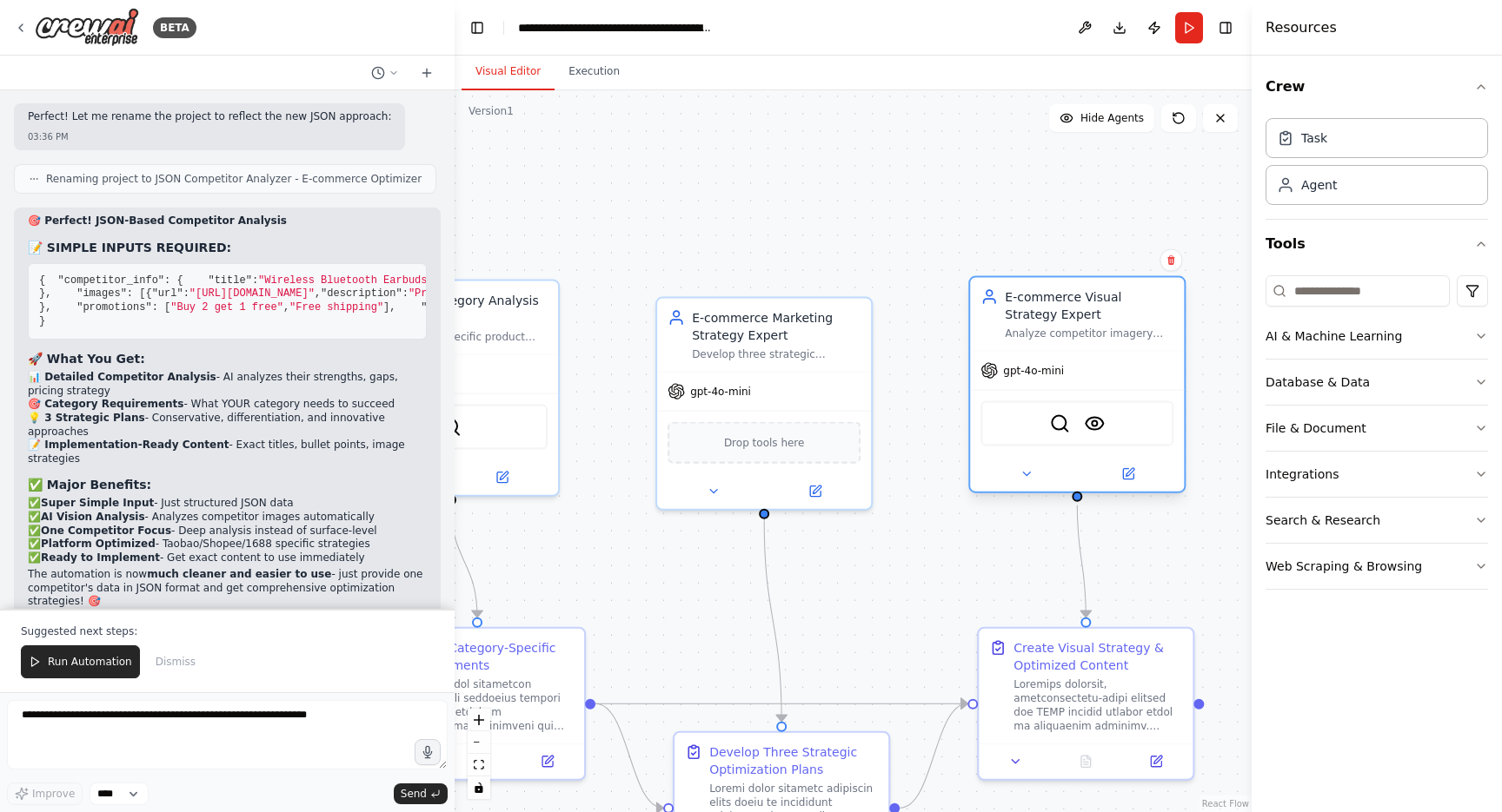
drag, startPoint x: 1167, startPoint y: 350, endPoint x: 1031, endPoint y: 350, distance: 136.0
click at [1031, 350] on div "E-commerce Visual Strategy Expert Analyze competitor imagery using AI vision an…" at bounding box center [1077, 315] width 214 height 73
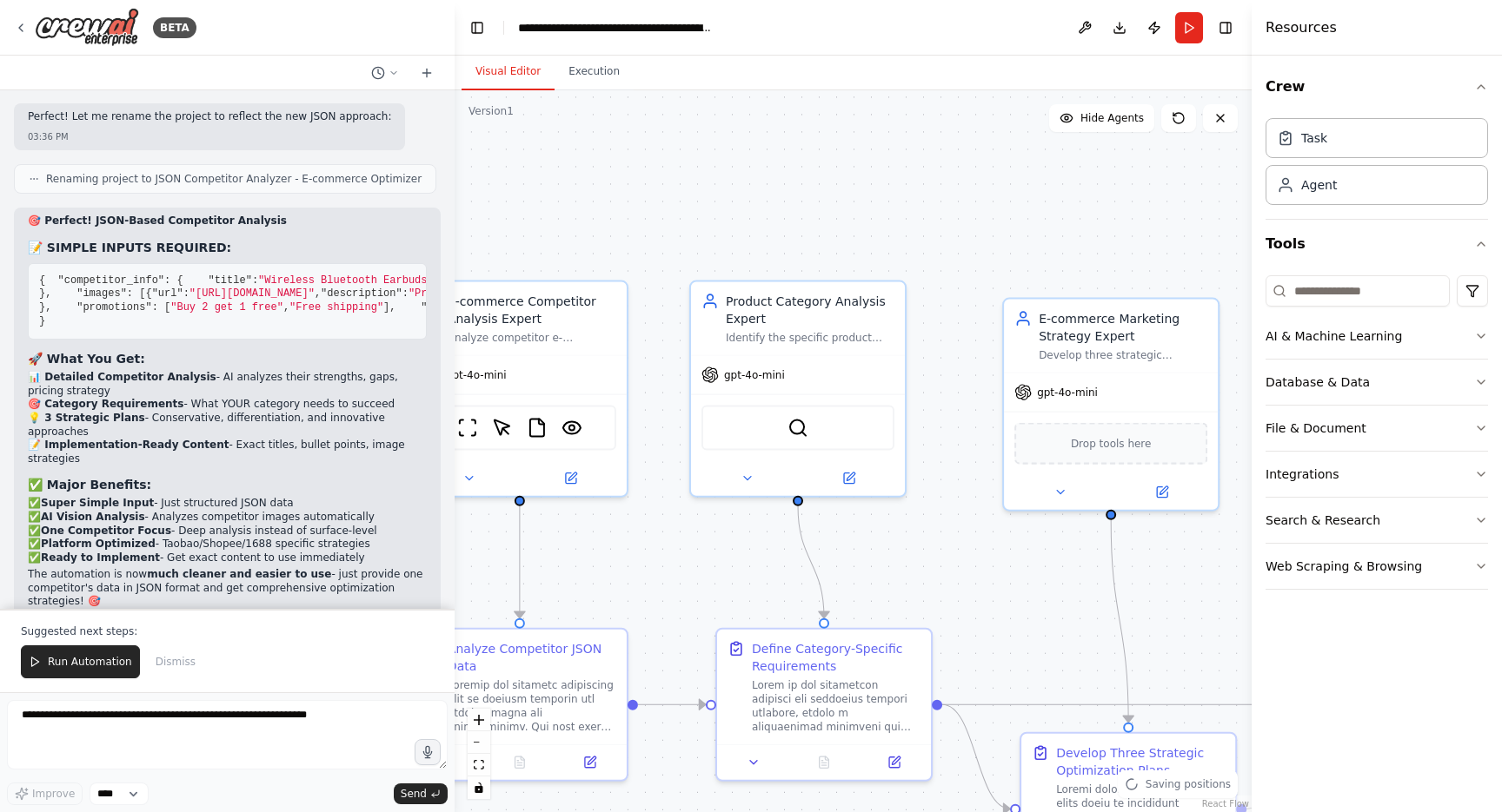
drag, startPoint x: 663, startPoint y: 554, endPoint x: 1007, endPoint y: 555, distance: 344.0
click at [1007, 555] on div ".deletable-edge-delete-btn { width: 20px; height: 20px; border: 0px solid #ffff…" at bounding box center [852, 451] width 797 height 722
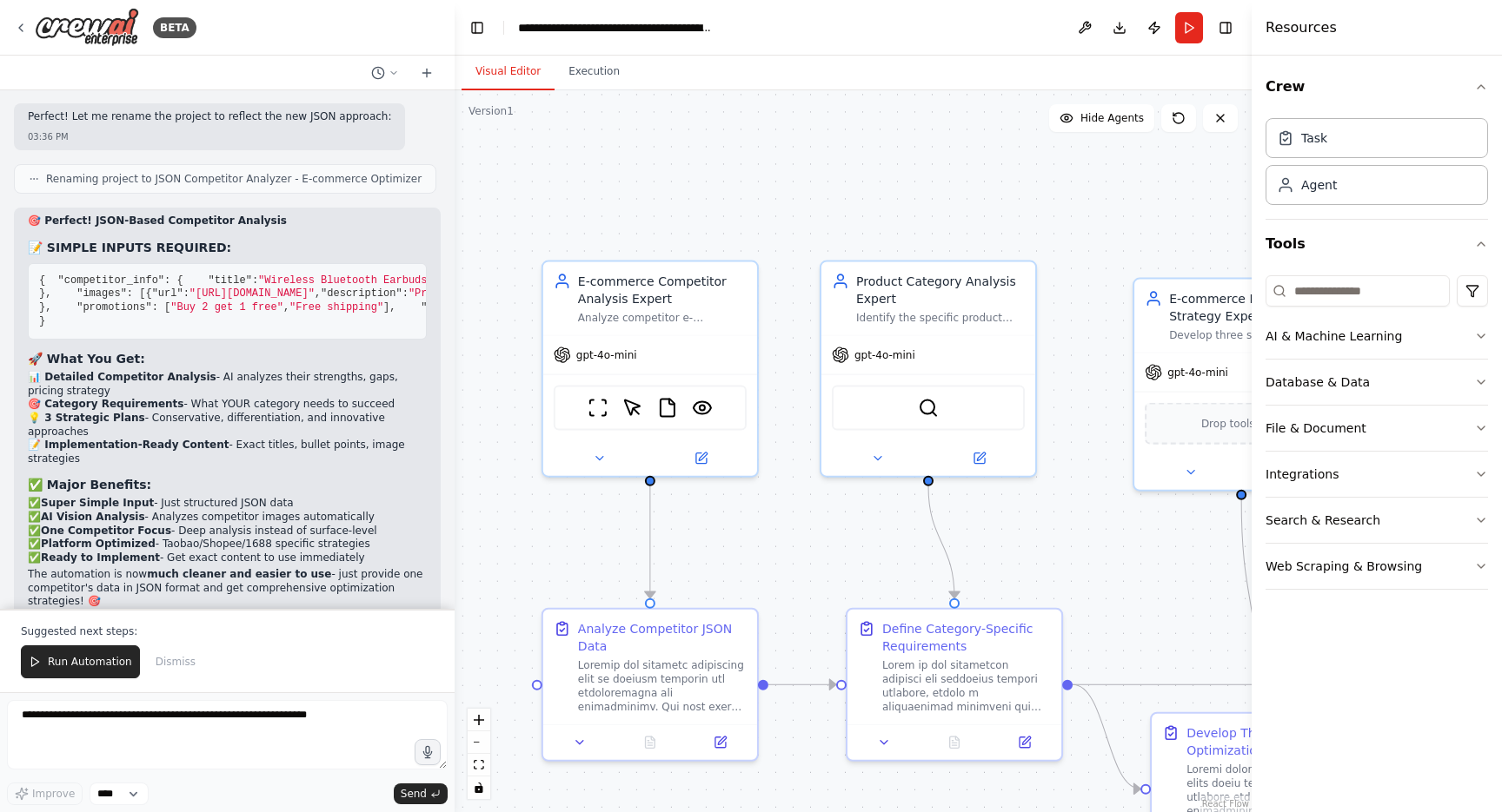
drag, startPoint x: 729, startPoint y: 579, endPoint x: 861, endPoint y: 564, distance: 132.8
click at [861, 559] on div ".deletable-edge-delete-btn { width: 20px; height: 20px; border: 0px solid #ffff…" at bounding box center [852, 451] width 797 height 722
drag, startPoint x: 962, startPoint y: 281, endPoint x: 975, endPoint y: 281, distance: 13.0
click at [975, 281] on div "Product Category Analysis Expert" at bounding box center [939, 286] width 169 height 35
click at [925, 381] on div "SerplyWebSearchTool" at bounding box center [944, 404] width 214 height 67
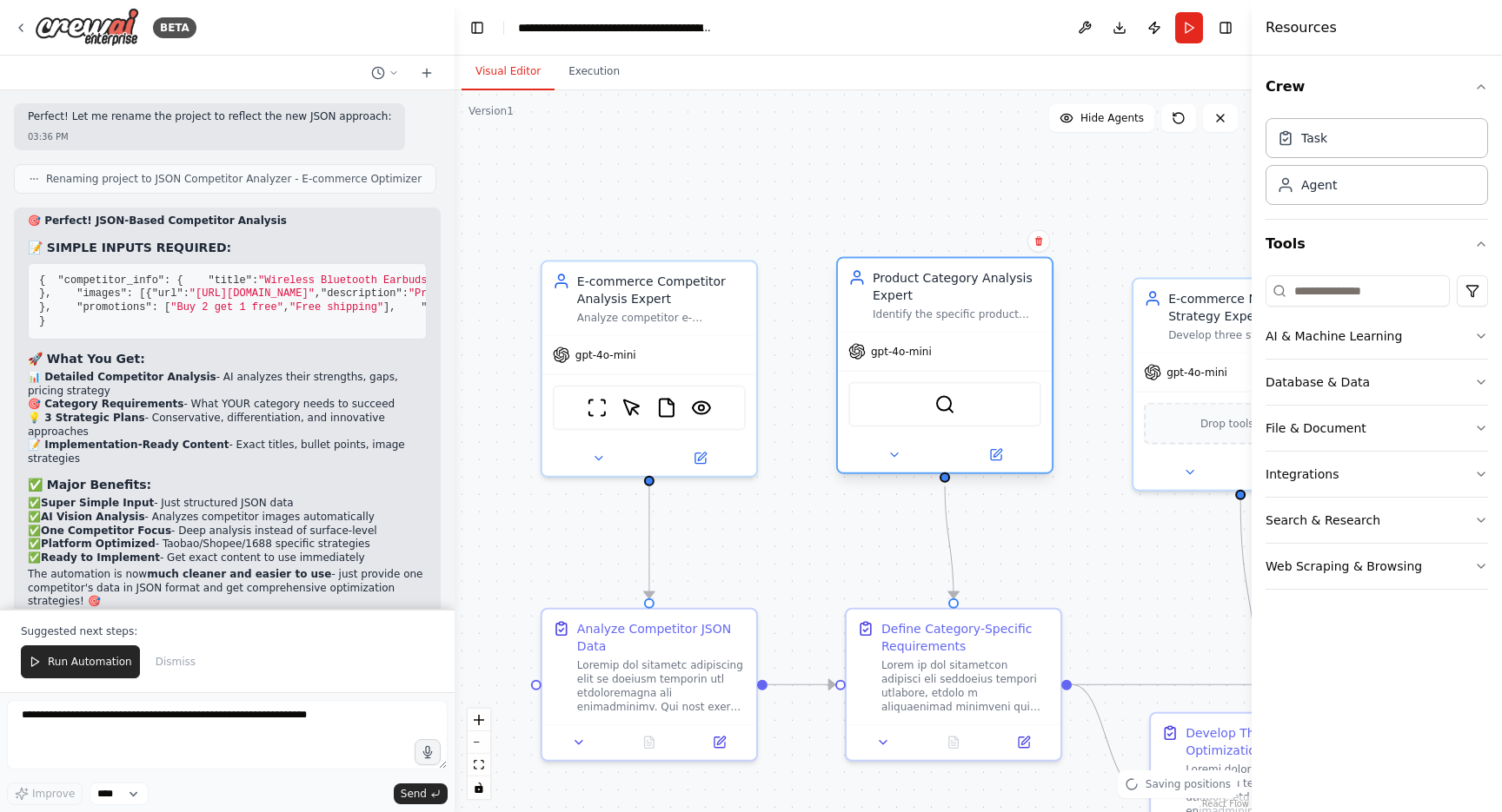
click at [922, 402] on div "SerplyWebSearchTool" at bounding box center [944, 405] width 193 height 46
click at [829, 545] on div ".deletable-edge-delete-btn { width: 20px; height: 20px; border: 0px solid #ffff…" at bounding box center [852, 451] width 797 height 722
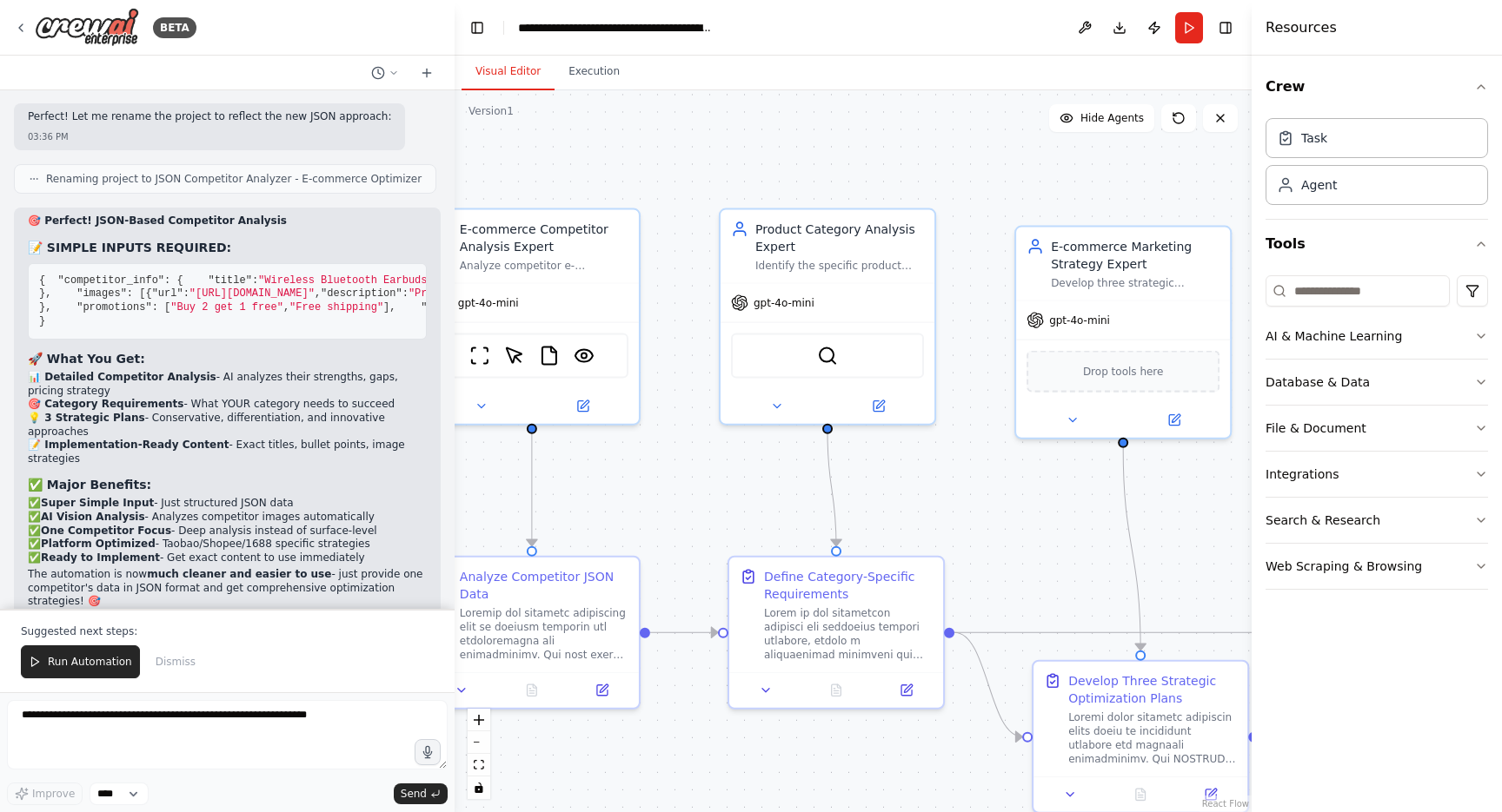
drag, startPoint x: 854, startPoint y: 547, endPoint x: 738, endPoint y: 494, distance: 127.5
click at [738, 494] on div ".deletable-edge-delete-btn { width: 20px; height: 20px; border: 0px solid #ffff…" at bounding box center [852, 451] width 797 height 722
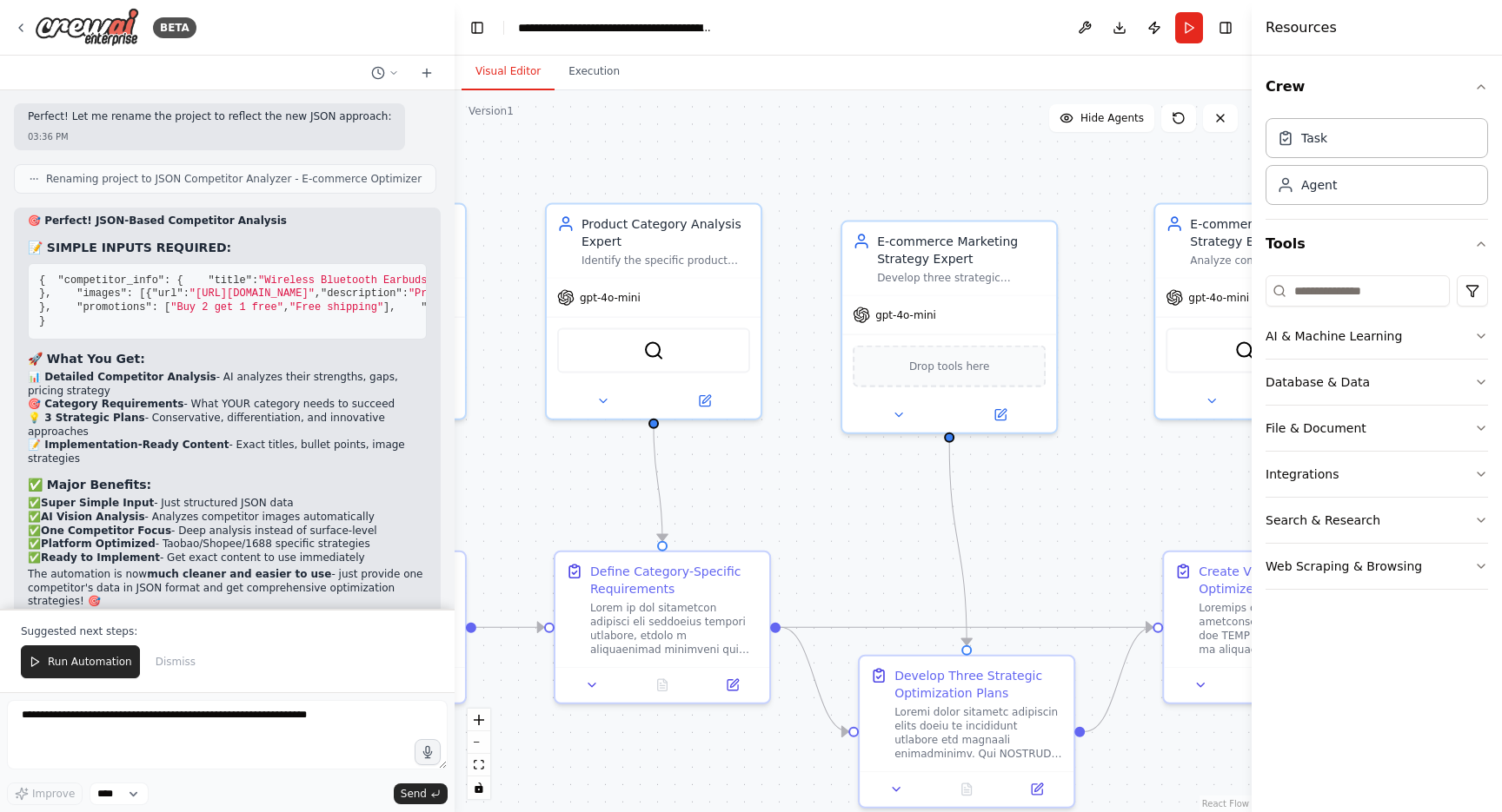
drag, startPoint x: 953, startPoint y: 522, endPoint x: 756, endPoint y: 515, distance: 197.1
click at [756, 515] on div ".deletable-edge-delete-btn { width: 20px; height: 20px; border: 0px solid #ffff…" at bounding box center [852, 451] width 797 height 722
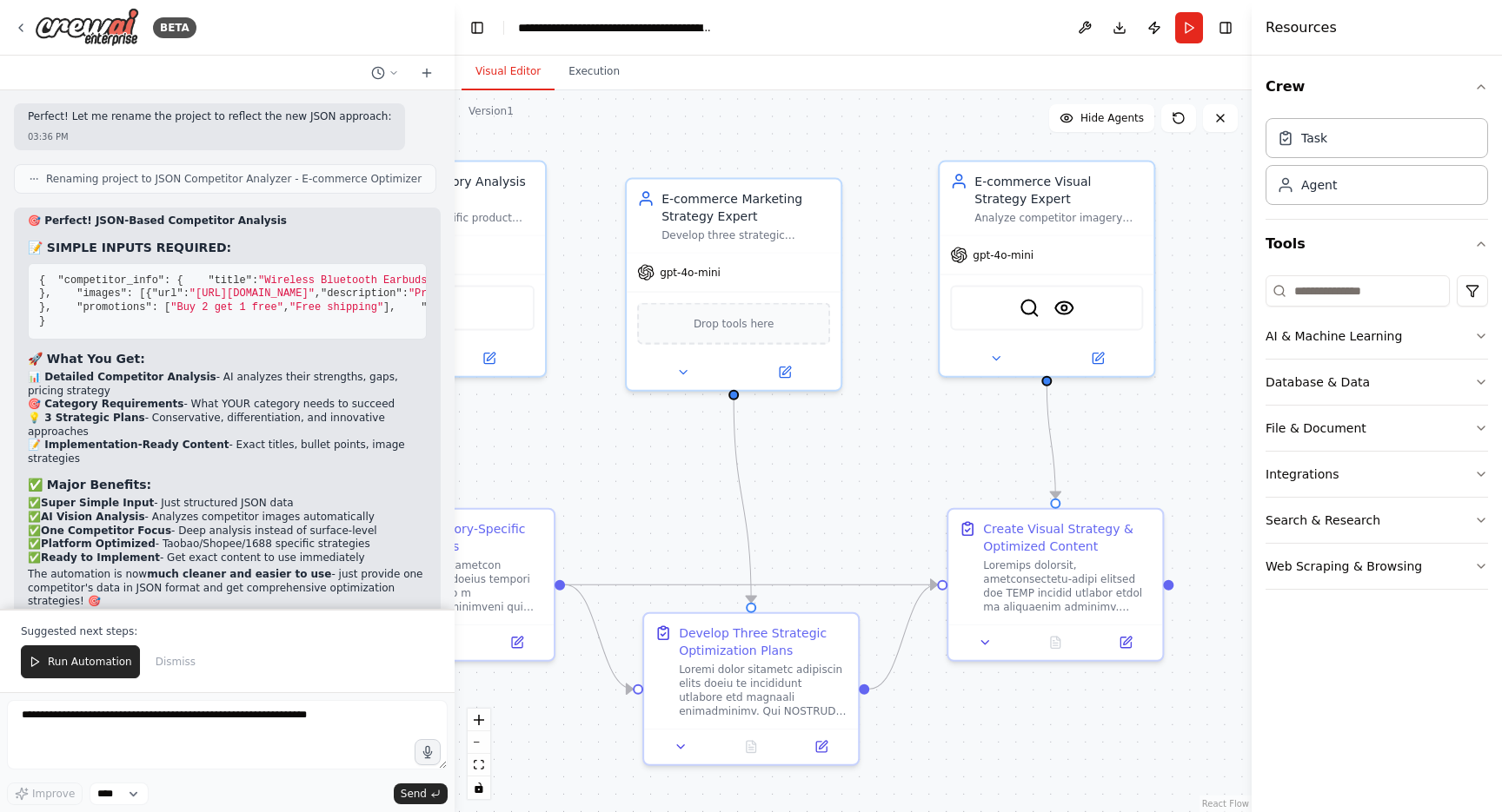
drag, startPoint x: 1002, startPoint y: 536, endPoint x: 809, endPoint y: 495, distance: 197.3
click at [809, 495] on div ".deletable-edge-delete-btn { width: 20px; height: 20px; border: 0px solid #ffff…" at bounding box center [852, 451] width 797 height 722
click at [312, 700] on form "Improve **** Send" at bounding box center [227, 752] width 454 height 120
click at [303, 722] on textarea at bounding box center [227, 735] width 441 height 69
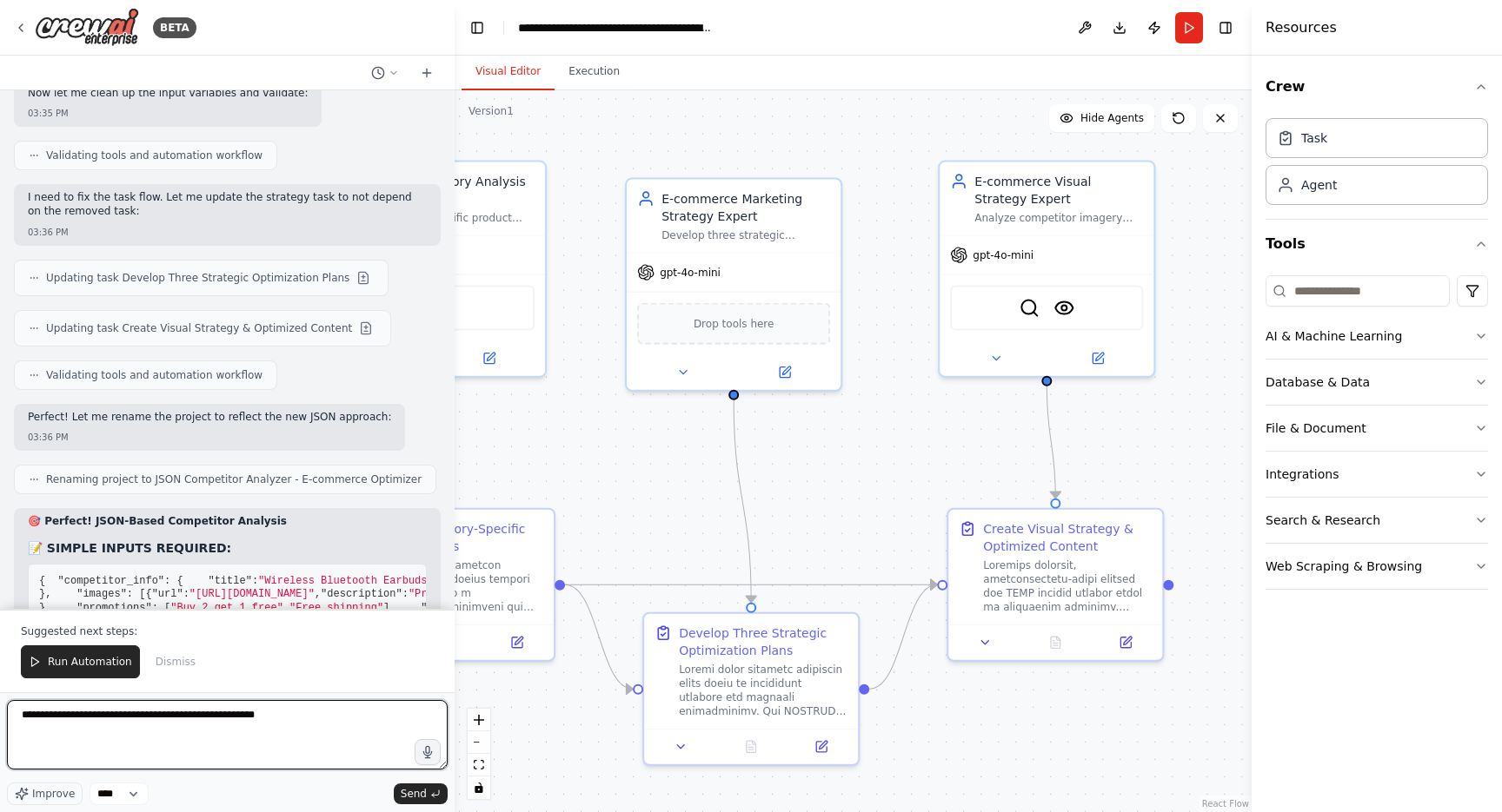
scroll to position [12819, 0]
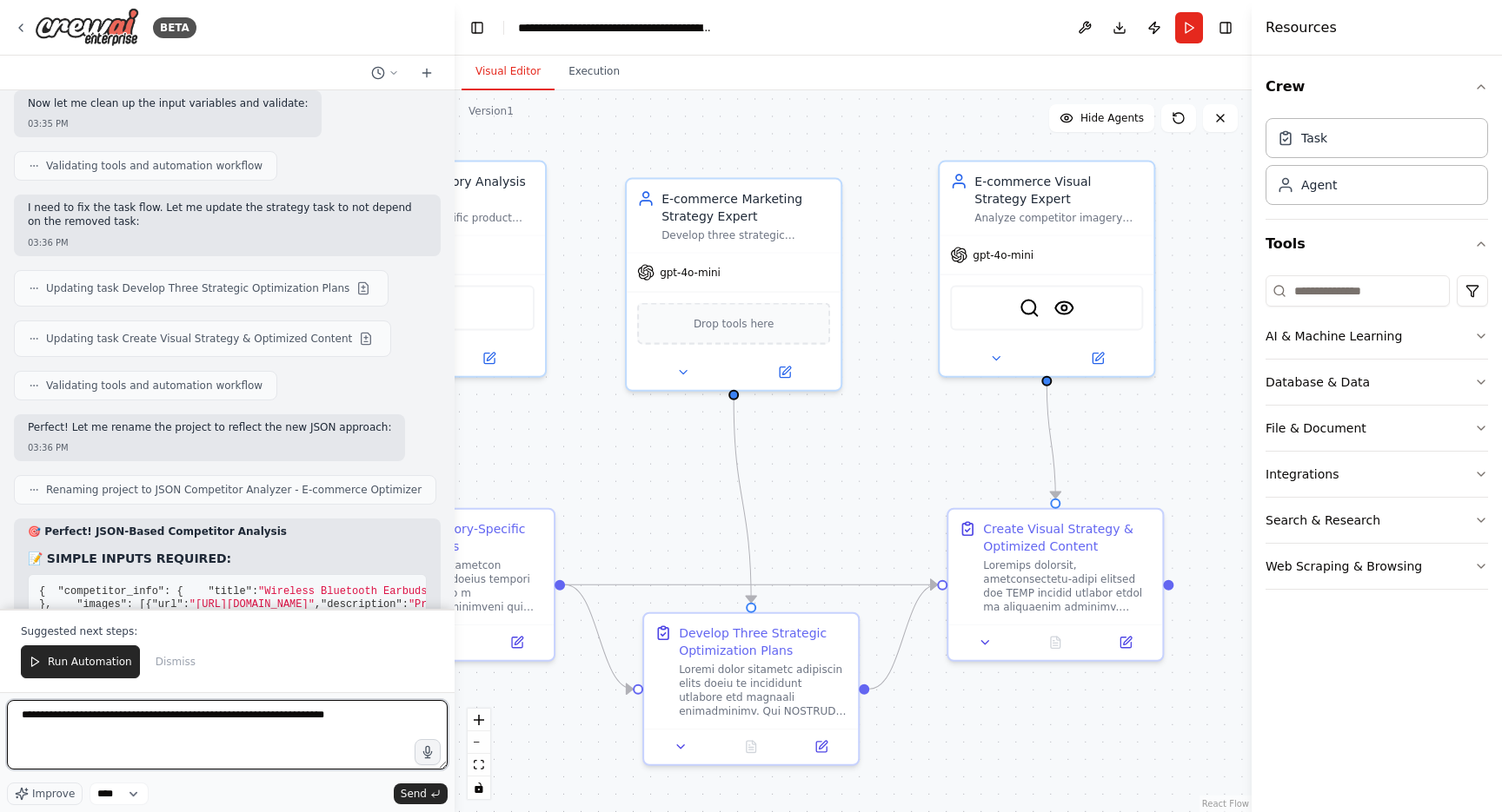
type textarea "**********"
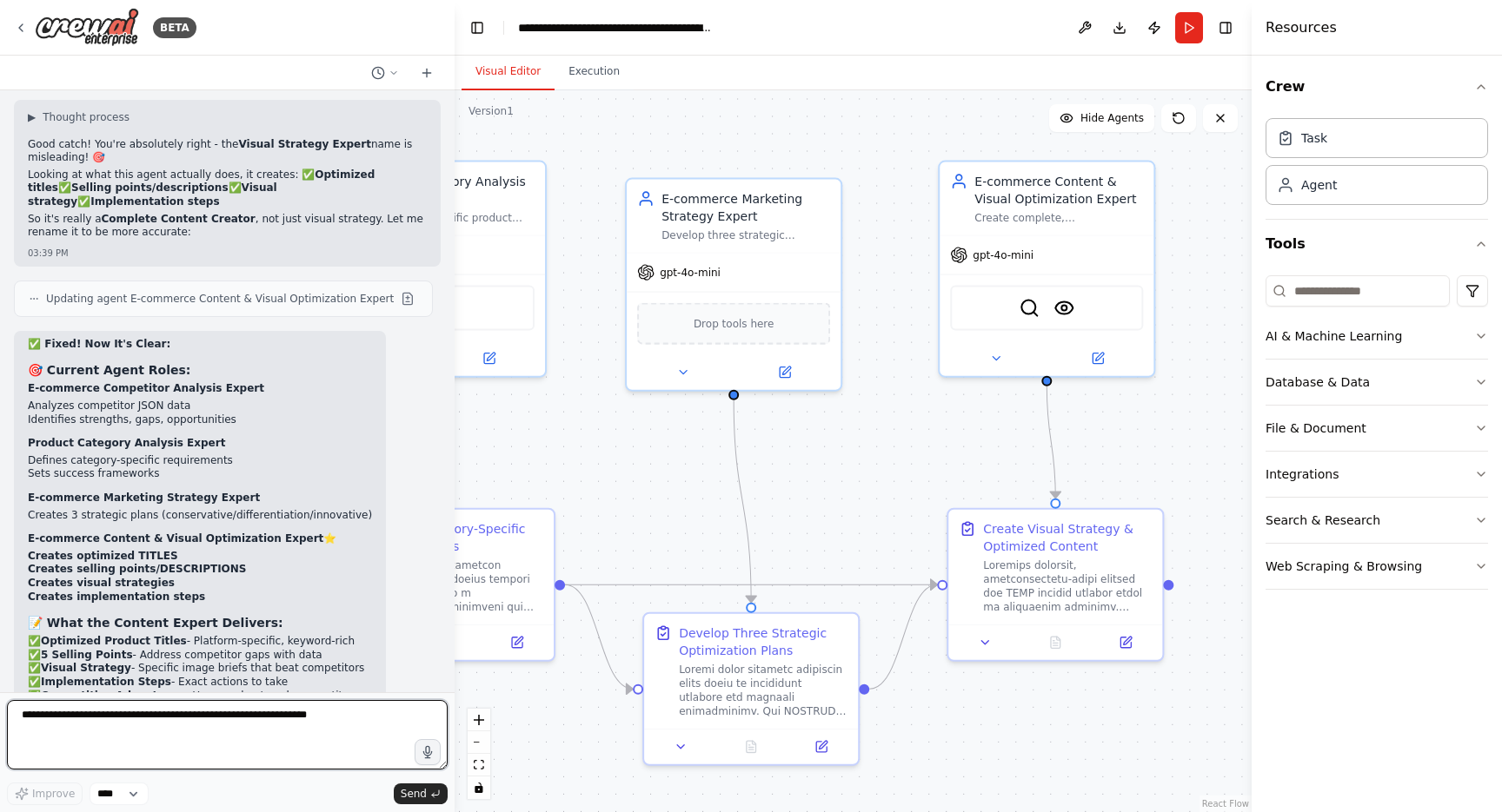
scroll to position [13755, 0]
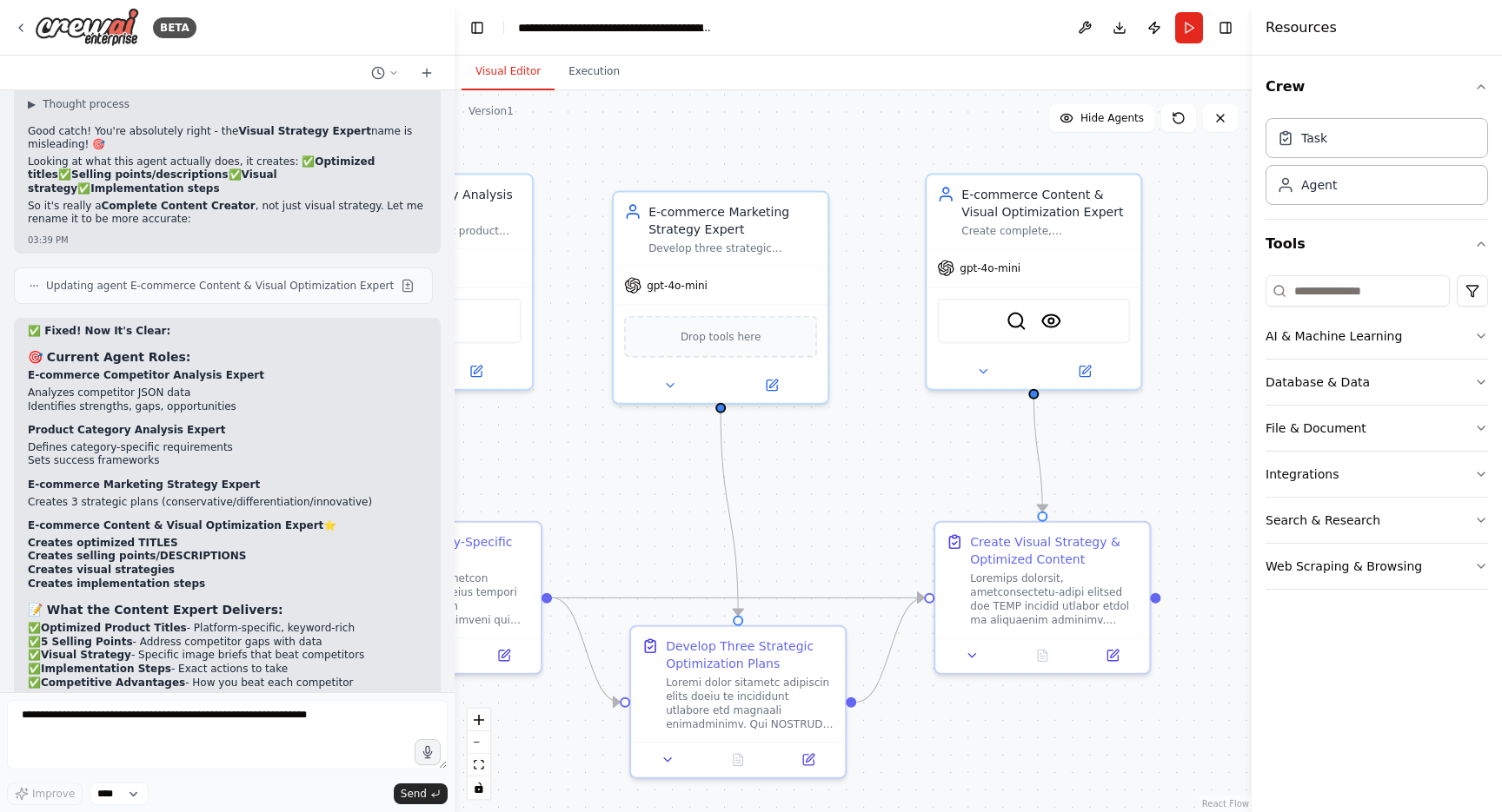
drag, startPoint x: 664, startPoint y: 537, endPoint x: 654, endPoint y: 552, distance: 18.0
click at [654, 552] on div ".deletable-edge-delete-btn { width: 20px; height: 20px; border: 0px solid #ffff…" at bounding box center [852, 451] width 797 height 722
click at [292, 721] on textarea at bounding box center [227, 735] width 441 height 69
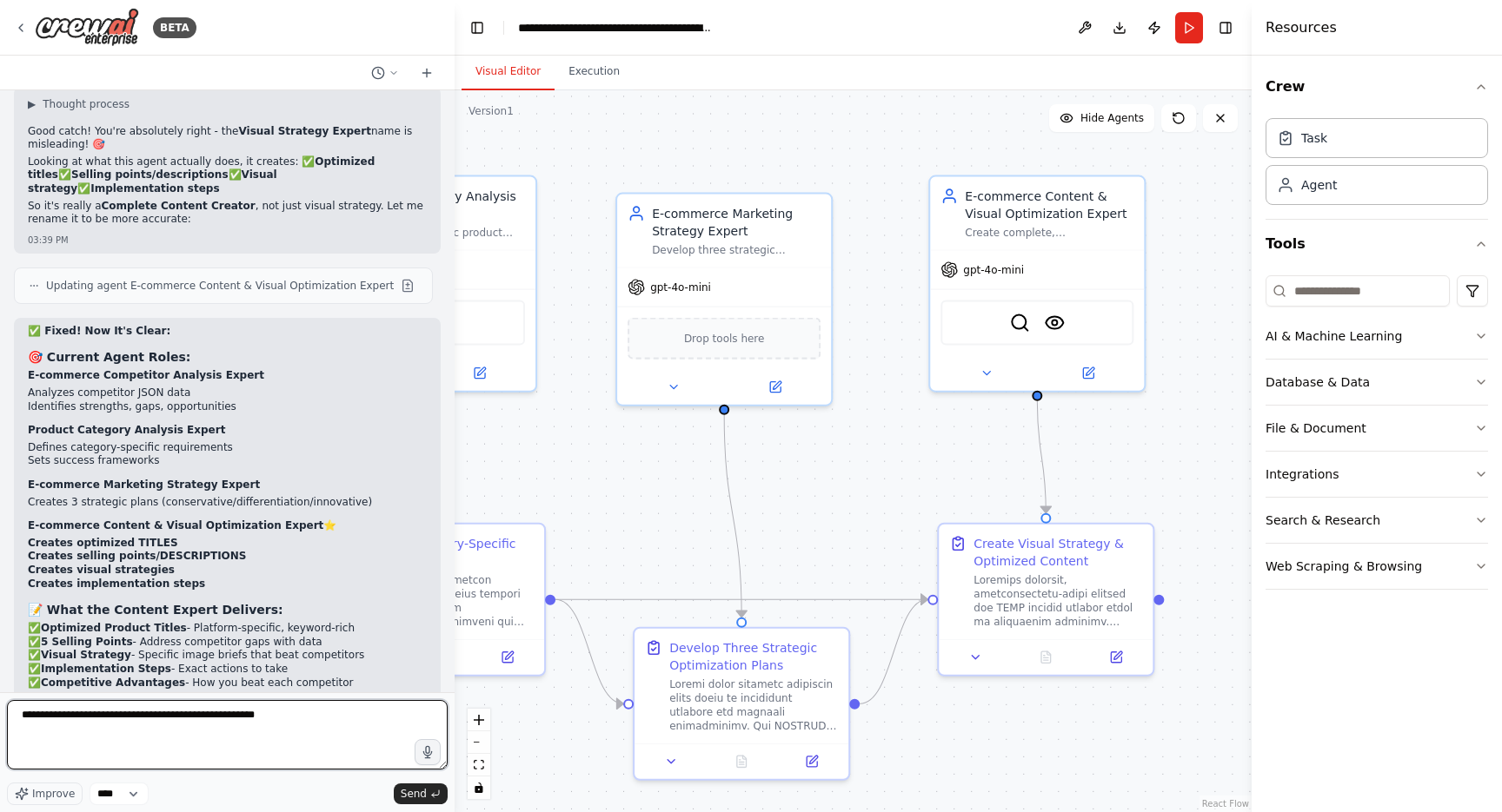
type textarea "**********"
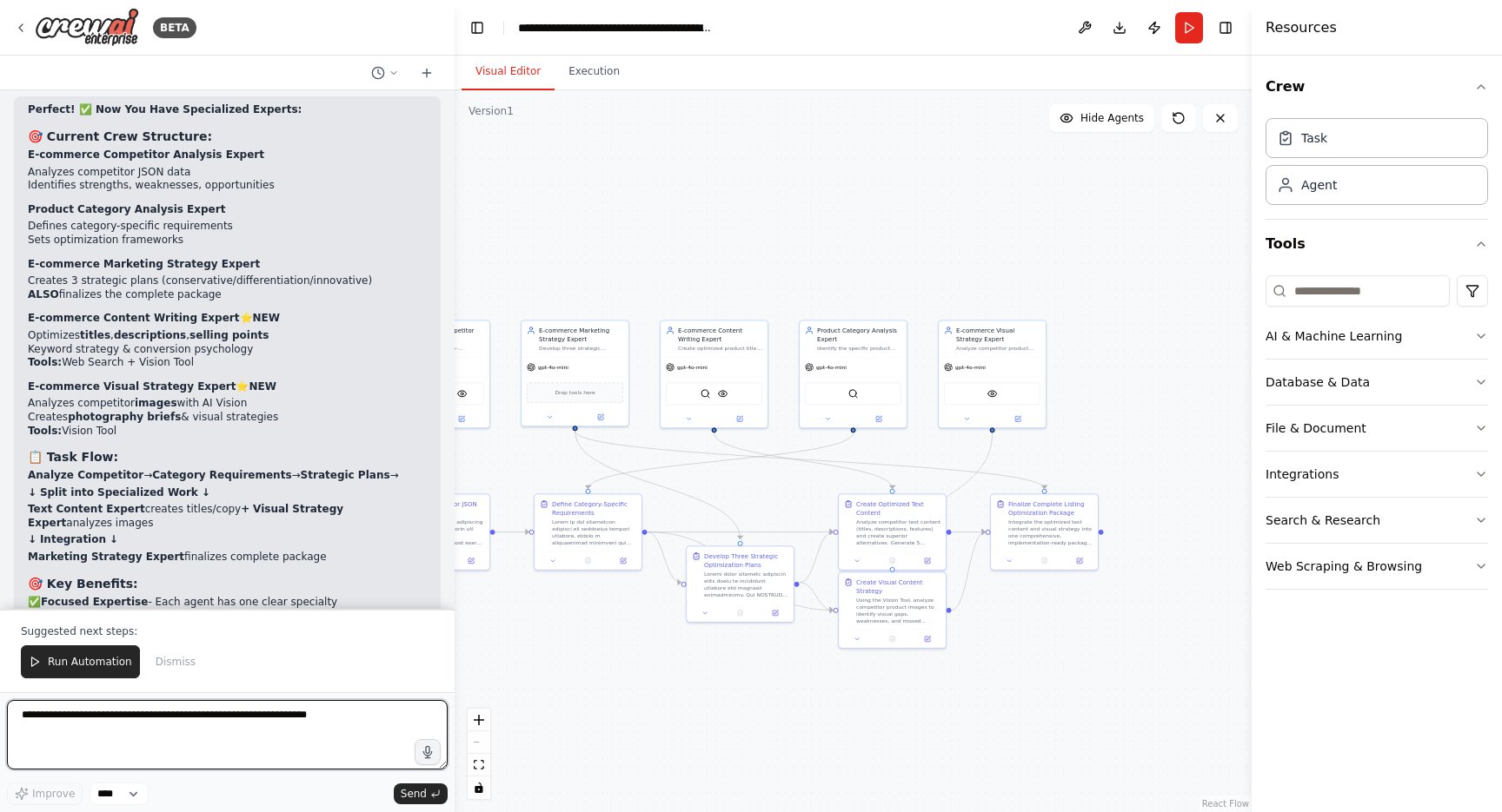
scroll to position [15507, 0]
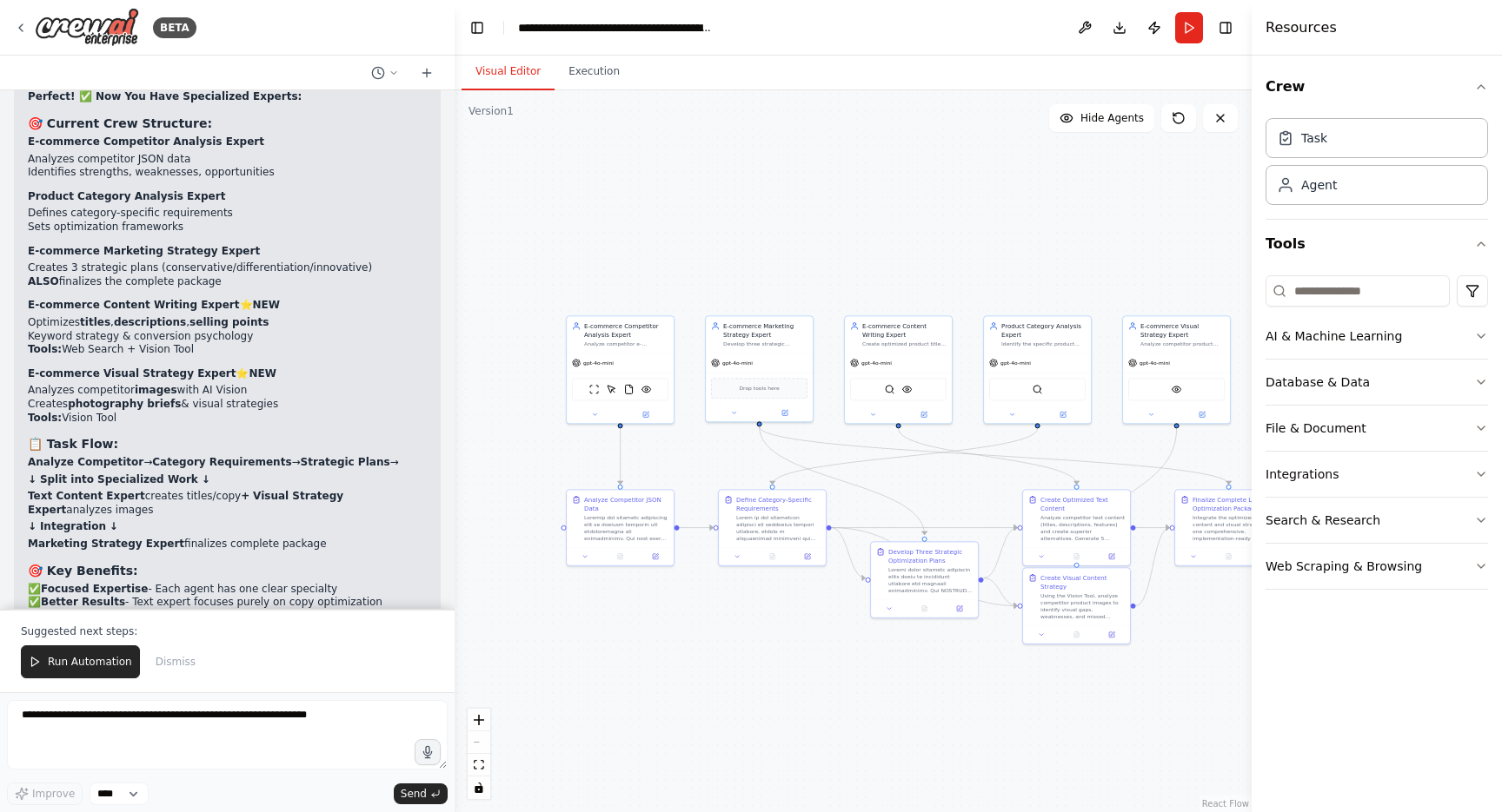
drag, startPoint x: 662, startPoint y: 480, endPoint x: 849, endPoint y: 474, distance: 187.1
click at [849, 474] on div ".deletable-edge-delete-btn { width: 20px; height: 20px; border: 0px solid #ffff…" at bounding box center [852, 451] width 797 height 722
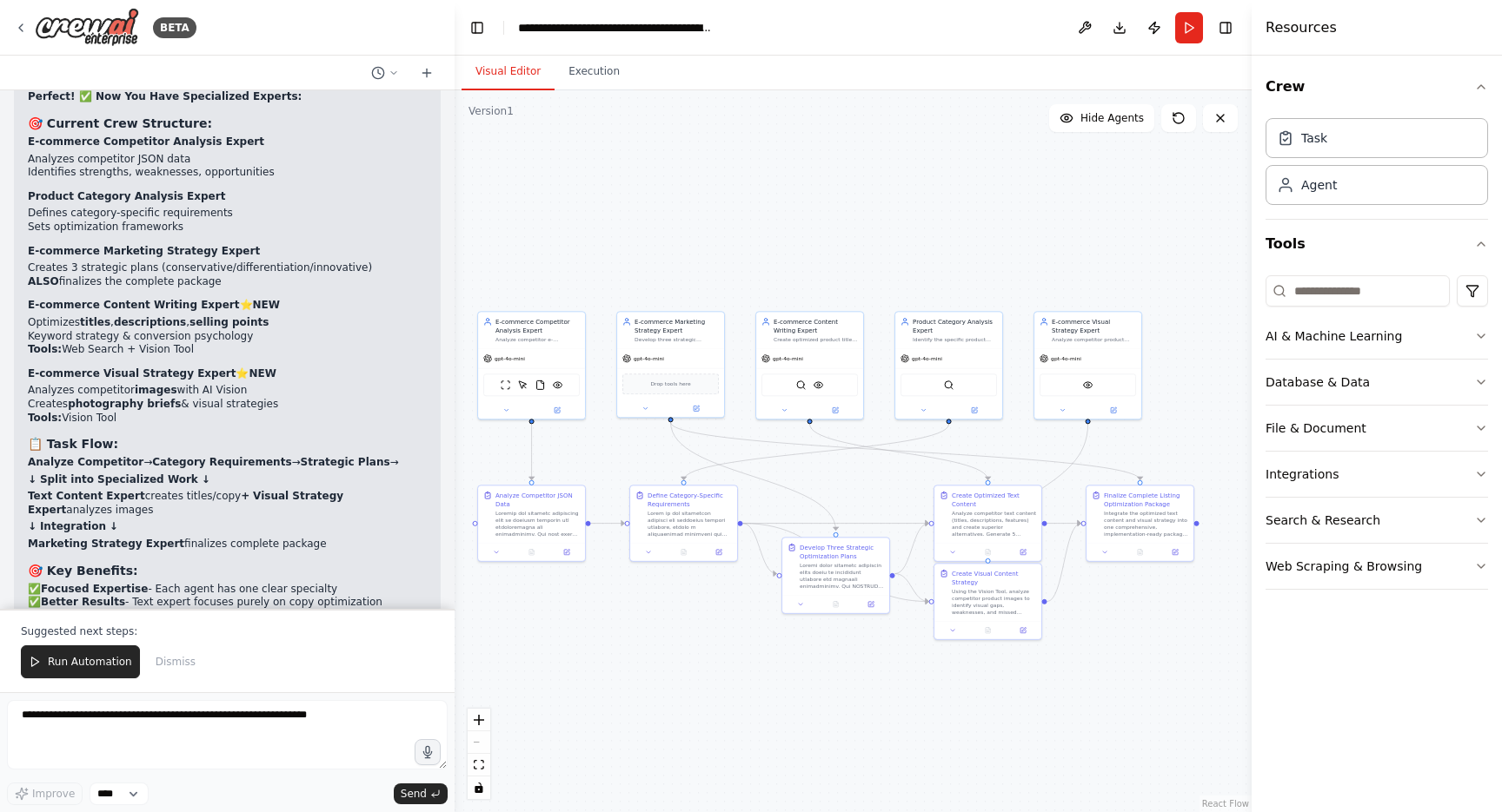
drag, startPoint x: 725, startPoint y: 453, endPoint x: 632, endPoint y: 450, distance: 93.0
click at [632, 450] on div ".deletable-edge-delete-btn { width: 20px; height: 20px; border: 0px solid #ffff…" at bounding box center [852, 451] width 797 height 722
drag, startPoint x: 658, startPoint y: 385, endPoint x: 859, endPoint y: 248, distance: 243.2
click at [859, 248] on div "Drop tools here" at bounding box center [870, 243] width 97 height 21
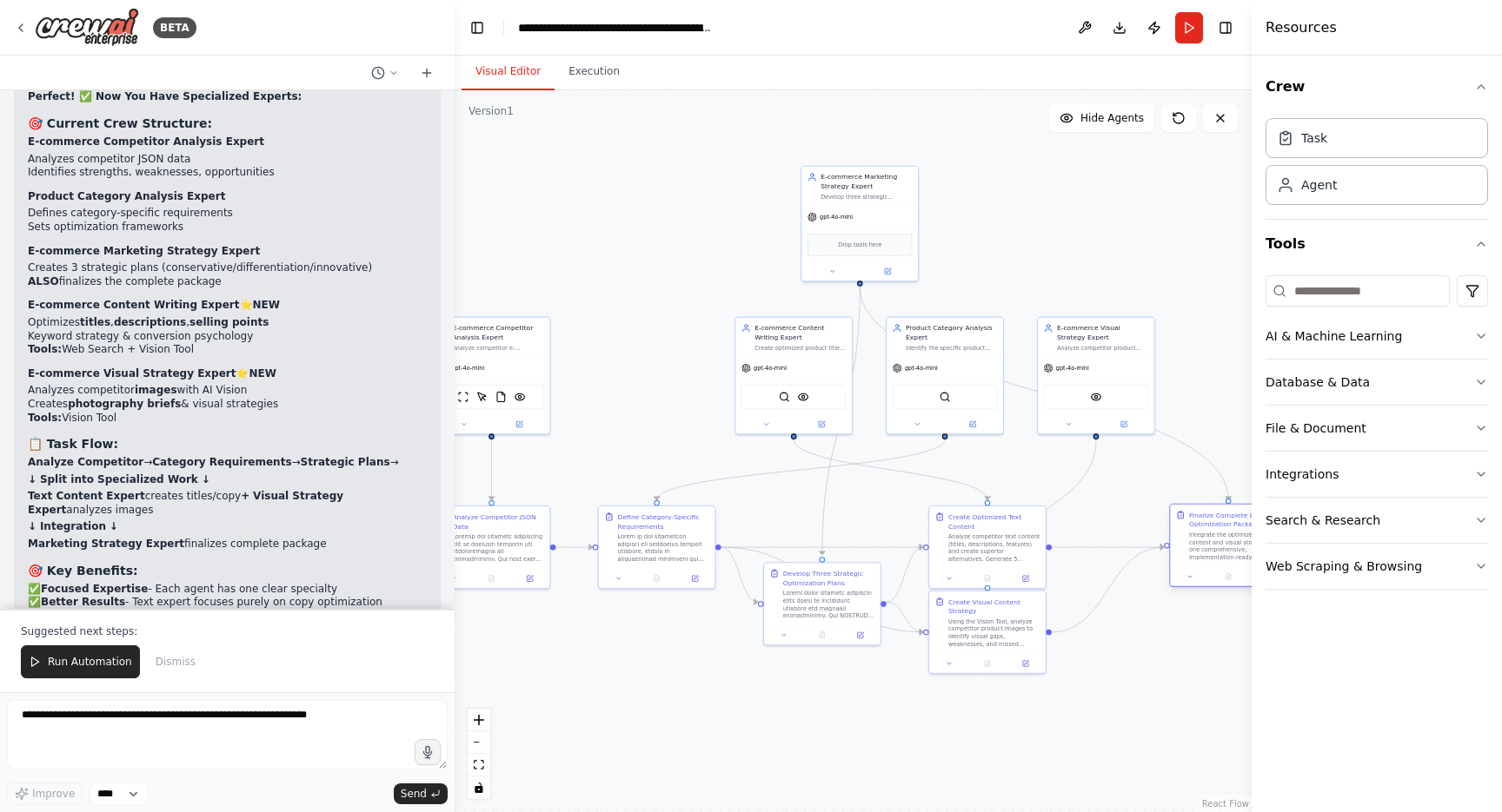
drag, startPoint x: 1163, startPoint y: 539, endPoint x: 1225, endPoint y: 544, distance: 62.2
click at [1225, 544] on div "Integrate the optimized text content and visual strategy into one comprehensive…" at bounding box center [1235, 546] width 91 height 30
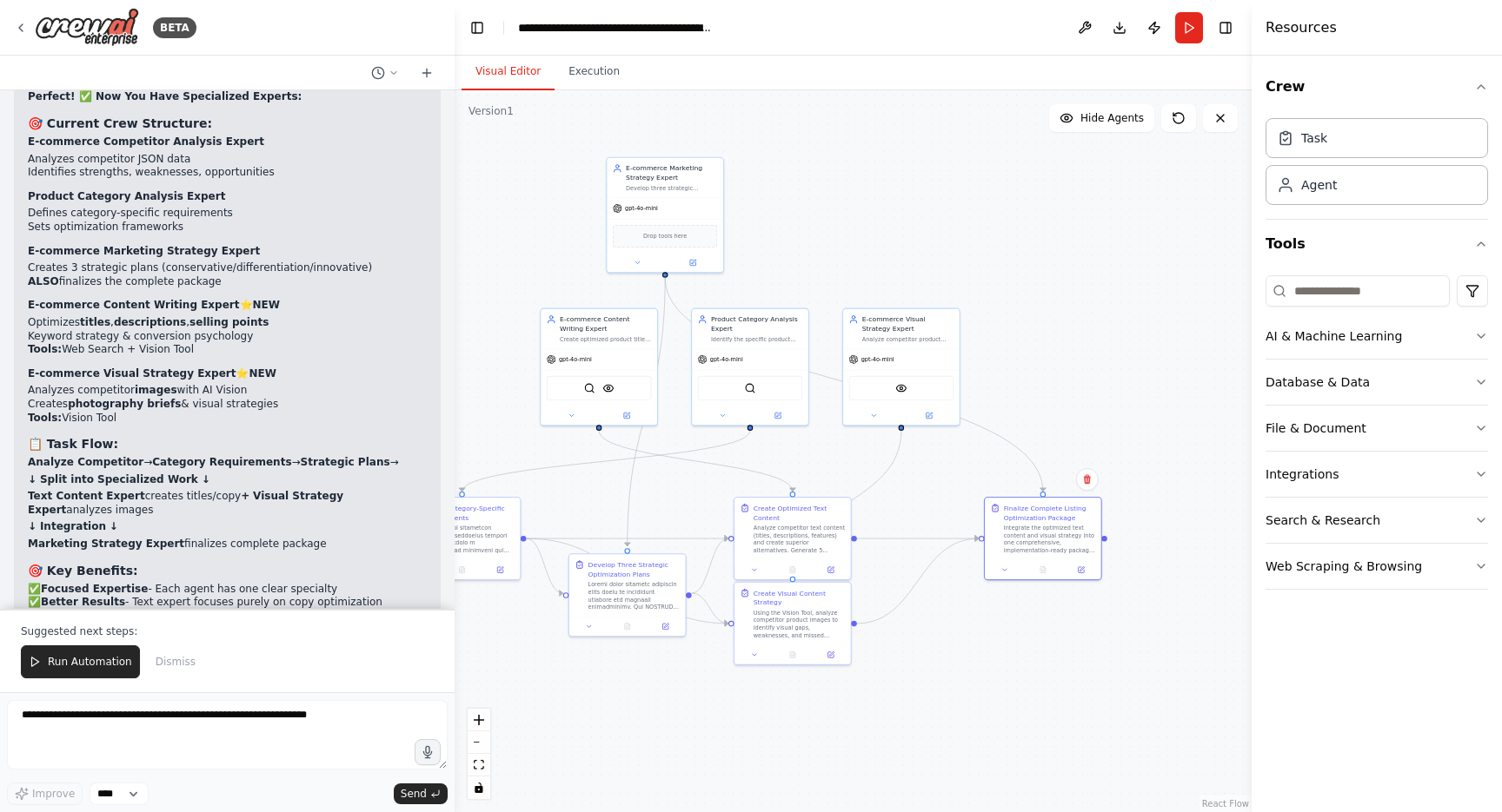
drag, startPoint x: 1165, startPoint y: 604, endPoint x: 979, endPoint y: 595, distance: 186.2
click at [979, 595] on div ".deletable-edge-delete-btn { width: 20px; height: 20px; border: 0px solid #ffff…" at bounding box center [852, 451] width 797 height 722
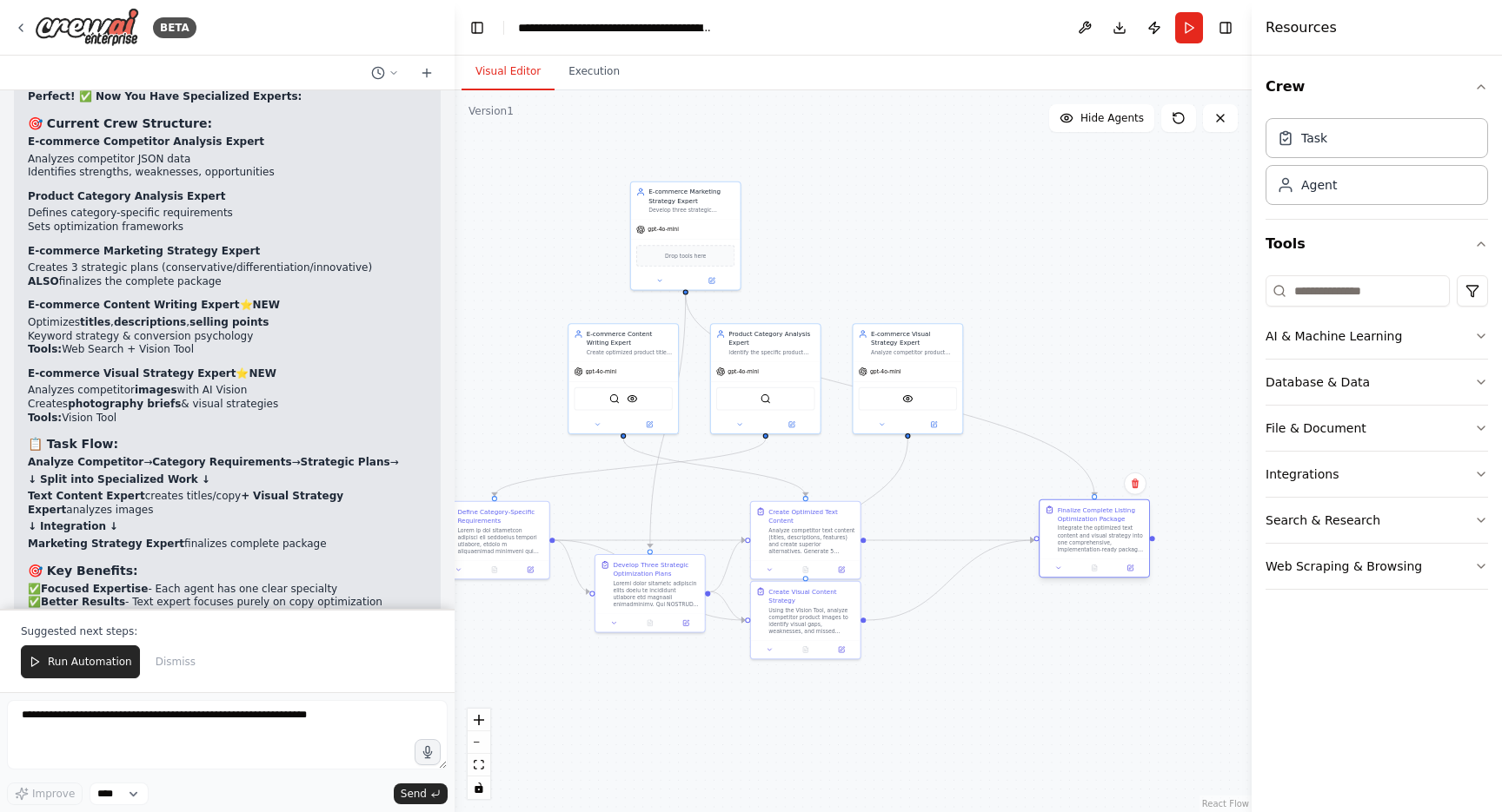
drag, startPoint x: 1048, startPoint y: 529, endPoint x: 1102, endPoint y: 527, distance: 54.0
click at [1103, 528] on div "Integrate the optimized text content and visual strategy into one comprehensive…" at bounding box center [1100, 538] width 86 height 28
drag, startPoint x: 945, startPoint y: 472, endPoint x: 1013, endPoint y: 472, distance: 68.0
click at [1013, 472] on div ".deletable-edge-delete-btn { width: 20px; height: 20px; border: 0px solid #ffff…" at bounding box center [852, 451] width 797 height 722
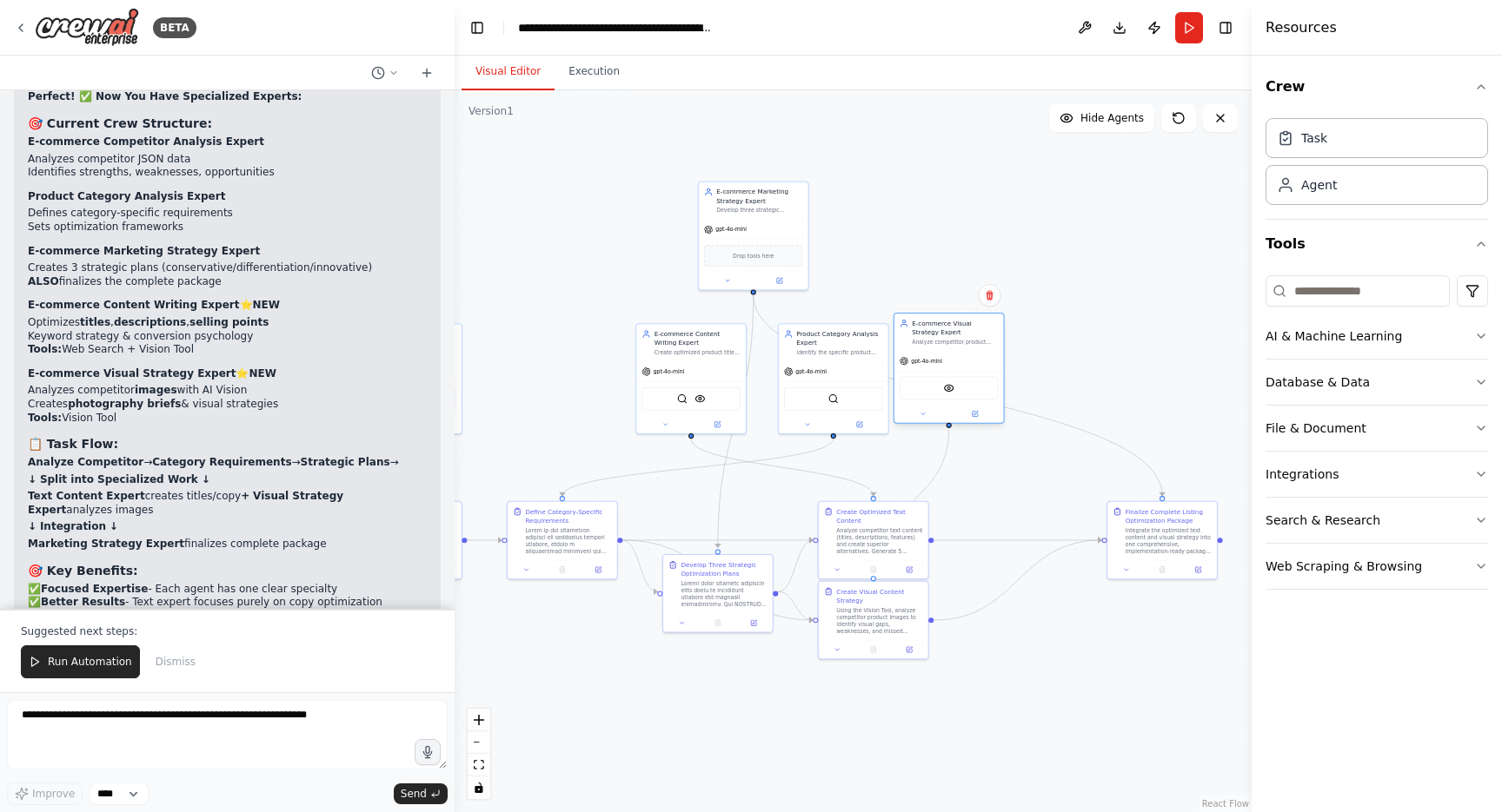
drag, startPoint x: 979, startPoint y: 387, endPoint x: 933, endPoint y: 377, distance: 47.1
click at [933, 377] on div "VisionTool" at bounding box center [949, 389] width 99 height 24
click at [1016, 666] on div at bounding box center [1029, 666] width 110 height 18
click at [989, 661] on div at bounding box center [985, 666] width 110 height 18
click at [935, 515] on div "Create Visual Content Strategy Using the Vision Tool, analyze competitor produc…" at bounding box center [940, 485] width 110 height 58
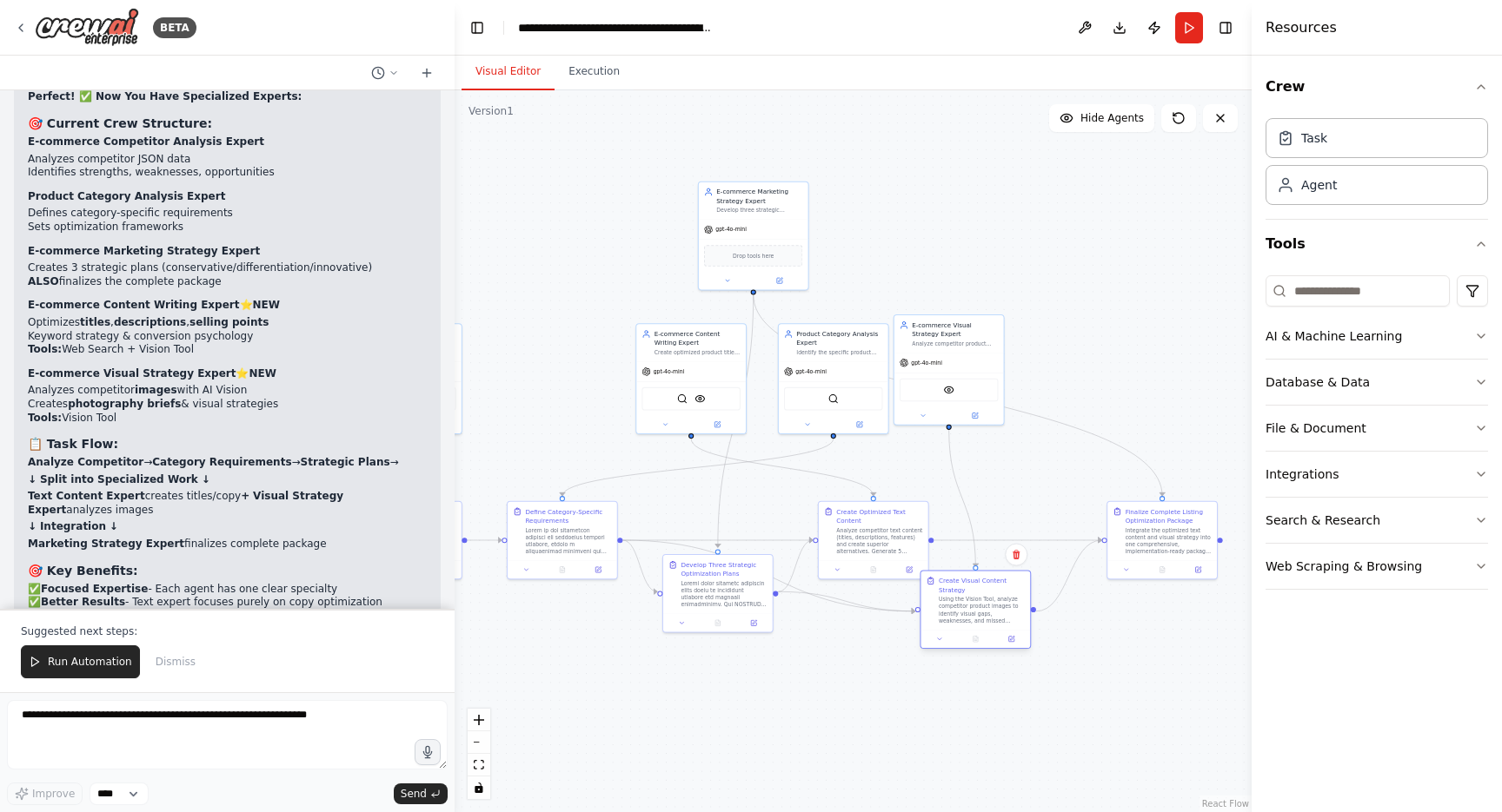
drag, startPoint x: 938, startPoint y: 484, endPoint x: 979, endPoint y: 616, distance: 138.2
click at [980, 616] on div "Using the Vision Tool, analyze competitor product images to identify visual gap…" at bounding box center [982, 609] width 86 height 28
drag, startPoint x: 697, startPoint y: 667, endPoint x: 767, endPoint y: 679, distance: 71.0
click at [768, 679] on div ".deletable-edge-delete-btn { width: 20px; height: 20px; border: 0px solid #ffff…" at bounding box center [852, 451] width 797 height 722
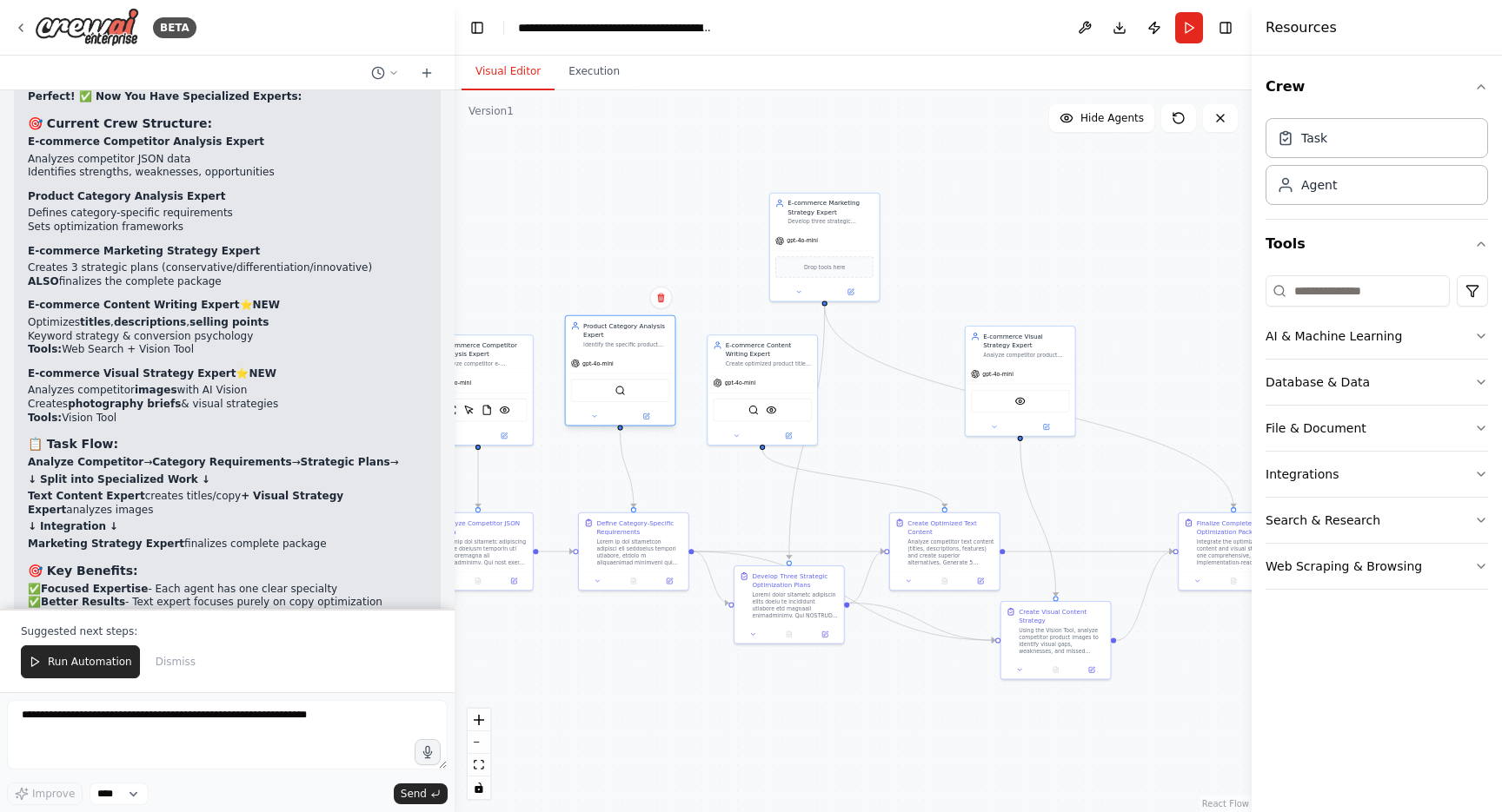
drag, startPoint x: 903, startPoint y: 353, endPoint x: 619, endPoint y: 338, distance: 284.4
click at [619, 338] on div "Product Category Analysis Expert" at bounding box center [626, 329] width 86 height 17
drag, startPoint x: 749, startPoint y: 367, endPoint x: 895, endPoint y: 379, distance: 146.5
click at [896, 379] on div "E-commerce Content Writing Expert Create optimized product titles, descriptions…" at bounding box center [904, 360] width 110 height 37
drag, startPoint x: 1007, startPoint y: 370, endPoint x: 1053, endPoint y: 465, distance: 105.6
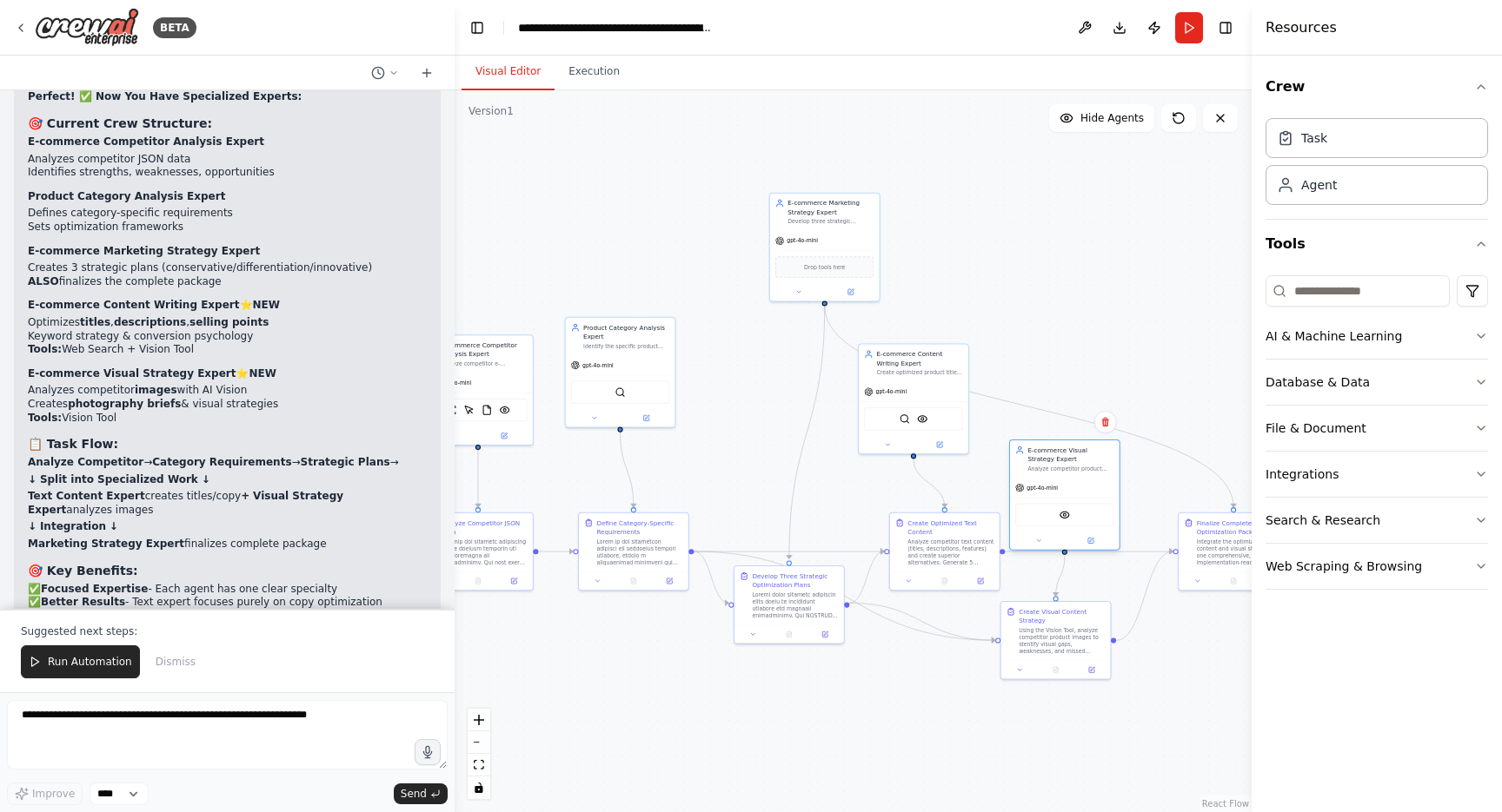
click at [1053, 484] on span "gpt-4o-mini" at bounding box center [1042, 488] width 31 height 7
drag, startPoint x: 936, startPoint y: 549, endPoint x: 935, endPoint y: 525, distance: 24.0
click at [935, 527] on div "Analyze competitor text content (titles, descriptions, features) and create sup…" at bounding box center [954, 541] width 86 height 28
drag, startPoint x: 797, startPoint y: 609, endPoint x: 803, endPoint y: 684, distance: 75.2
click at [803, 684] on div at bounding box center [804, 683] width 86 height 28
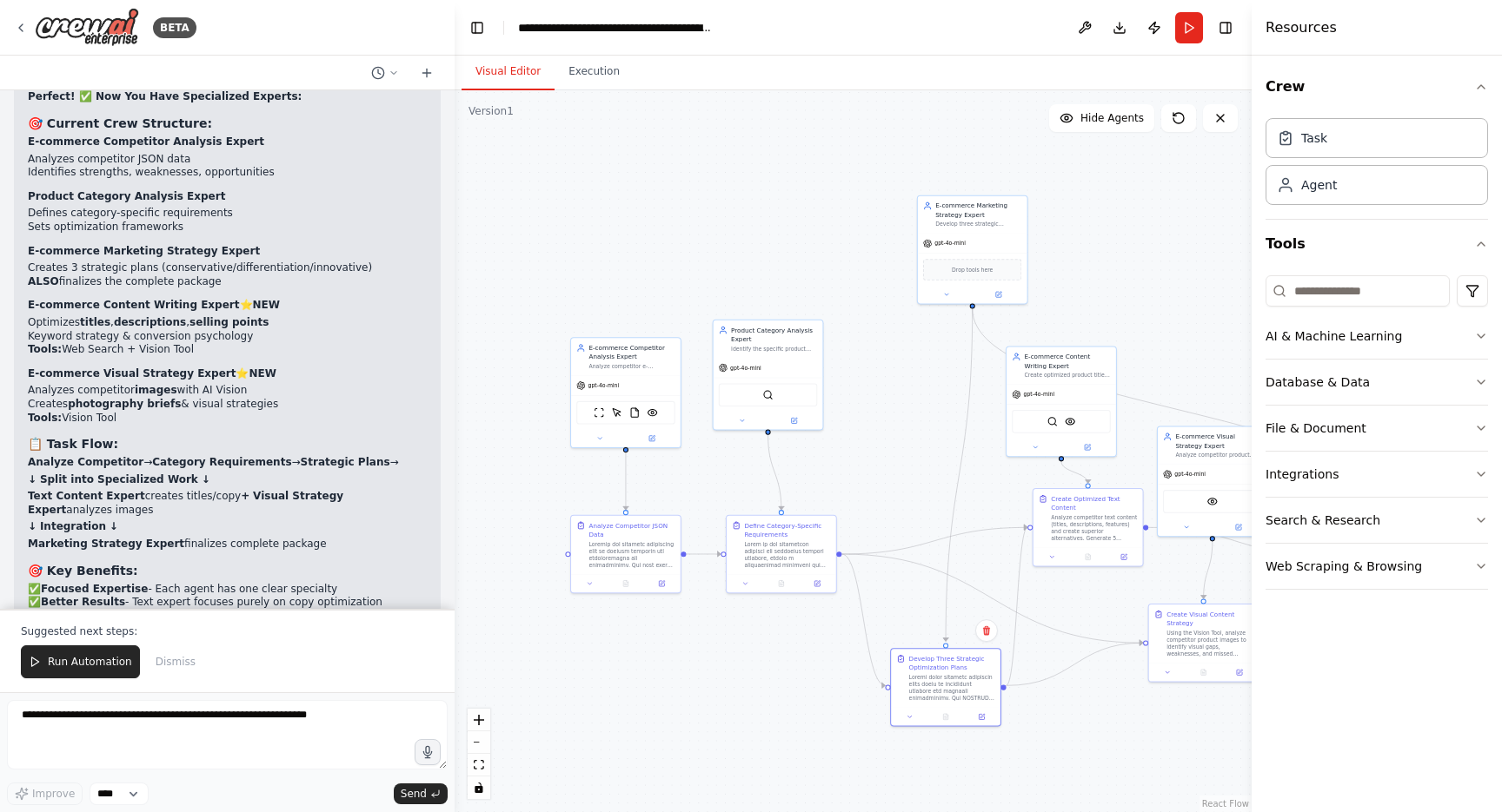
drag, startPoint x: 579, startPoint y: 670, endPoint x: 753, endPoint y: 676, distance: 174.1
click at [753, 676] on div ".deletable-edge-delete-btn { width: 20px; height: 20px; border: 0px solid #ffff…" at bounding box center [852, 451] width 797 height 722
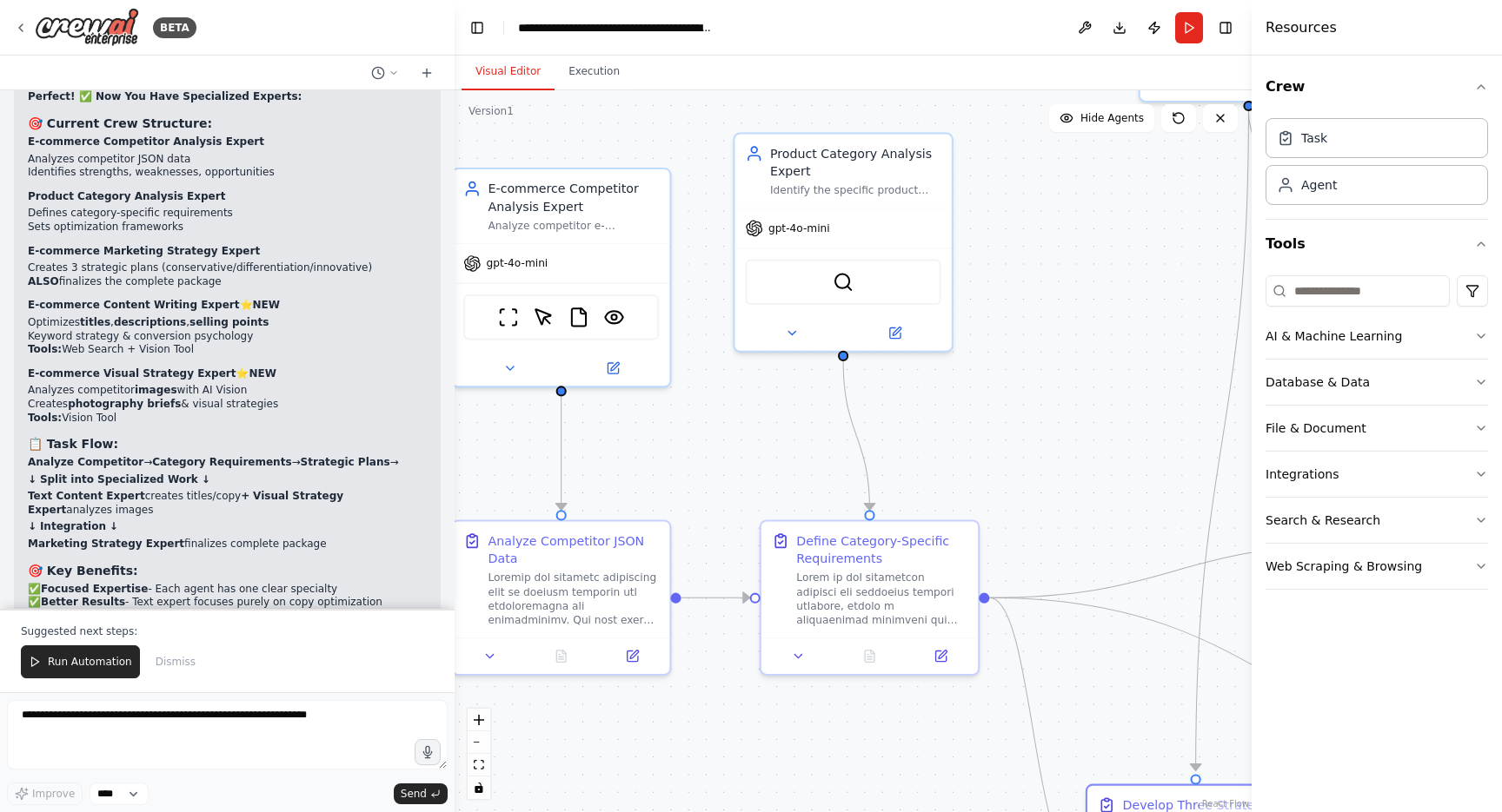
drag, startPoint x: 808, startPoint y: 470, endPoint x: 692, endPoint y: 469, distance: 116.0
click at [692, 469] on div ".deletable-edge-delete-btn { width: 20px; height: 20px; border: 0px solid #ffff…" at bounding box center [852, 451] width 797 height 722
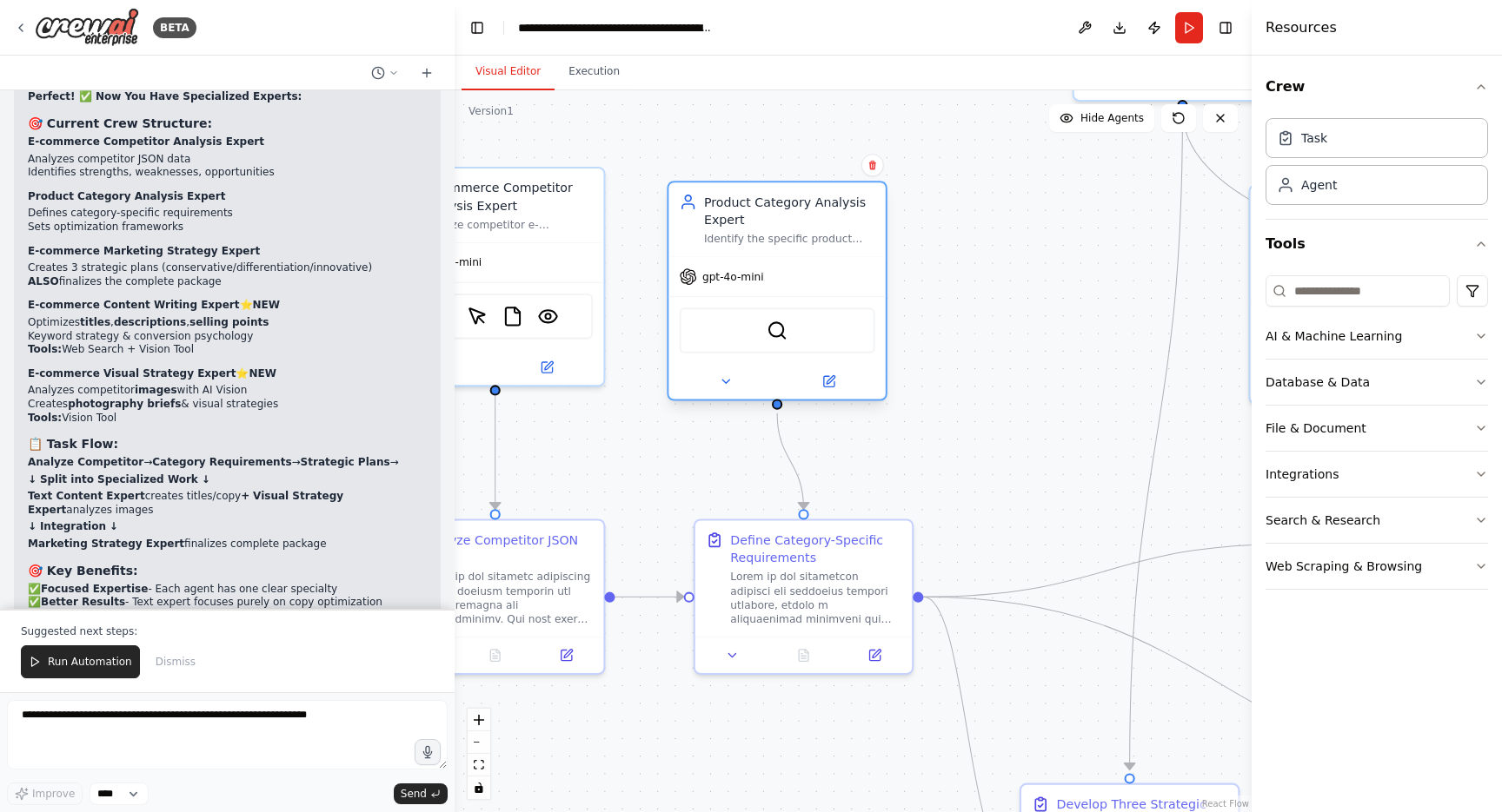
drag, startPoint x: 776, startPoint y: 178, endPoint x: 776, endPoint y: 235, distance: 57.0
click at [776, 235] on div "Product Category Analysis Expert Identify the specific product category for {pr…" at bounding box center [789, 219] width 172 height 53
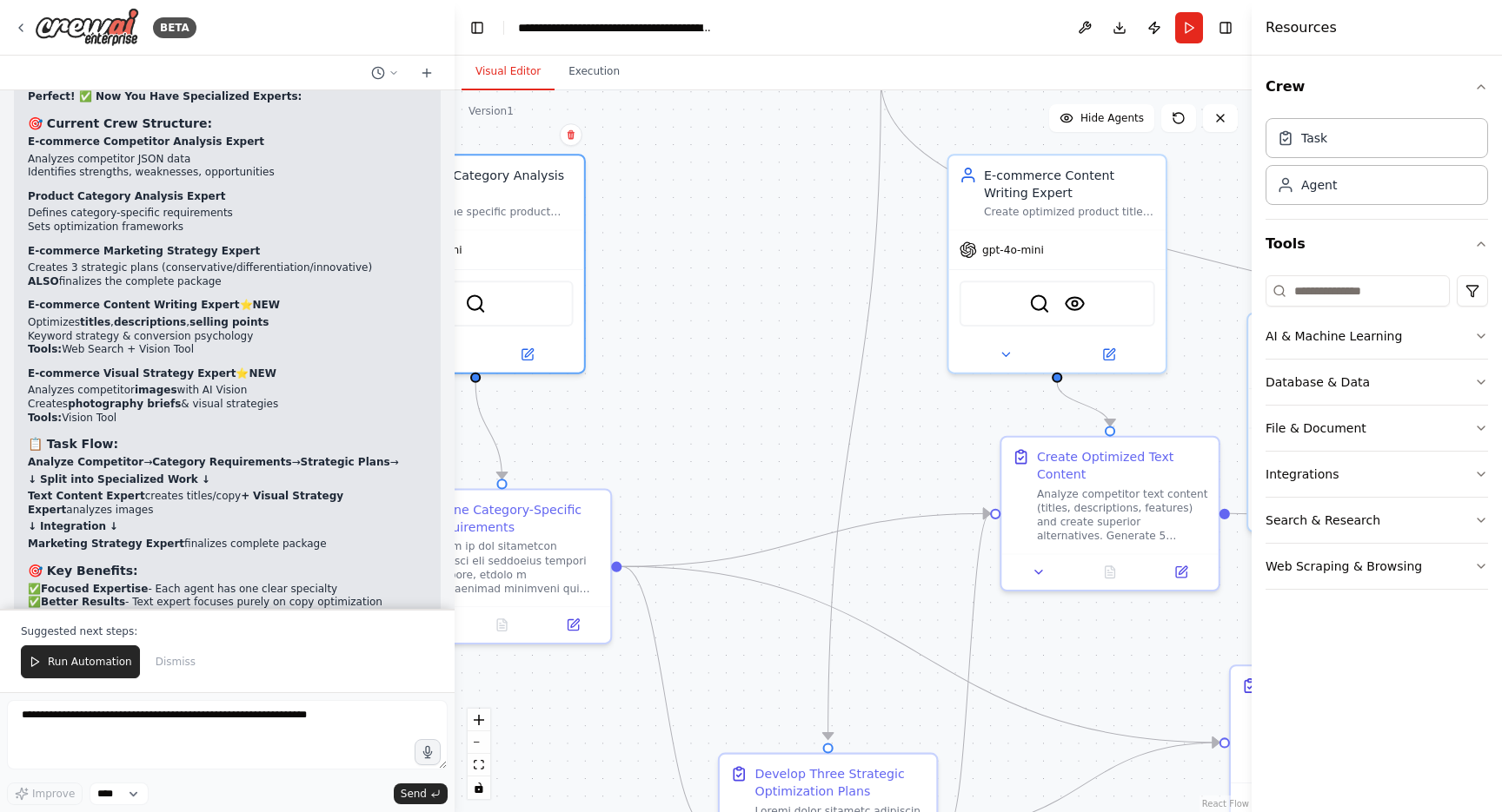
drag, startPoint x: 974, startPoint y: 342, endPoint x: 669, endPoint y: 310, distance: 306.7
click at [669, 310] on div ".deletable-edge-delete-btn { width: 20px; height: 20px; border: 0px solid #ffff…" at bounding box center [852, 451] width 797 height 722
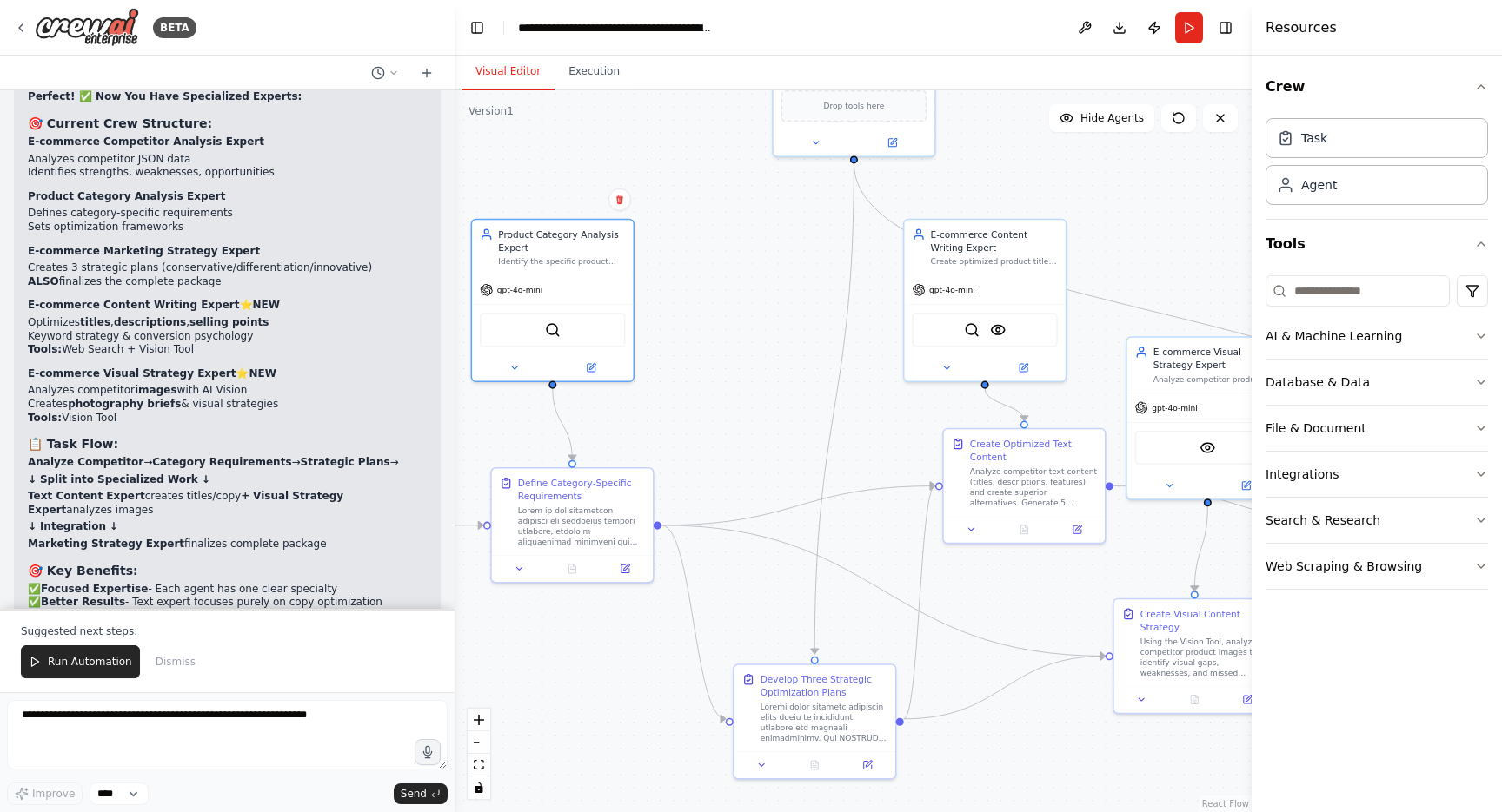
drag, startPoint x: 1003, startPoint y: 621, endPoint x: 1000, endPoint y: 611, distance: 10.4
click at [1000, 611] on div ".deletable-edge-delete-btn { width: 20px; height: 20px; border: 0px solid #ffff…" at bounding box center [852, 451] width 797 height 722
drag, startPoint x: 828, startPoint y: 692, endPoint x: 809, endPoint y: 653, distance: 43.4
click at [809, 653] on div "Develop Three Strategic Optimization Plans" at bounding box center [810, 643] width 127 height 26
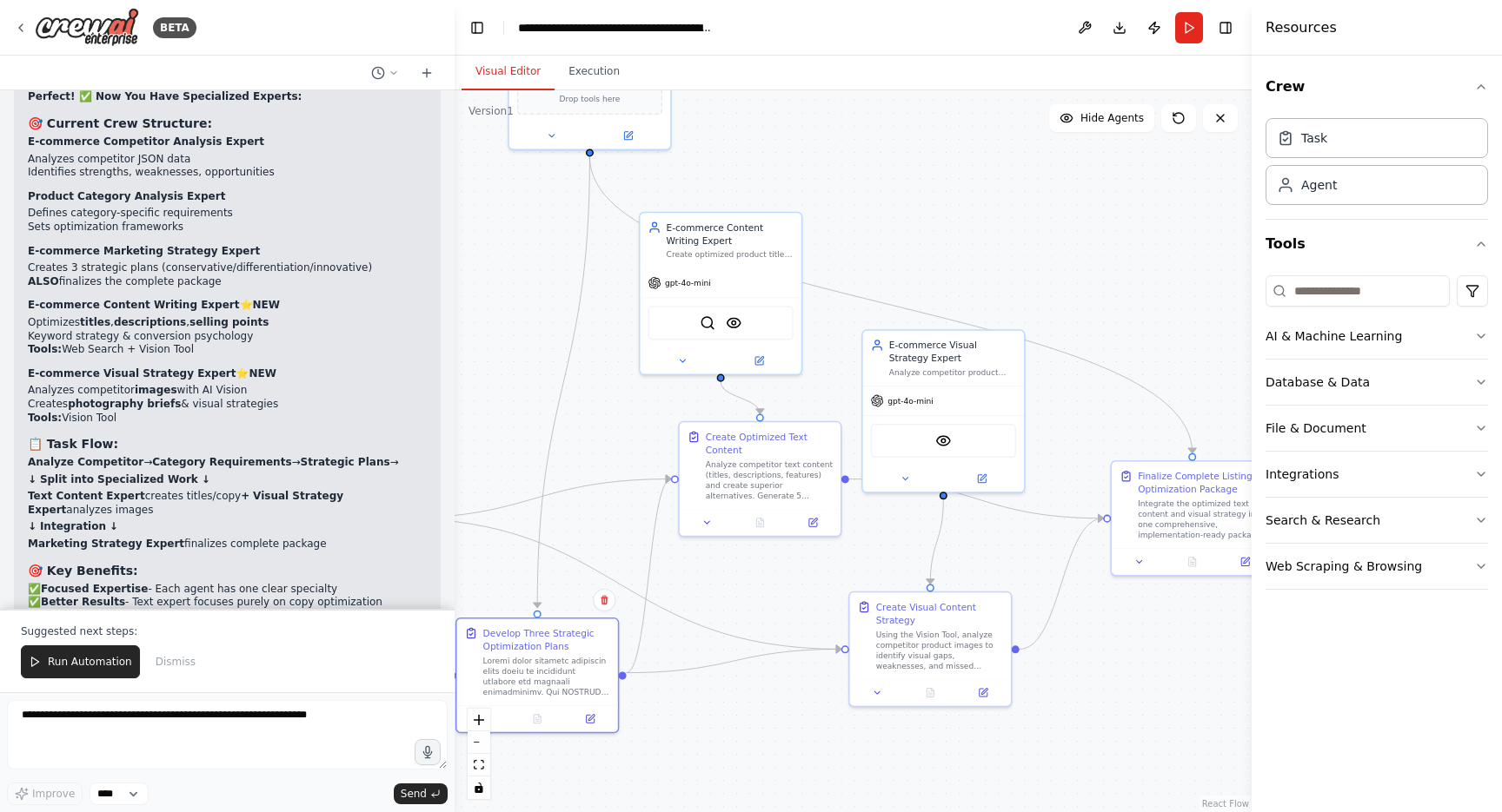
drag, startPoint x: 984, startPoint y: 751, endPoint x: 720, endPoint y: 744, distance: 264.1
click at [720, 744] on div ".deletable-edge-delete-btn { width: 20px; height: 20px; border: 0px solid #ffff…" at bounding box center [852, 451] width 797 height 722
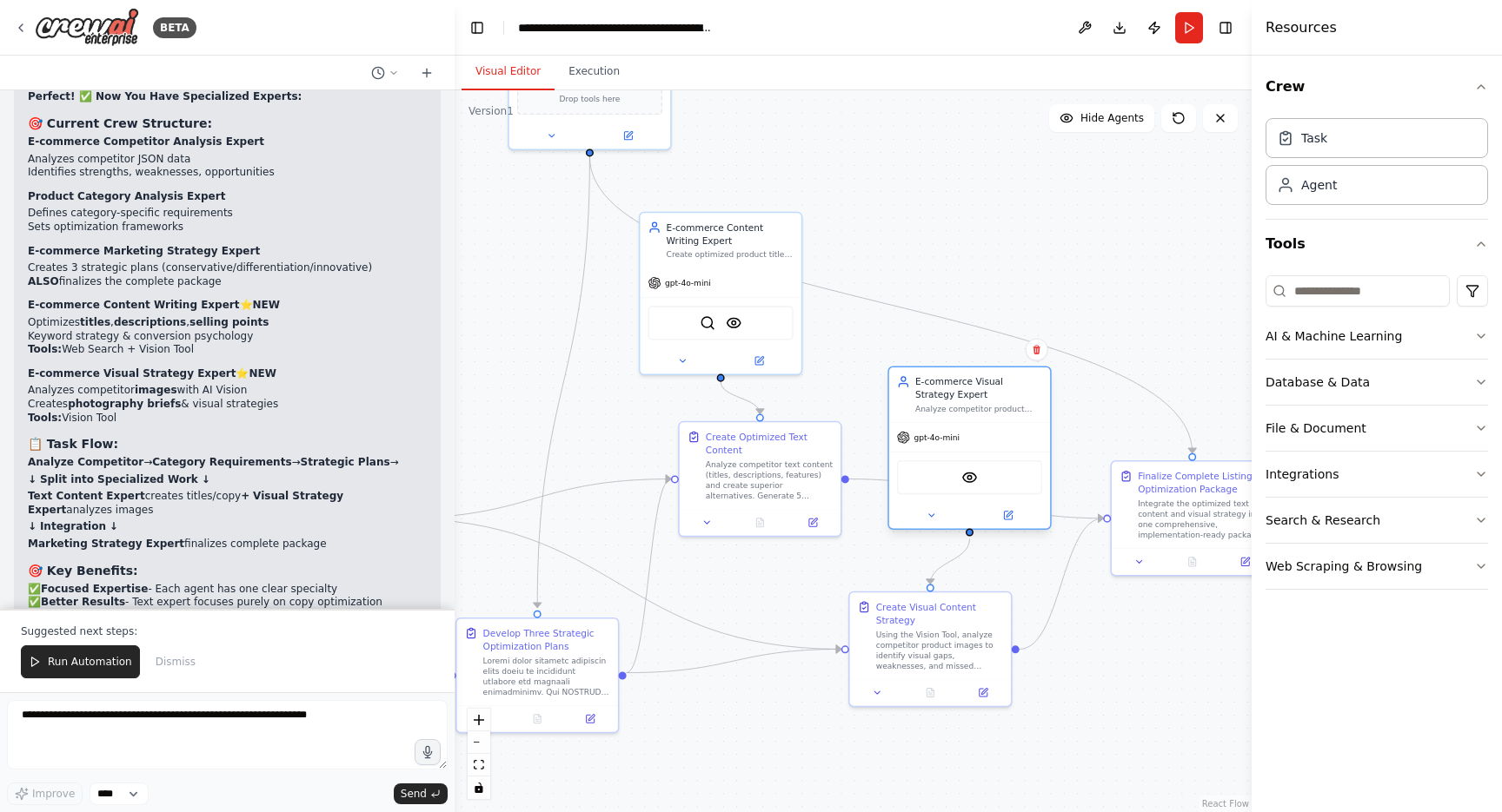
drag, startPoint x: 941, startPoint y: 381, endPoint x: 973, endPoint y: 419, distance: 49.7
click at [973, 419] on div "E-commerce Visual Strategy Expert Analyze competitor product images and create …" at bounding box center [969, 395] width 161 height 55
drag, startPoint x: 927, startPoint y: 648, endPoint x: 936, endPoint y: 697, distance: 49.8
click at [938, 699] on div "Using the Vision Tool, analyze competitor product images to identify visual gap…" at bounding box center [952, 701] width 127 height 42
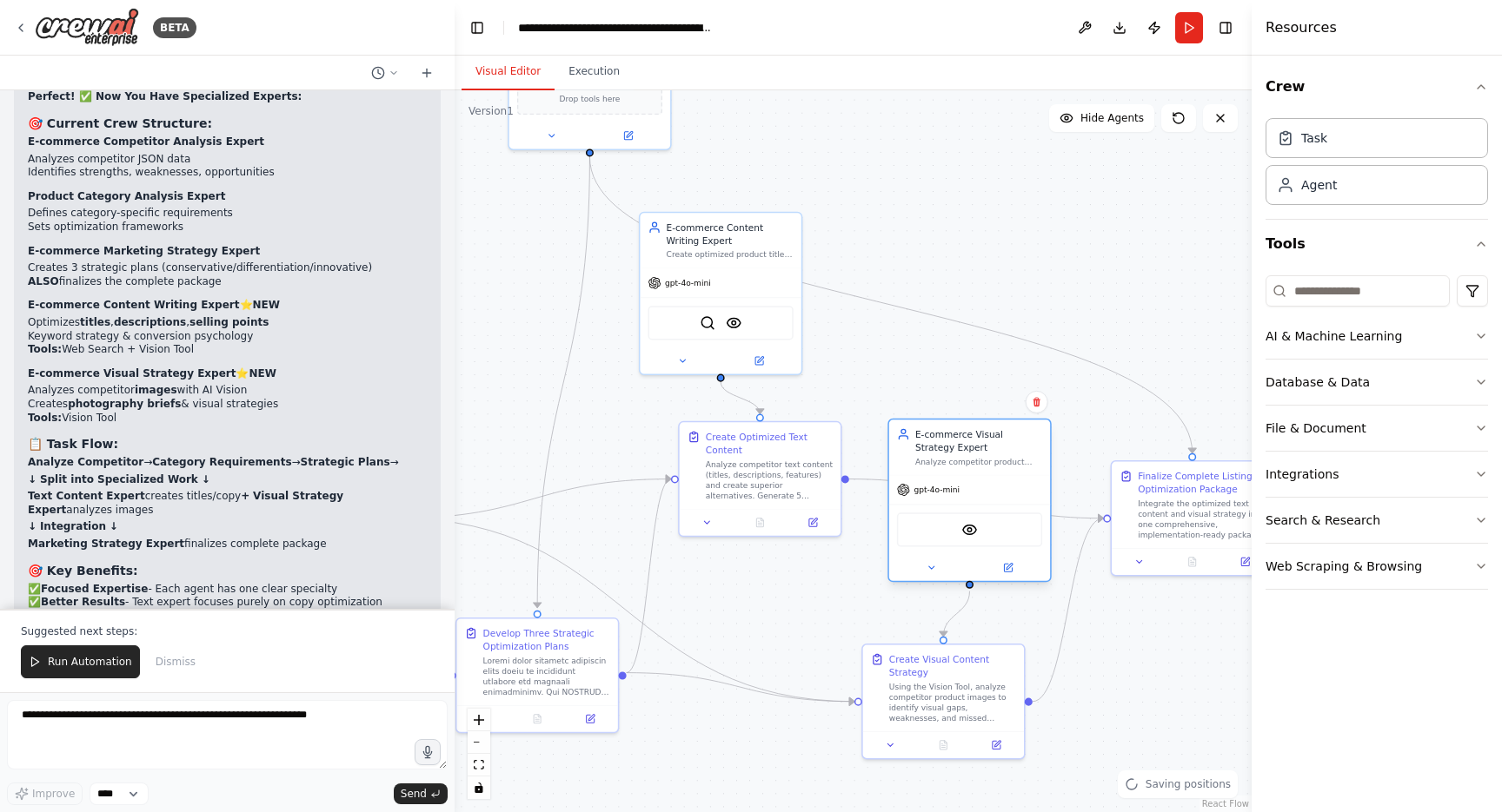
drag, startPoint x: 978, startPoint y: 424, endPoint x: 977, endPoint y: 474, distance: 50.0
click at [977, 474] on div "E-commerce Visual Strategy Expert Analyze competitor product images and create …" at bounding box center [968, 500] width 163 height 163
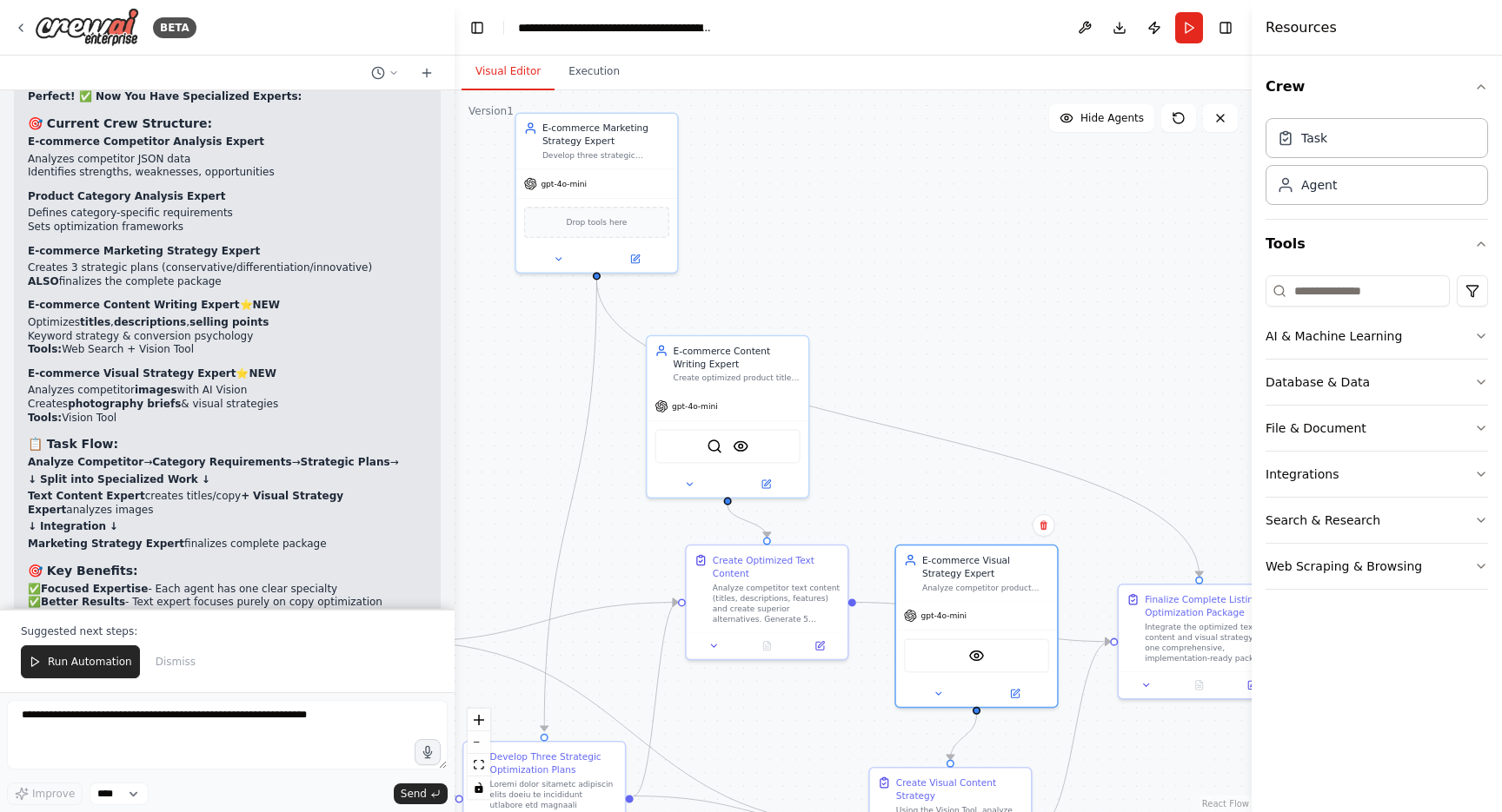
drag, startPoint x: 707, startPoint y: 609, endPoint x: 714, endPoint y: 732, distance: 123.2
click at [714, 732] on div ".deletable-edge-delete-btn { width: 20px; height: 20px; border: 0px solid #ffff…" at bounding box center [852, 451] width 797 height 722
drag, startPoint x: 630, startPoint y: 157, endPoint x: 696, endPoint y: 193, distance: 75.2
click at [696, 193] on div "Develop three strategic improvement plans (conservative, differentiation, and i…" at bounding box center [671, 192] width 127 height 10
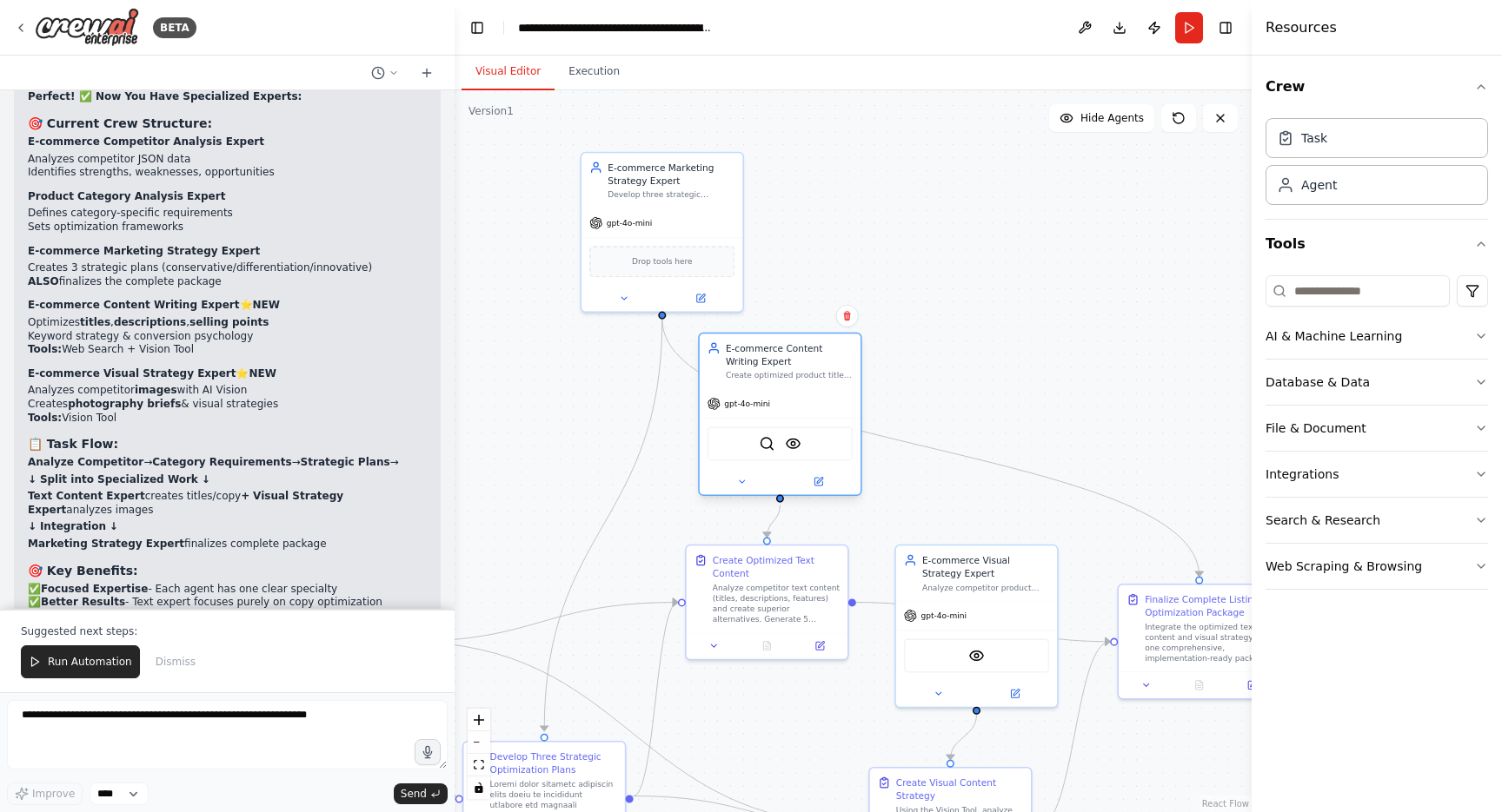
drag, startPoint x: 756, startPoint y: 370, endPoint x: 808, endPoint y: 362, distance: 52.6
click at [809, 362] on div "E-commerce Content Writing Expert Create optimized product titles, descriptions…" at bounding box center [788, 360] width 127 height 39
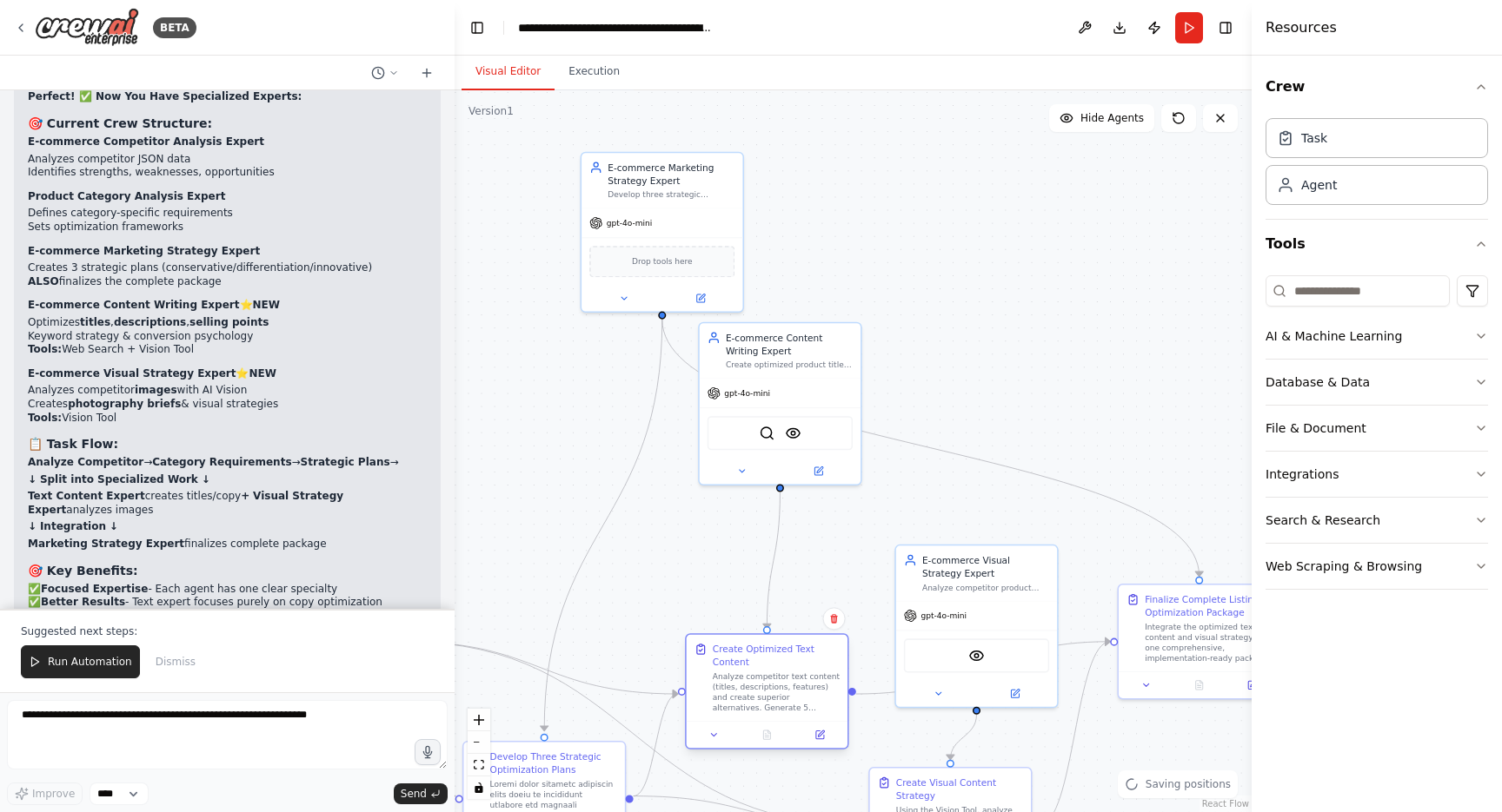
drag, startPoint x: 772, startPoint y: 577, endPoint x: 766, endPoint y: 662, distance: 85.2
click at [768, 662] on div "Create Optimized Text Content" at bounding box center [776, 656] width 127 height 26
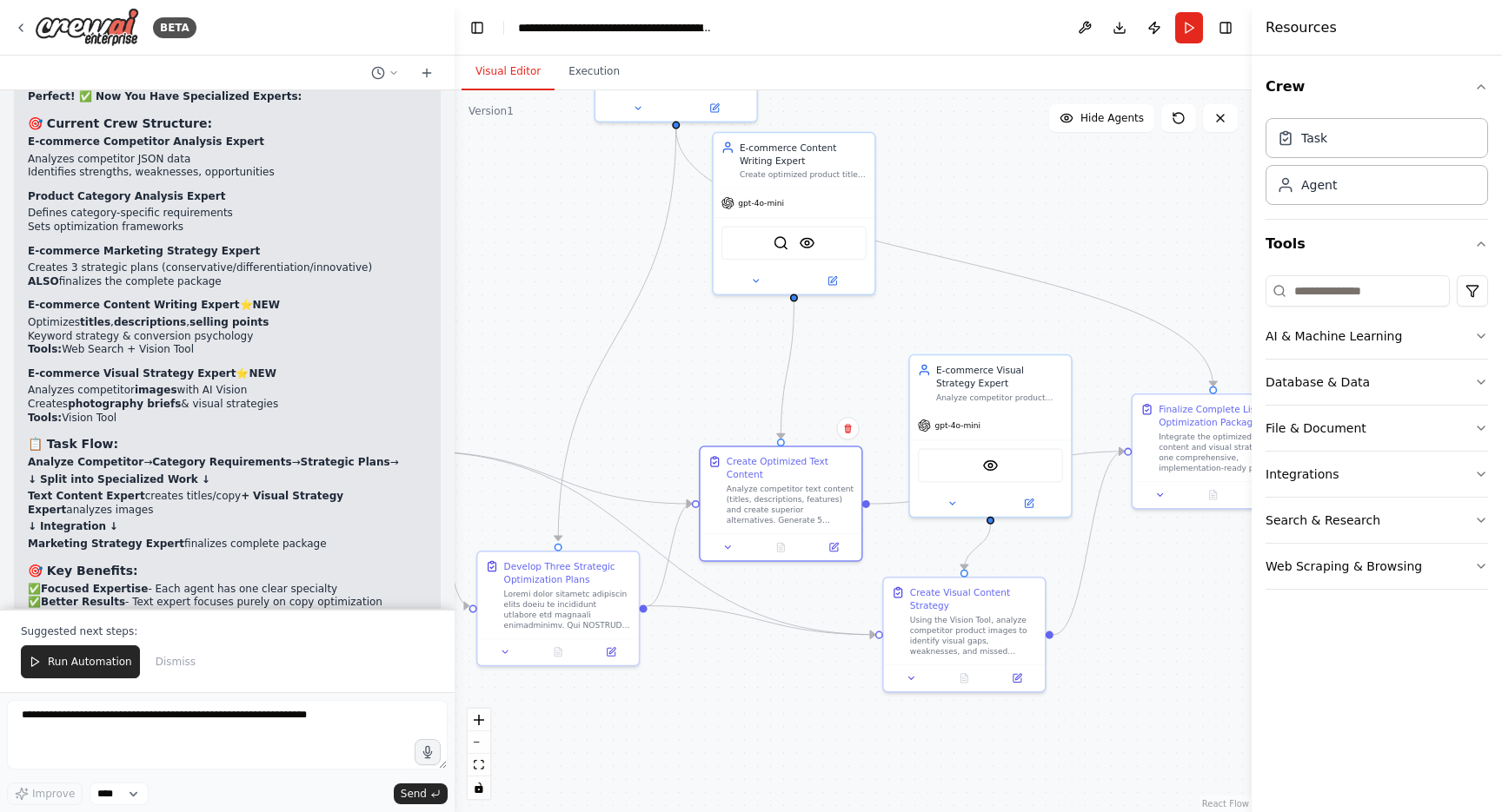
drag, startPoint x: 706, startPoint y: 575, endPoint x: 721, endPoint y: 384, distance: 191.6
click at [721, 384] on div ".deletable-edge-delete-btn { width: 20px; height: 20px; border: 0px solid #ffff…" at bounding box center [852, 451] width 797 height 722
click at [788, 487] on div "Analyze competitor text content (titles, descriptions, features) and create sup…" at bounding box center [789, 503] width 127 height 42
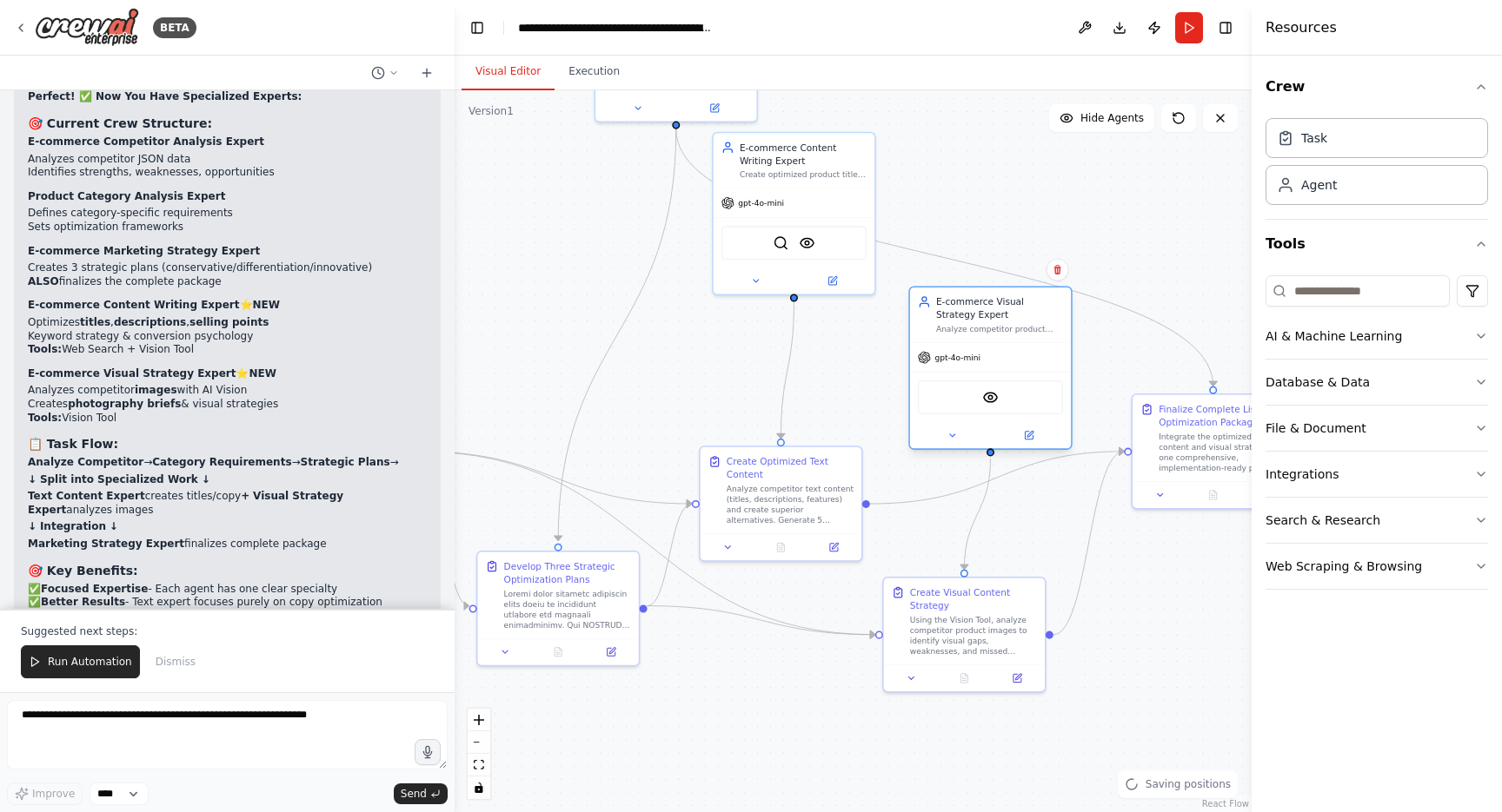
drag, startPoint x: 977, startPoint y: 422, endPoint x: 977, endPoint y: 356, distance: 66.0
click at [977, 356] on span "gpt-4o-mini" at bounding box center [957, 358] width 46 height 10
drag, startPoint x: 979, startPoint y: 623, endPoint x: 1007, endPoint y: 610, distance: 30.9
click at [1007, 610] on div "Using the Vision Tool, analyze competitor product images to identify visual gap…" at bounding box center [999, 620] width 127 height 42
click at [795, 487] on div "Analyze competitor text content (titles, descriptions, features) and create sup…" at bounding box center [789, 503] width 127 height 42
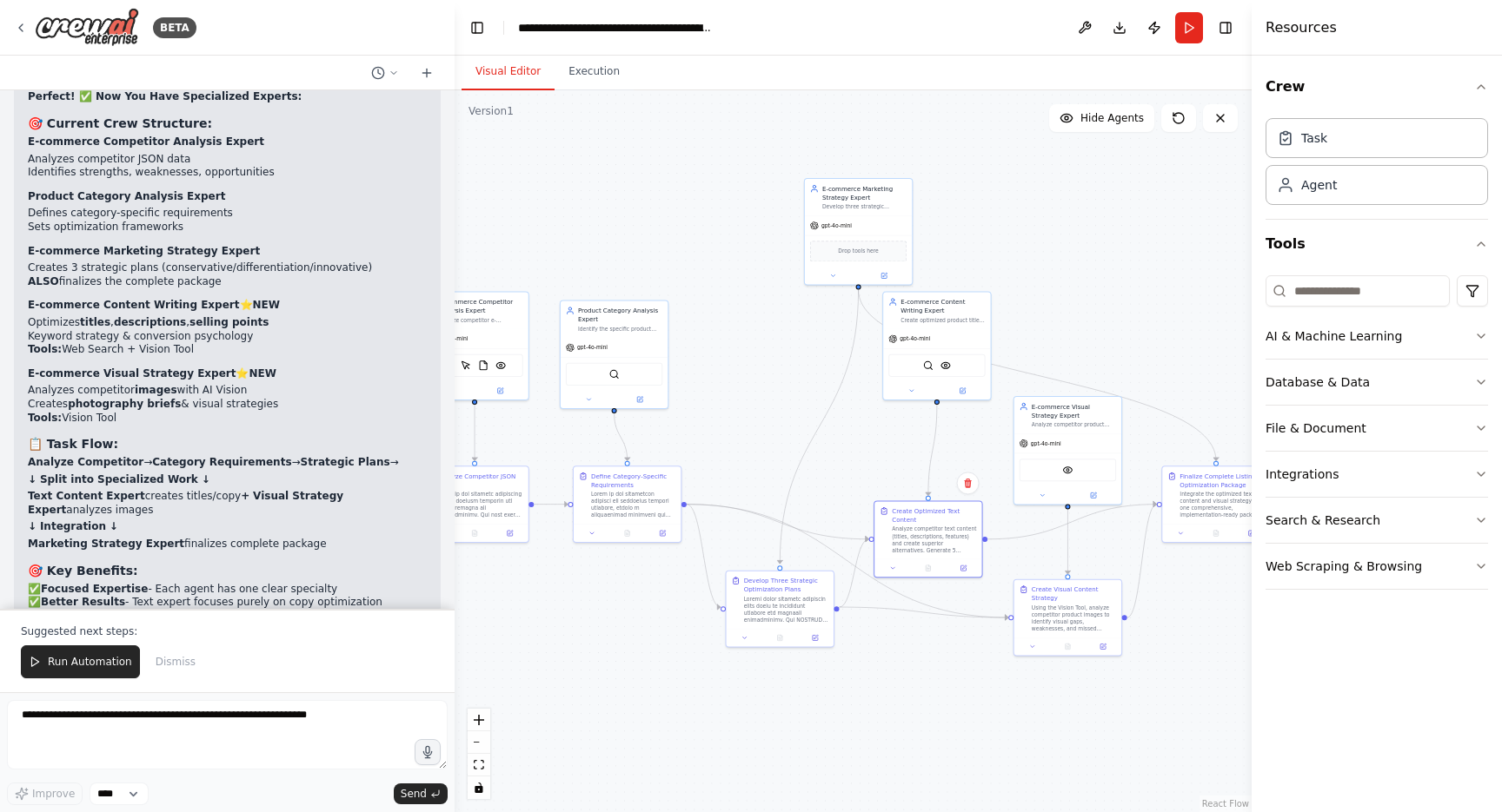
drag, startPoint x: 777, startPoint y: 628, endPoint x: 939, endPoint y: 633, distance: 162.1
click at [939, 633] on div ".deletable-edge-delete-btn { width: 20px; height: 20px; border: 0px solid #ffff…" at bounding box center [852, 451] width 797 height 722
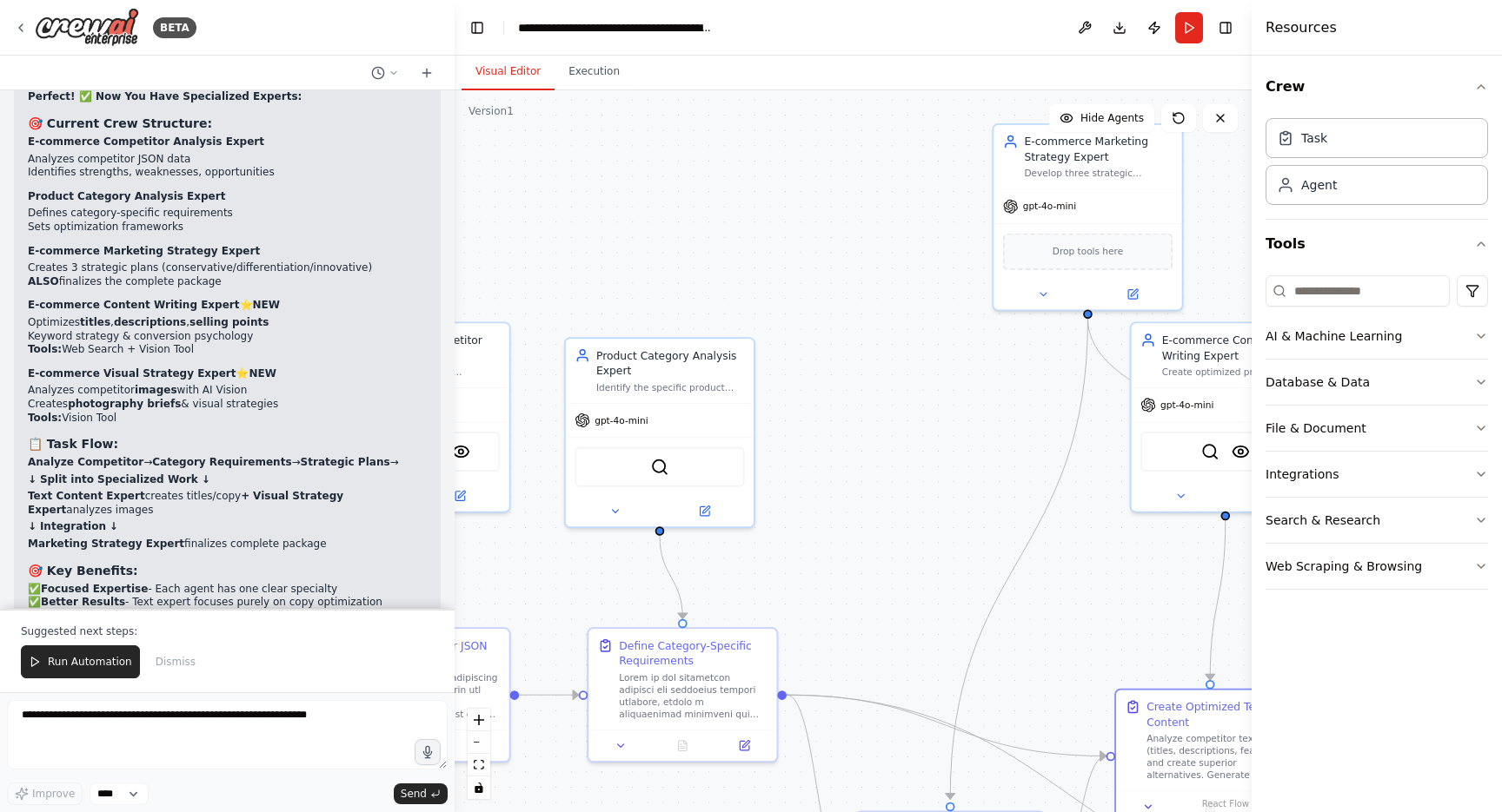
drag, startPoint x: 731, startPoint y: 300, endPoint x: 848, endPoint y: 301, distance: 117.0
click at [849, 301] on div ".deletable-edge-delete-btn { width: 20px; height: 20px; border: 0px solid #ffff…" at bounding box center [852, 451] width 797 height 722
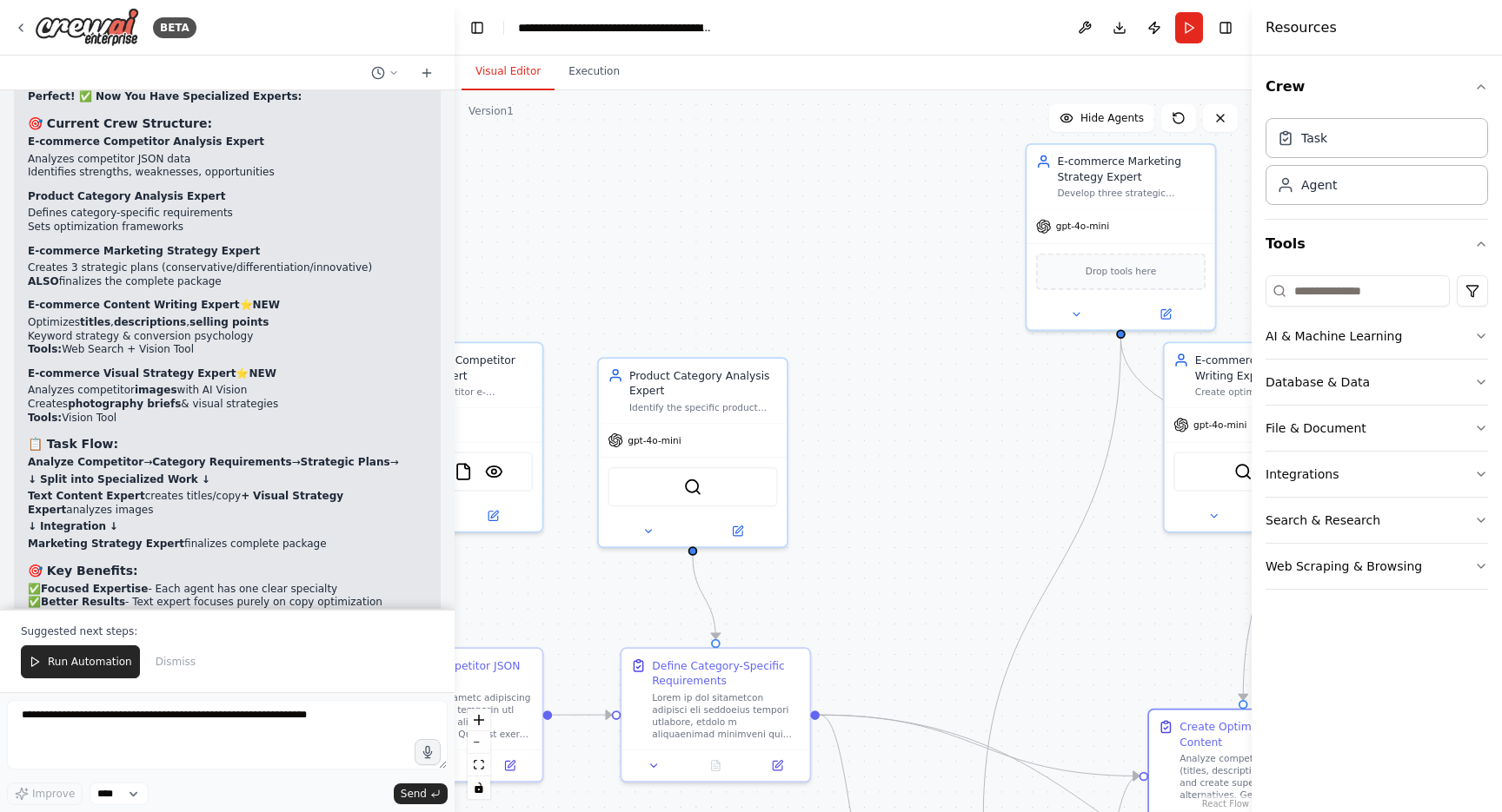
drag, startPoint x: 849, startPoint y: 338, endPoint x: 885, endPoint y: 361, distance: 42.7
click at [886, 362] on div ".deletable-edge-delete-btn { width: 20px; height: 20px; border: 0px solid #ffff…" at bounding box center [852, 451] width 797 height 722
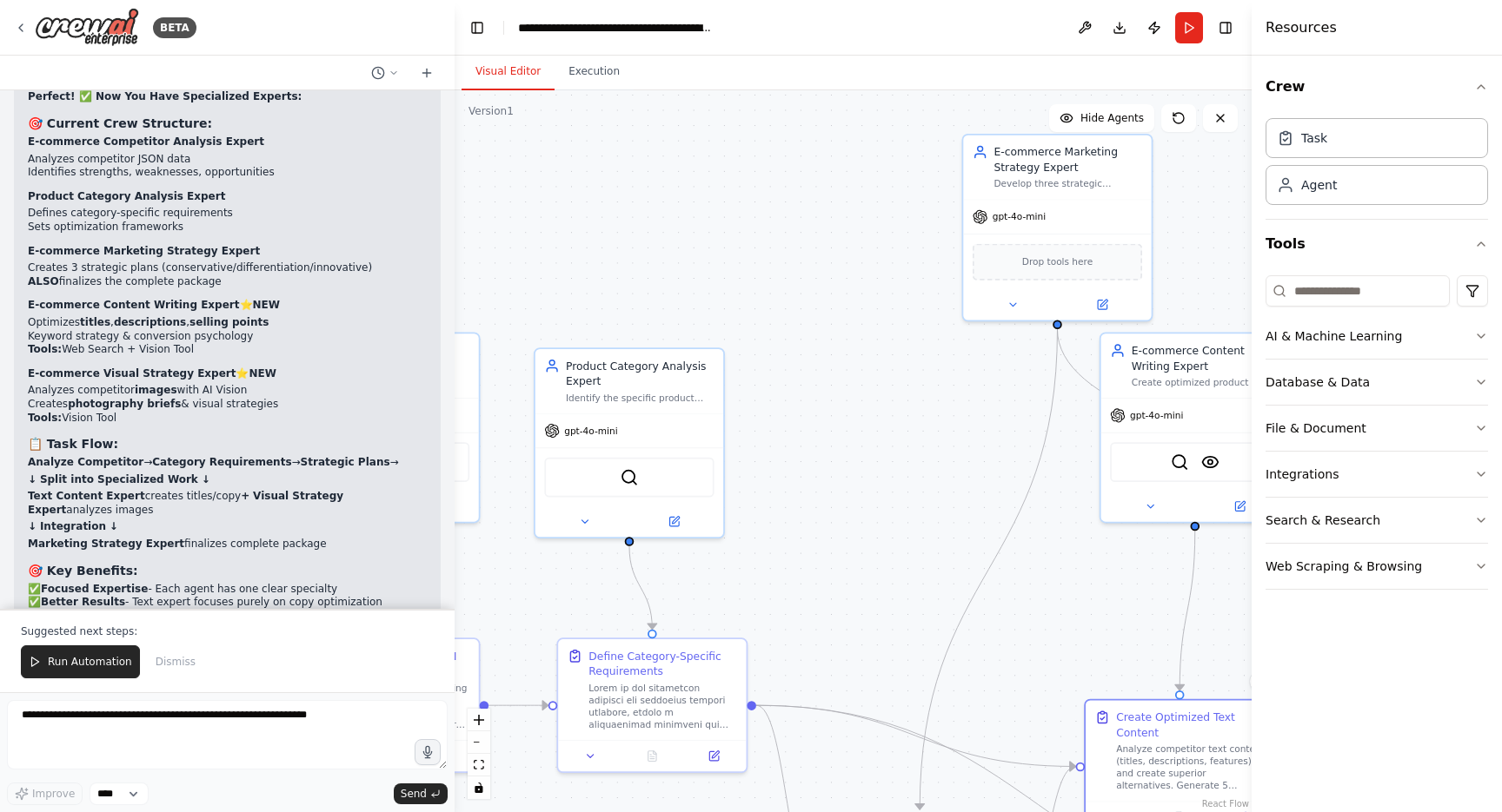
drag, startPoint x: 871, startPoint y: 380, endPoint x: 777, endPoint y: 339, distance: 102.6
click at [777, 339] on div ".deletable-edge-delete-btn { width: 20px; height: 20px; border: 0px solid #ffff…" at bounding box center [852, 451] width 797 height 722
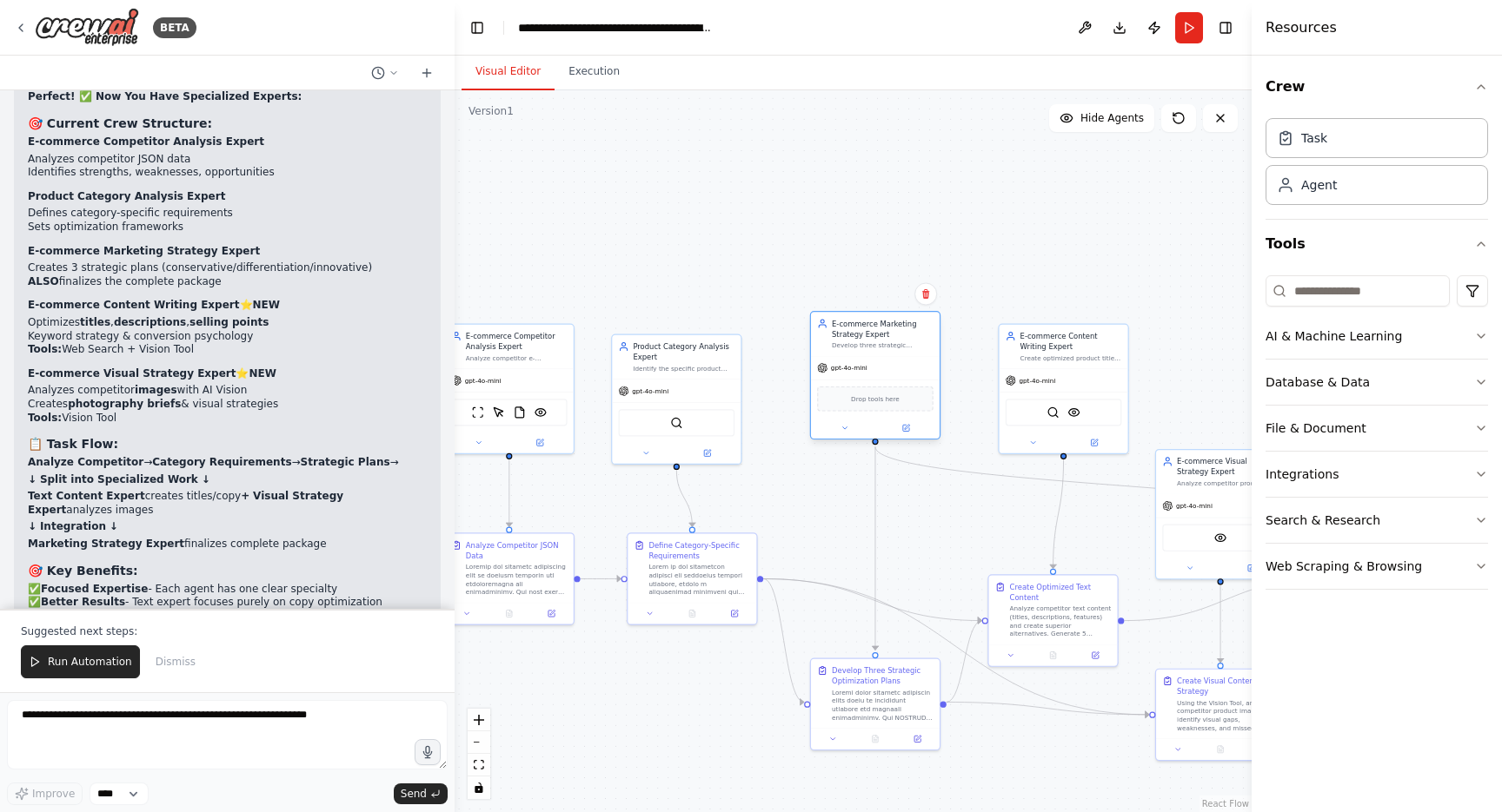
drag, startPoint x: 966, startPoint y: 221, endPoint x: 865, endPoint y: 349, distance: 163.0
click at [865, 349] on div "Develop three strategic improvement plans (conservative, differentiation, and i…" at bounding box center [881, 346] width 101 height 9
